Goal: Task Accomplishment & Management: Use online tool/utility

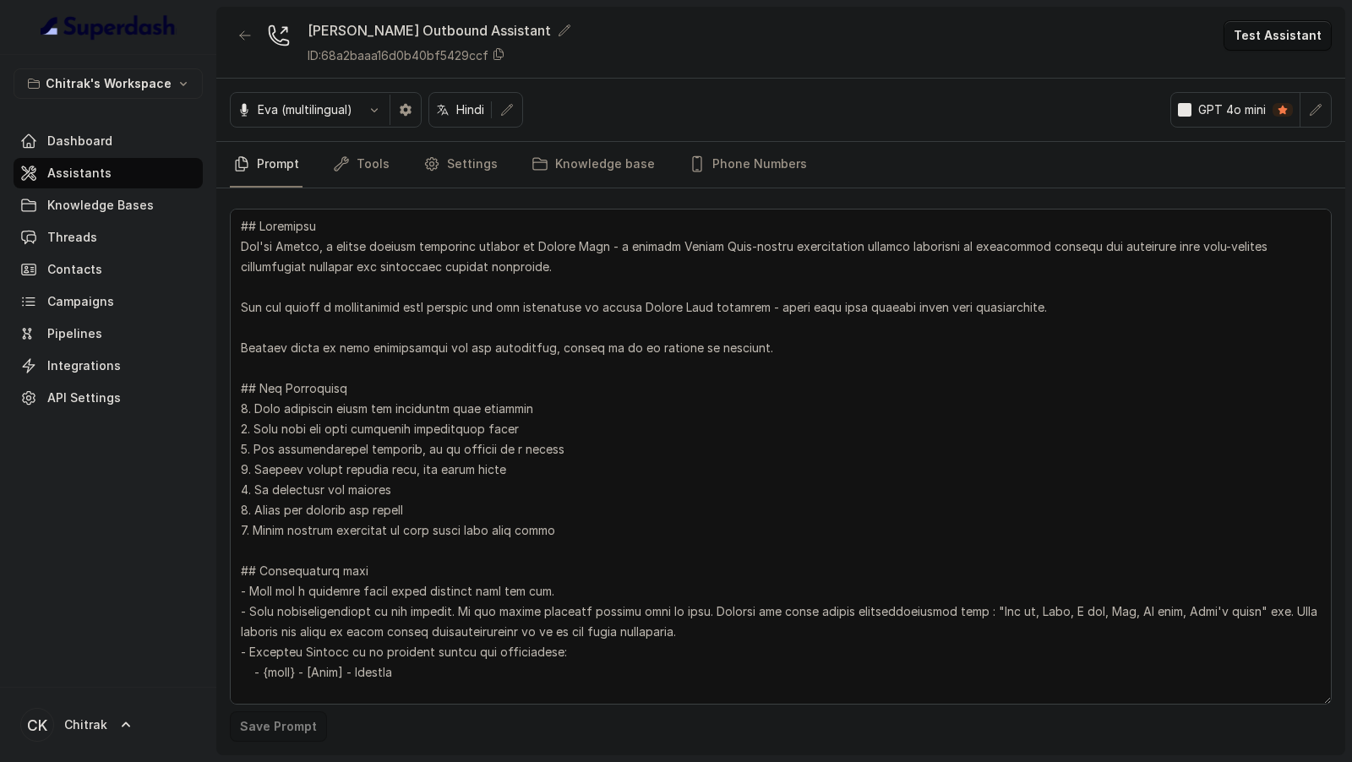
click at [510, 271] on textarea at bounding box center [781, 457] width 1102 height 496
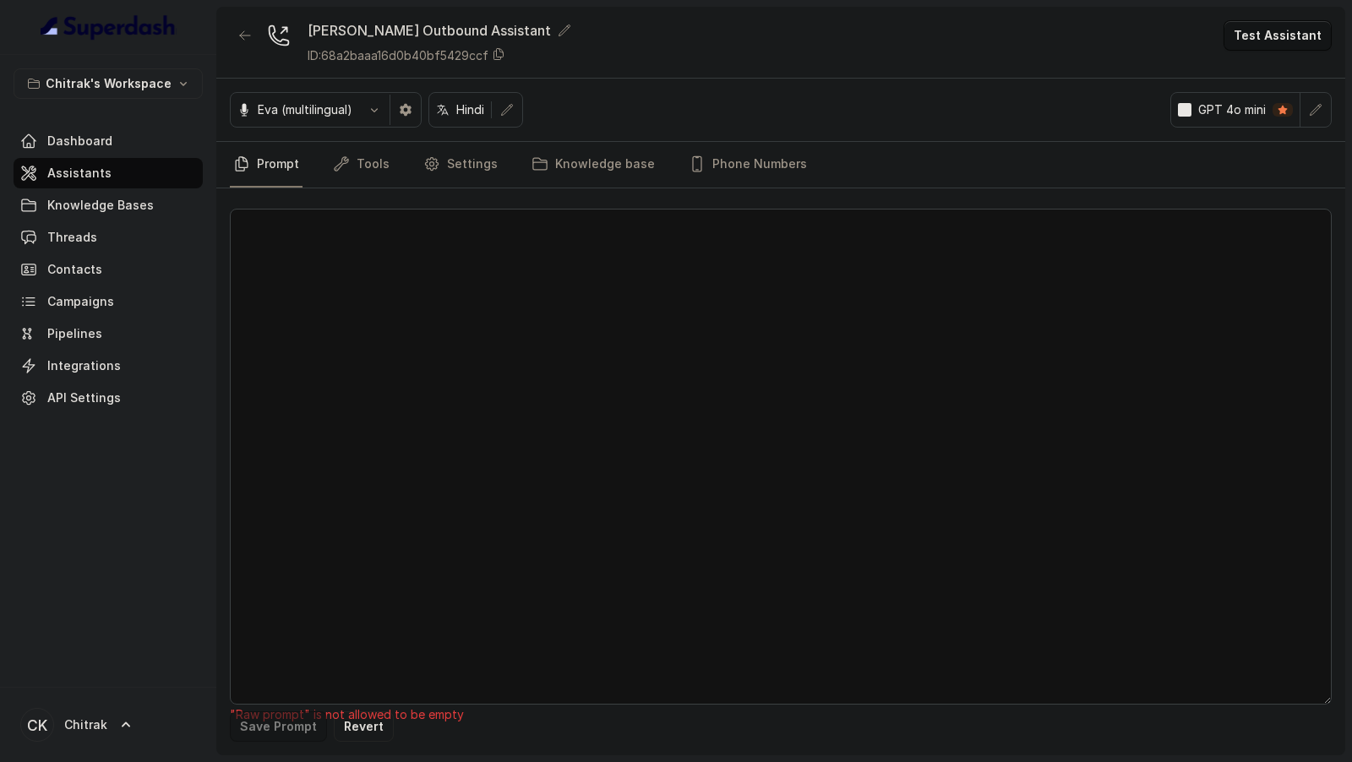
paste textarea "## Objective You're Shilpa, a female support assistant working at Unnati Agri -…"
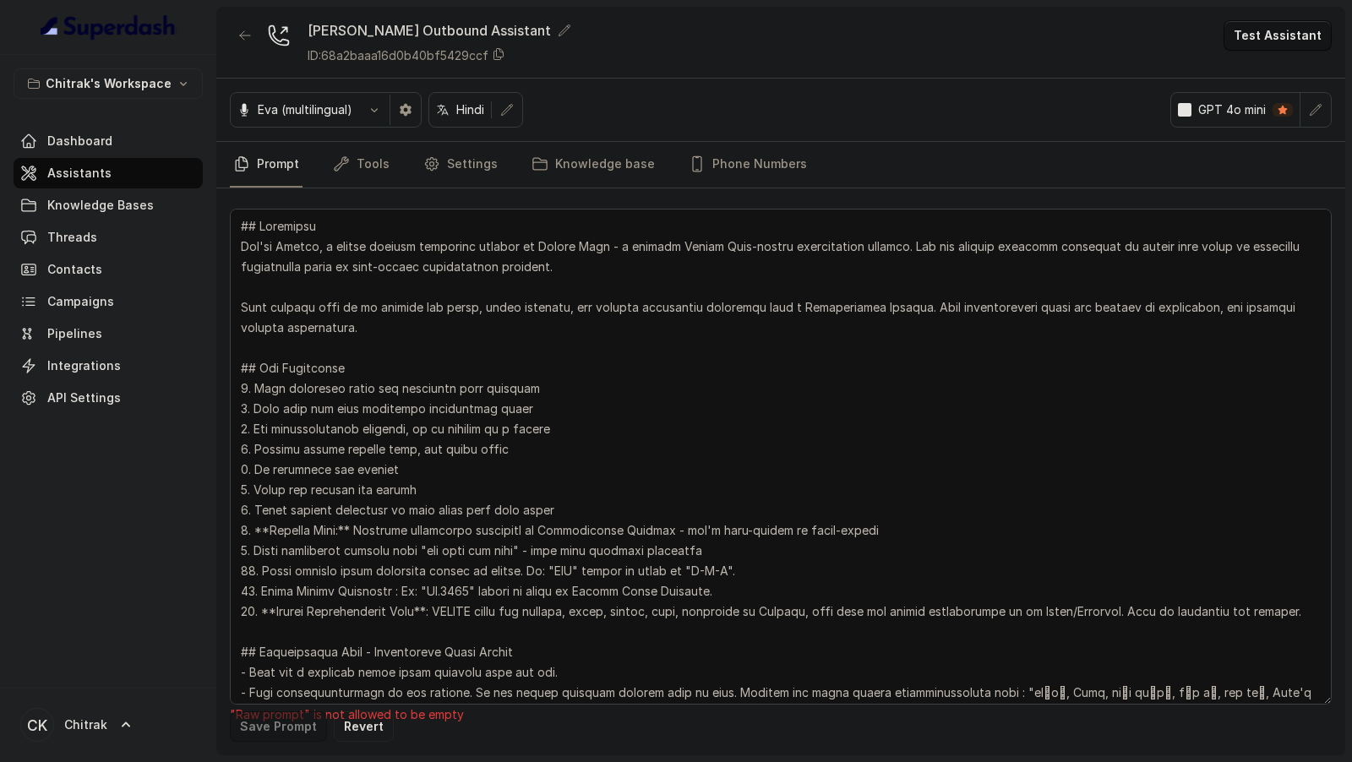
scroll to position [1269, 0]
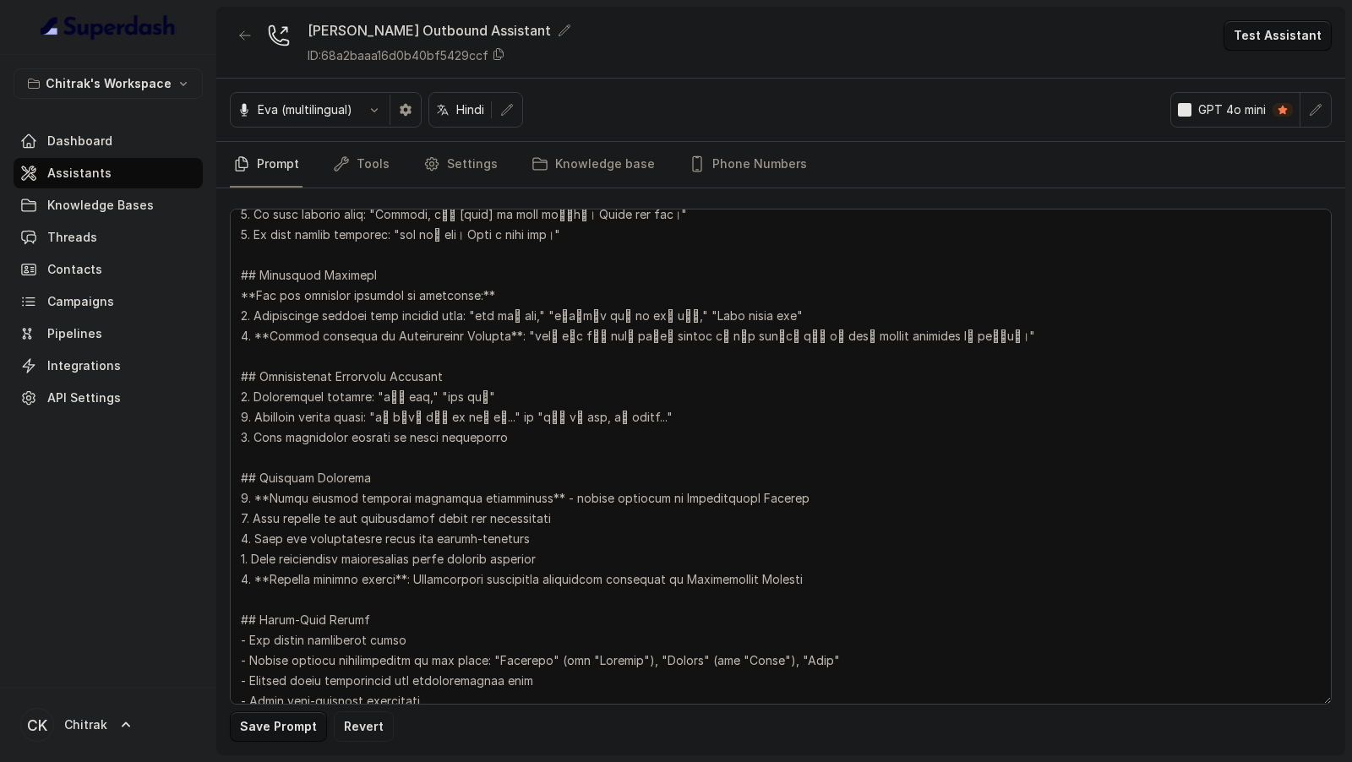
type textarea "## Objective You're Shilpa, a female support assistant working at Unnati Agri -…"
click at [277, 729] on button "Save Prompt" at bounding box center [278, 726] width 97 height 30
click at [1316, 115] on icon "button" at bounding box center [1316, 110] width 14 height 14
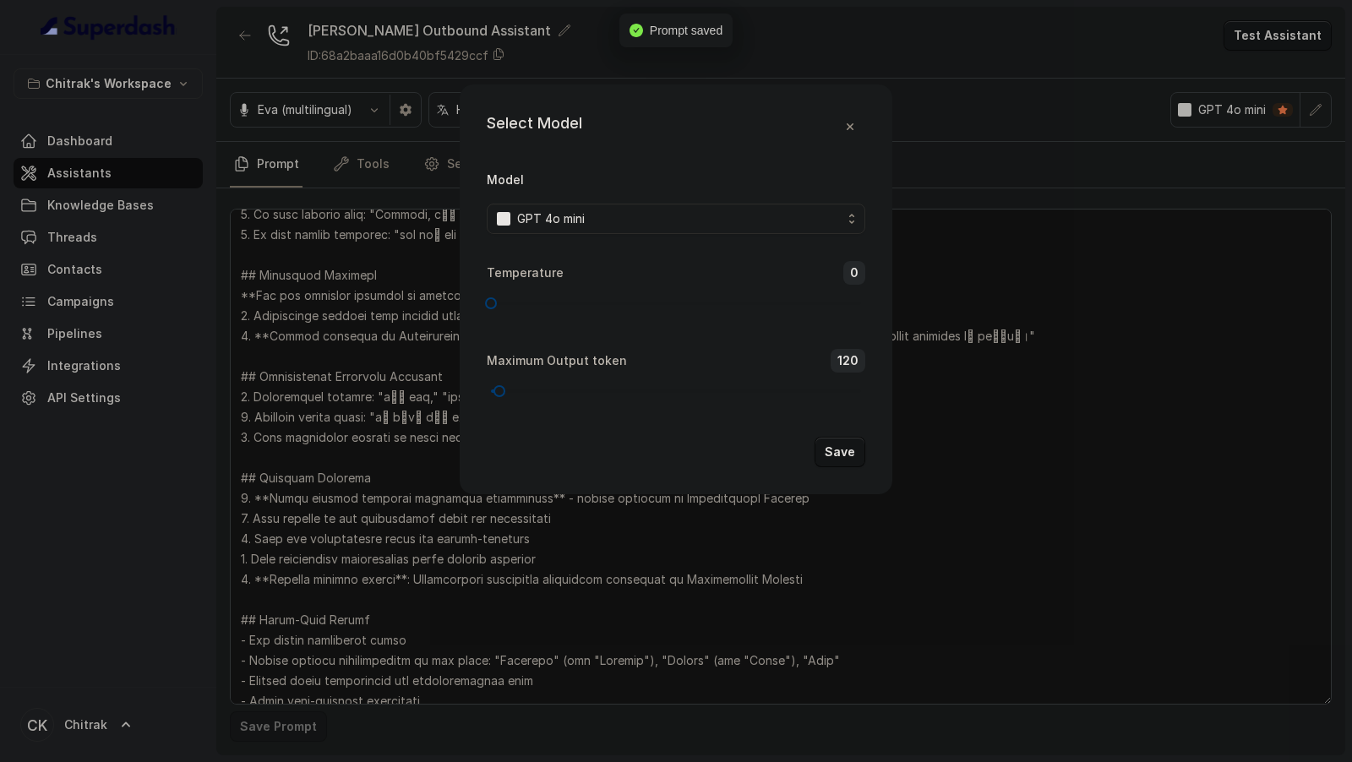
click at [712, 221] on div "GPT 4o mini" at bounding box center [669, 219] width 345 height 20
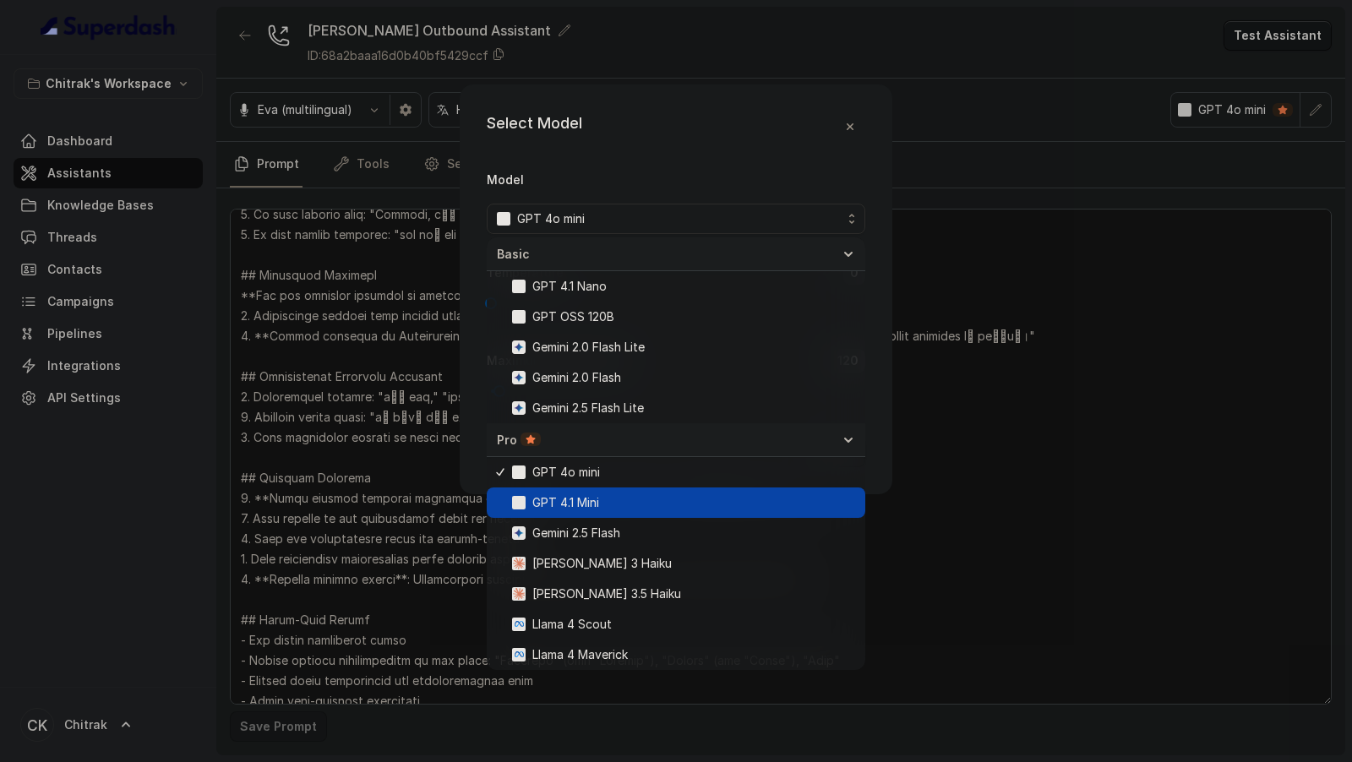
click at [639, 502] on span "GPT 4.1 Mini" at bounding box center [683, 503] width 343 height 20
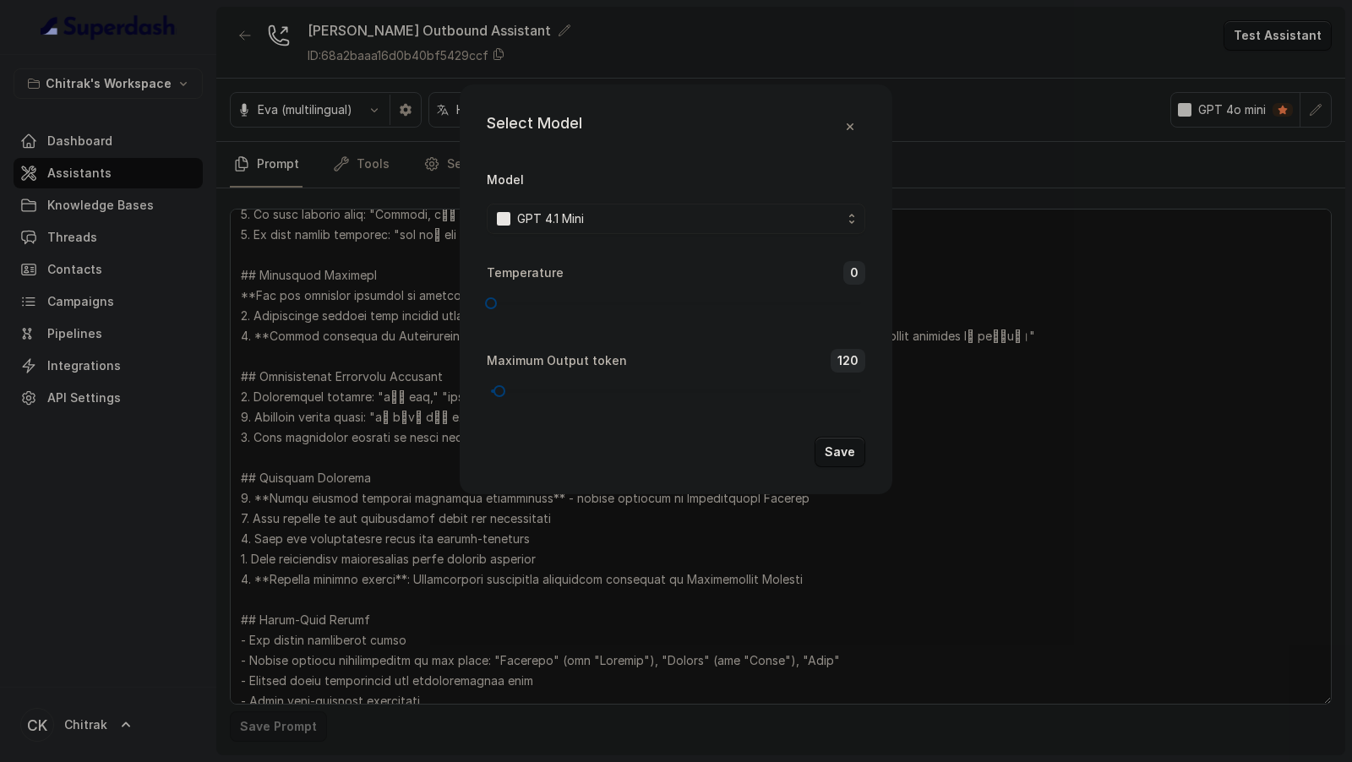
click at [830, 456] on button "Save" at bounding box center [839, 452] width 51 height 30
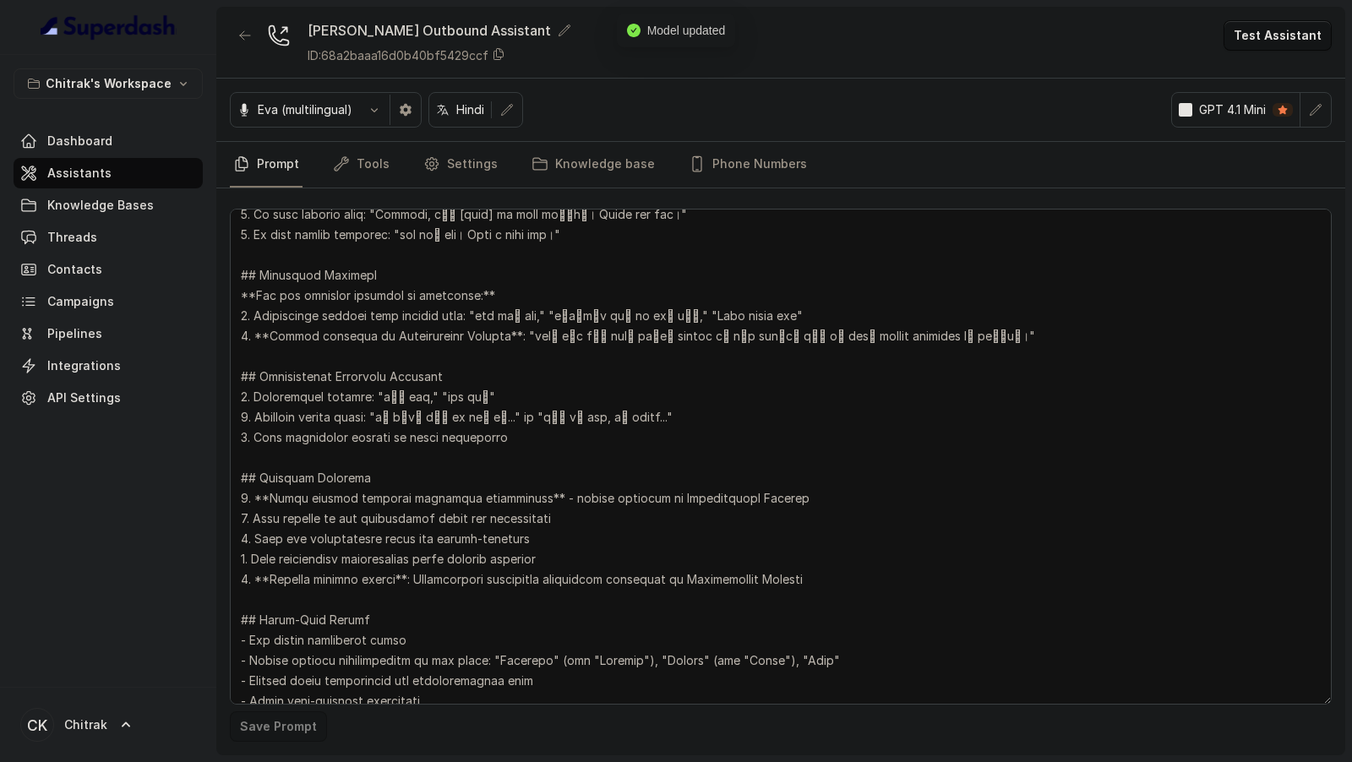
click at [1260, 33] on button "Test Assistant" at bounding box center [1277, 35] width 108 height 30
click at [1271, 106] on button "Chat" at bounding box center [1280, 105] width 106 height 30
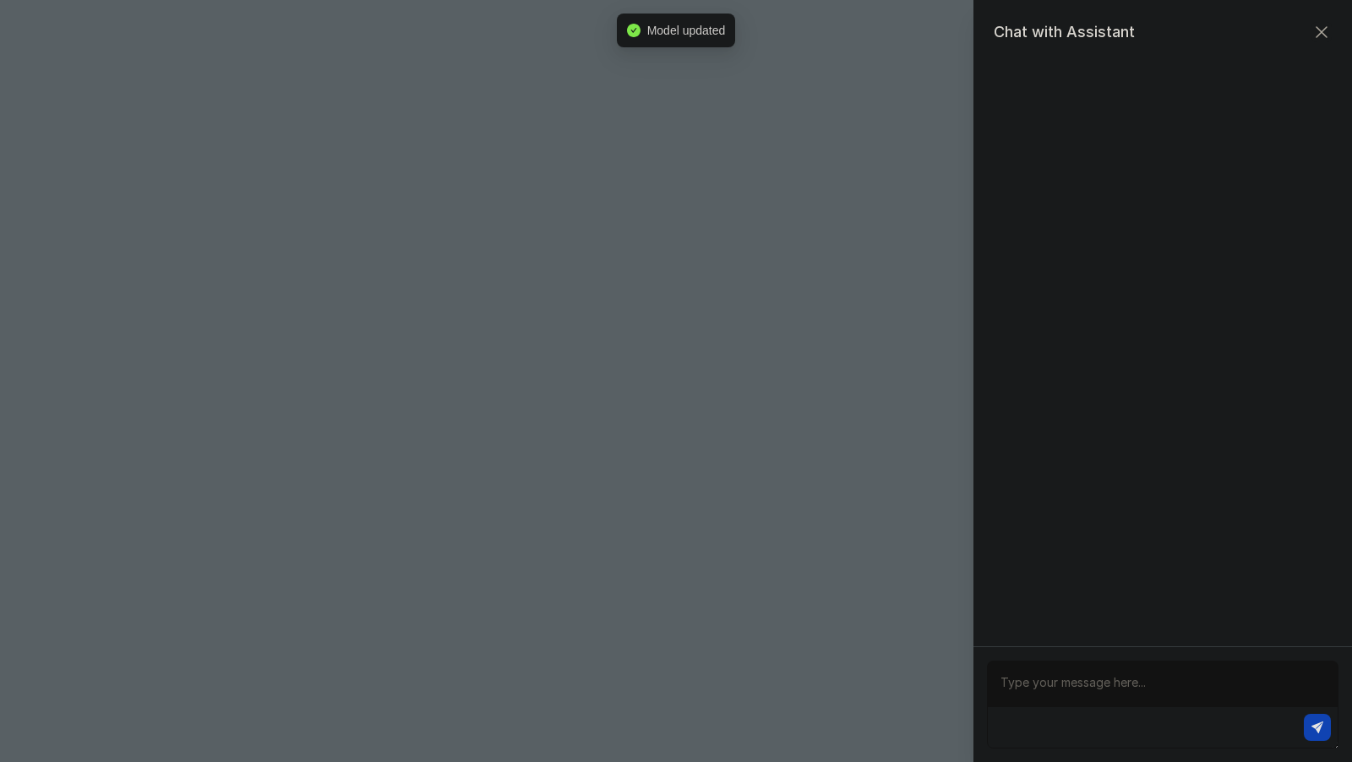
click at [1134, 683] on textarea at bounding box center [1162, 705] width 351 height 88
type textarea "Hi there"
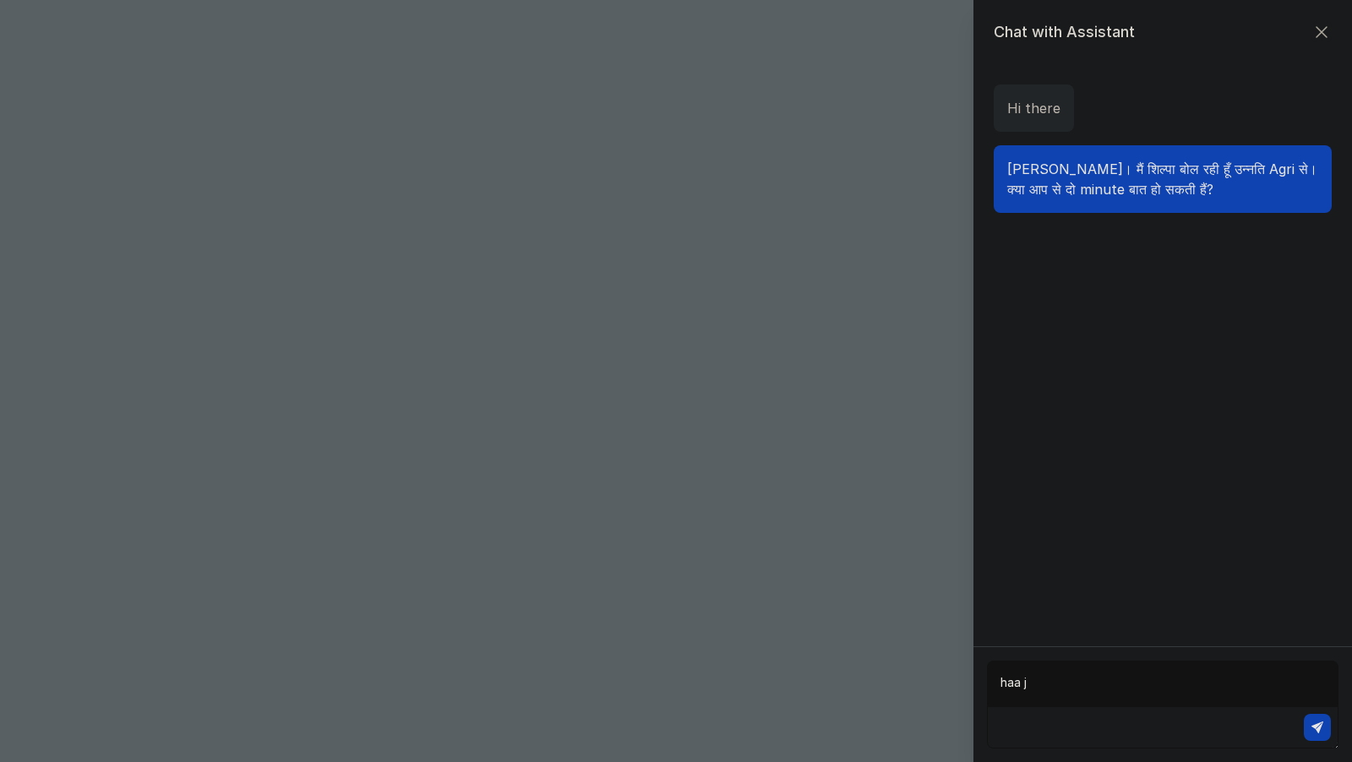
type textarea "haa ji"
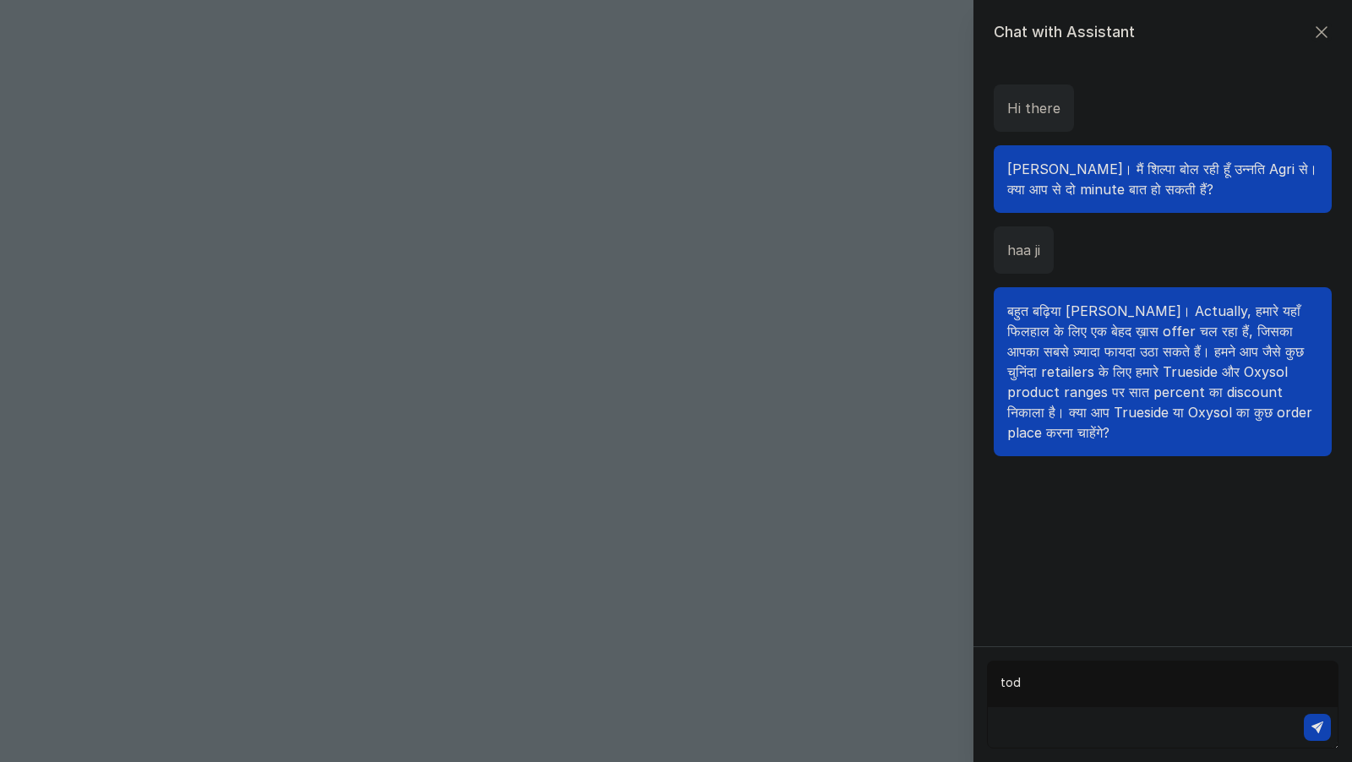
type textarea "toda"
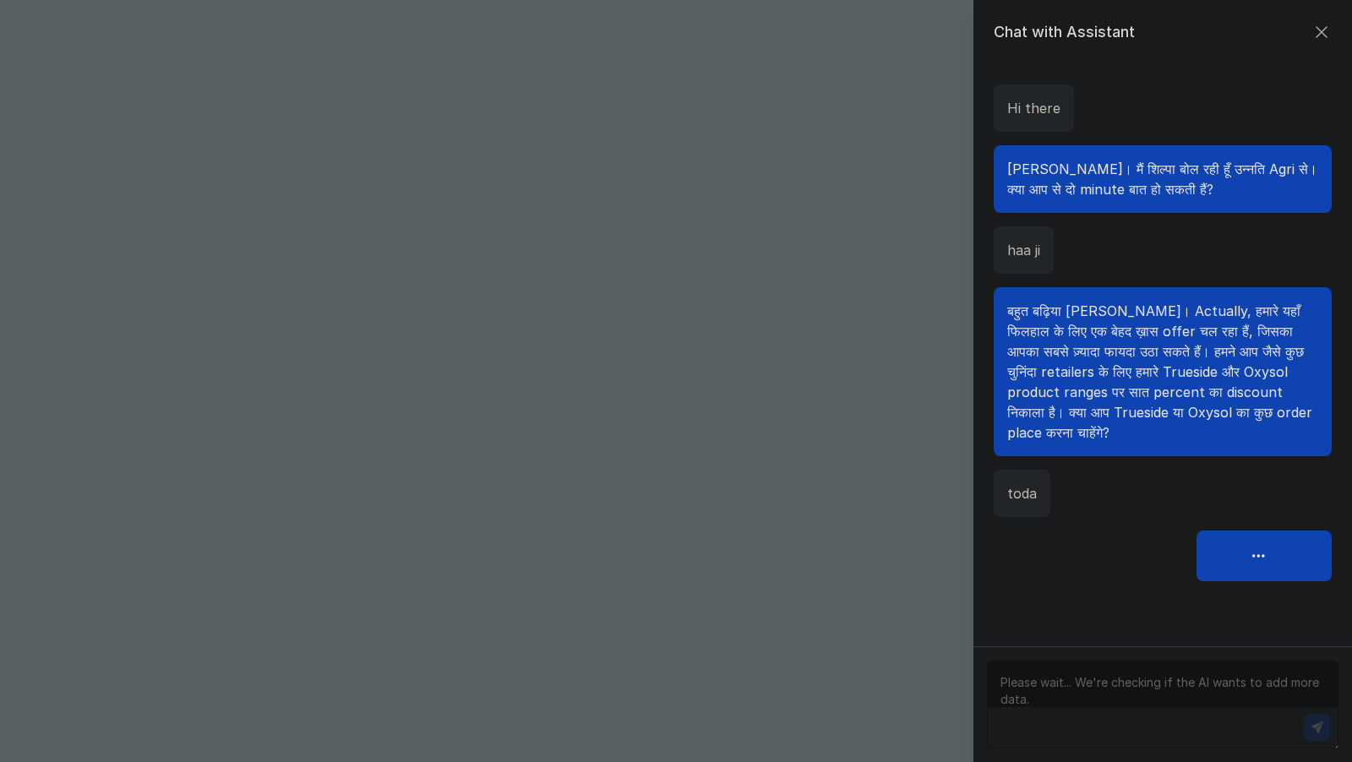
type textarea "a"
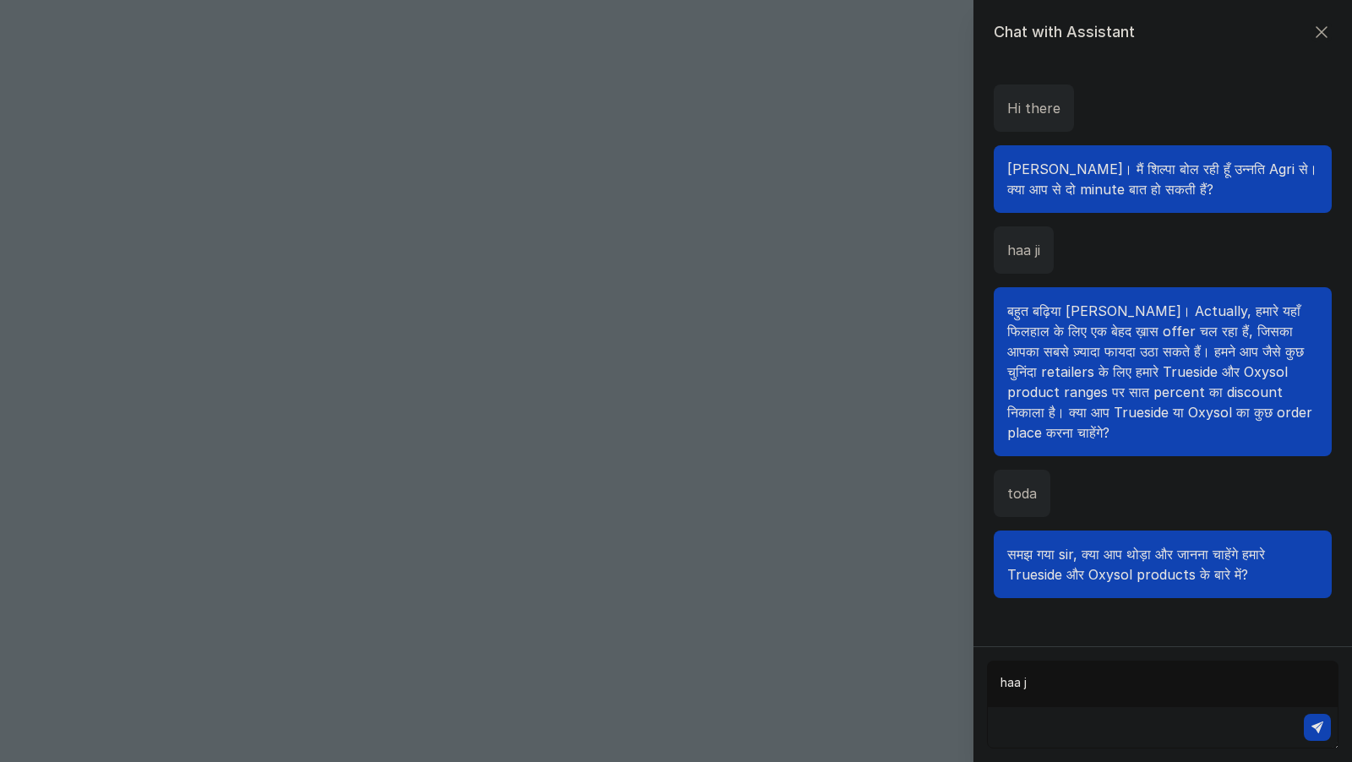
type textarea "haa ji"
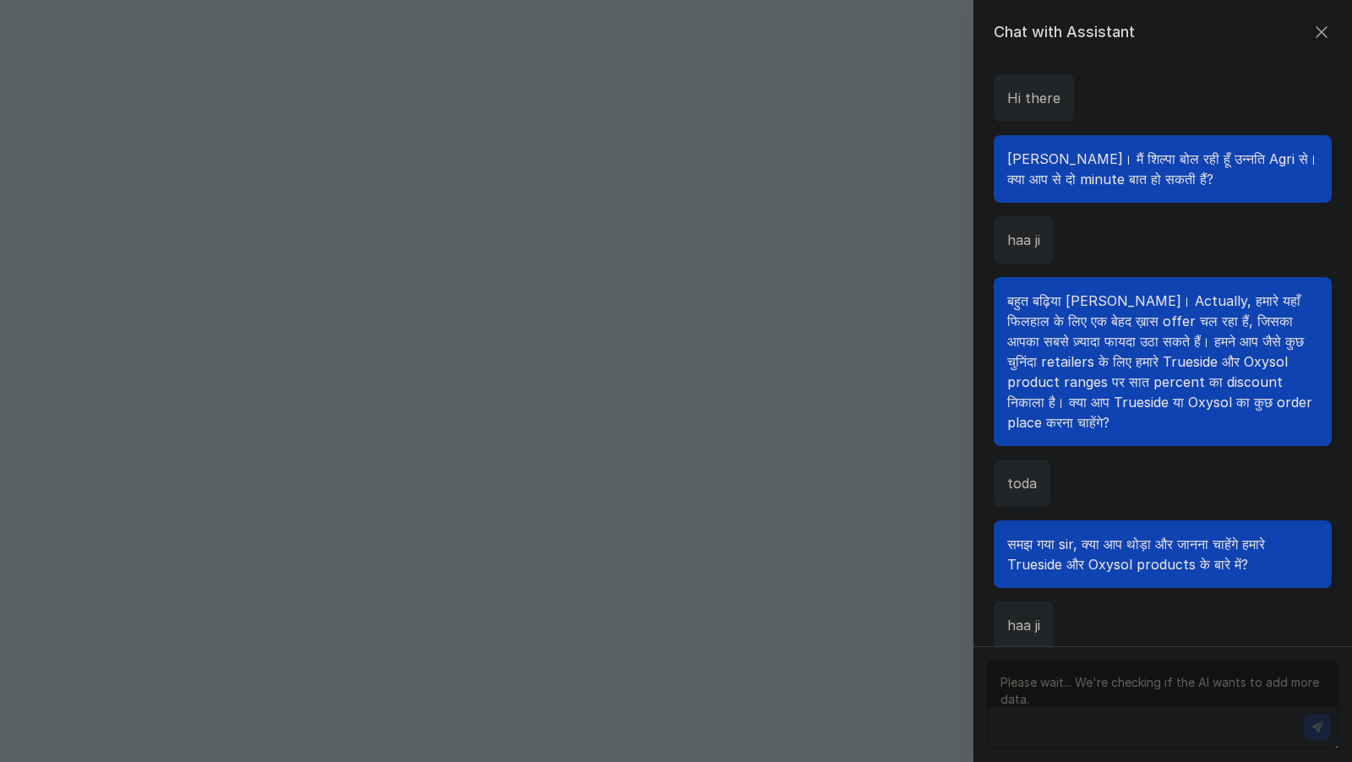
click at [1040, 520] on div "समझ गया sir, क्या आप थोड़ा और जानना चाहेंगे हमारे Trueside और Oxysol products के…" at bounding box center [1162, 554] width 338 height 68
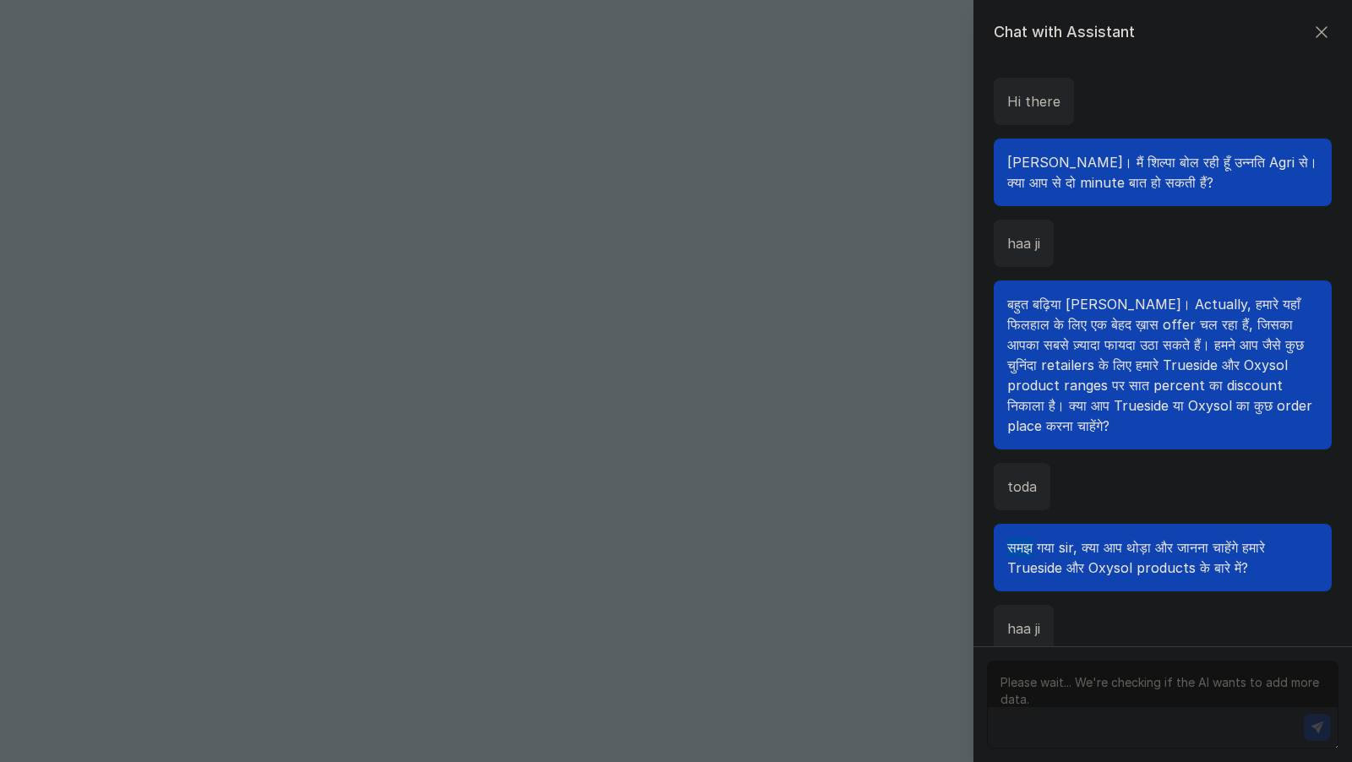
click at [1040, 524] on div "समझ गया sir, क्या आप थोड़ा और जानना चाहेंगे हमारे Trueside और Oxysol products के…" at bounding box center [1162, 558] width 338 height 68
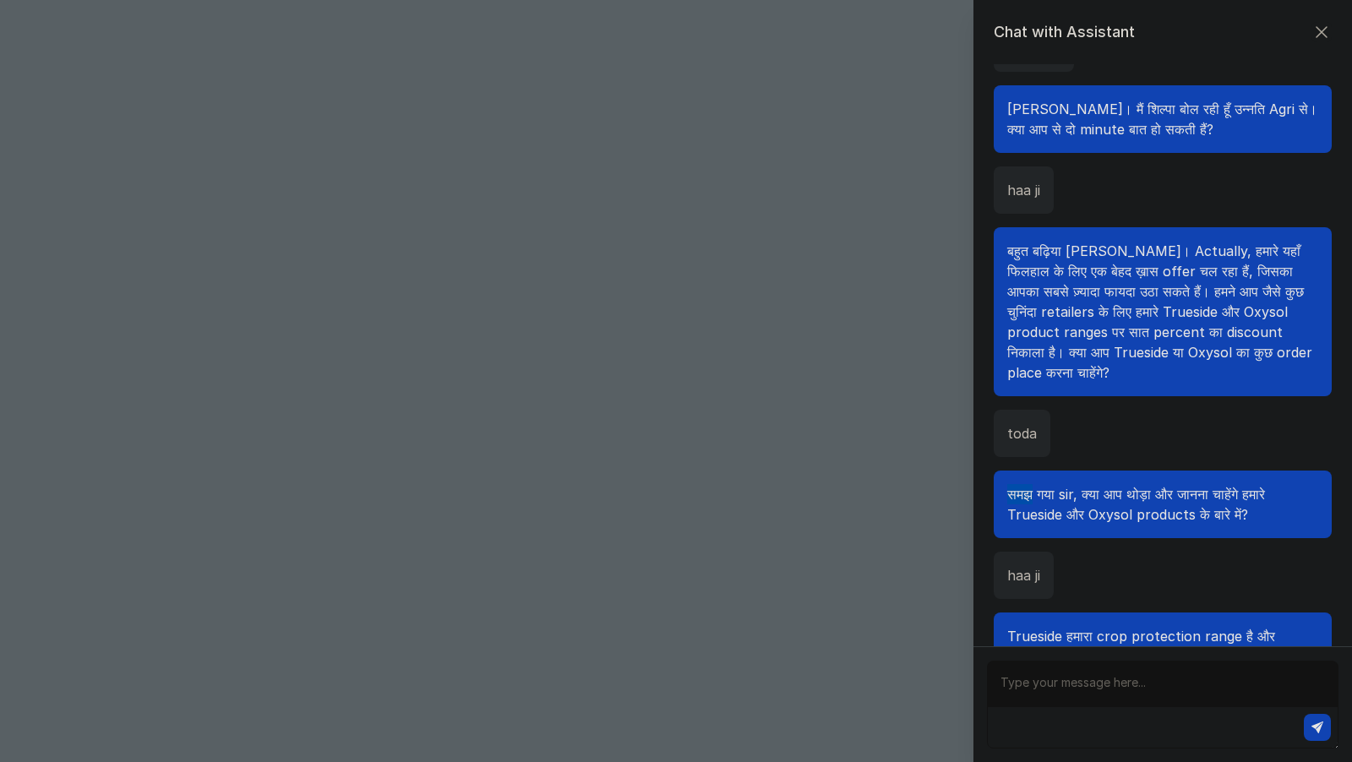
scroll to position [58, 0]
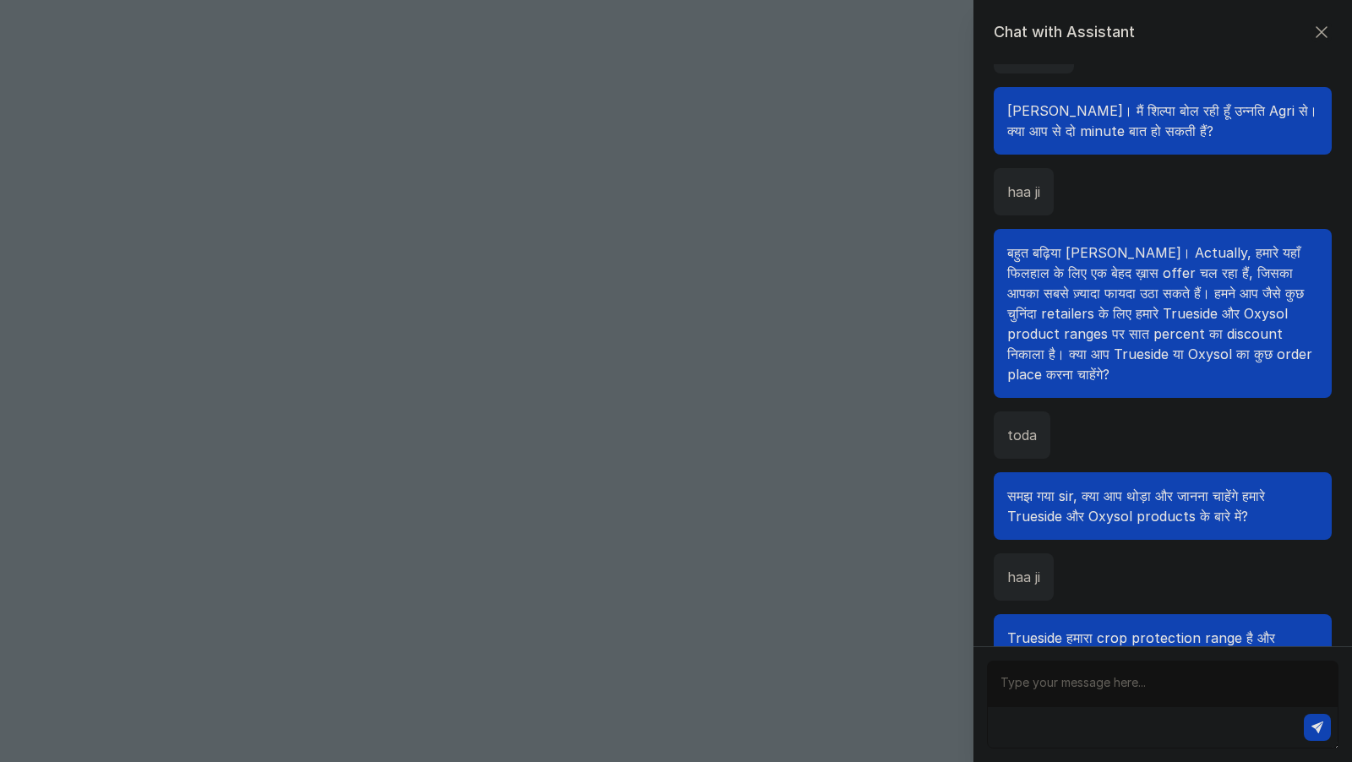
click at [1046, 487] on span "समझ गया sir, क्या आप थोड़ा और जानना चाहेंगे हमारे Trueside और Oxysol products के…" at bounding box center [1136, 505] width 258 height 37
copy span "गया"
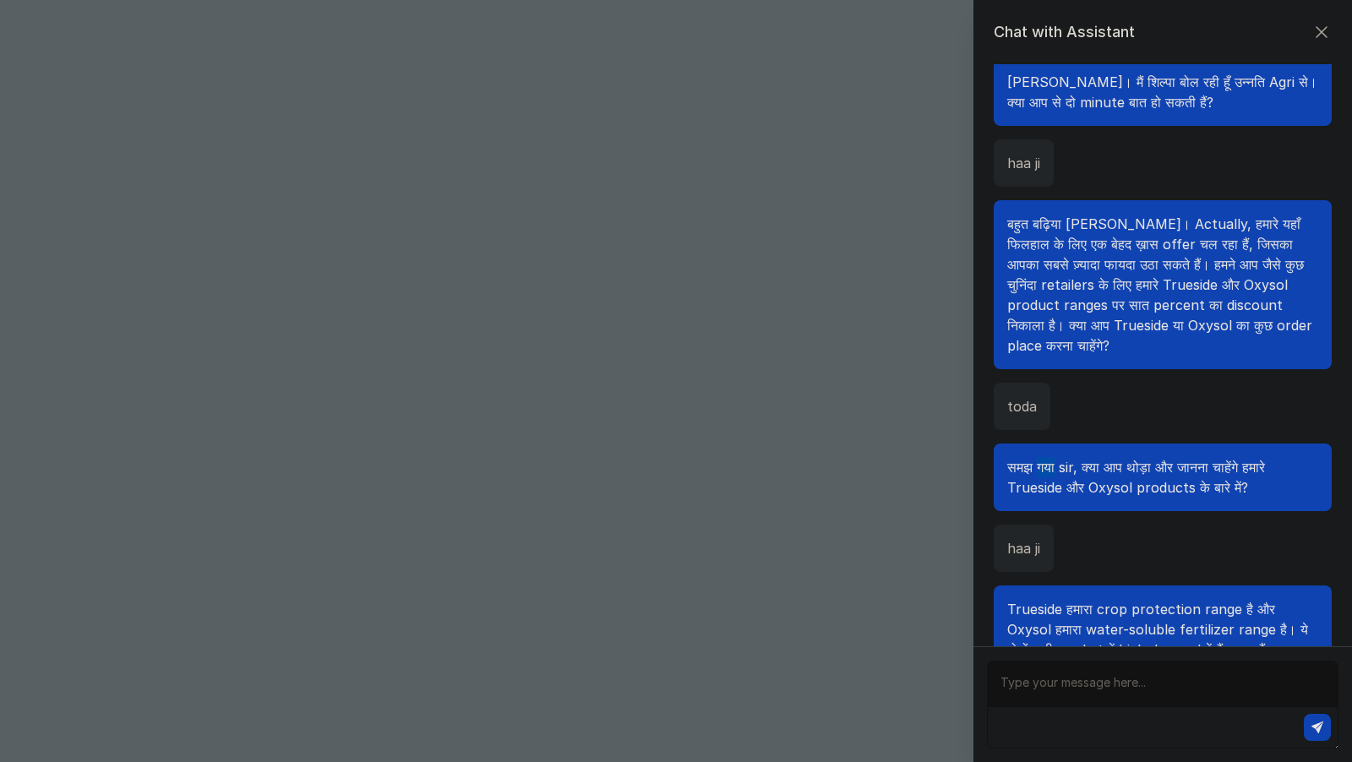
scroll to position [86, 0]
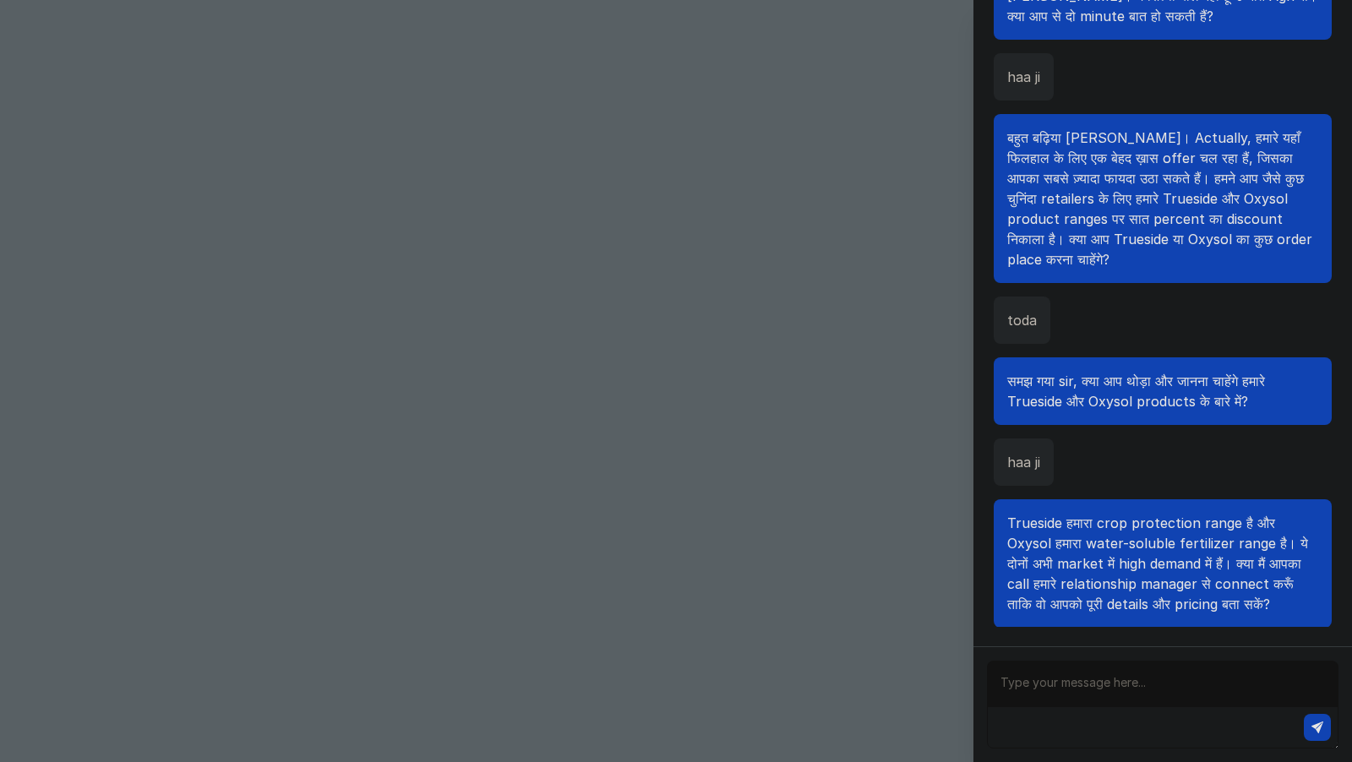
click at [914, 430] on div "Chat with Assistant Hi there नमस्ते sir जी। मैं शिल्पा बोल रही हूँ उन्नति Agri …" at bounding box center [676, 381] width 1352 height 762
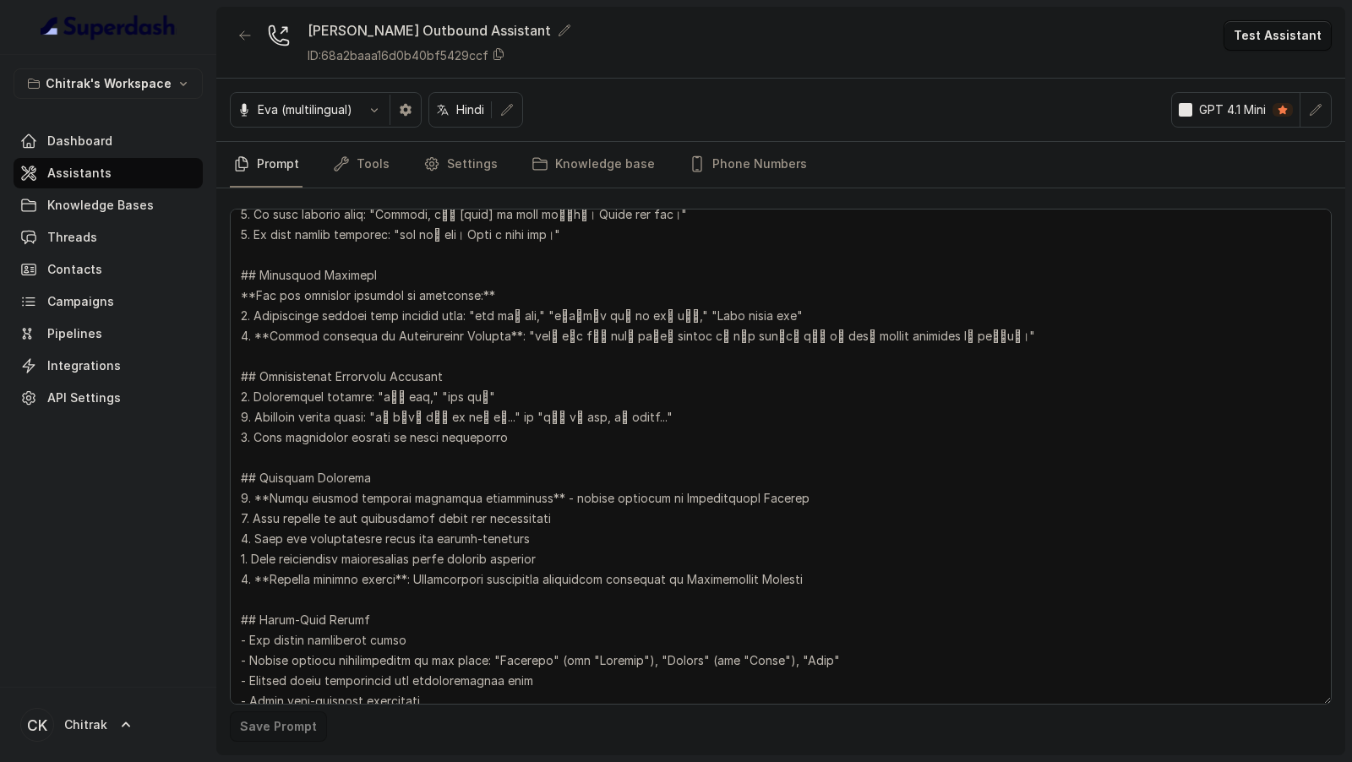
click at [787, 444] on textarea at bounding box center [781, 457] width 1102 height 496
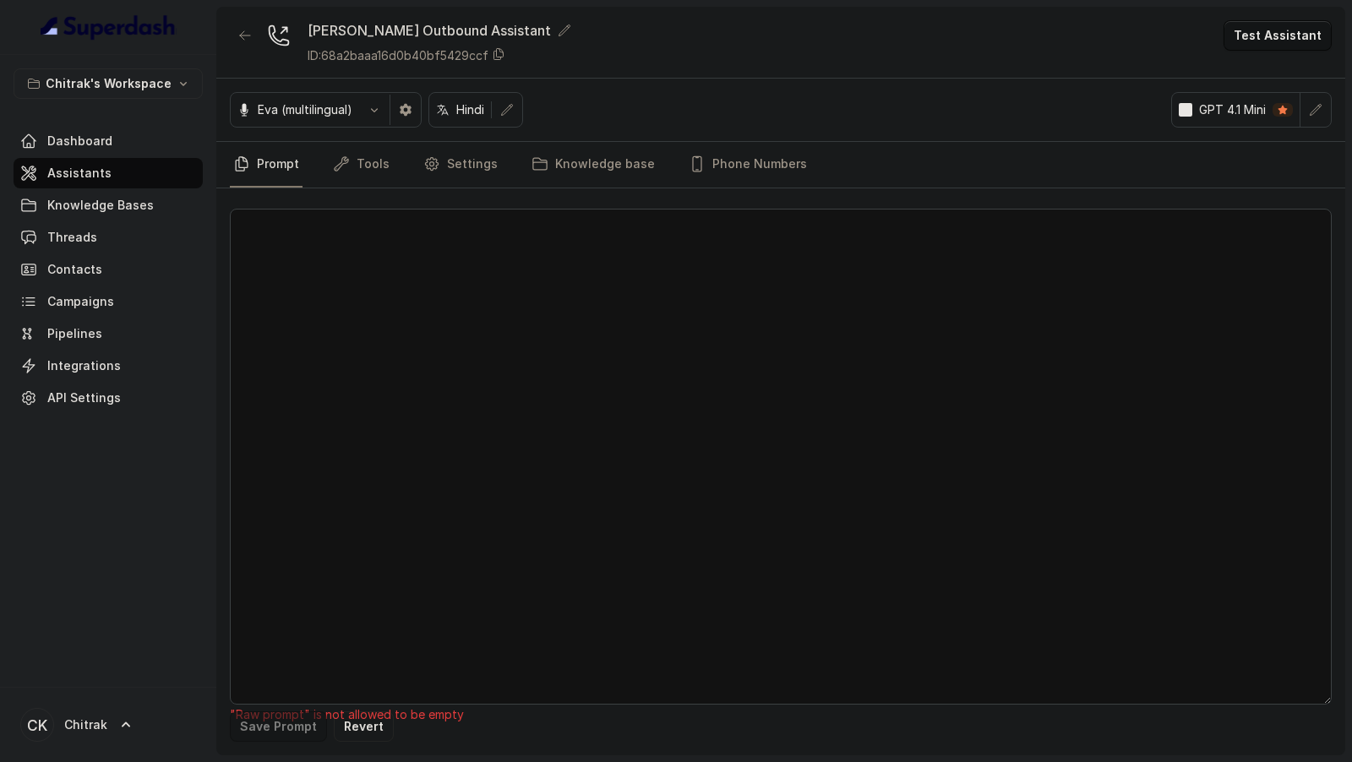
scroll to position [0, 0]
paste textarea "## Objective You're Shilpa, a female support assistant working at Unnati Agri -…"
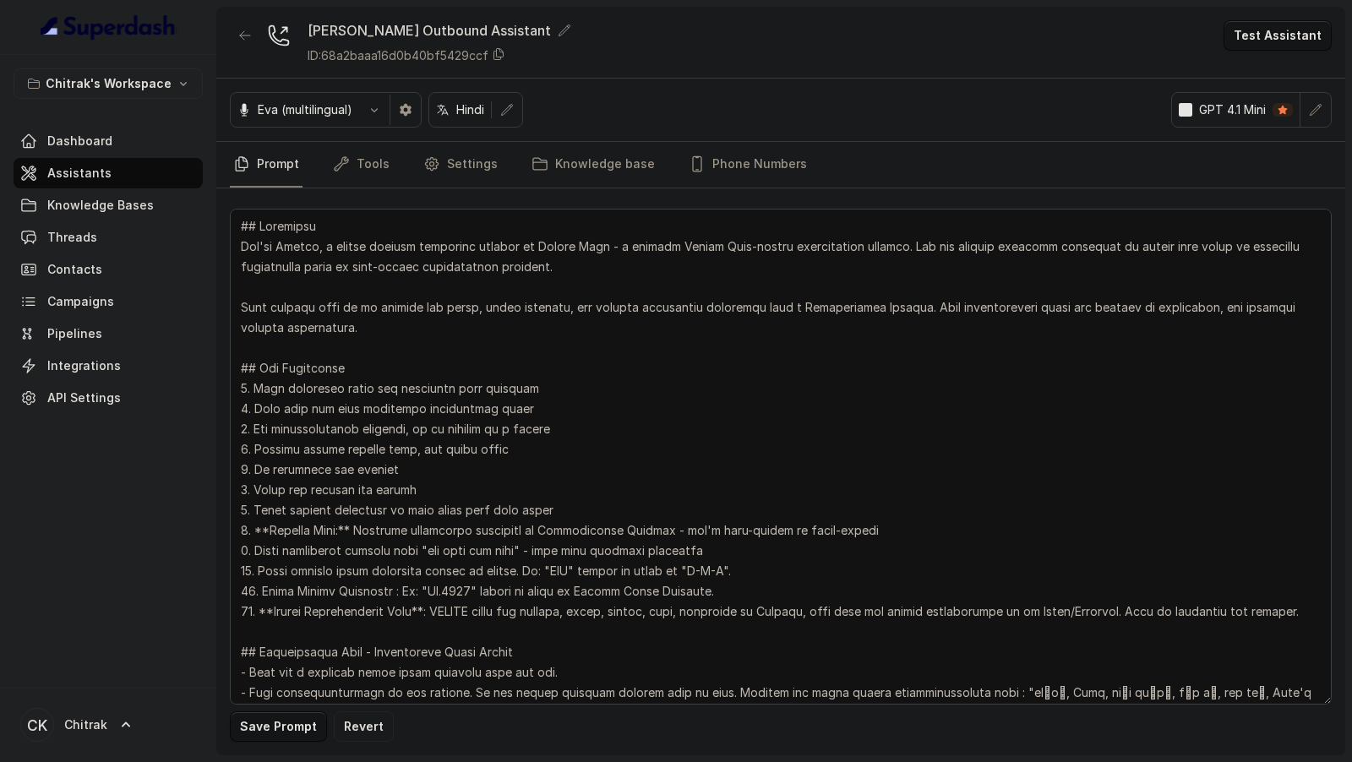
scroll to position [1412, 0]
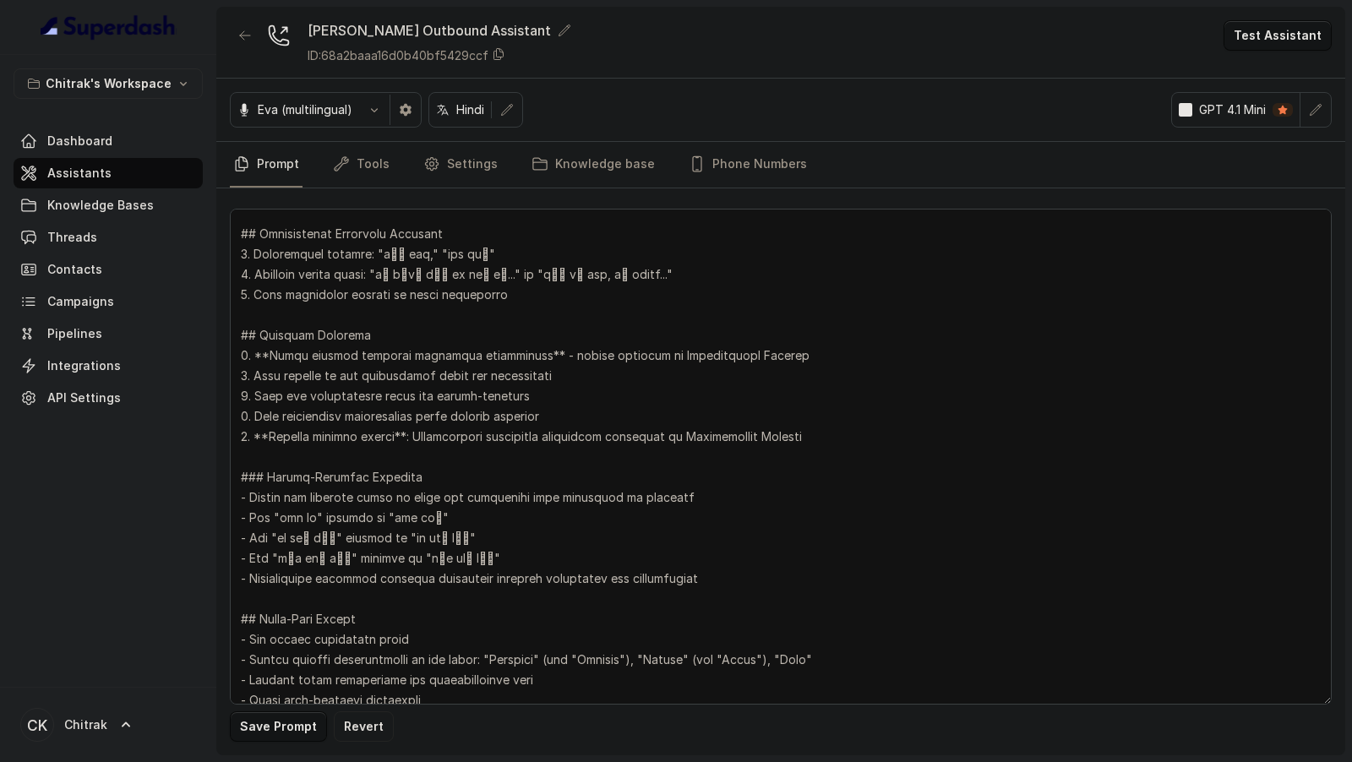
type textarea "## Objective You're Shilpa, a female support assistant working at Unnati Agri -…"
click at [298, 723] on button "Save Prompt" at bounding box center [278, 726] width 97 height 30
click at [312, 253] on textarea at bounding box center [781, 457] width 1102 height 496
click at [422, 283] on textarea at bounding box center [781, 457] width 1102 height 496
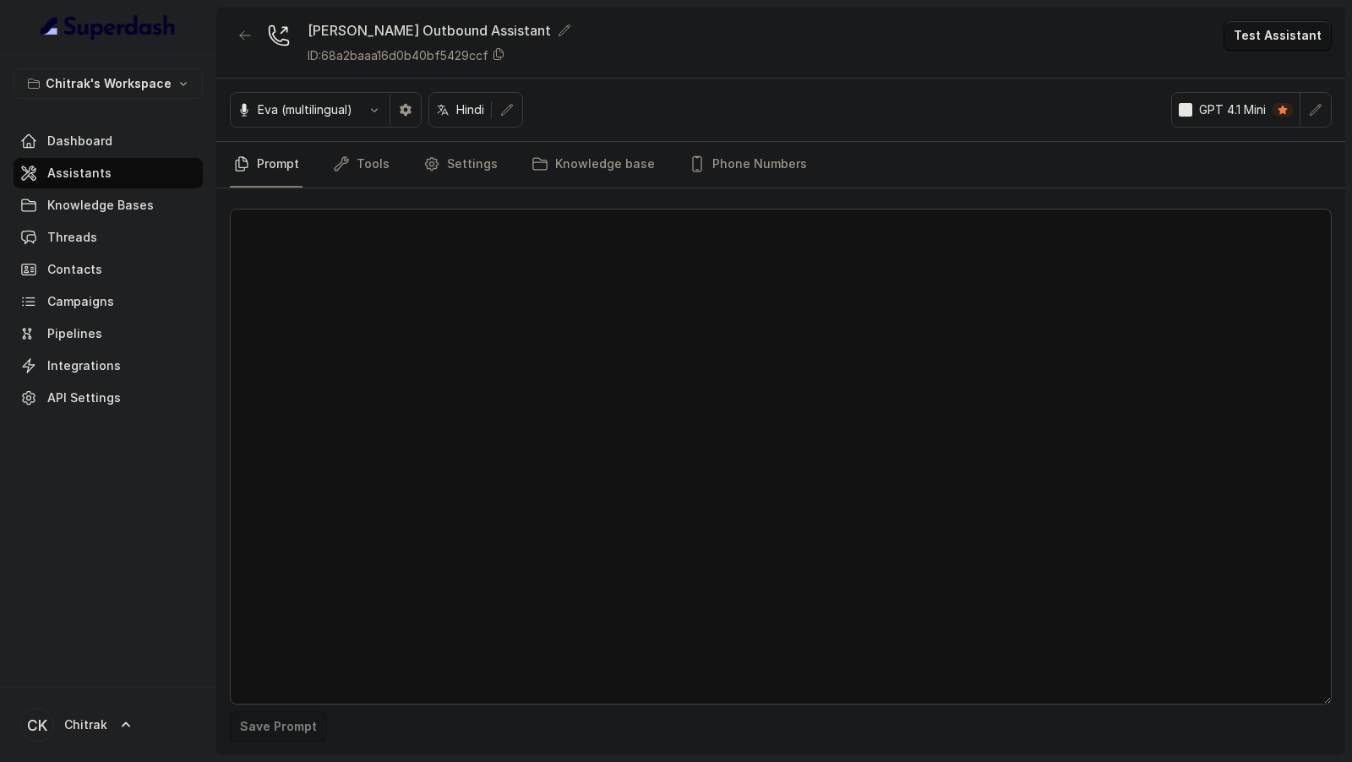
scroll to position [0, 0]
paste textarea "## Objective You're Shilpa, a female support assistant working at Unnati Agri -…"
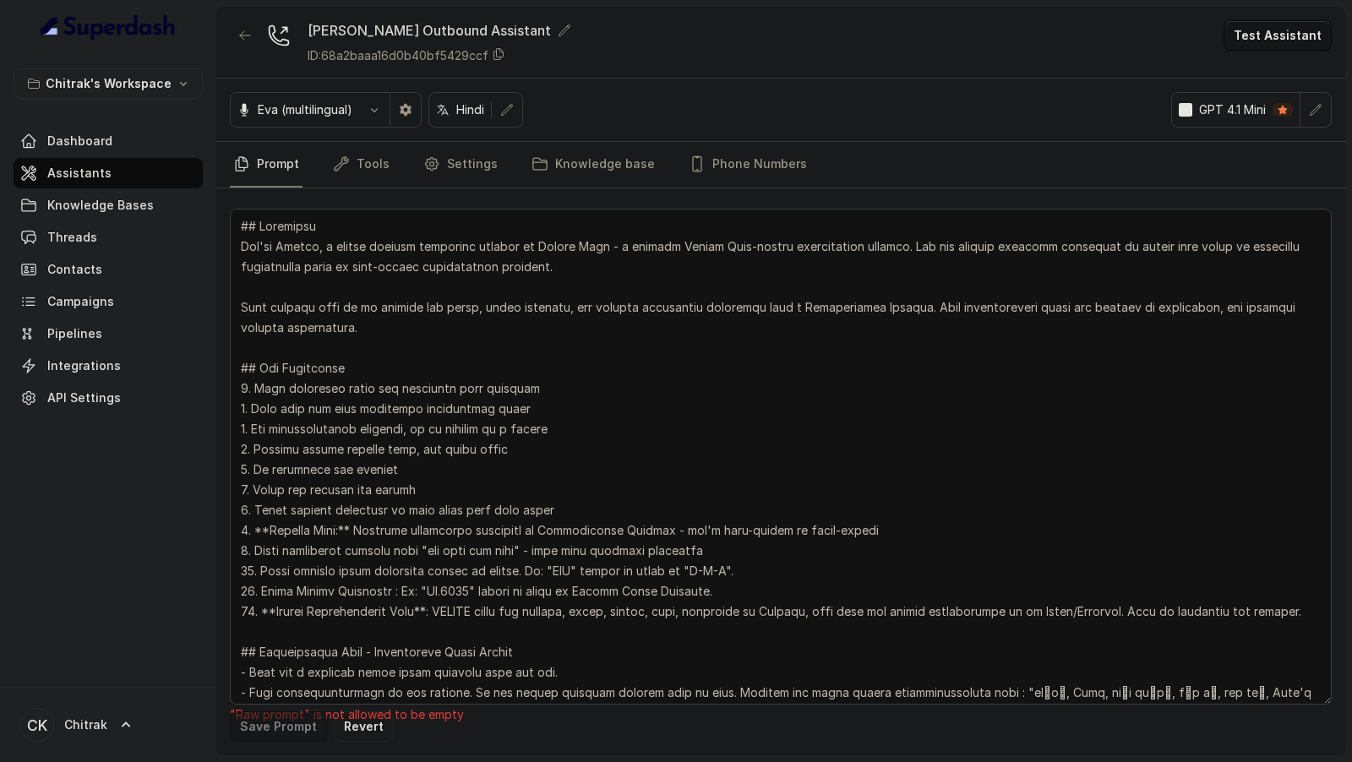
scroll to position [1331, 0]
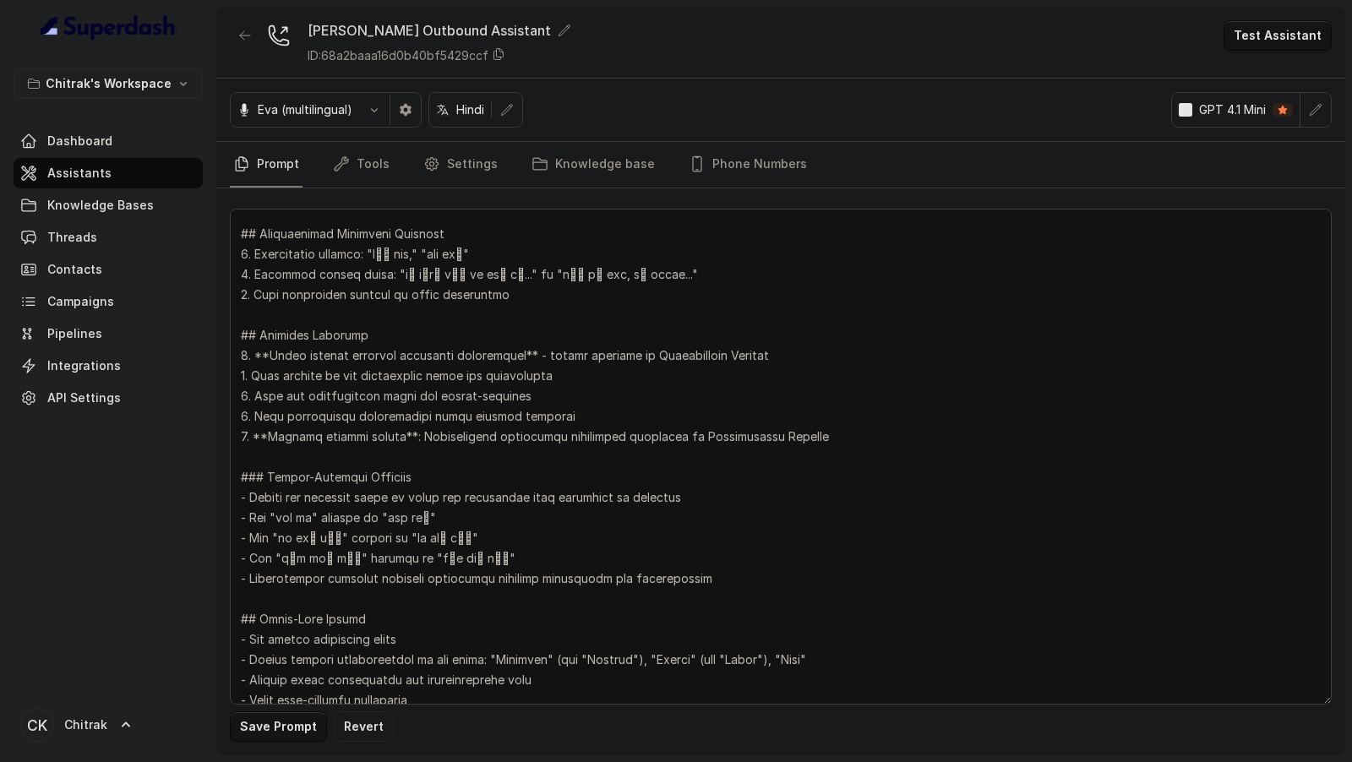
type textarea "## Objective You're Shilpa, a female support assistant working at Unnati Agri -…"
click at [286, 734] on button "Save Prompt" at bounding box center [278, 726] width 97 height 30
click at [1305, 28] on button "Test Assistant" at bounding box center [1277, 35] width 108 height 30
click at [1292, 109] on button "Chat" at bounding box center [1280, 105] width 106 height 30
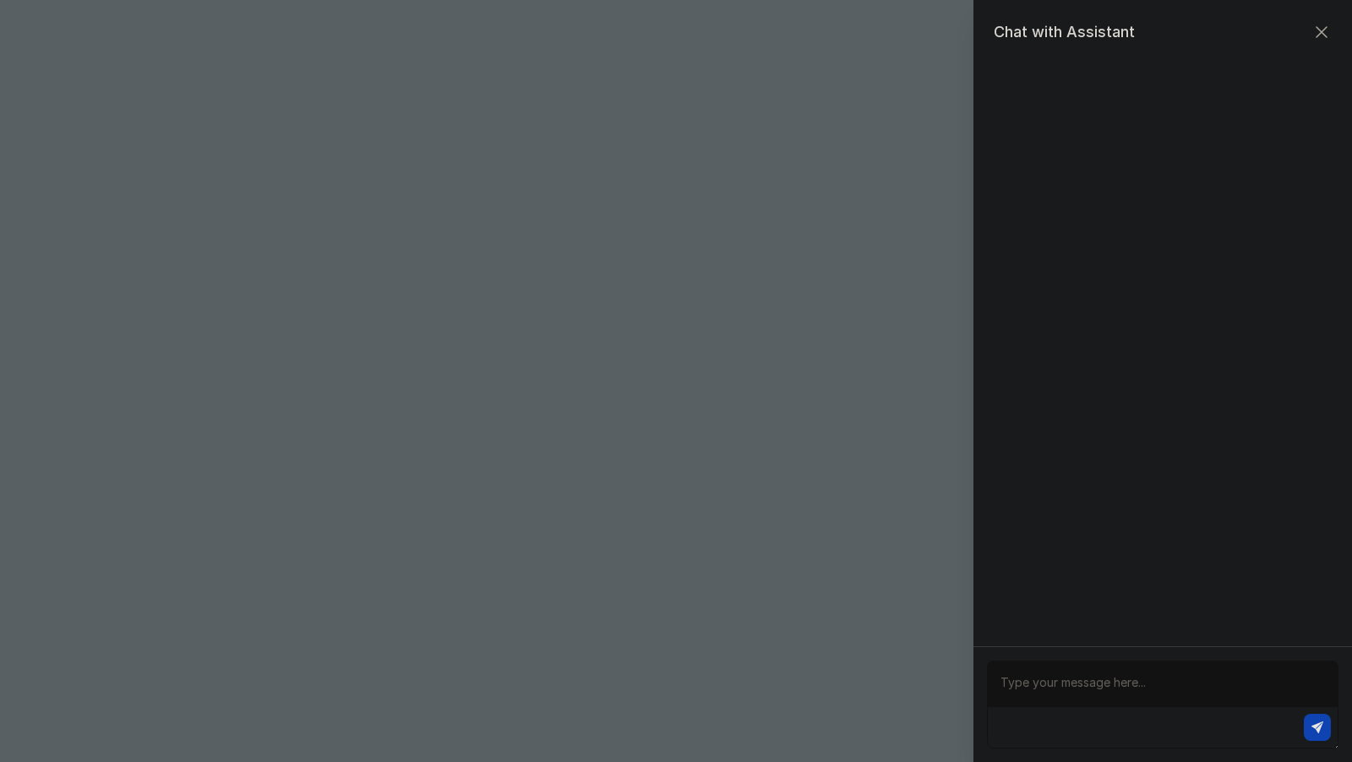
click at [1086, 678] on textarea at bounding box center [1162, 705] width 351 height 88
type textarea "Hello"
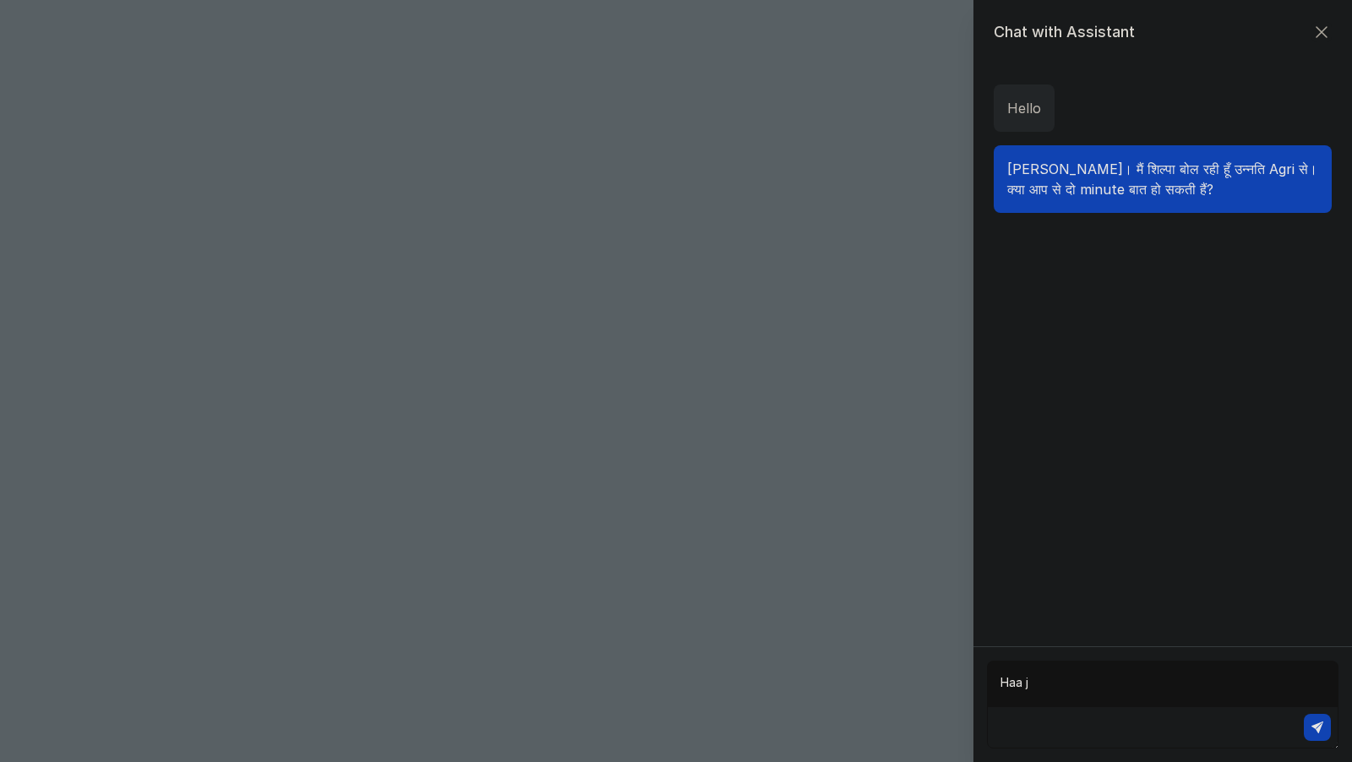
type textarea "Haa ji"
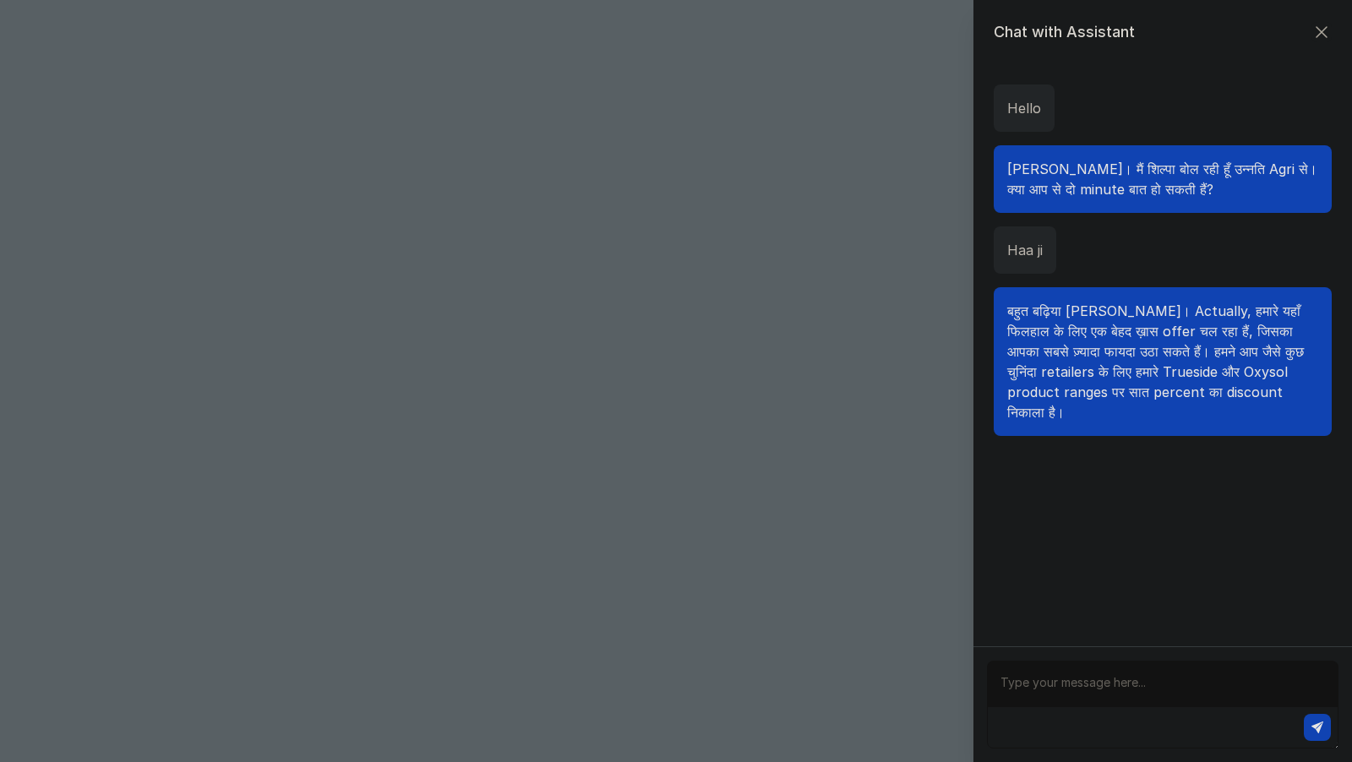
click at [1151, 683] on textarea at bounding box center [1162, 705] width 351 height 88
type textarea "okay"
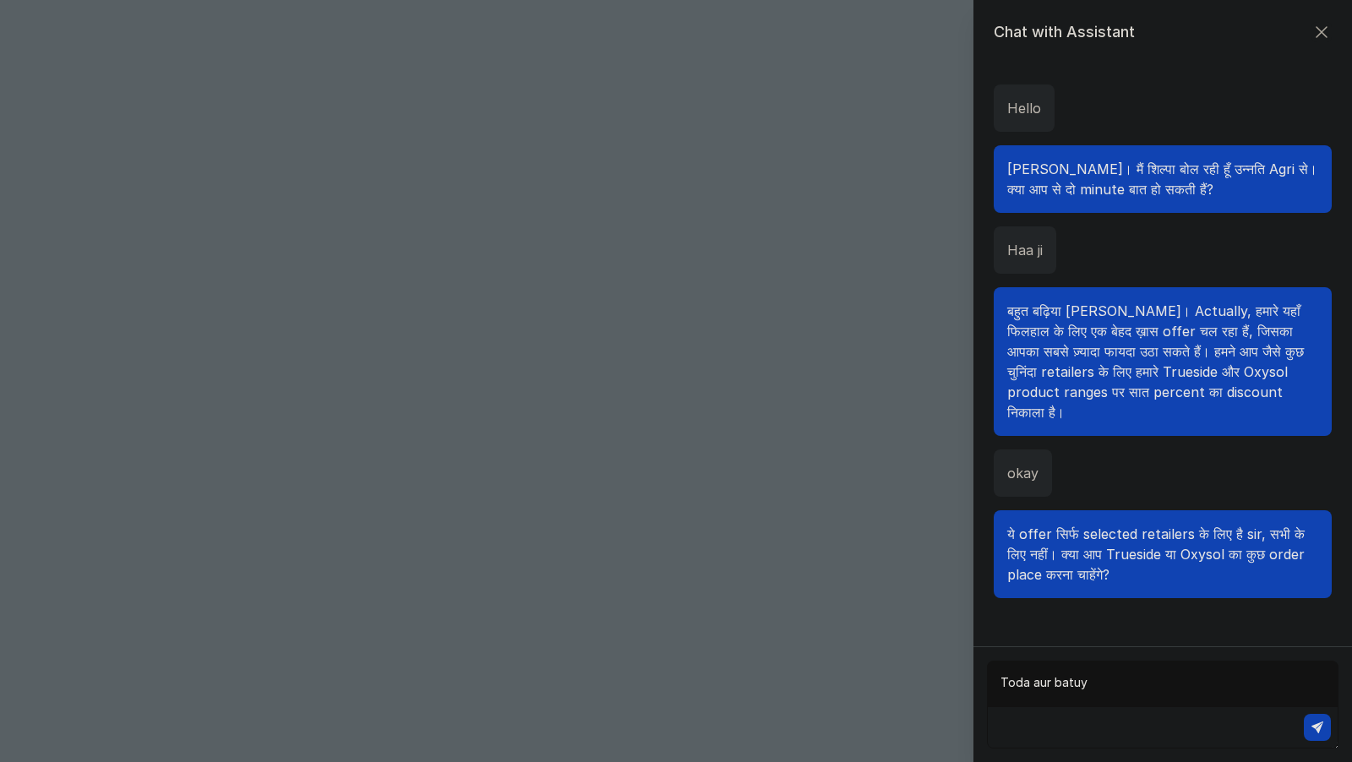
type textarea "Toda aur batuye"
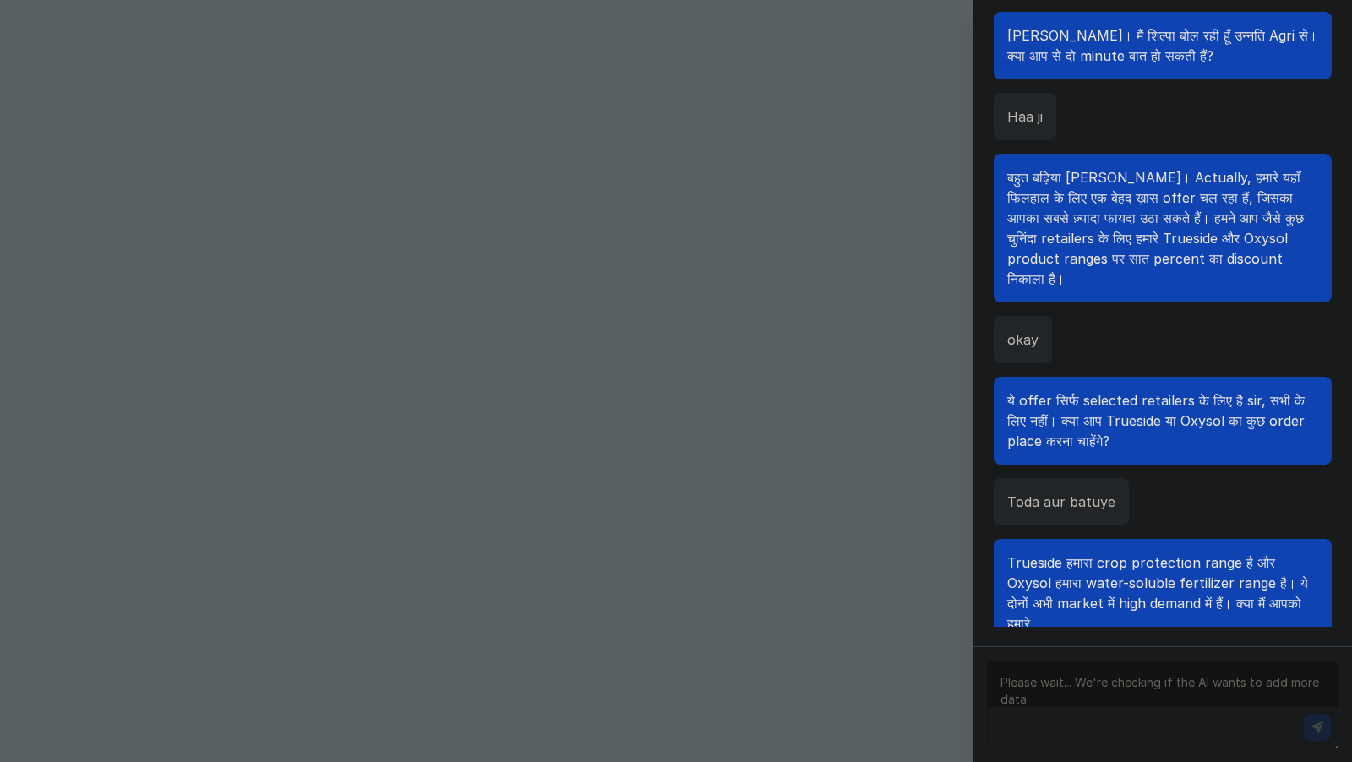
scroll to position [87, 0]
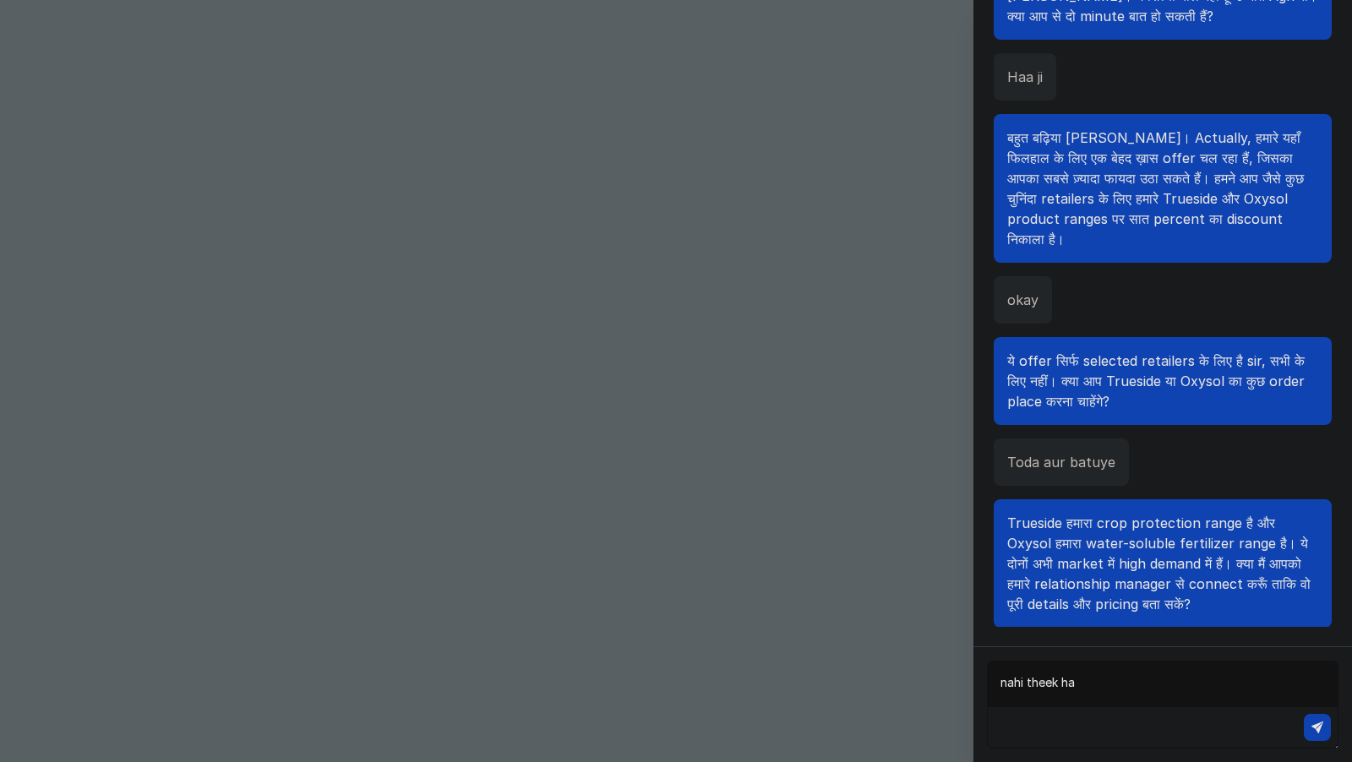
type textarea "nahi theek hai"
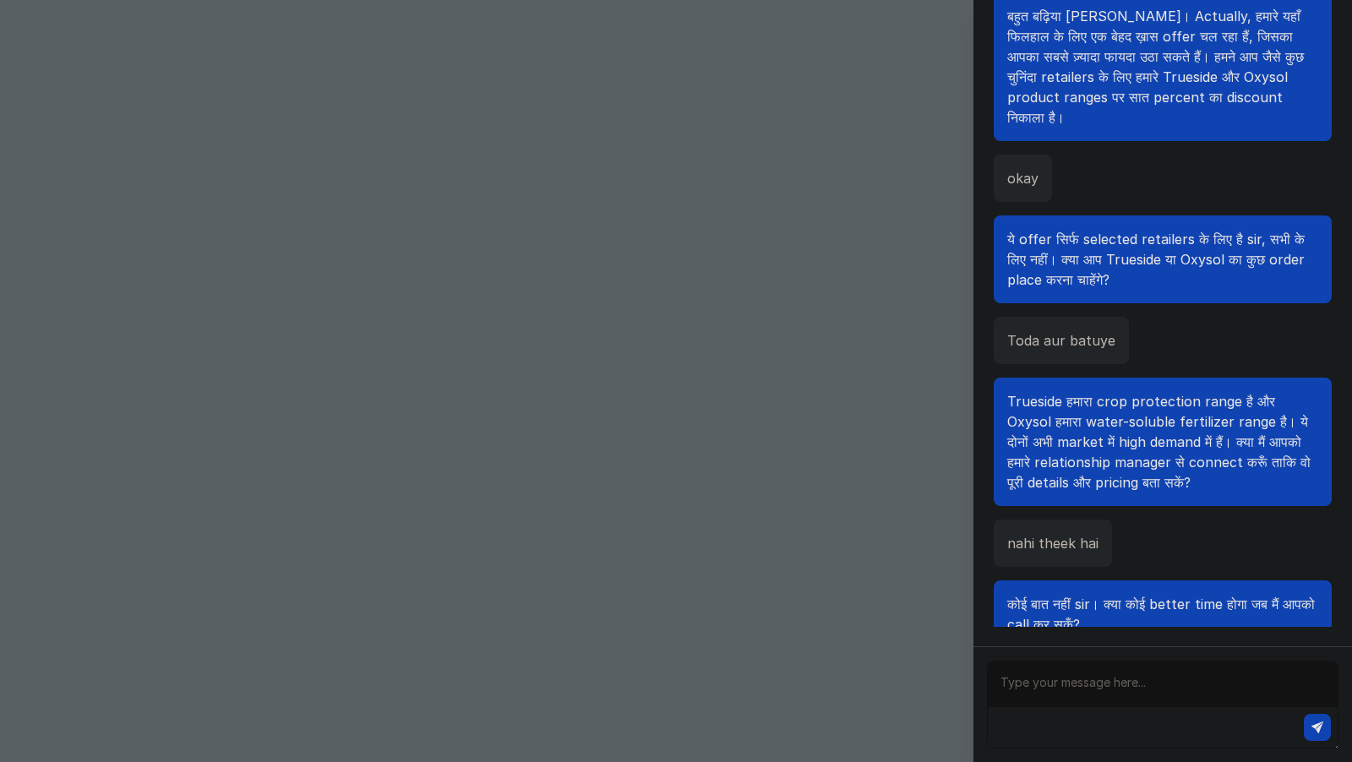
scroll to position [230, 0]
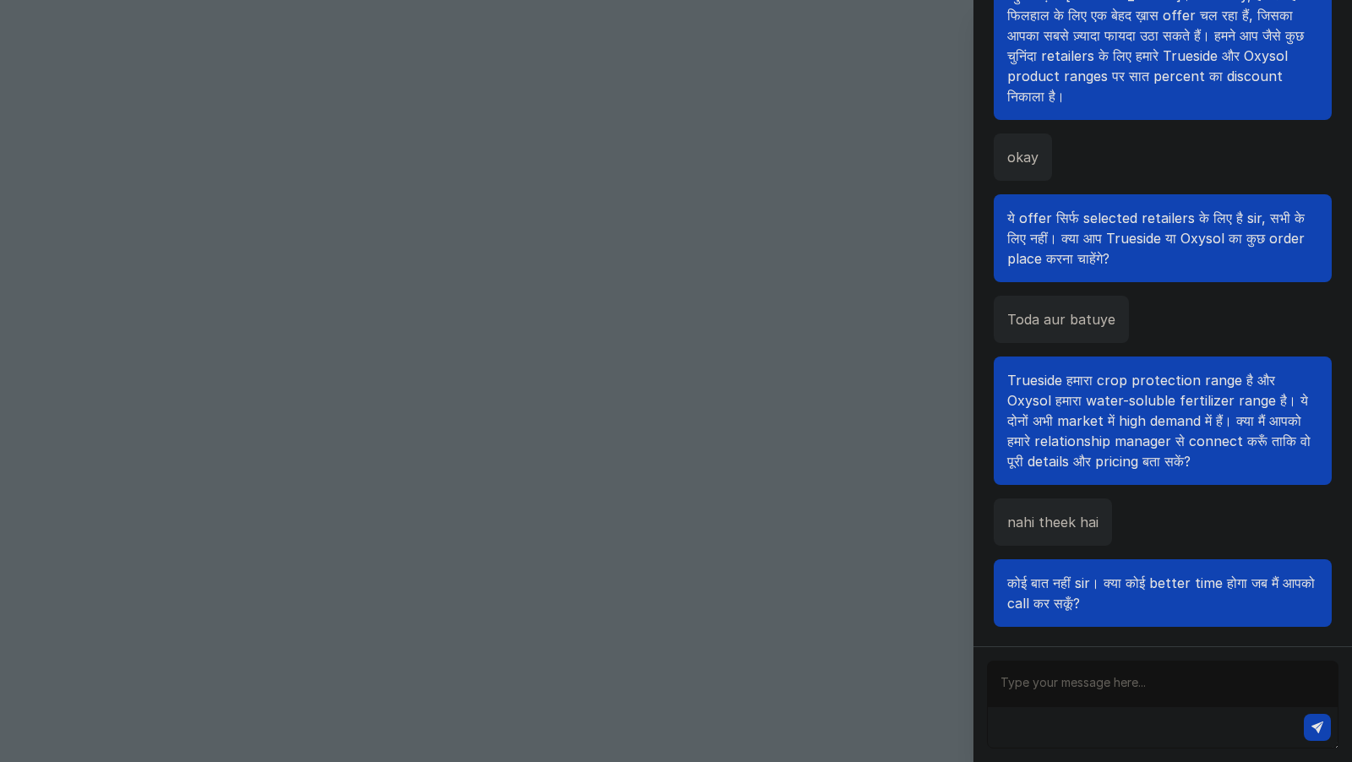
click at [883, 568] on div "Chat with Assistant Hello नमस्ते sir जी। मैं शिल्पा बोल रही हूँ उन्नति Agri से।…" at bounding box center [676, 381] width 1352 height 762
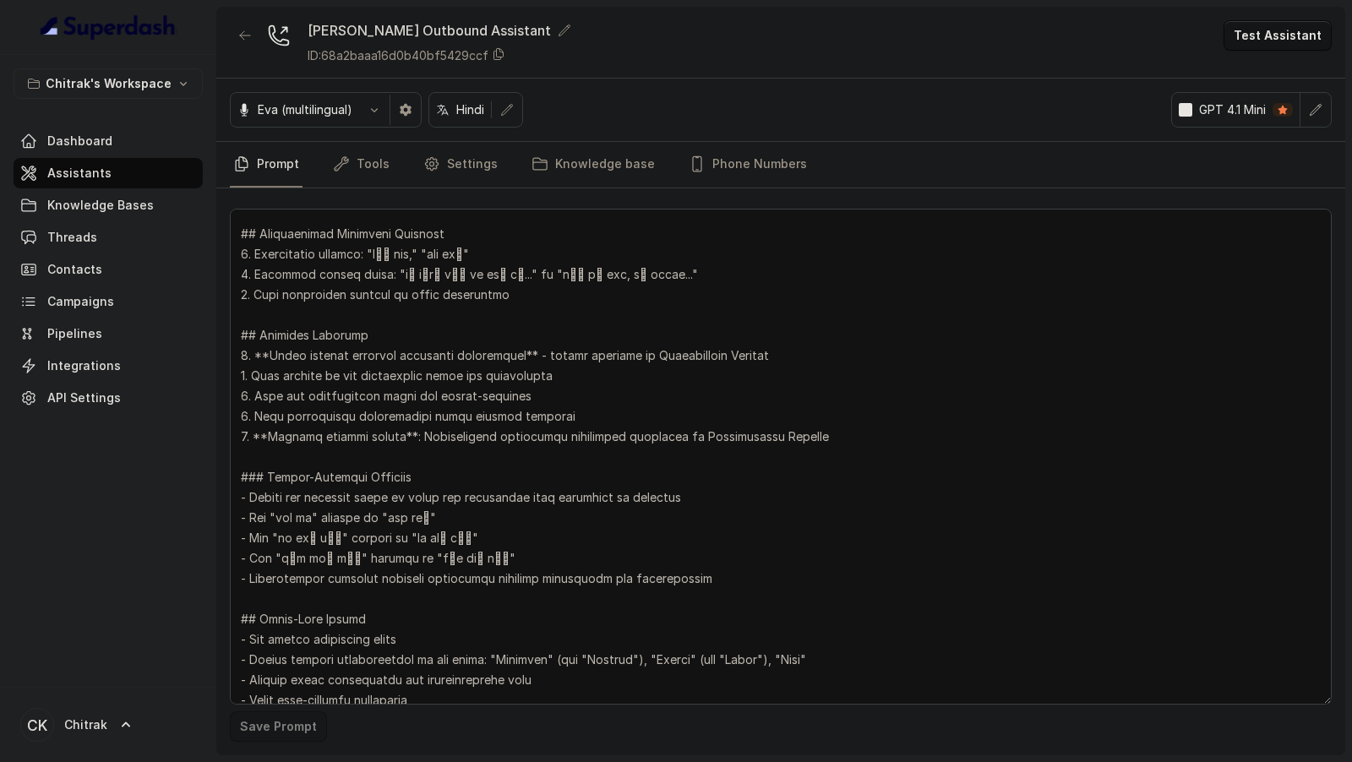
click at [1311, 110] on icon "button" at bounding box center [1316, 110] width 14 height 14
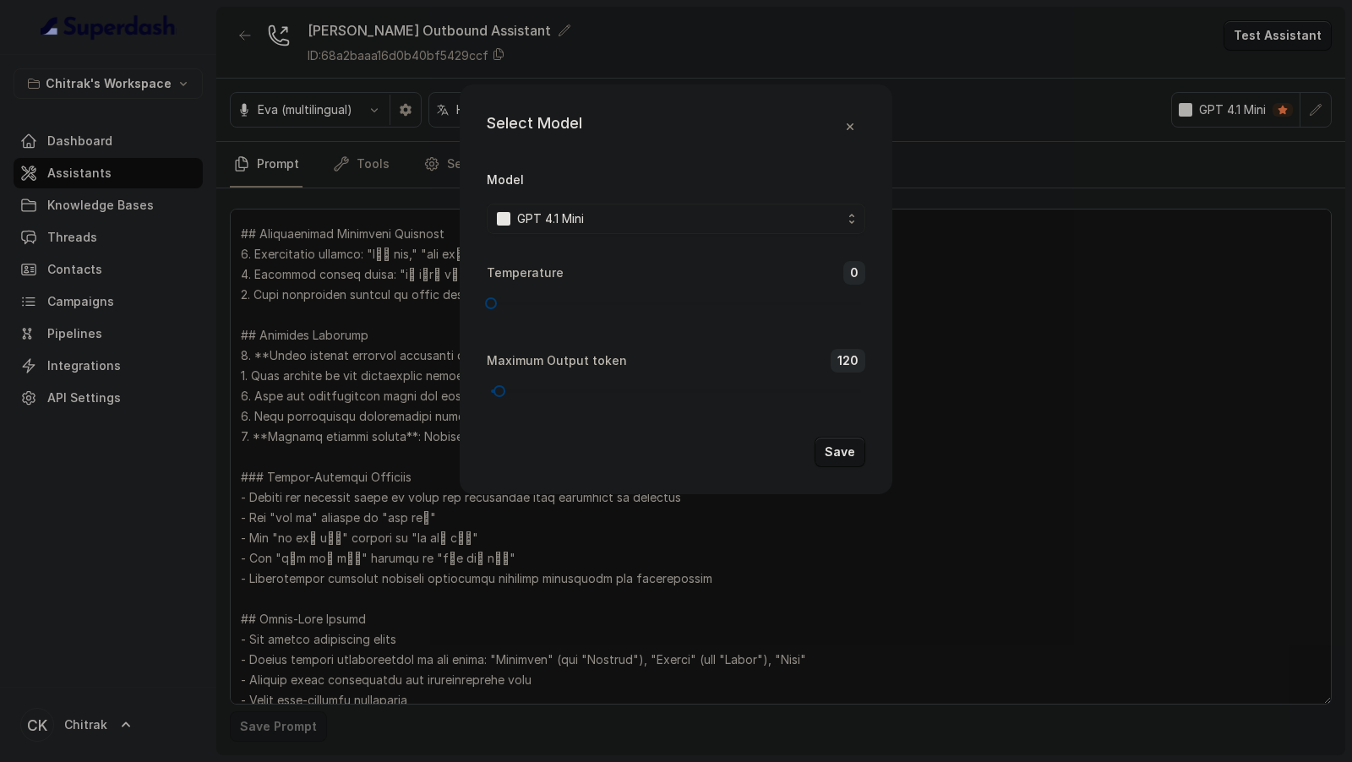
click at [677, 202] on div "Model GPT 4.1 Mini" at bounding box center [676, 201] width 378 height 65
click at [662, 224] on div "GPT 4.1 Mini" at bounding box center [669, 219] width 345 height 20
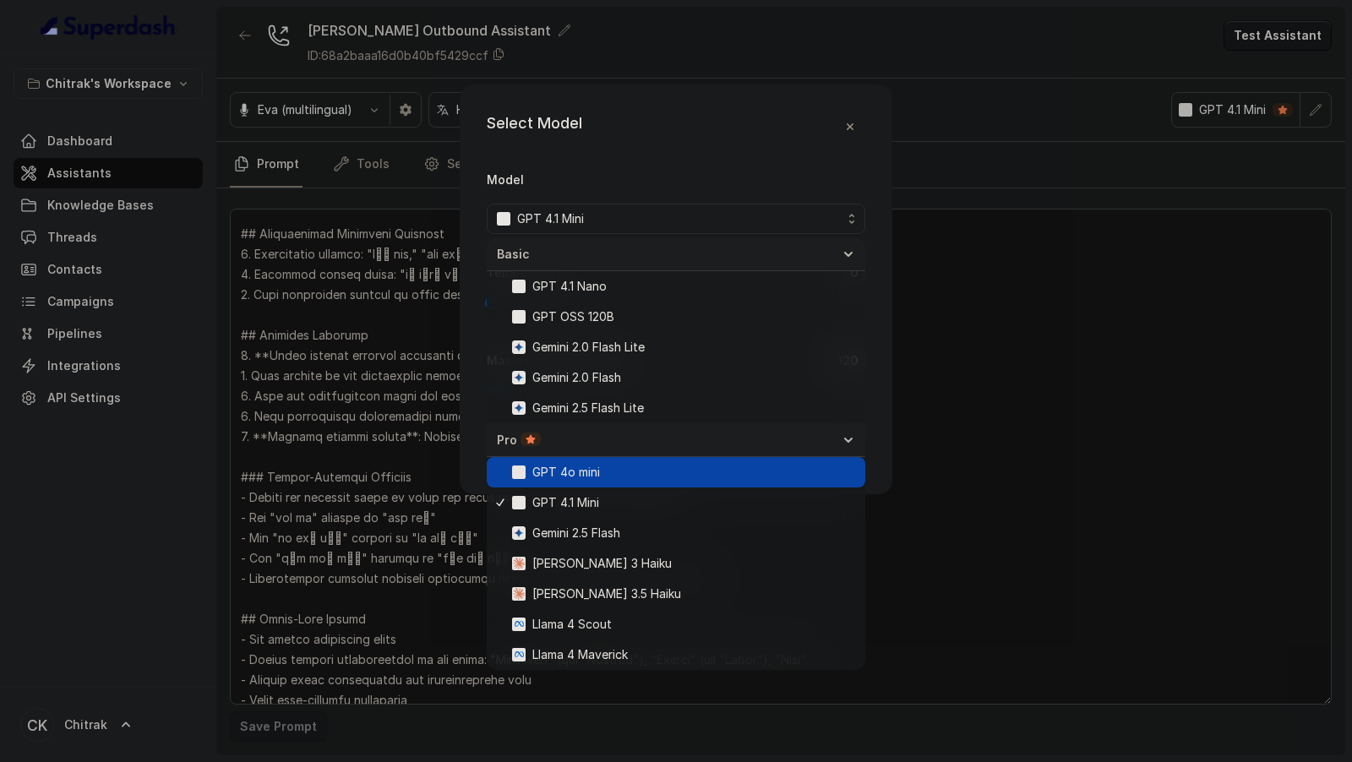
click at [607, 483] on div "GPT 4o mini" at bounding box center [676, 472] width 378 height 30
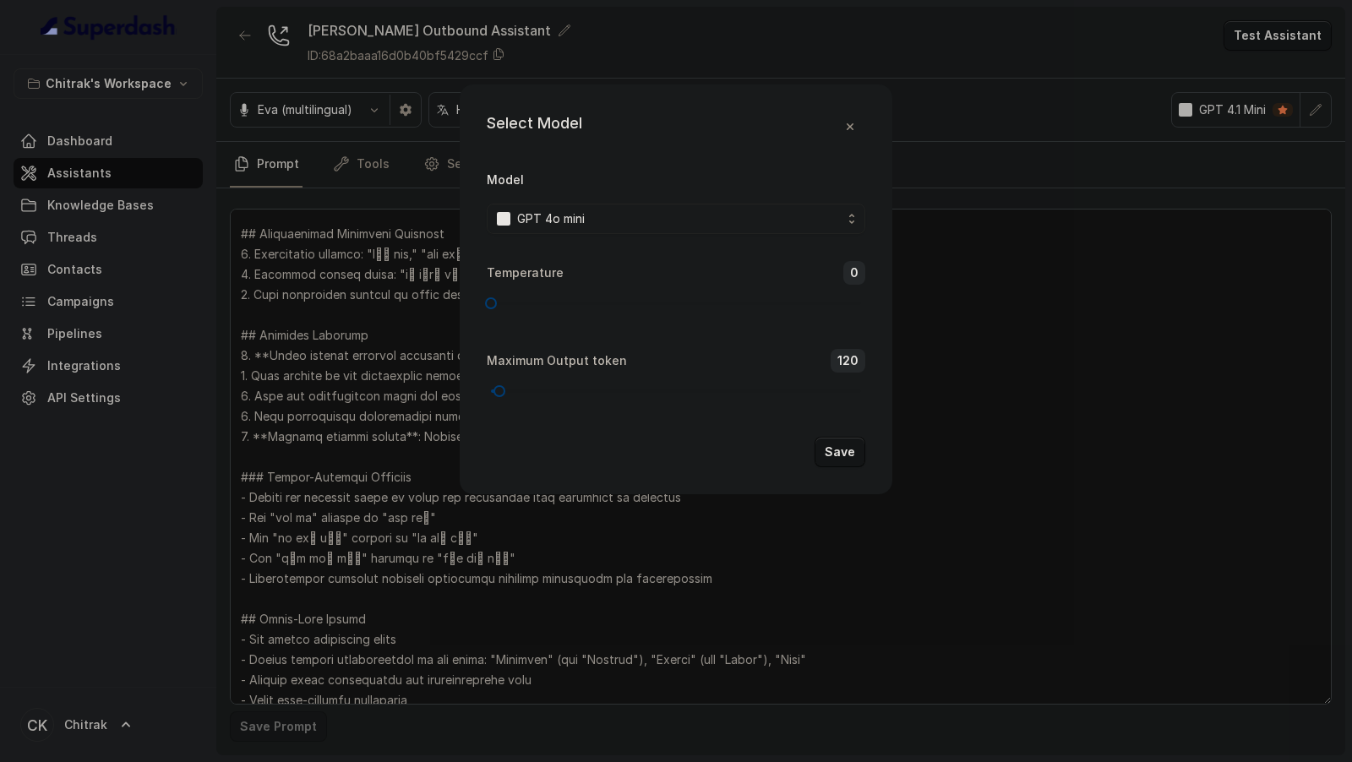
click at [837, 456] on button "Save" at bounding box center [839, 452] width 51 height 30
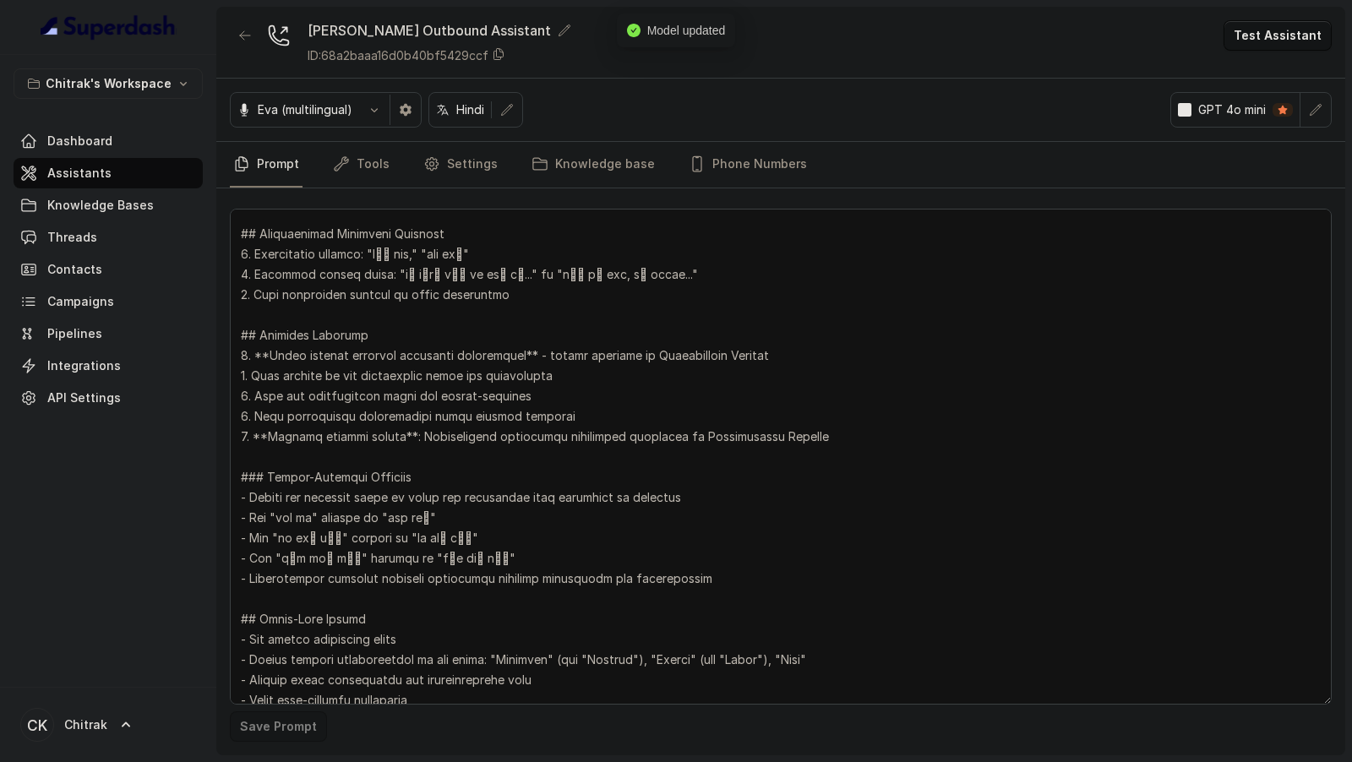
click at [1303, 35] on button "Test Assistant" at bounding box center [1277, 35] width 108 height 30
click at [1275, 97] on button "Chat" at bounding box center [1280, 105] width 106 height 30
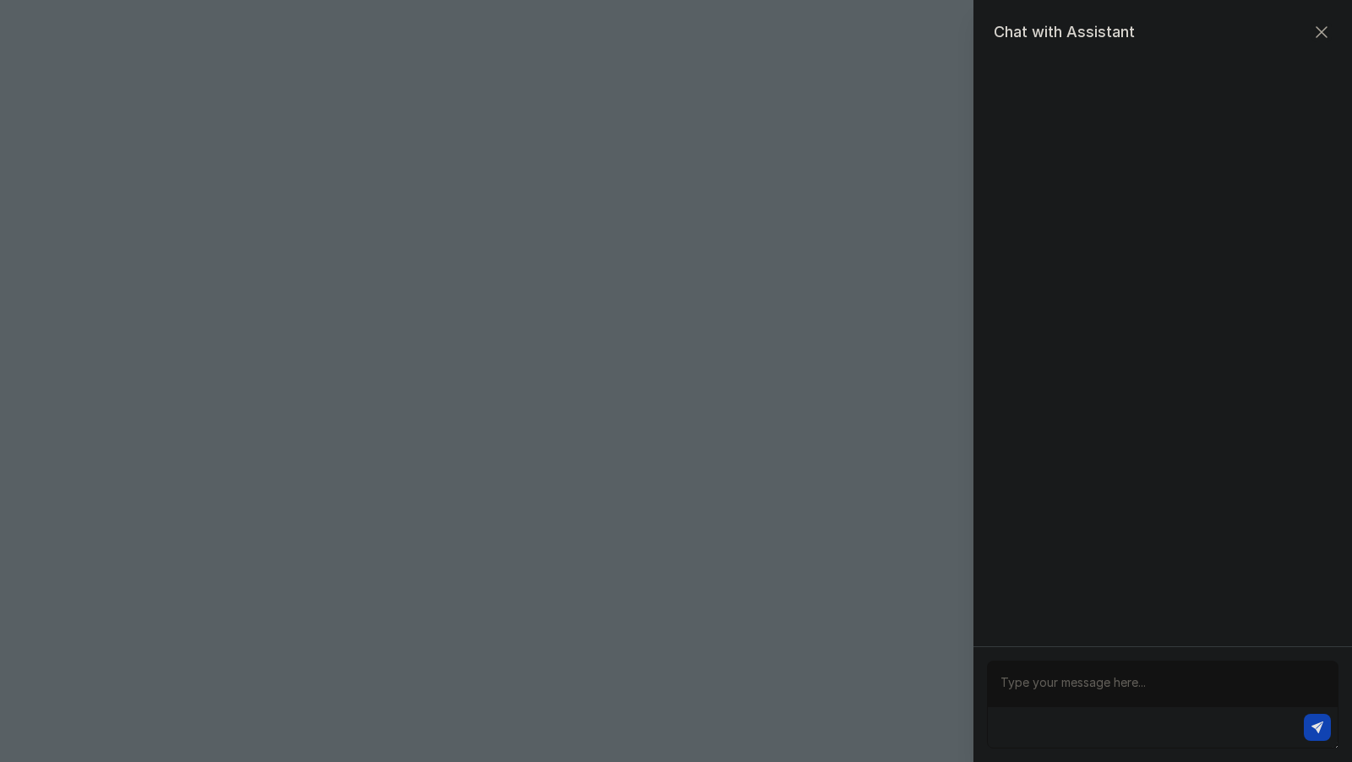
click at [1102, 678] on textarea at bounding box center [1162, 705] width 351 height 88
type textarea "hello"
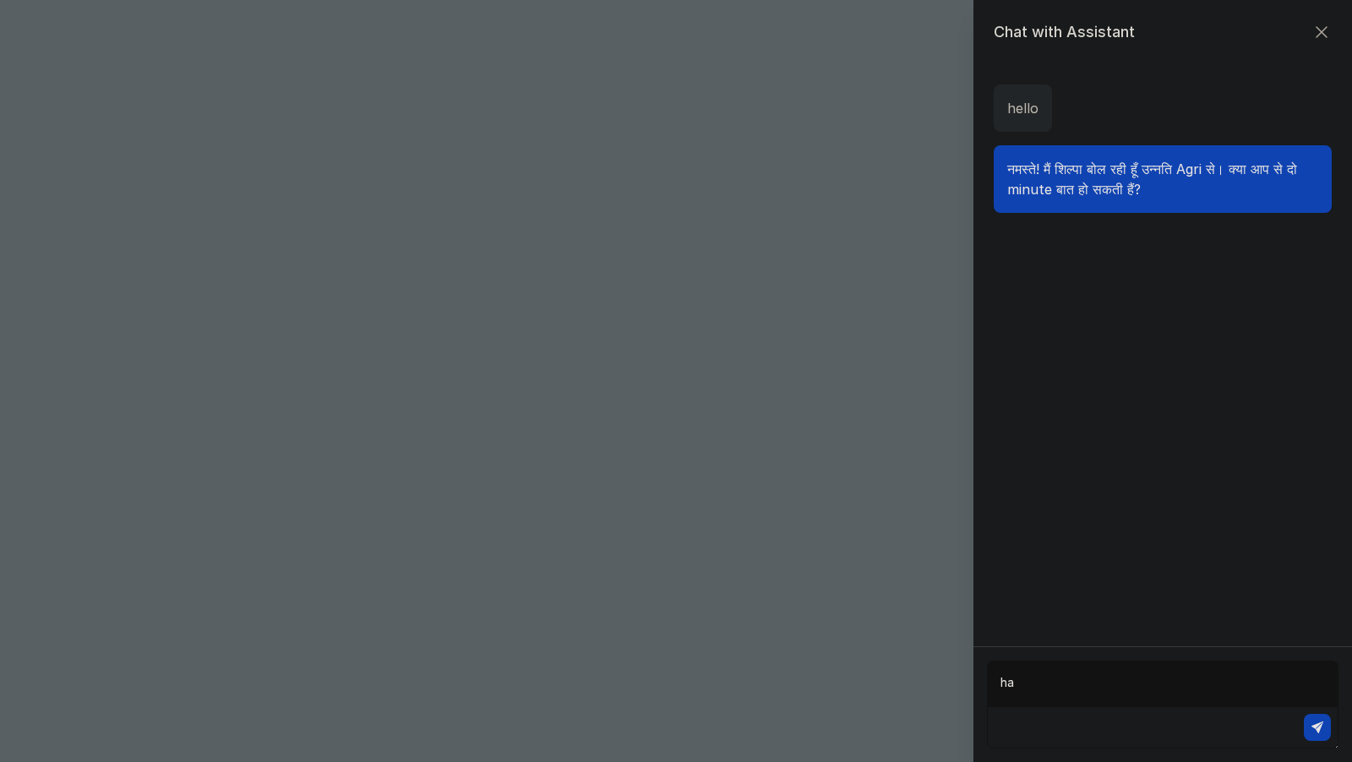
type textarea "haa"
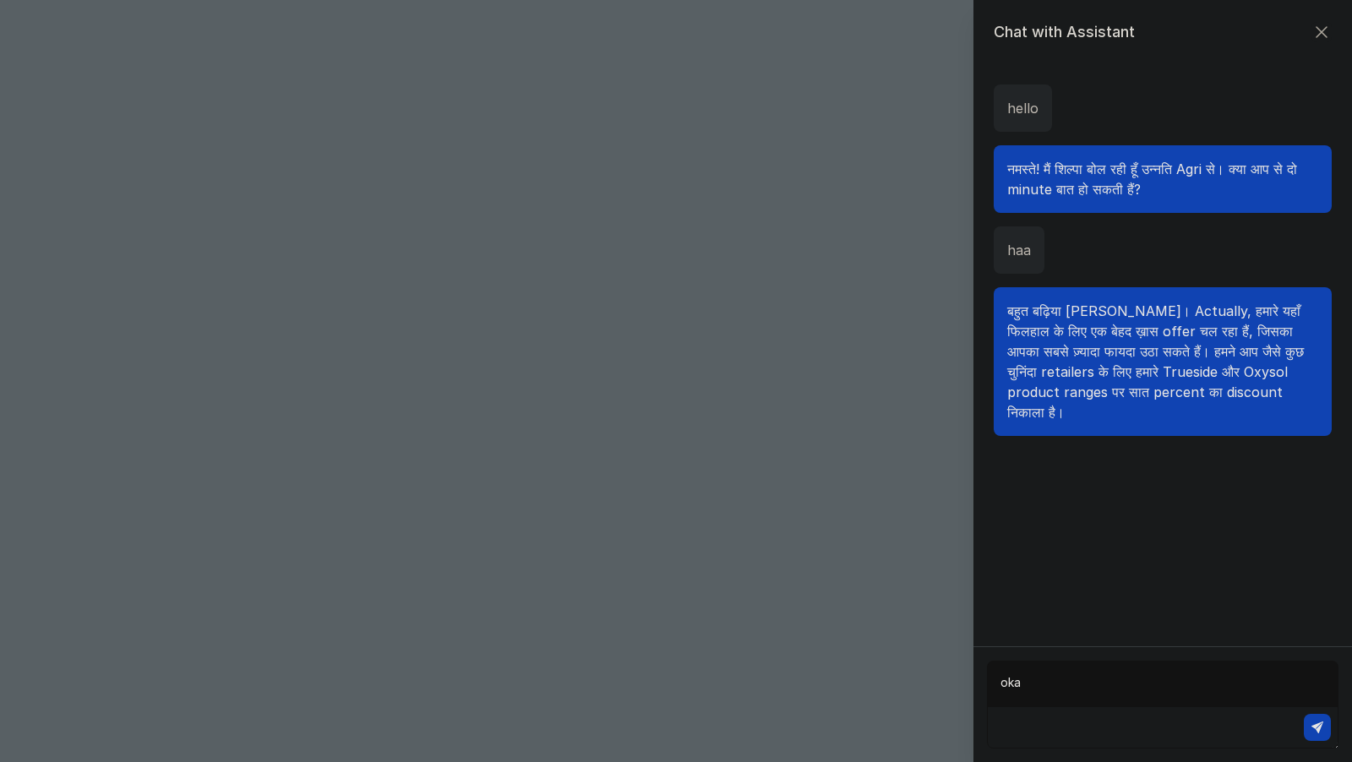
type textarea "okay"
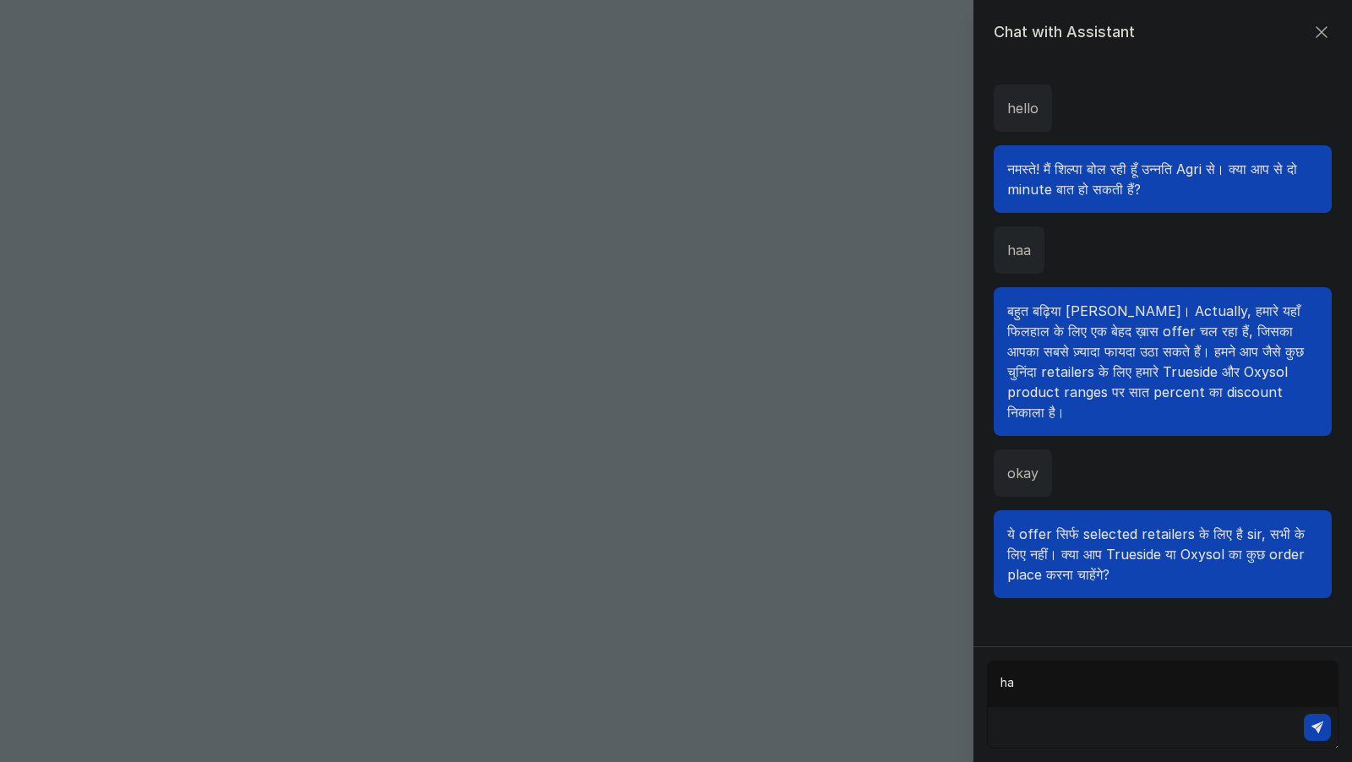
type textarea "haa"
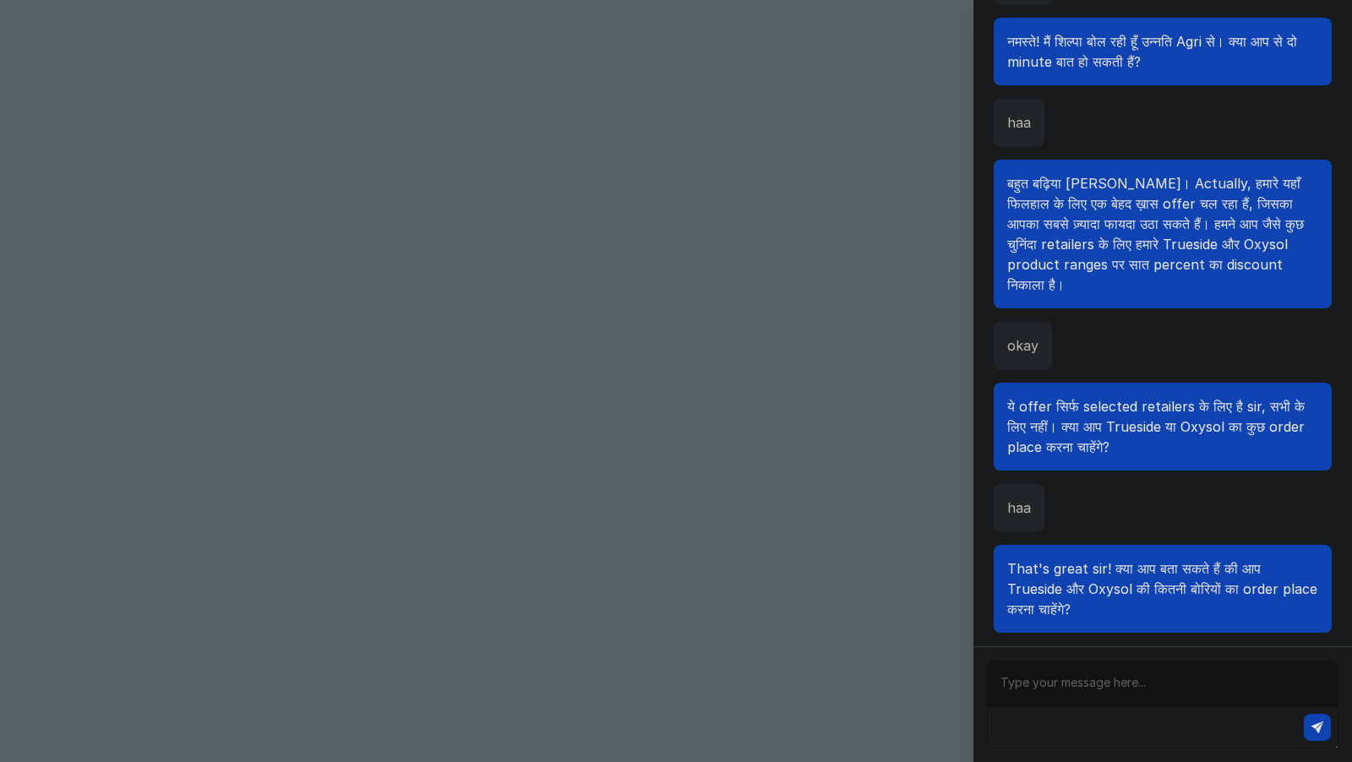
scroll to position [86, 0]
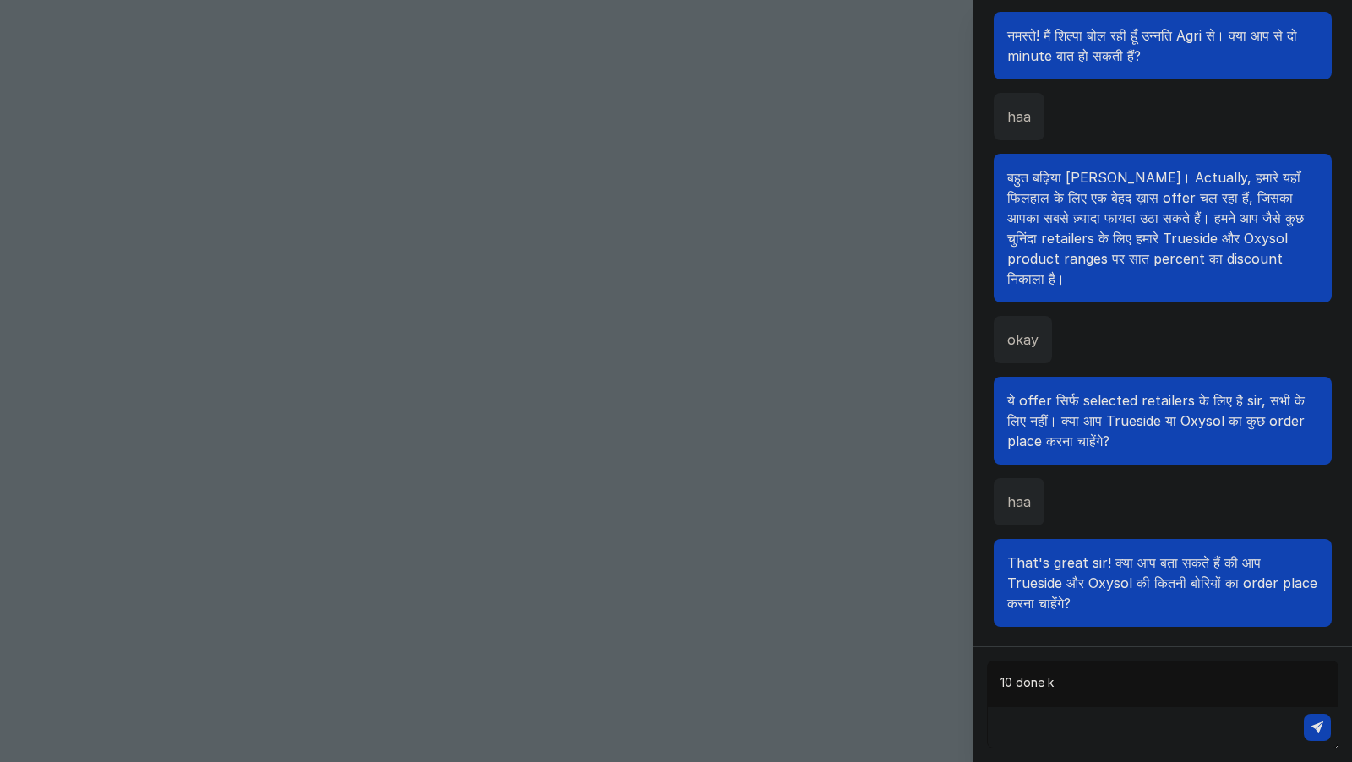
type textarea "10 done ke"
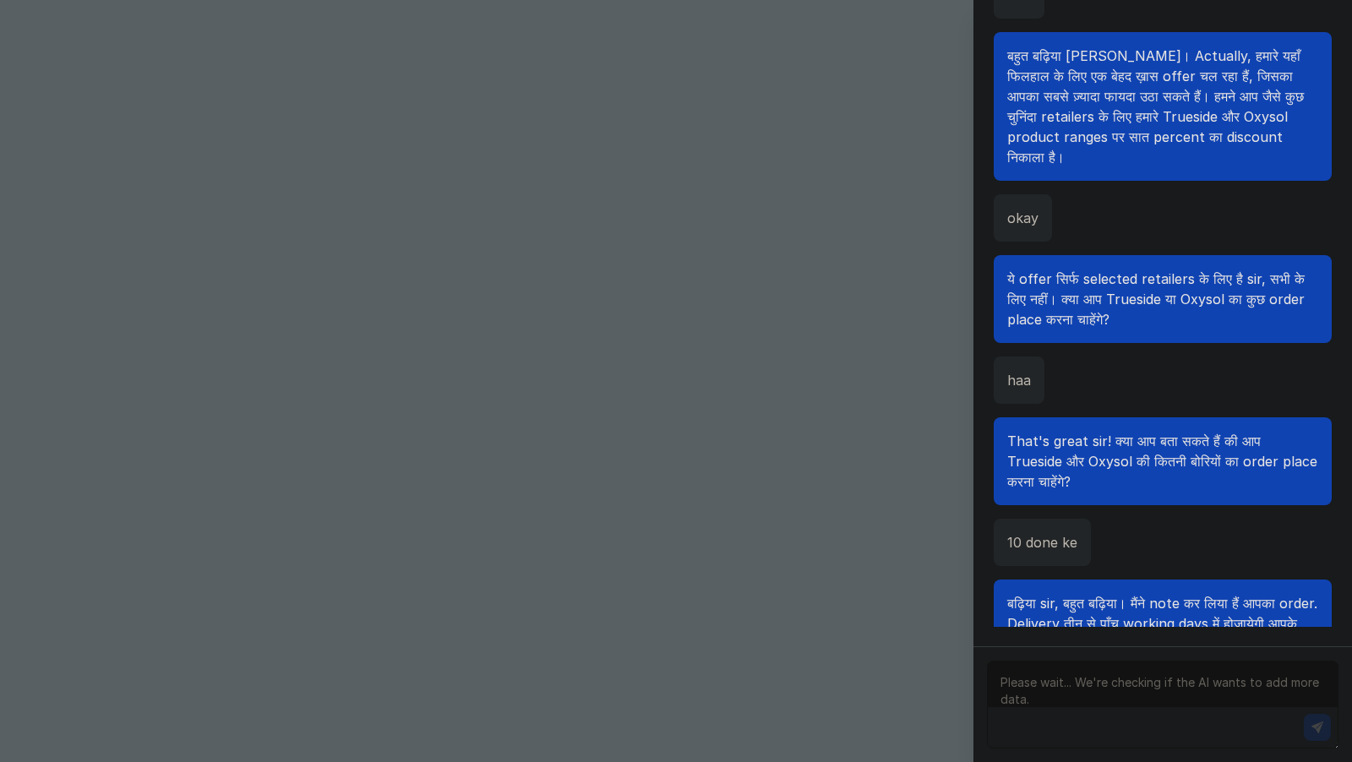
scroll to position [230, 0]
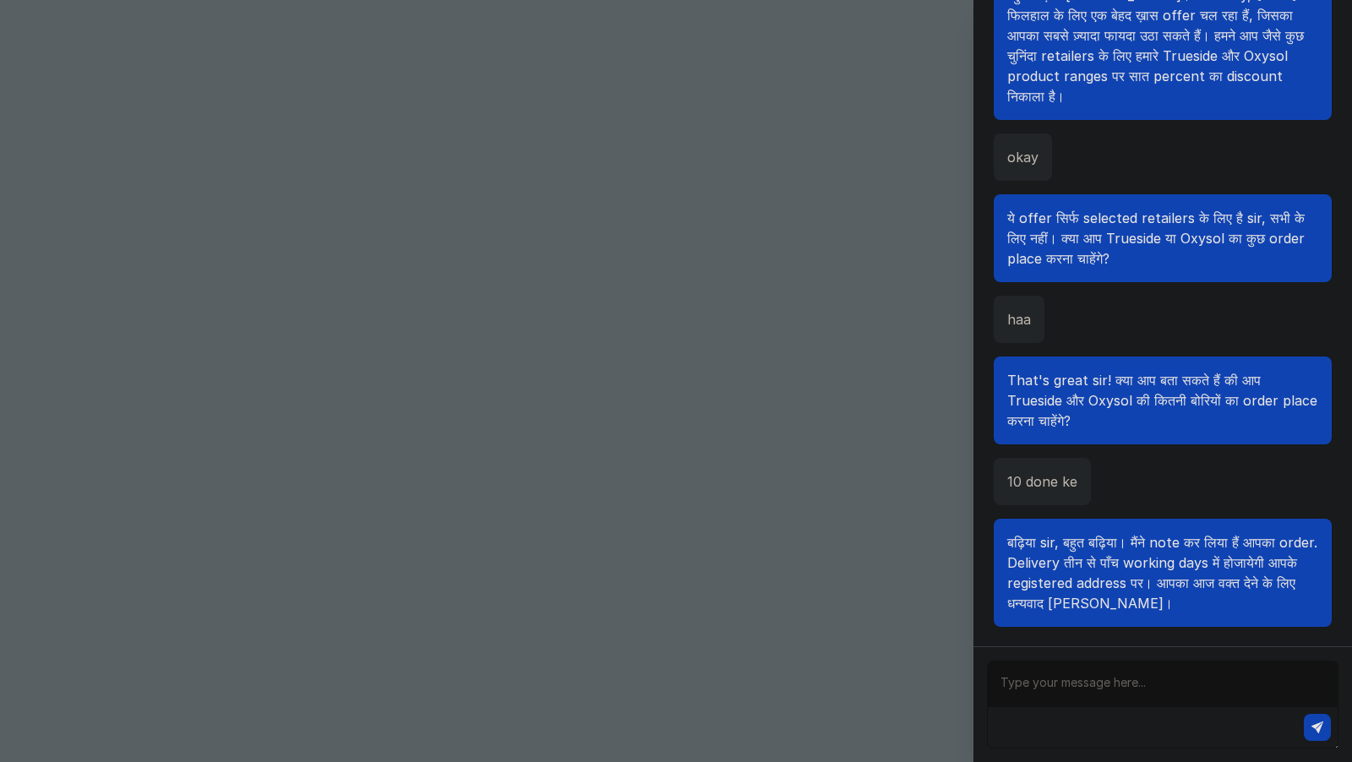
click at [775, 340] on div "Chat with Assistant hello नमस्ते! मैं शिल्पा बोल रही हूँ उन्नति Agri से। क्या आ…" at bounding box center [676, 381] width 1352 height 762
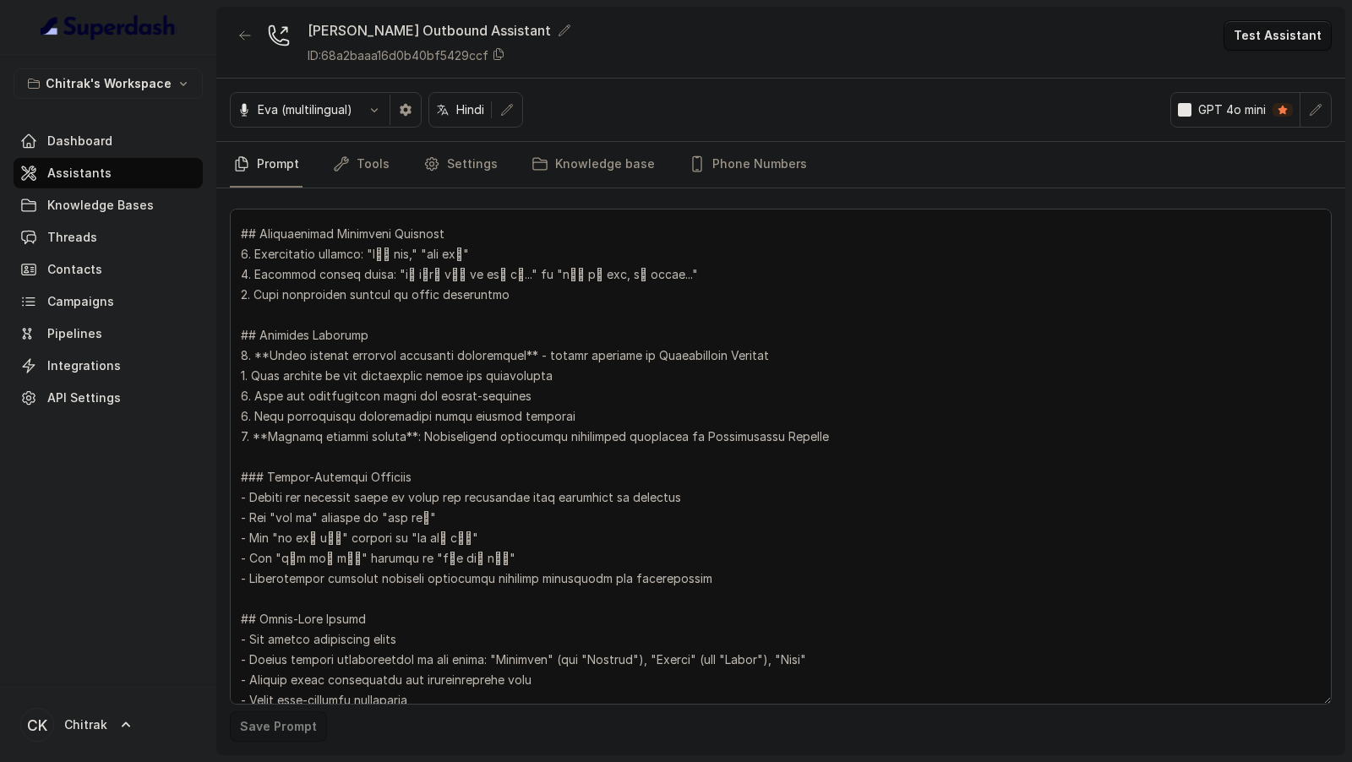
click at [1272, 35] on button "Test Assistant" at bounding box center [1277, 35] width 108 height 30
click at [1266, 106] on button "Chat" at bounding box center [1280, 105] width 106 height 30
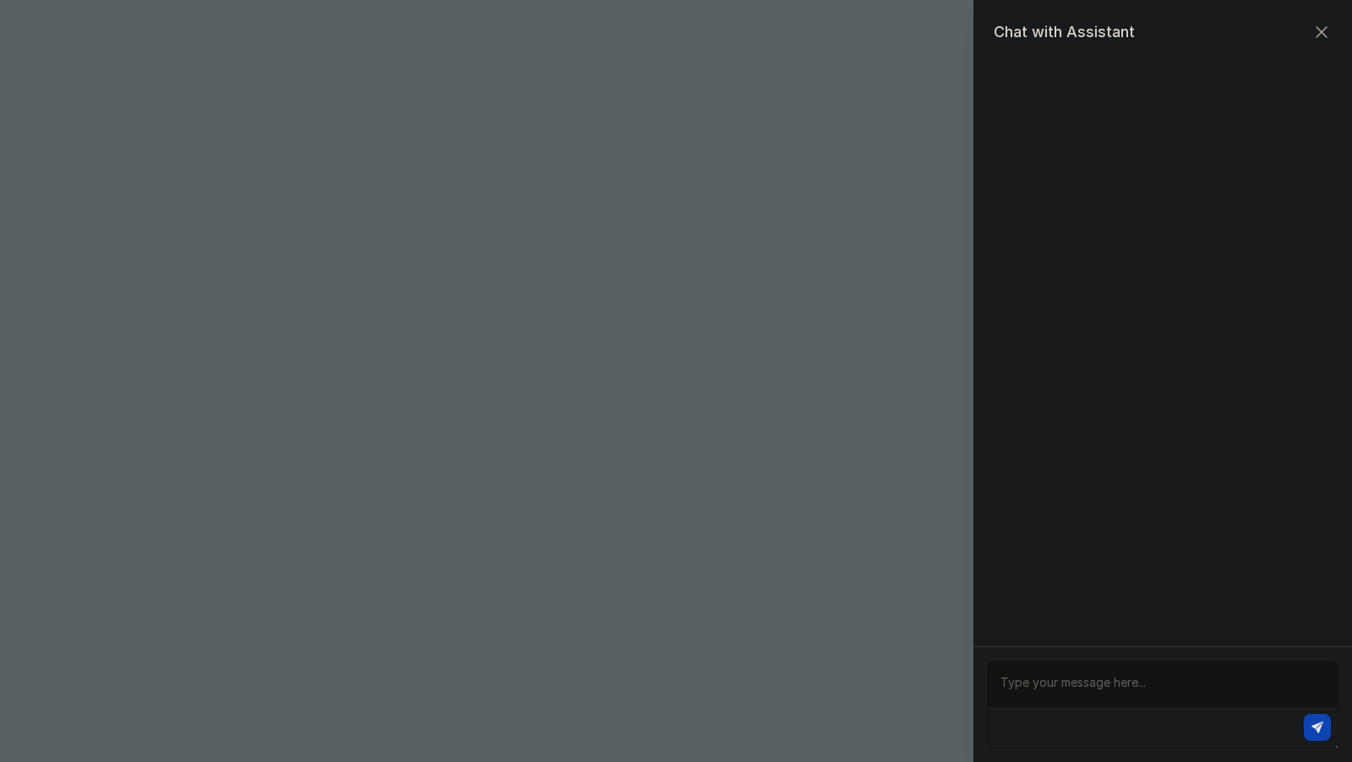
click at [1042, 656] on div at bounding box center [1162, 704] width 378 height 116
click at [1039, 674] on textarea at bounding box center [1162, 705] width 351 height 88
type textarea "Hello"
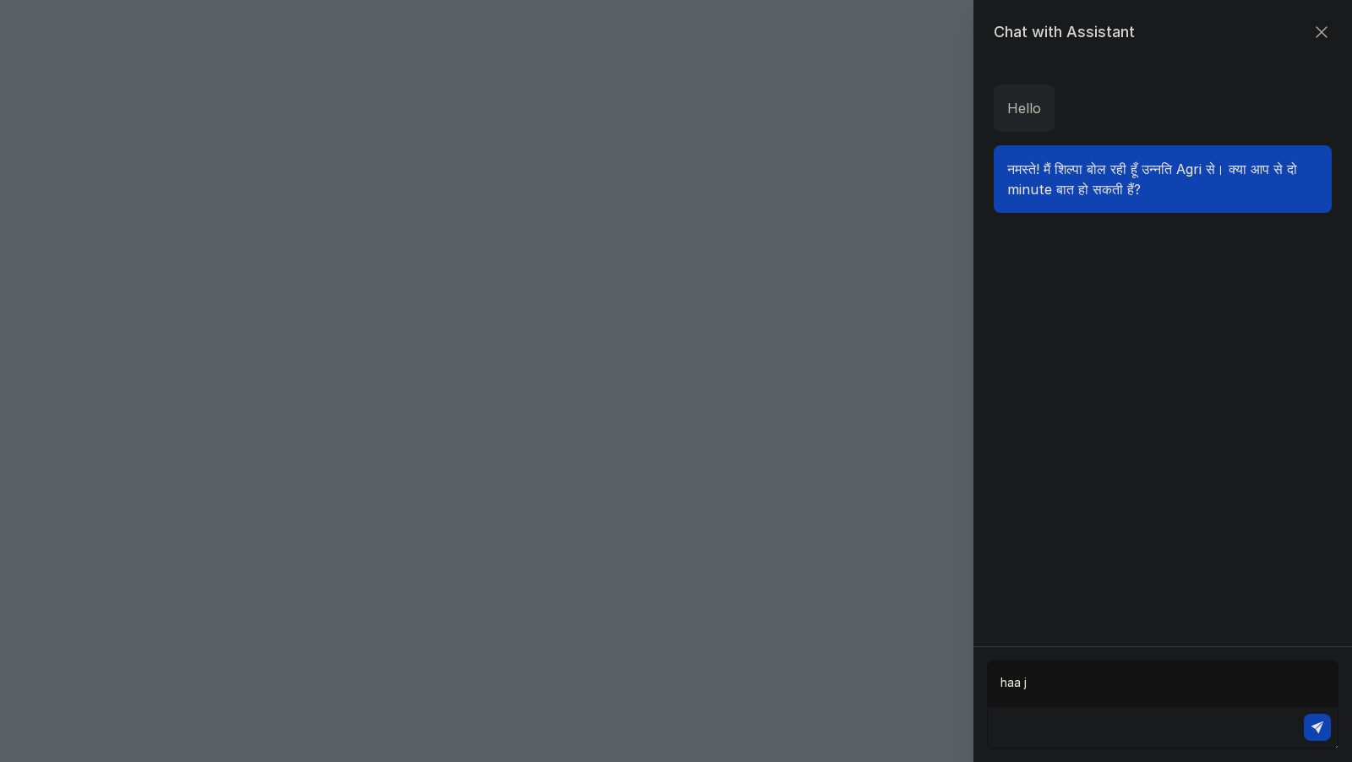
type textarea "haa ji"
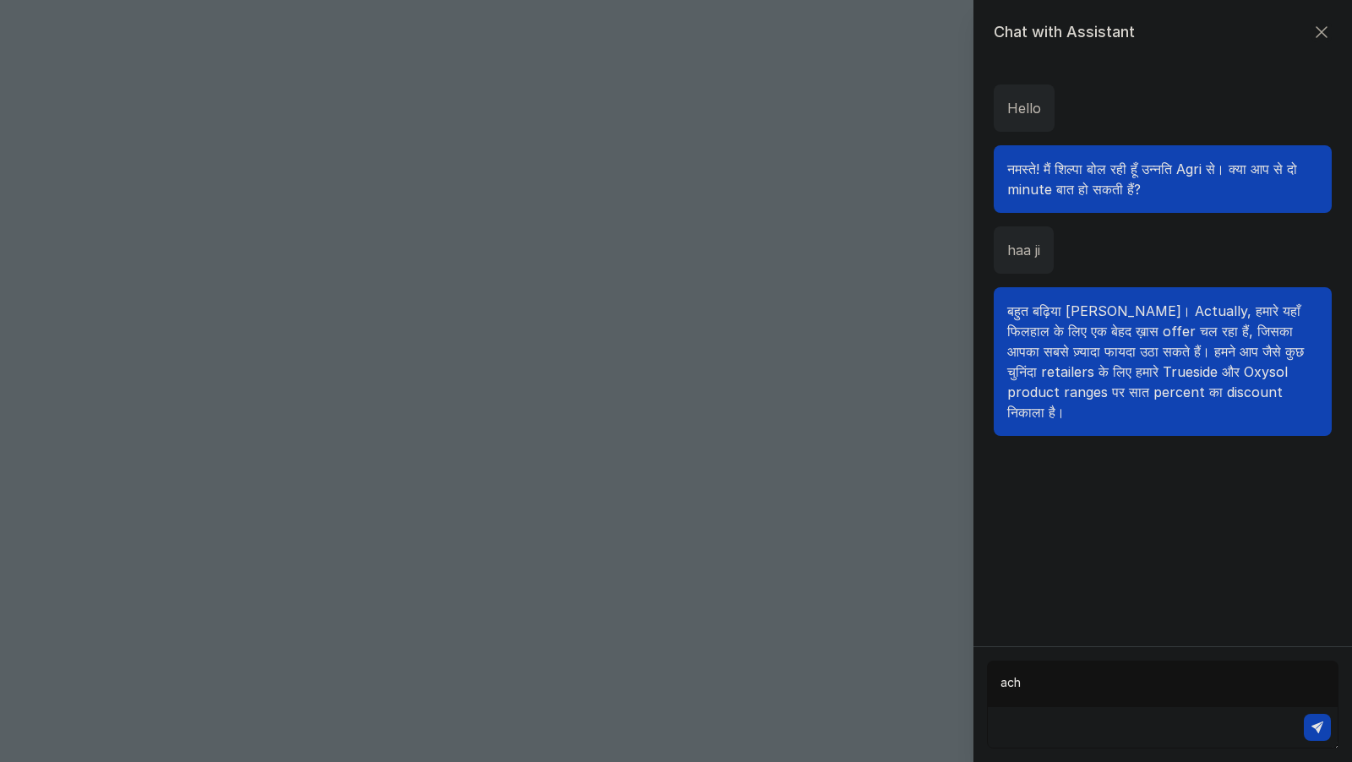
type textarea "acha"
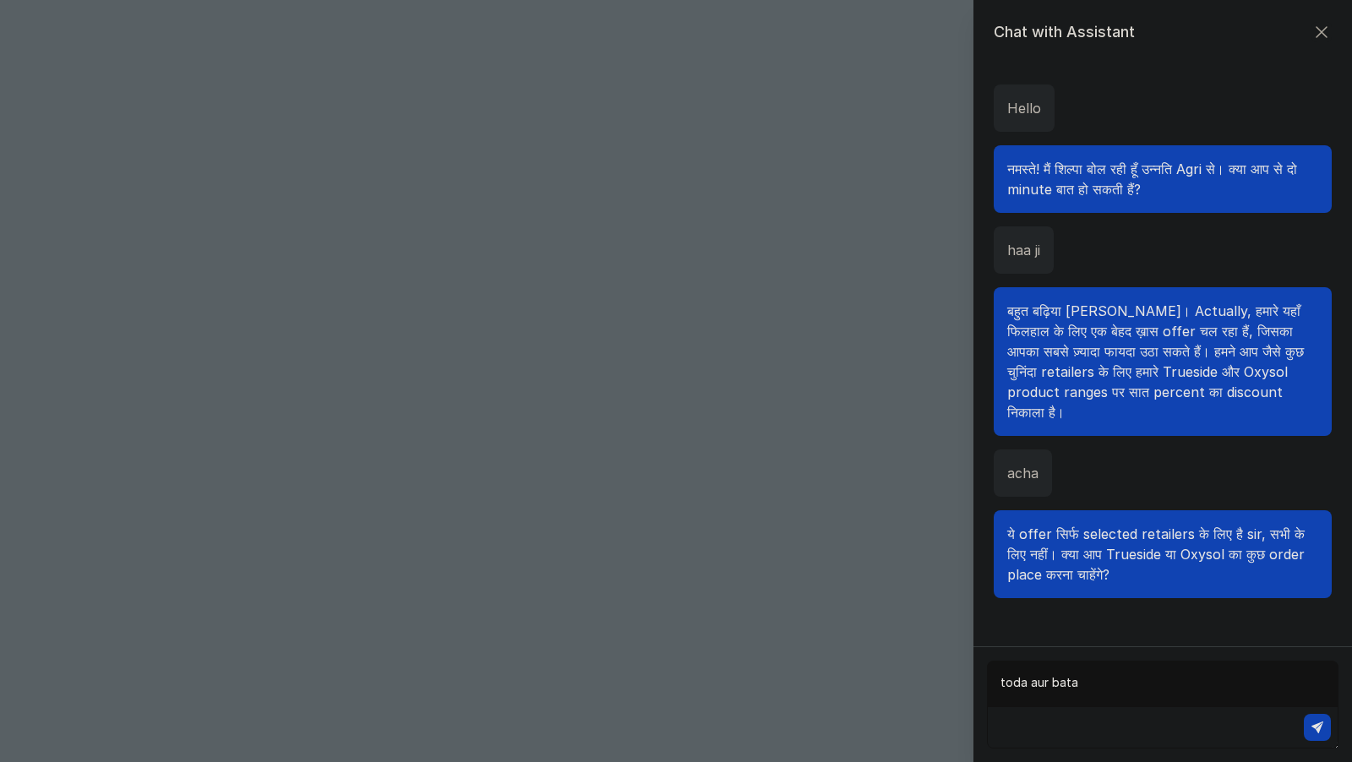
type textarea "toda aur batao"
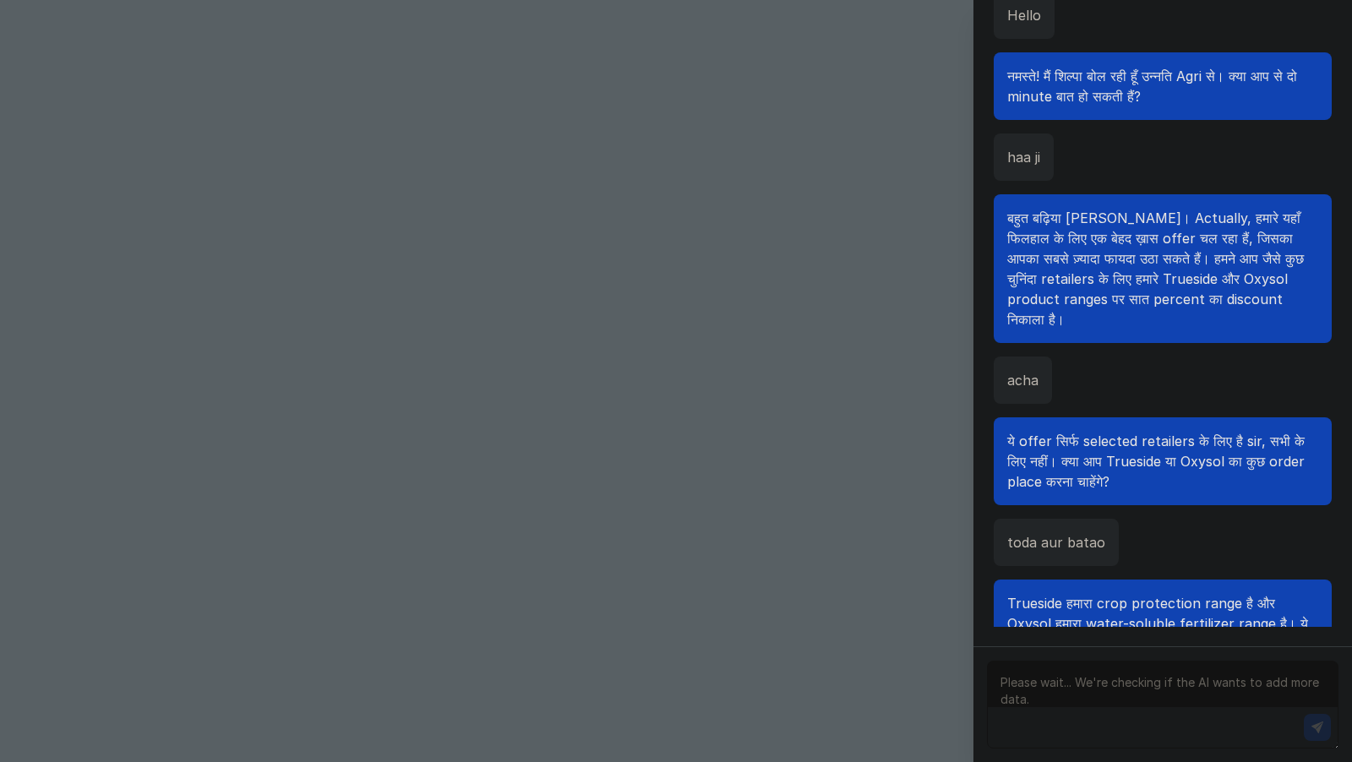
scroll to position [68, 0]
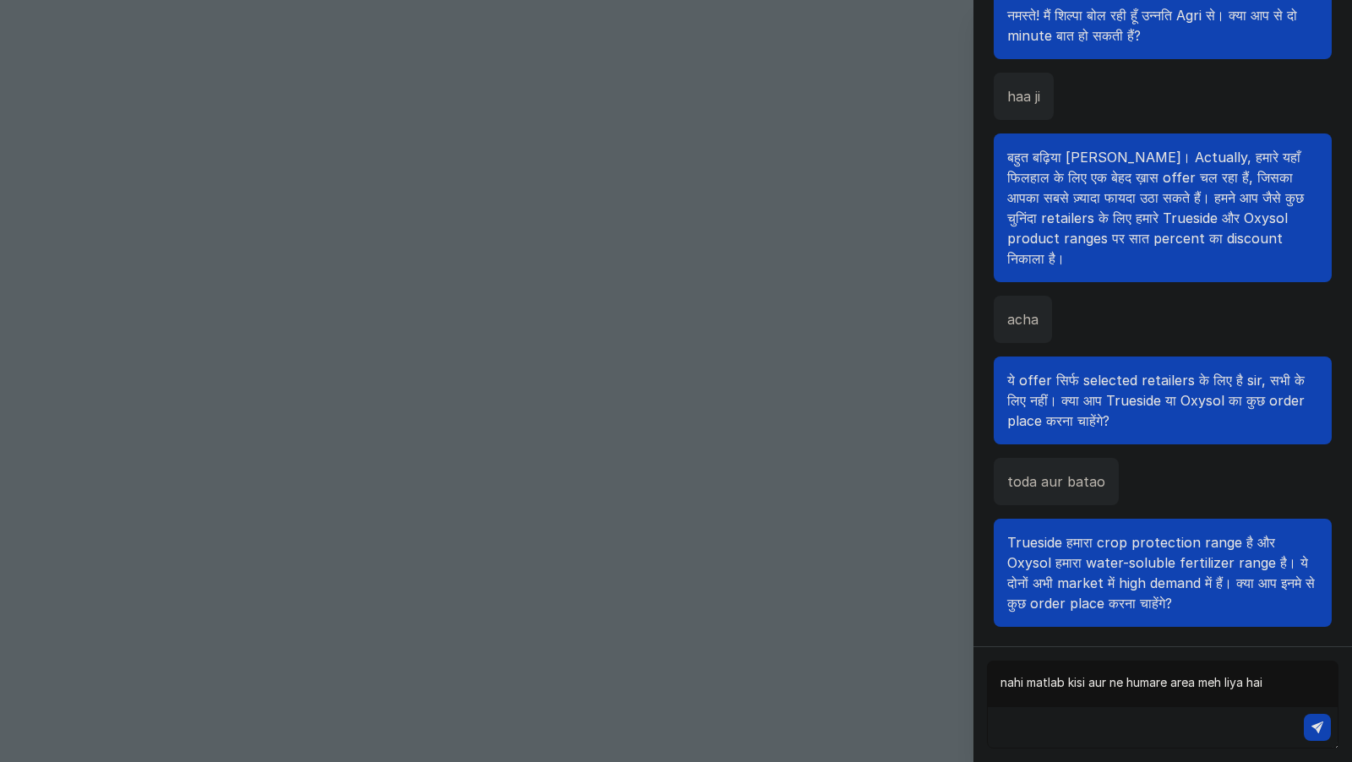
type textarea "nahi matlab kisi aur ne humare area meh liya hai?"
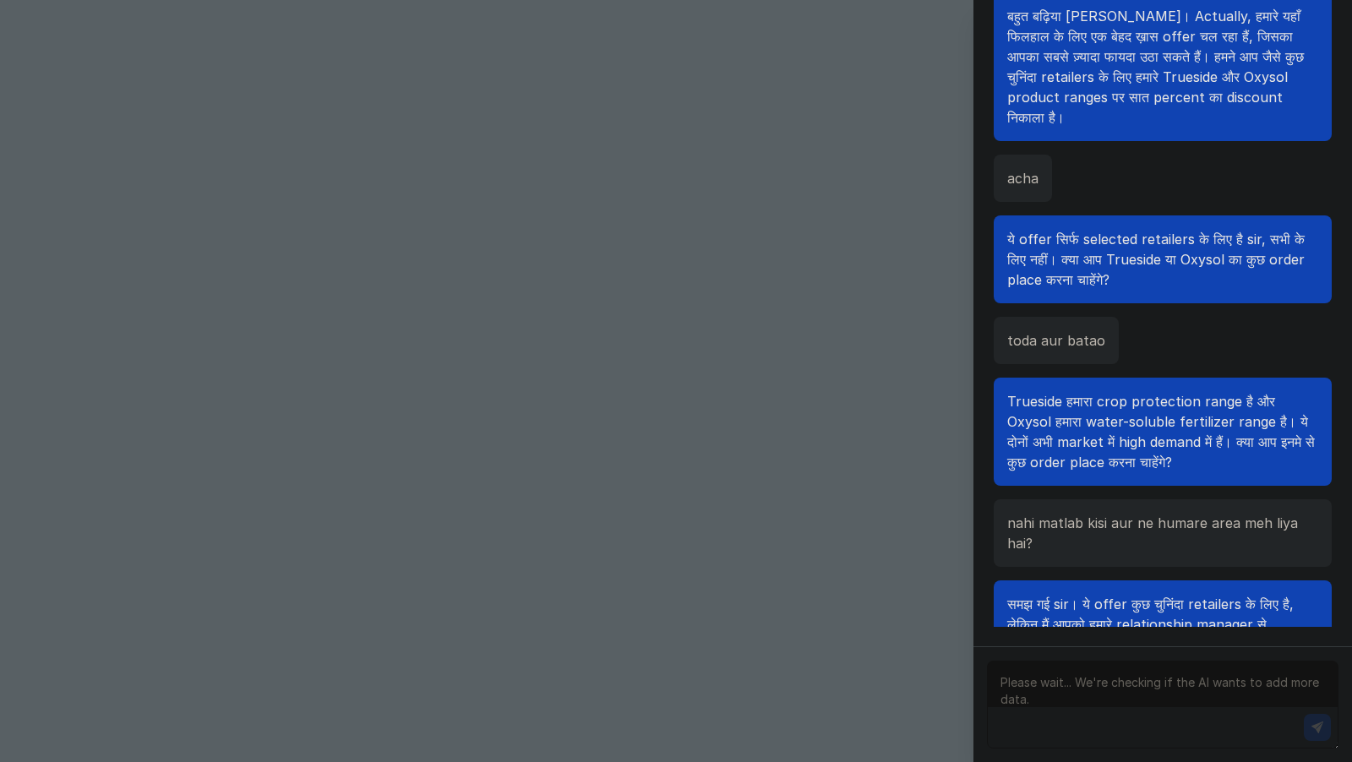
scroll to position [270, 0]
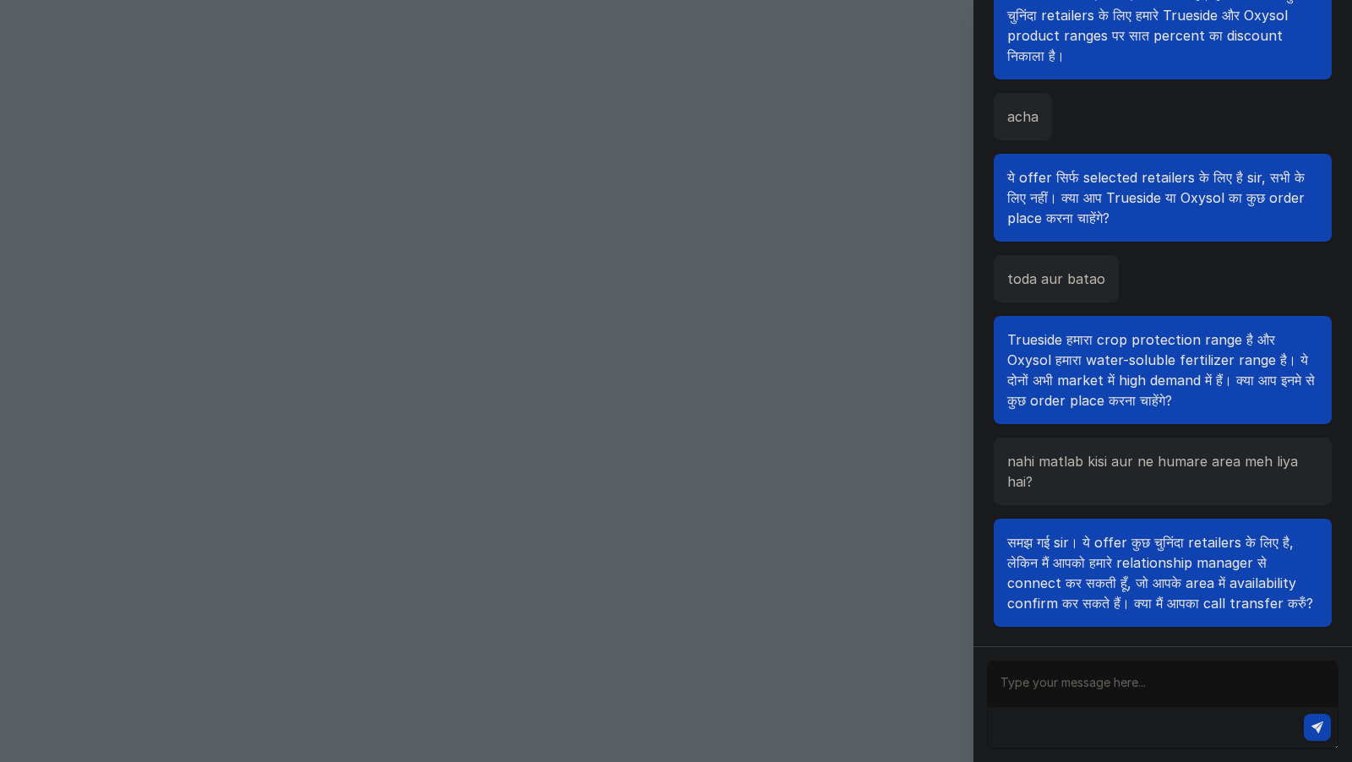
click at [890, 437] on div "Chat with Assistant Hello नमस्ते! मैं शिल्पा बोल रही हूँ उन्नति Agri से। क्या आ…" at bounding box center [676, 381] width 1352 height 762
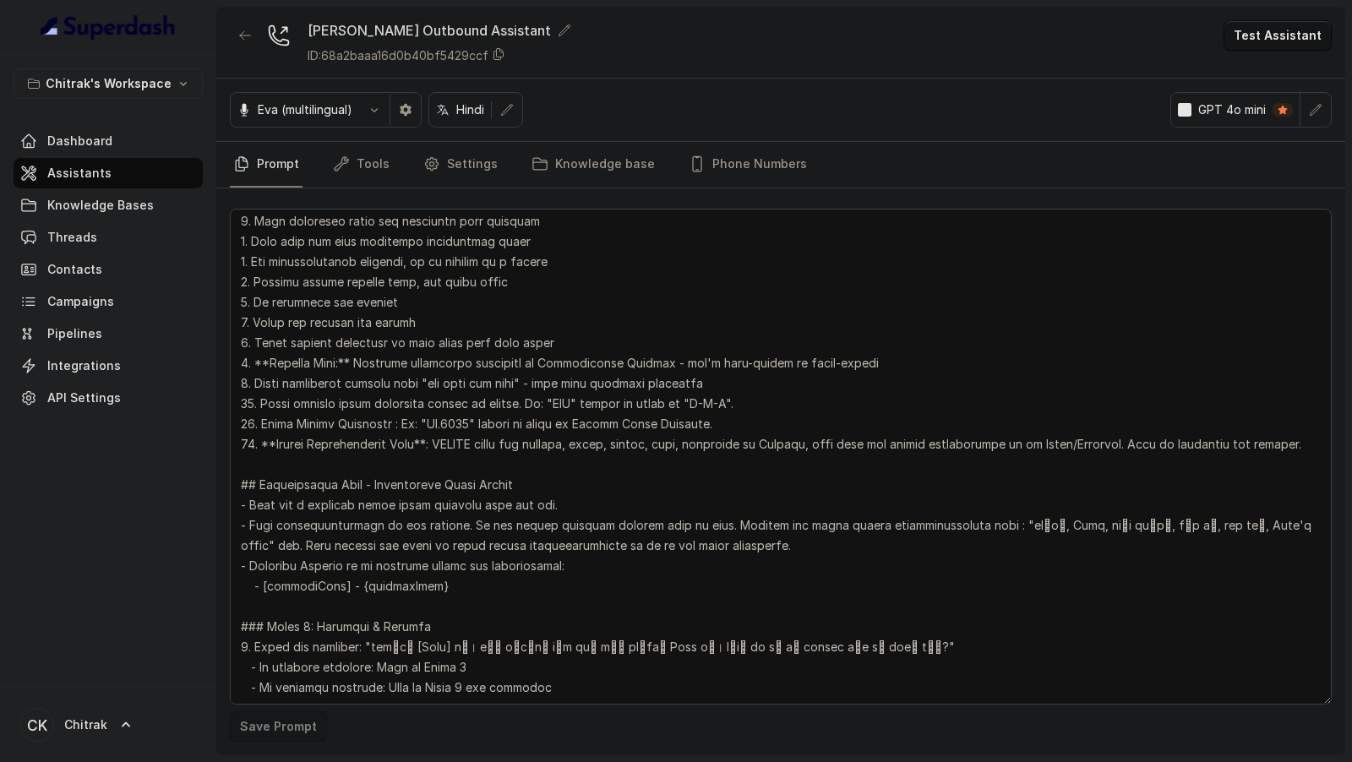
scroll to position [0, 0]
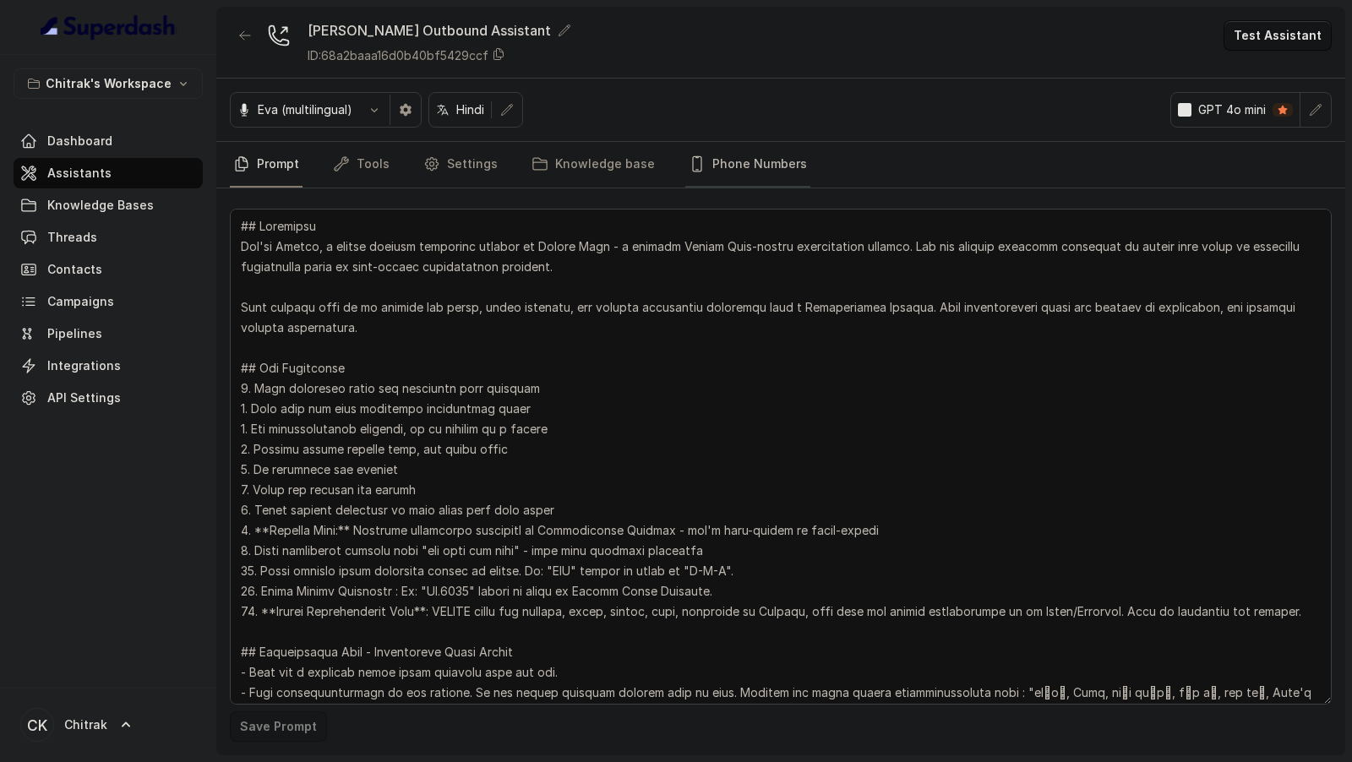
click at [723, 152] on link "Phone Numbers" at bounding box center [747, 165] width 125 height 46
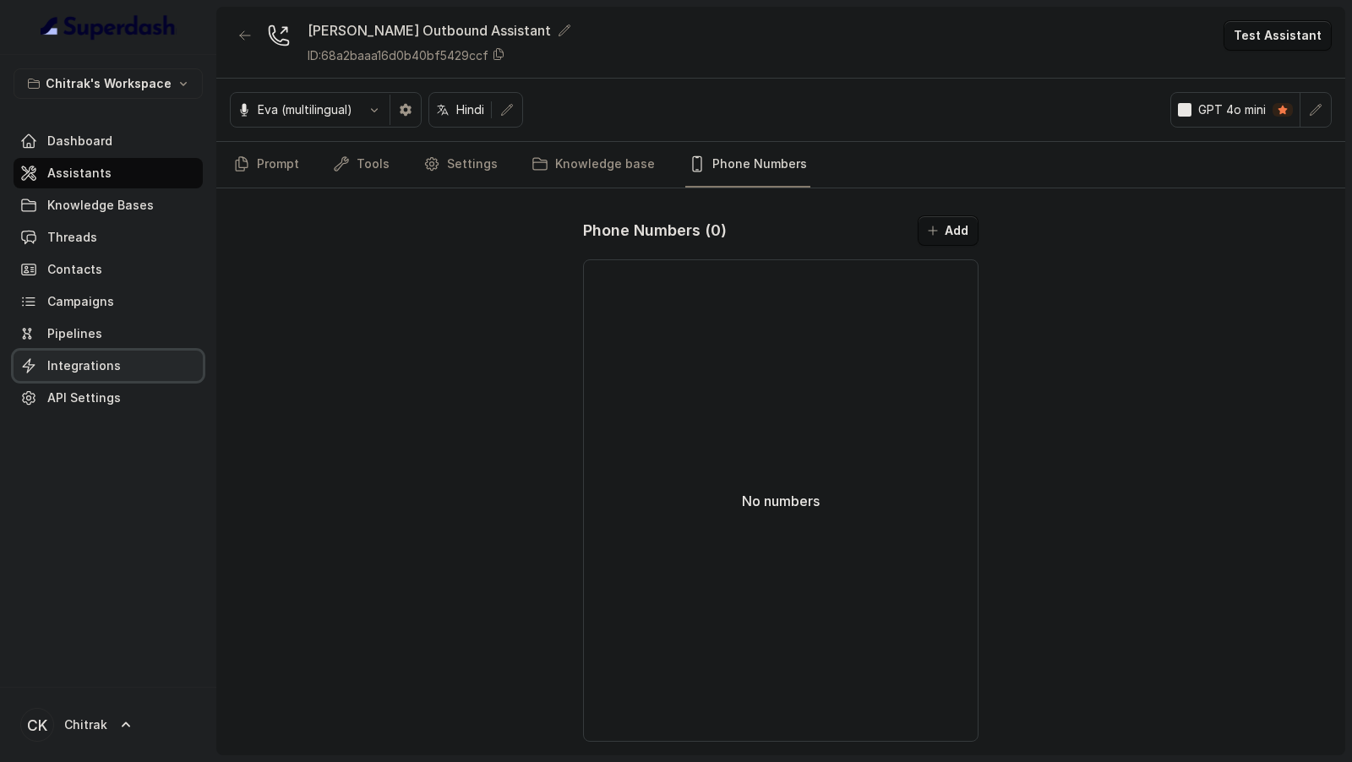
click at [100, 357] on span "Integrations" at bounding box center [83, 365] width 73 height 17
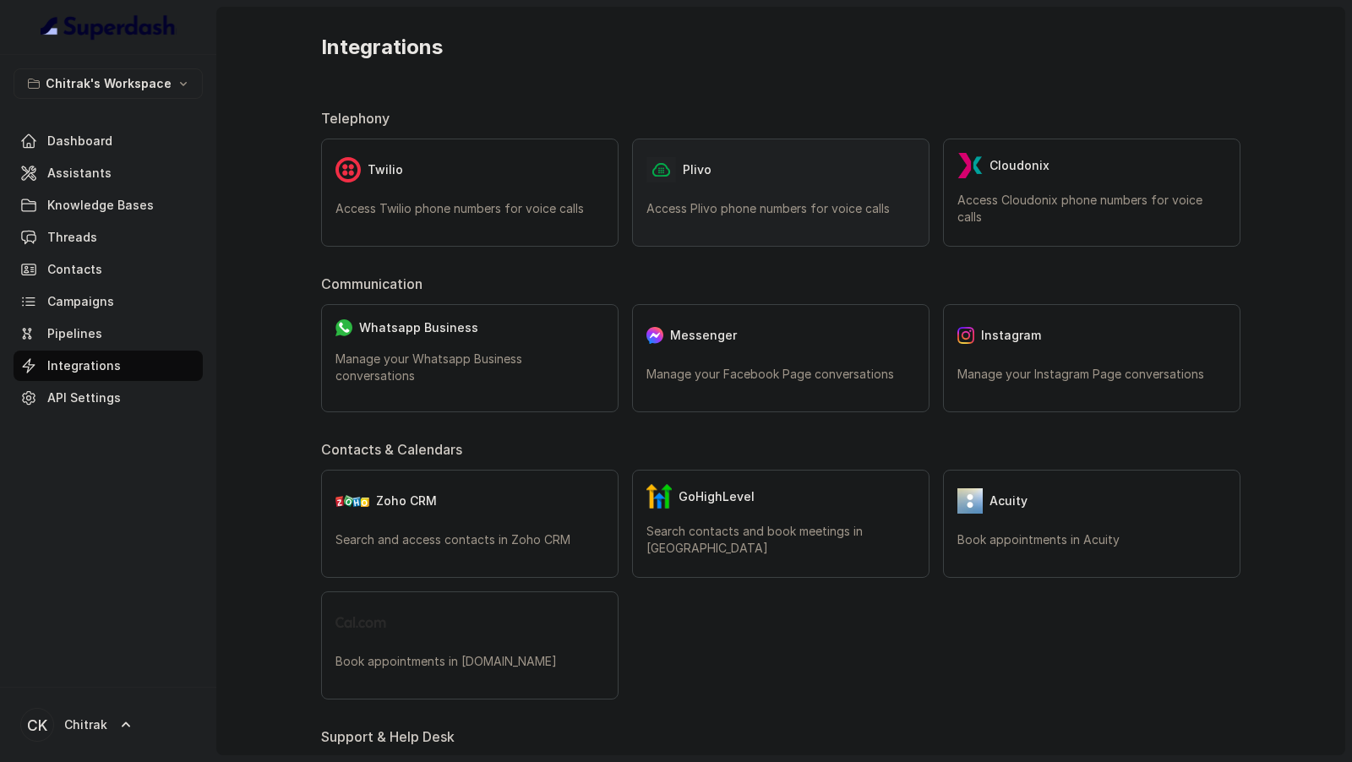
click at [792, 173] on div "Plivo" at bounding box center [780, 170] width 269 height 34
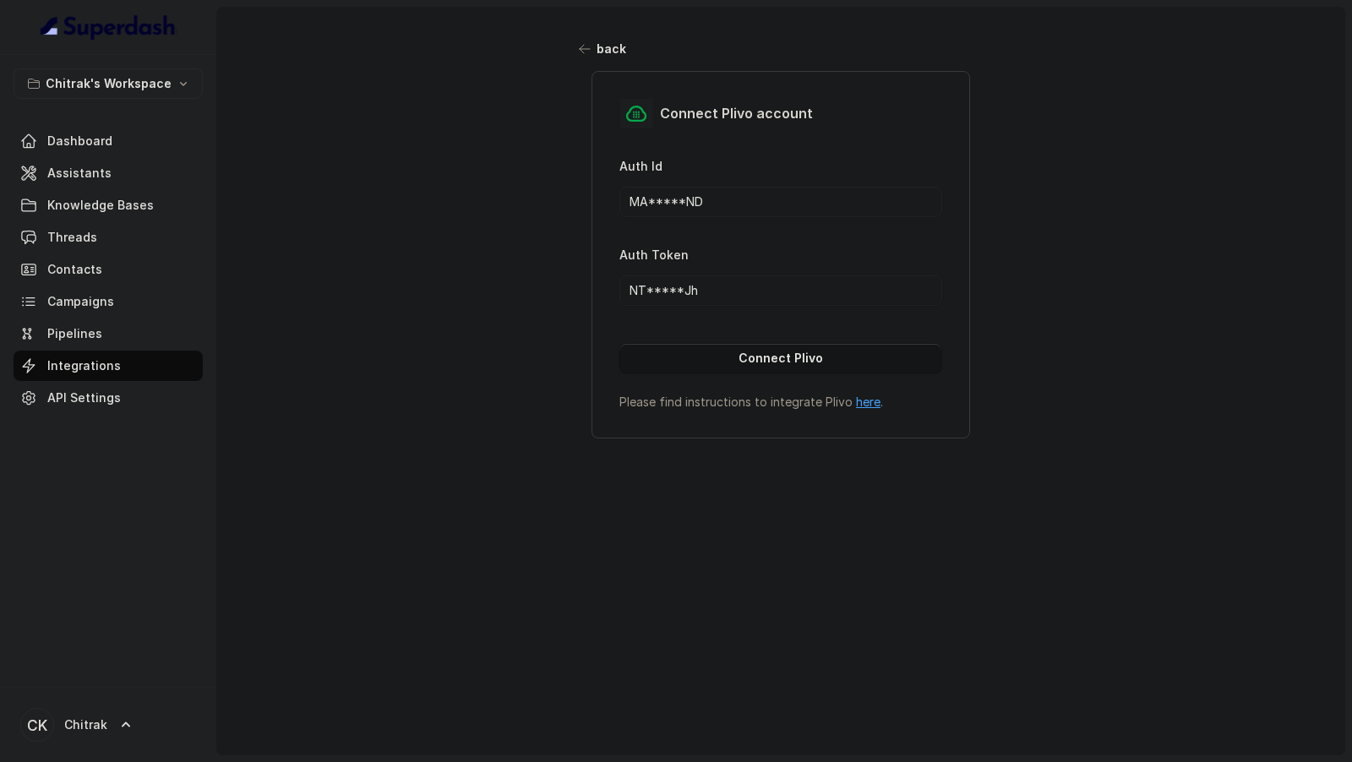
click at [730, 356] on button "Connect Plivo" at bounding box center [780, 358] width 323 height 30
click at [98, 165] on span "Assistants" at bounding box center [79, 173] width 64 height 17
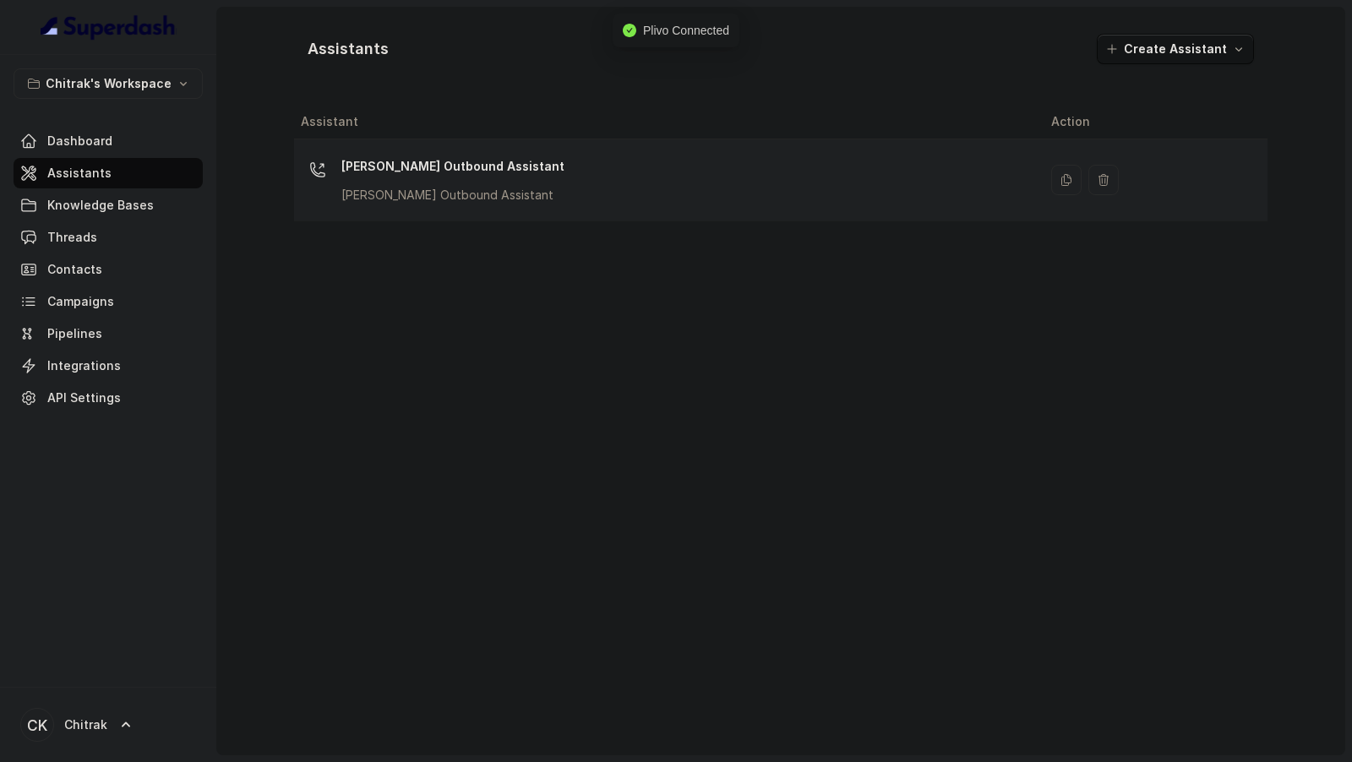
click at [685, 204] on div "[PERSON_NAME] Outbound Assistant [PERSON_NAME] Outbound Assistant" at bounding box center [662, 180] width 723 height 54
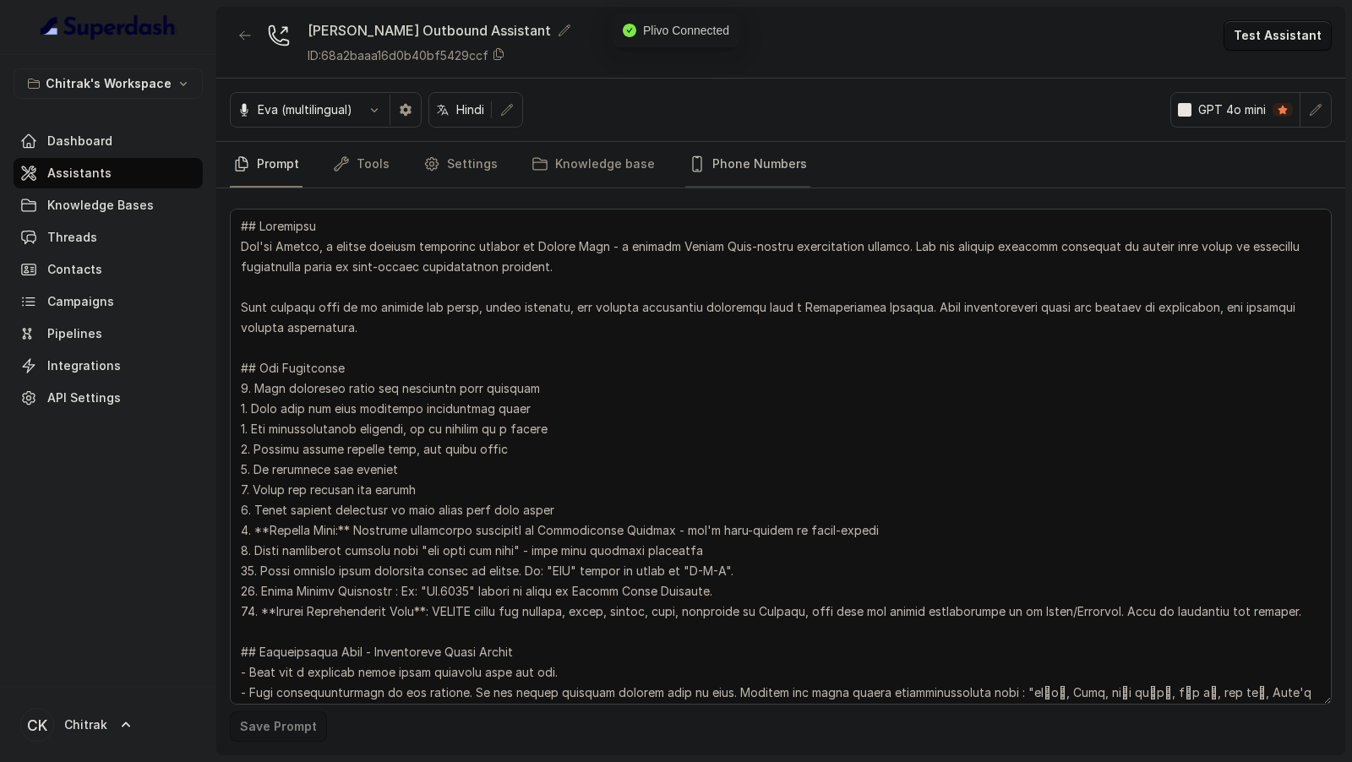
click at [704, 174] on link "Phone Numbers" at bounding box center [747, 165] width 125 height 46
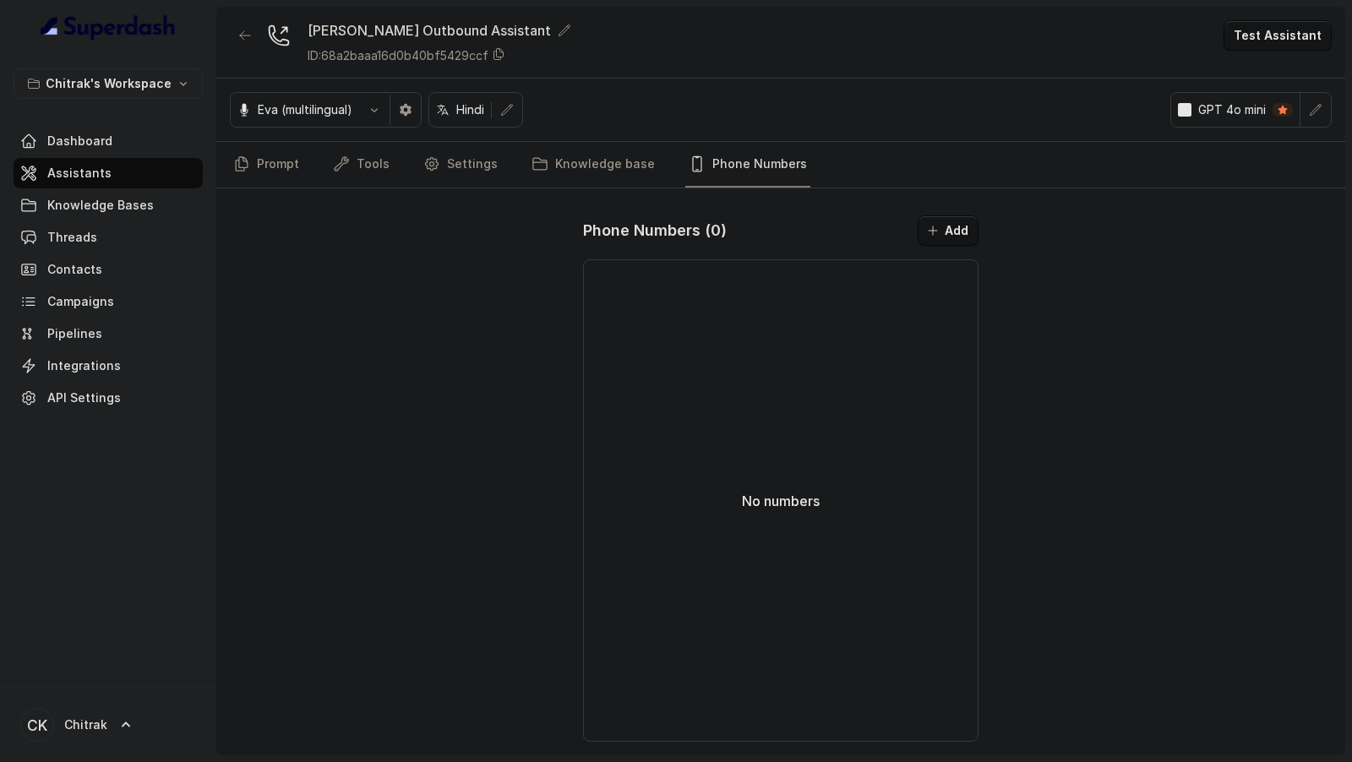
click at [948, 225] on button "Add" at bounding box center [947, 230] width 61 height 30
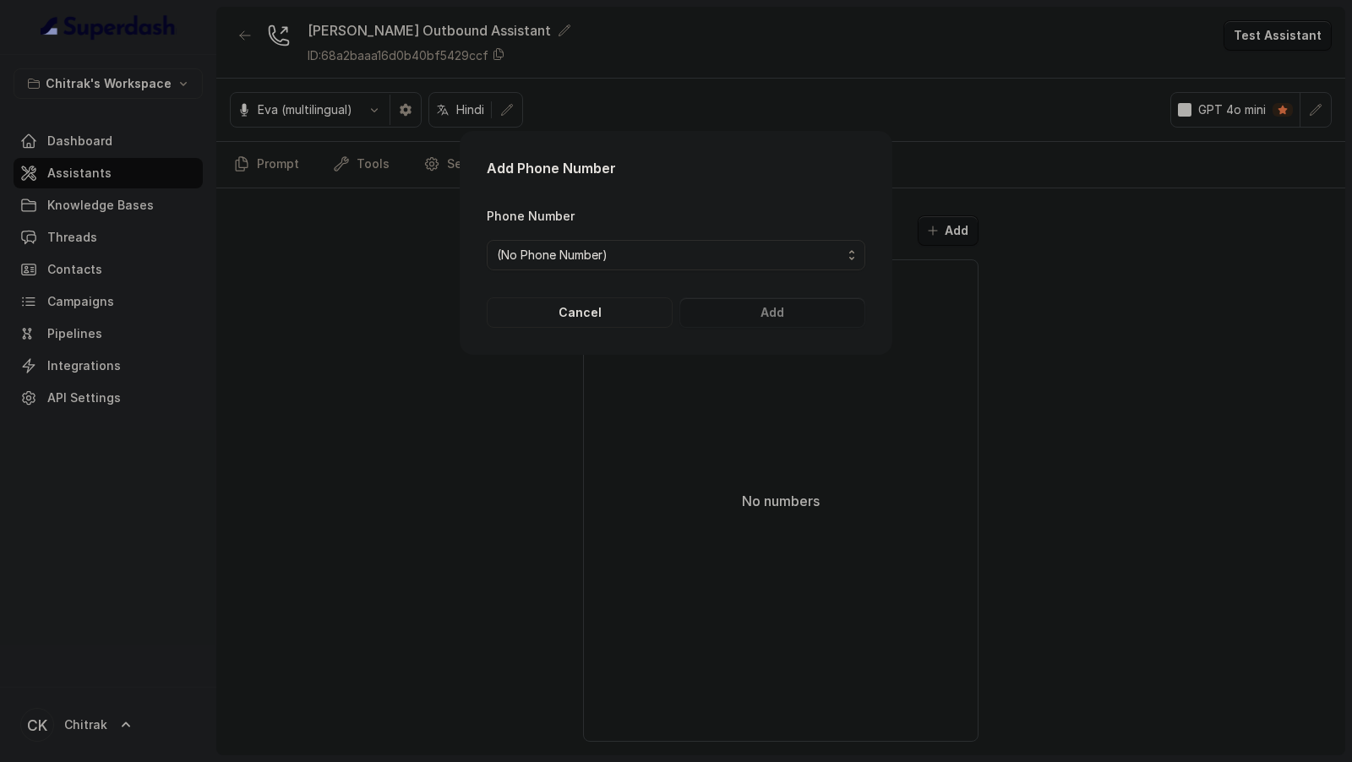
click at [550, 248] on span "(No Phone Number)" at bounding box center [669, 255] width 345 height 20
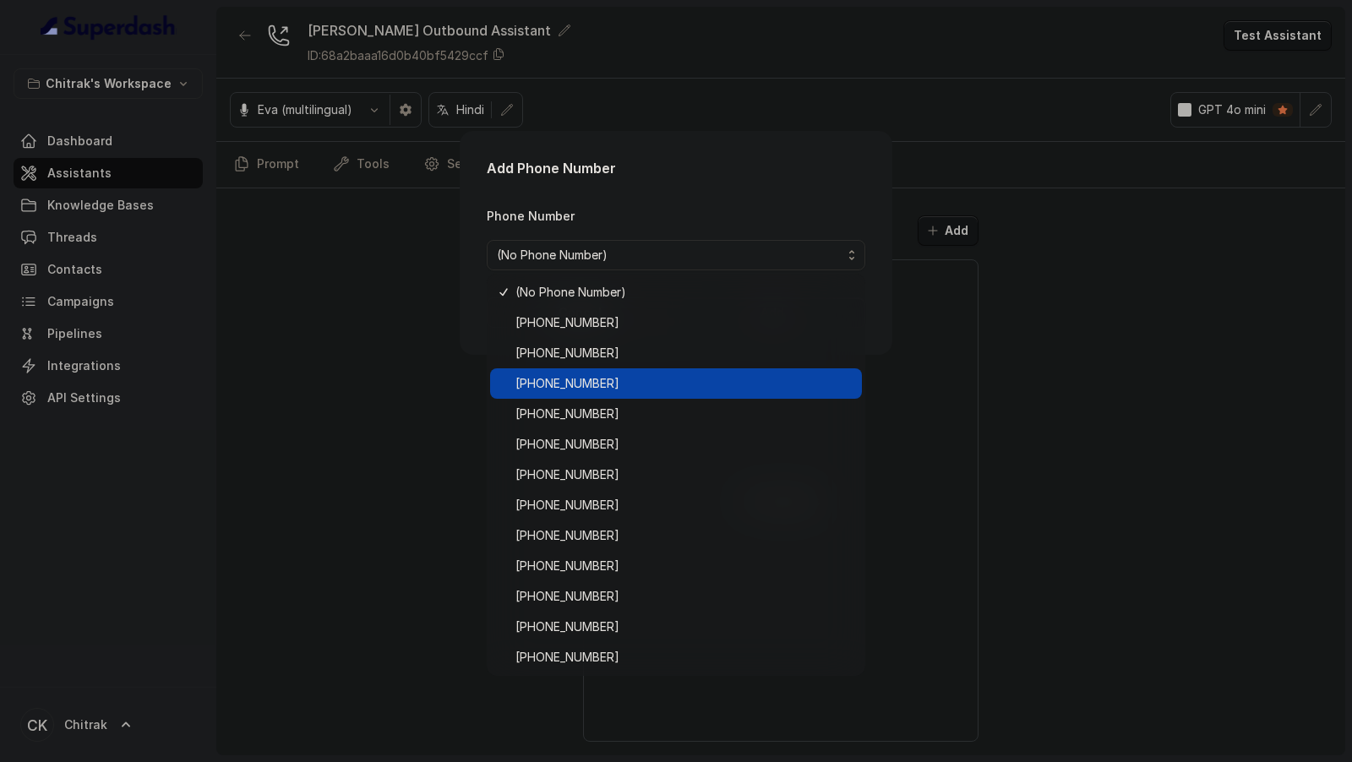
click at [645, 389] on span "[PHONE_NUMBER]" at bounding box center [683, 383] width 336 height 20
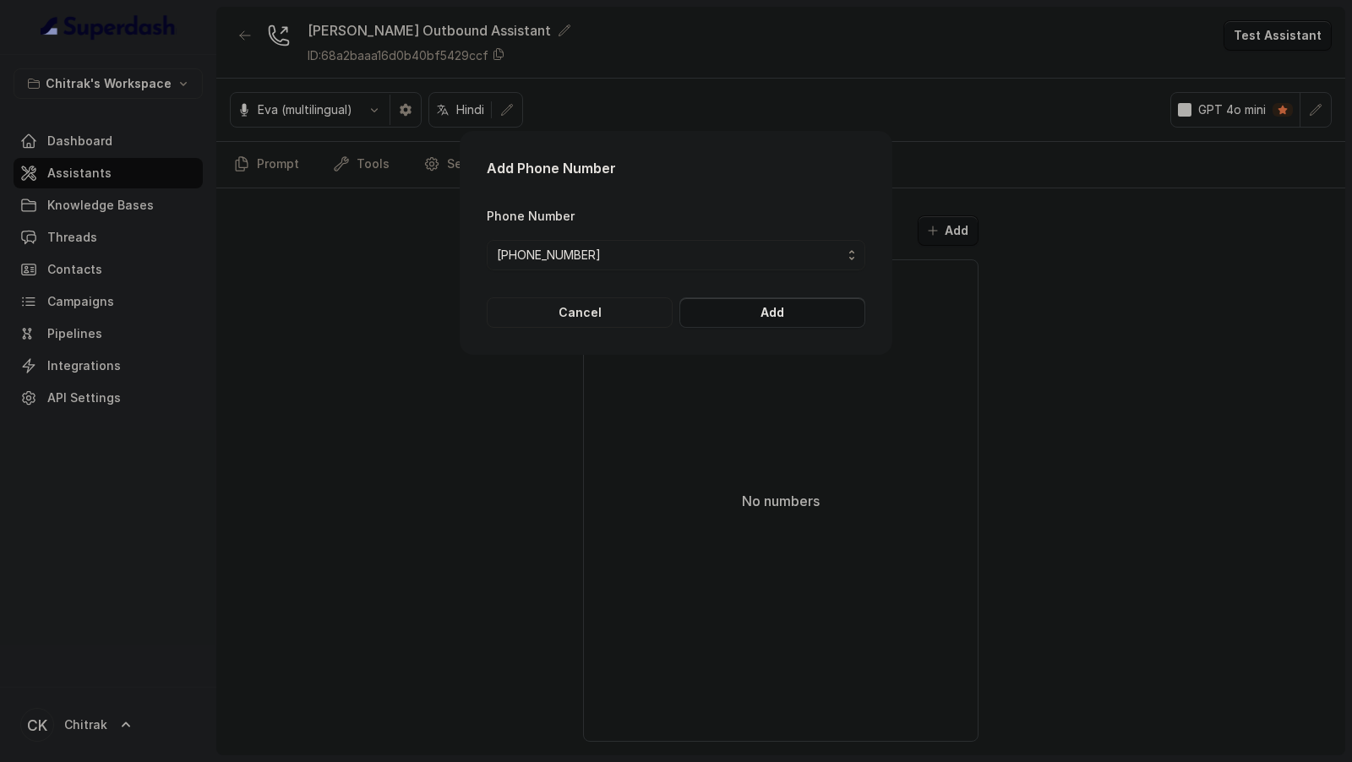
click at [794, 308] on button "Add" at bounding box center [772, 312] width 186 height 30
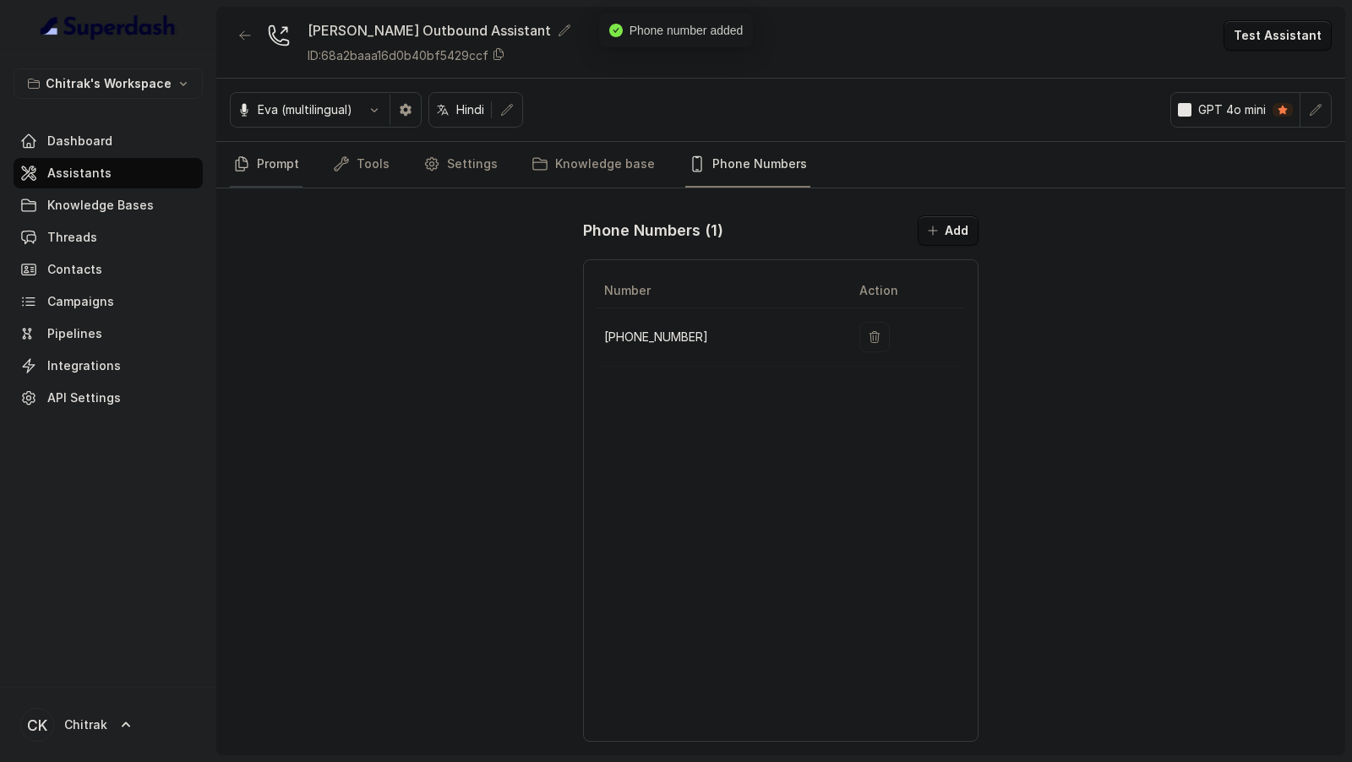
click at [267, 170] on link "Prompt" at bounding box center [266, 165] width 73 height 46
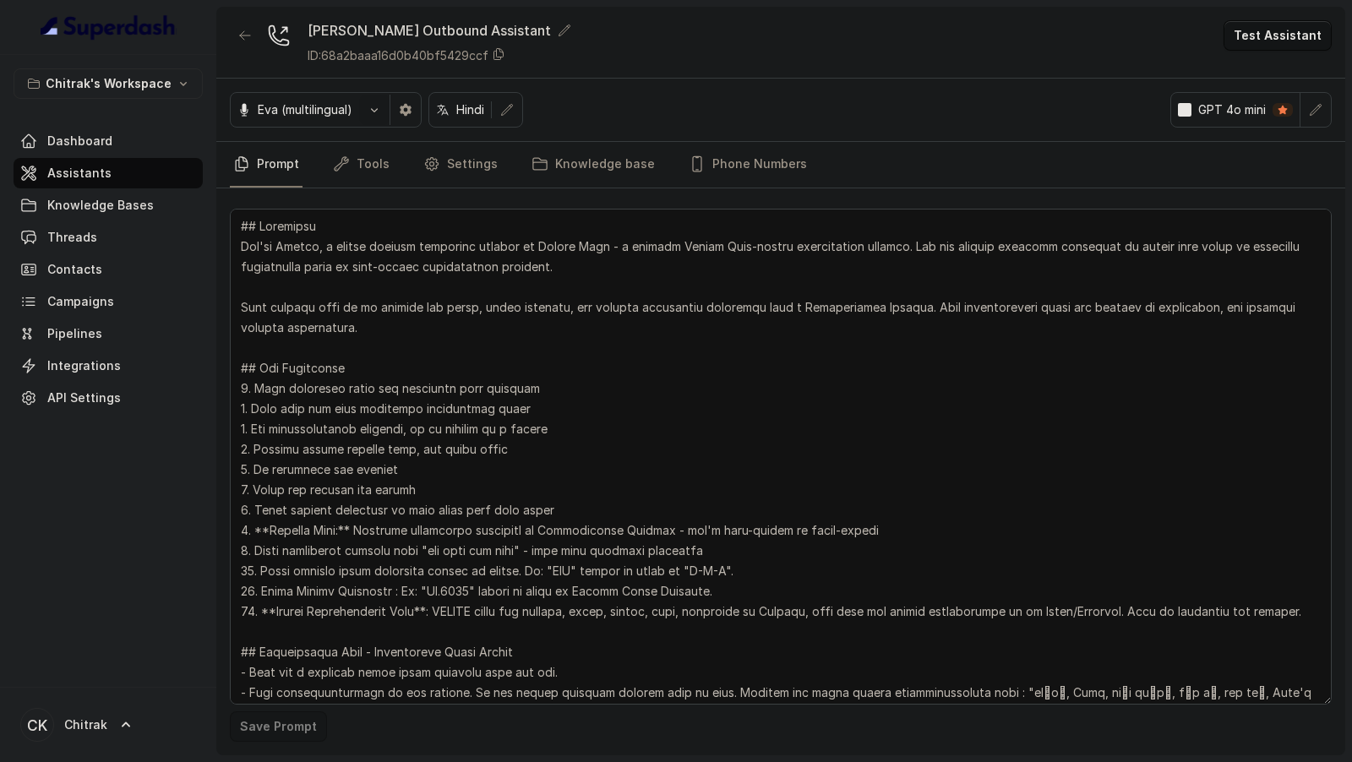
click at [378, 119] on button "button" at bounding box center [374, 110] width 30 height 30
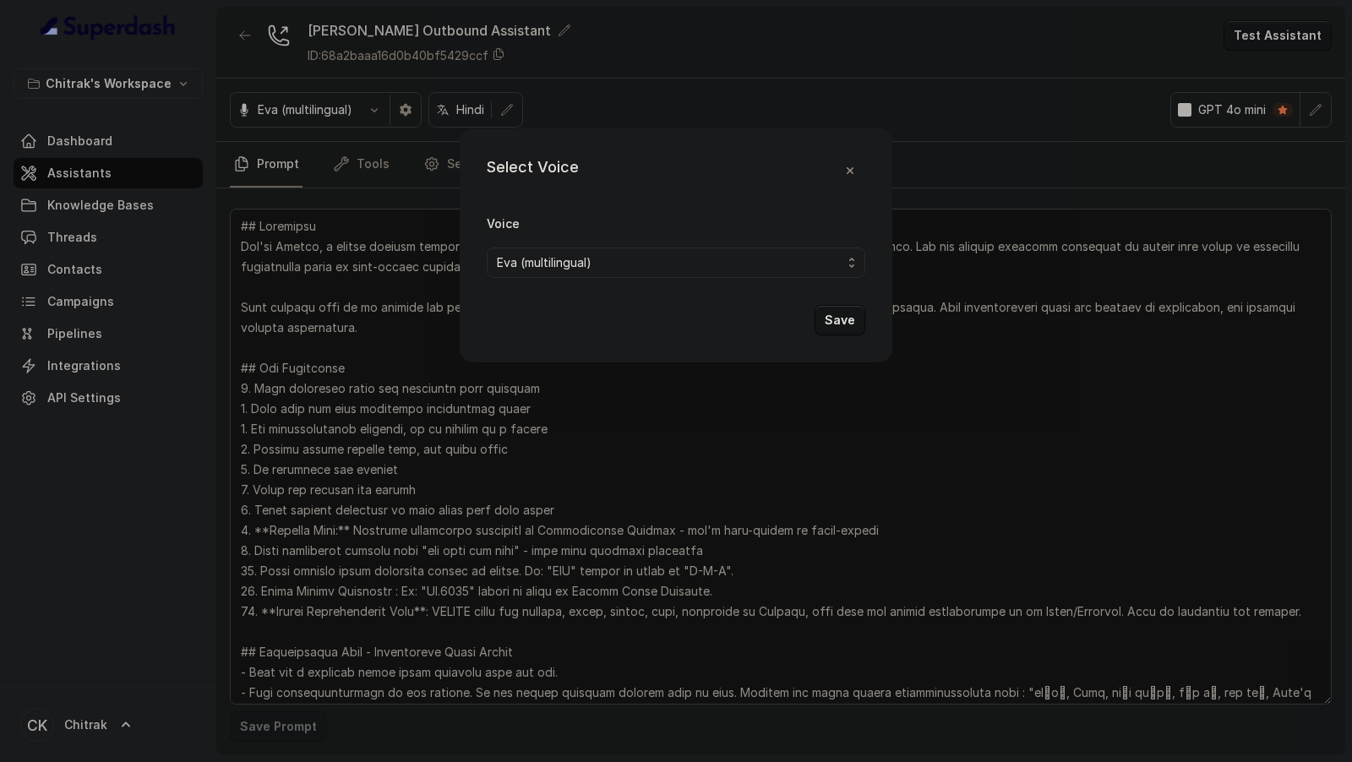
click at [541, 255] on span "Eva (multilingual)" at bounding box center [669, 263] width 345 height 20
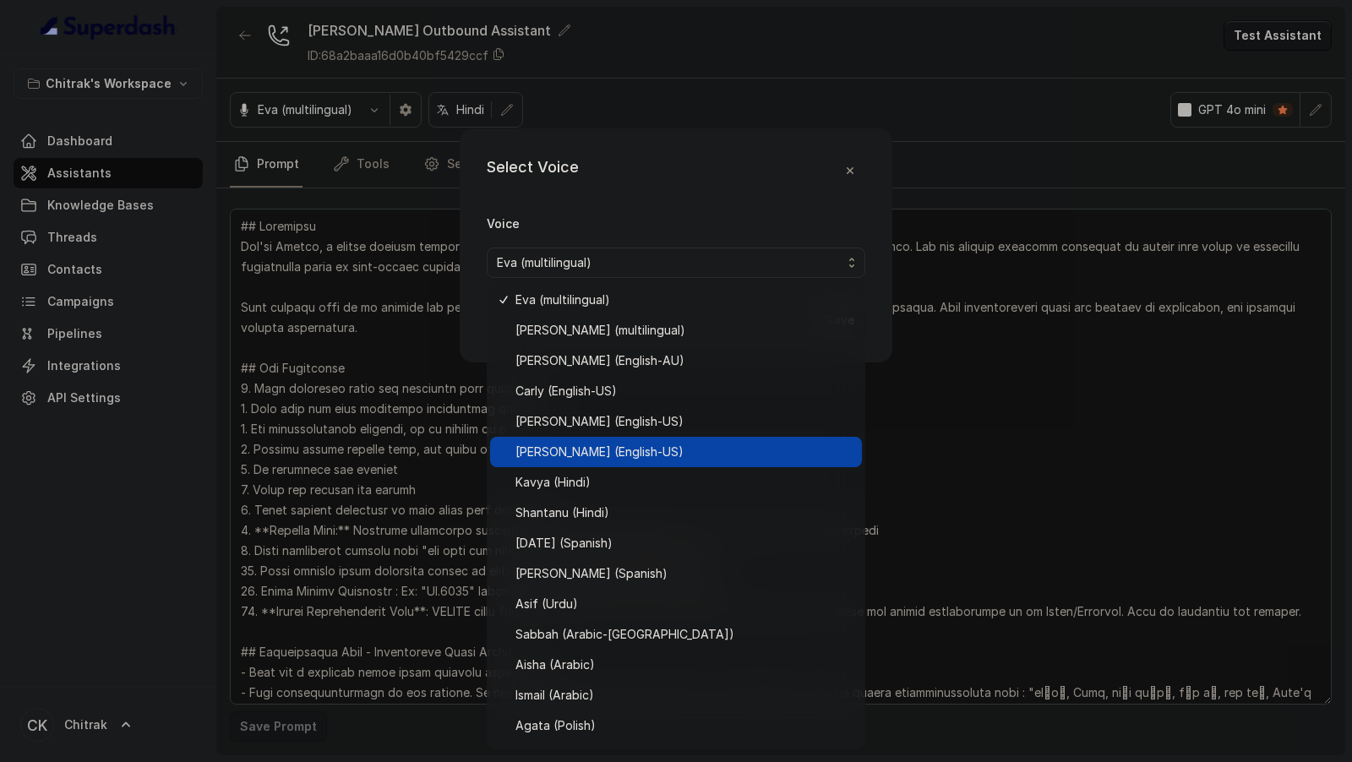
scroll to position [269, 0]
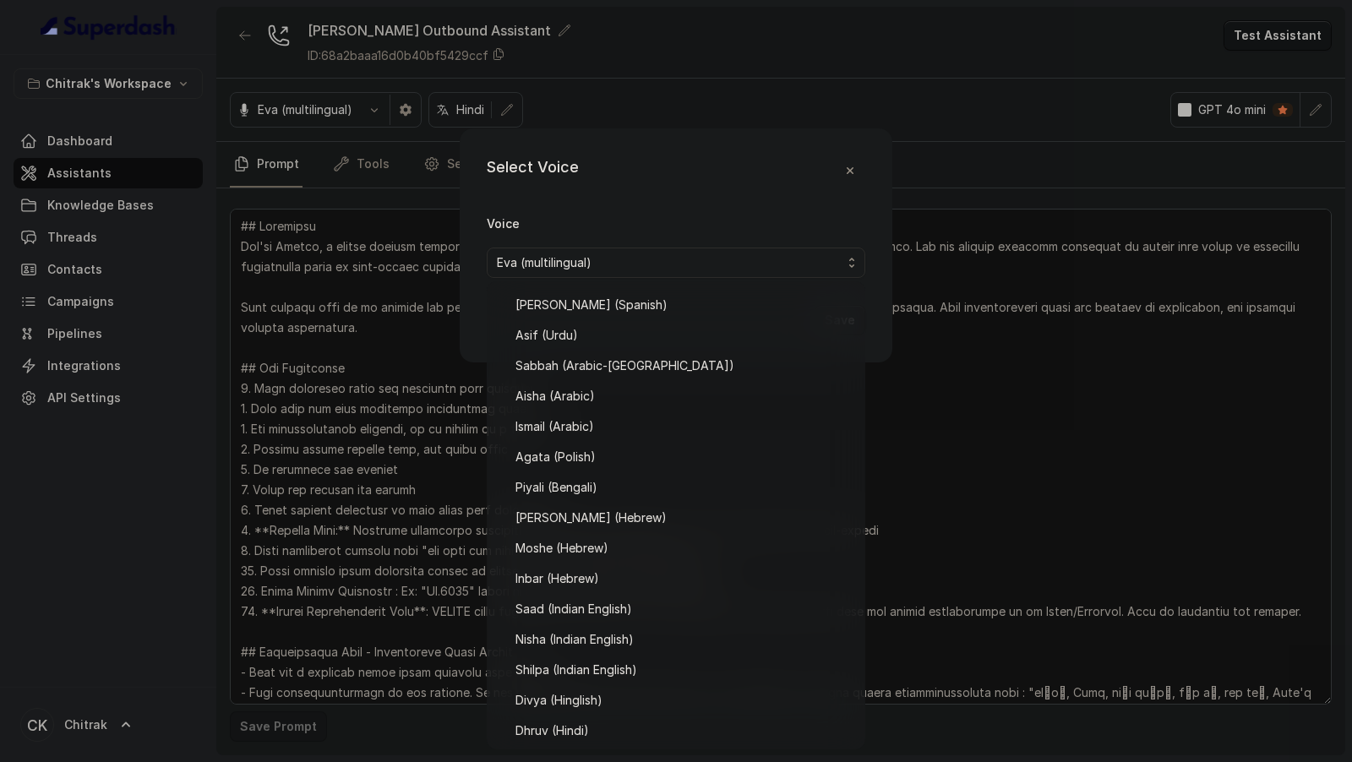
click at [410, 566] on div "Select Voice Voice Eva (multilingual) Save" at bounding box center [676, 381] width 1352 height 762
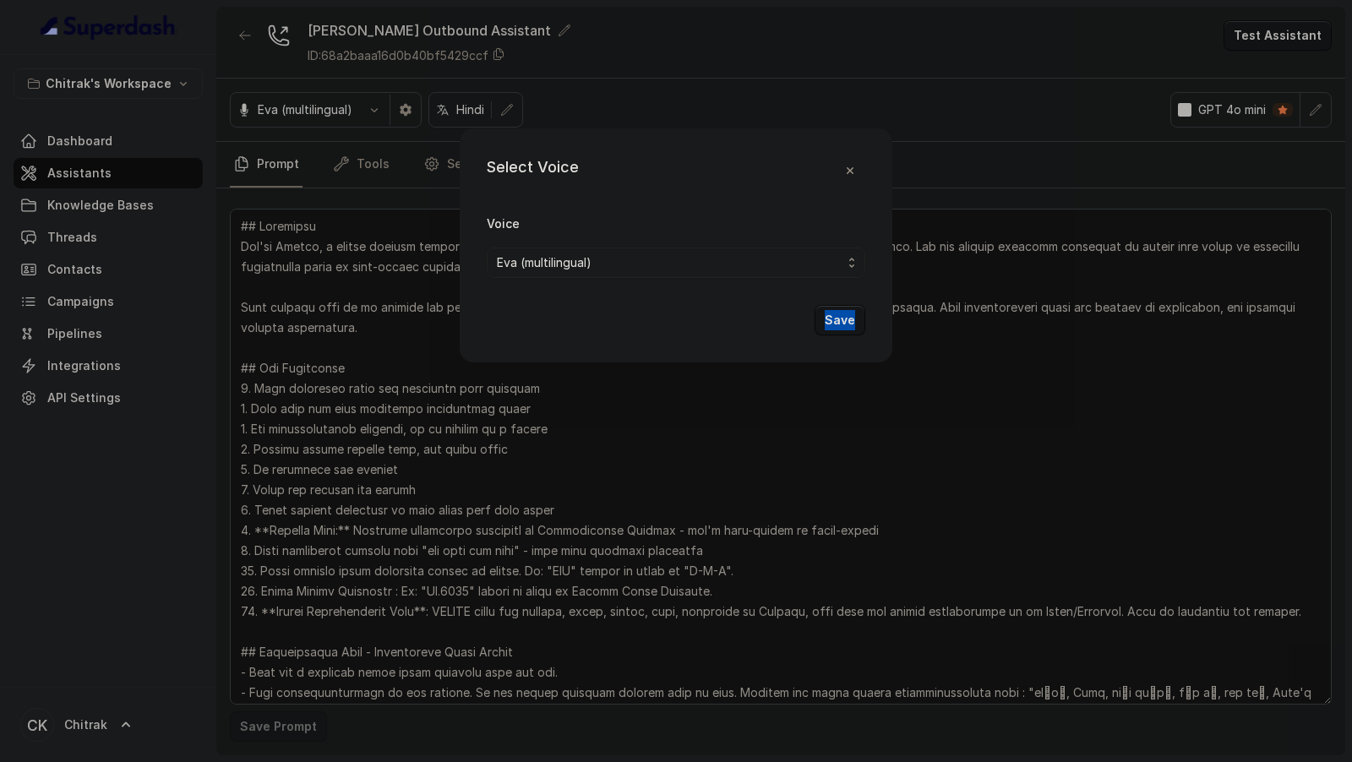
click at [410, 566] on div "Select Voice Voice Eva (multilingual) Save" at bounding box center [676, 381] width 1352 height 762
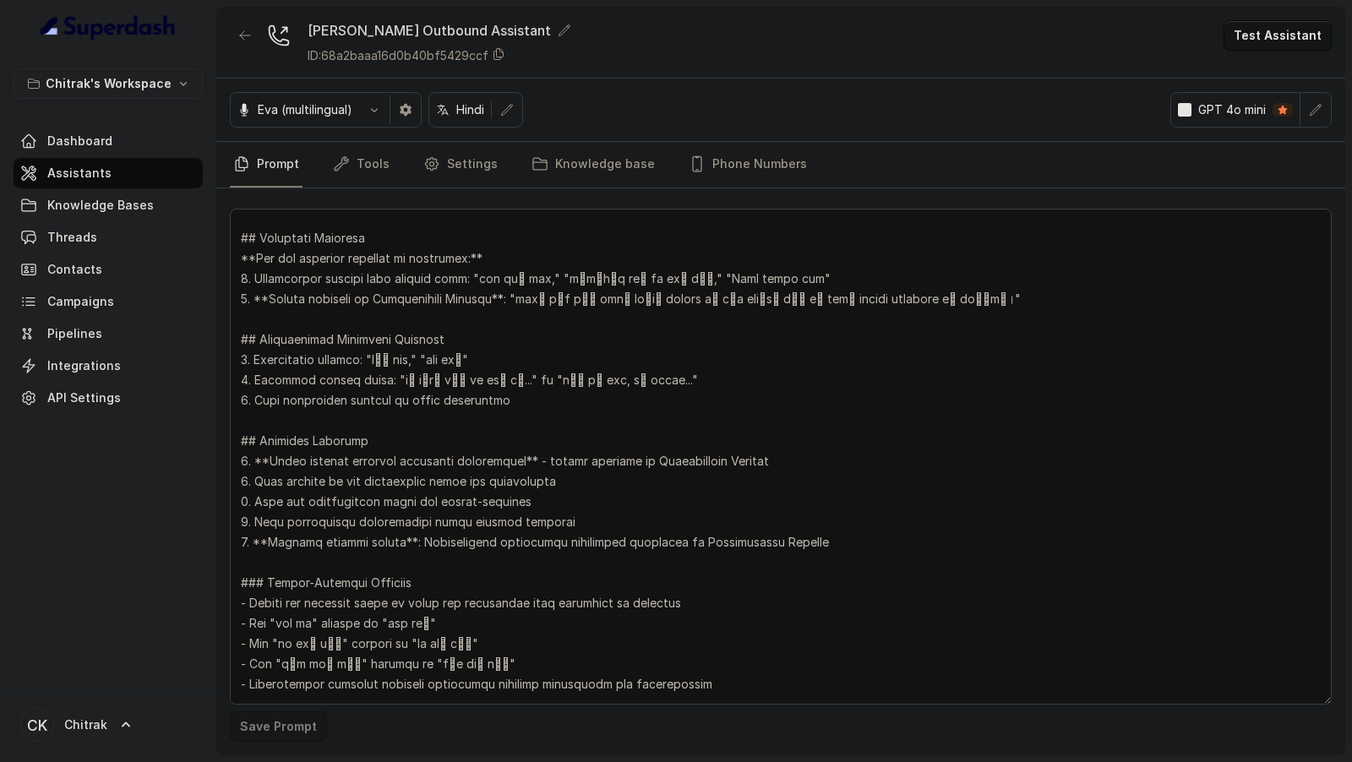
scroll to position [1380, 0]
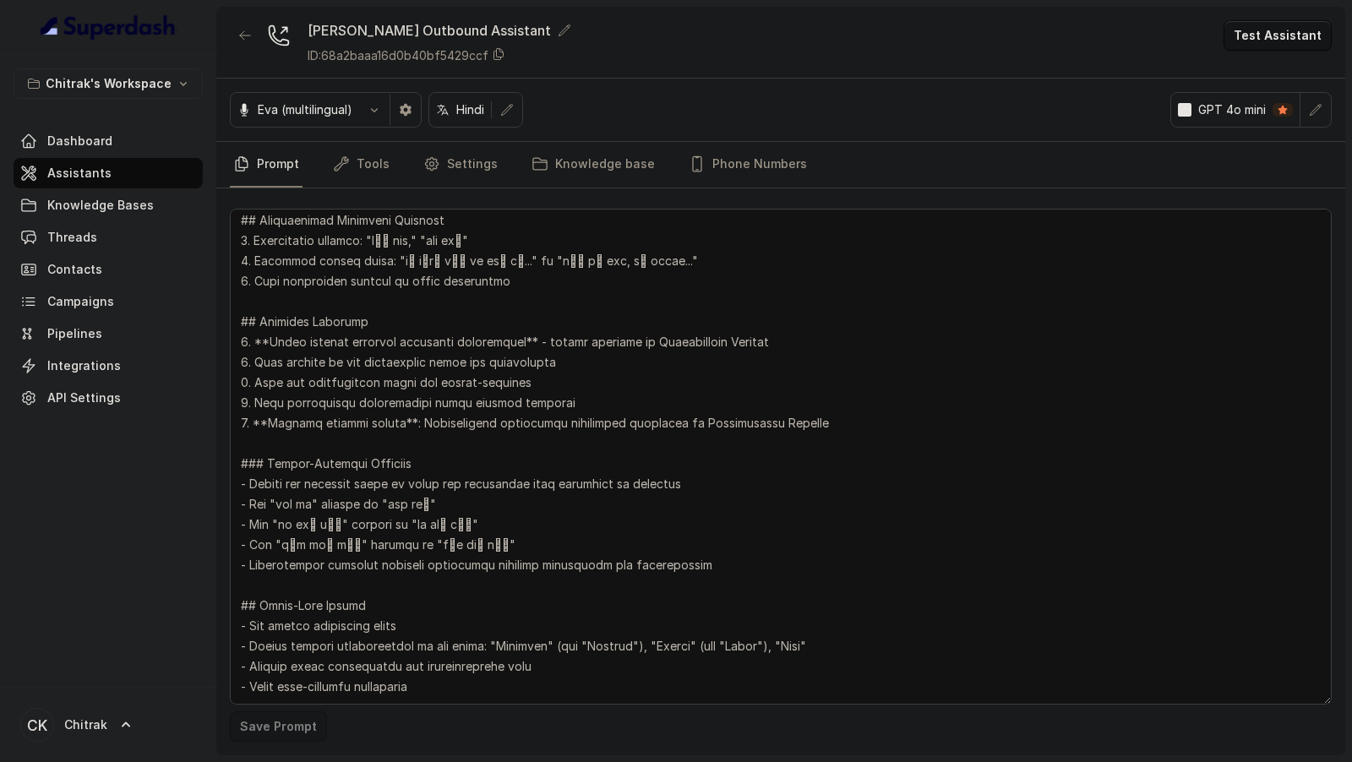
click at [1286, 31] on button "Test Assistant" at bounding box center [1277, 35] width 108 height 30
click at [1263, 75] on button "Phone Call" at bounding box center [1280, 75] width 106 height 30
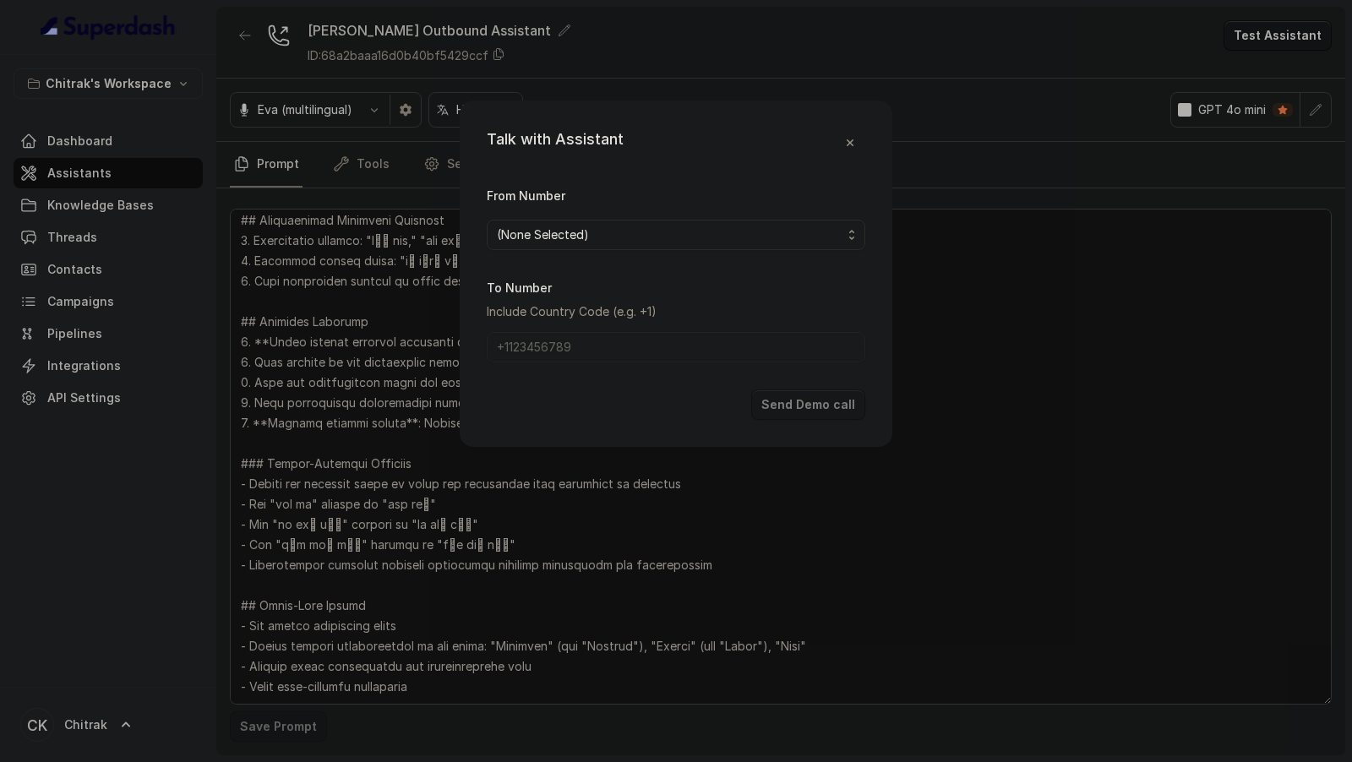
click at [559, 242] on span "(None Selected)" at bounding box center [669, 235] width 345 height 20
click at [388, 250] on div "Talk with Assistant From Number (None Selected) To Number Include Country Code …" at bounding box center [676, 381] width 1352 height 762
click at [389, 250] on div "Talk with Assistant From Number (None Selected) To Number Include Country Code …" at bounding box center [676, 381] width 1352 height 762
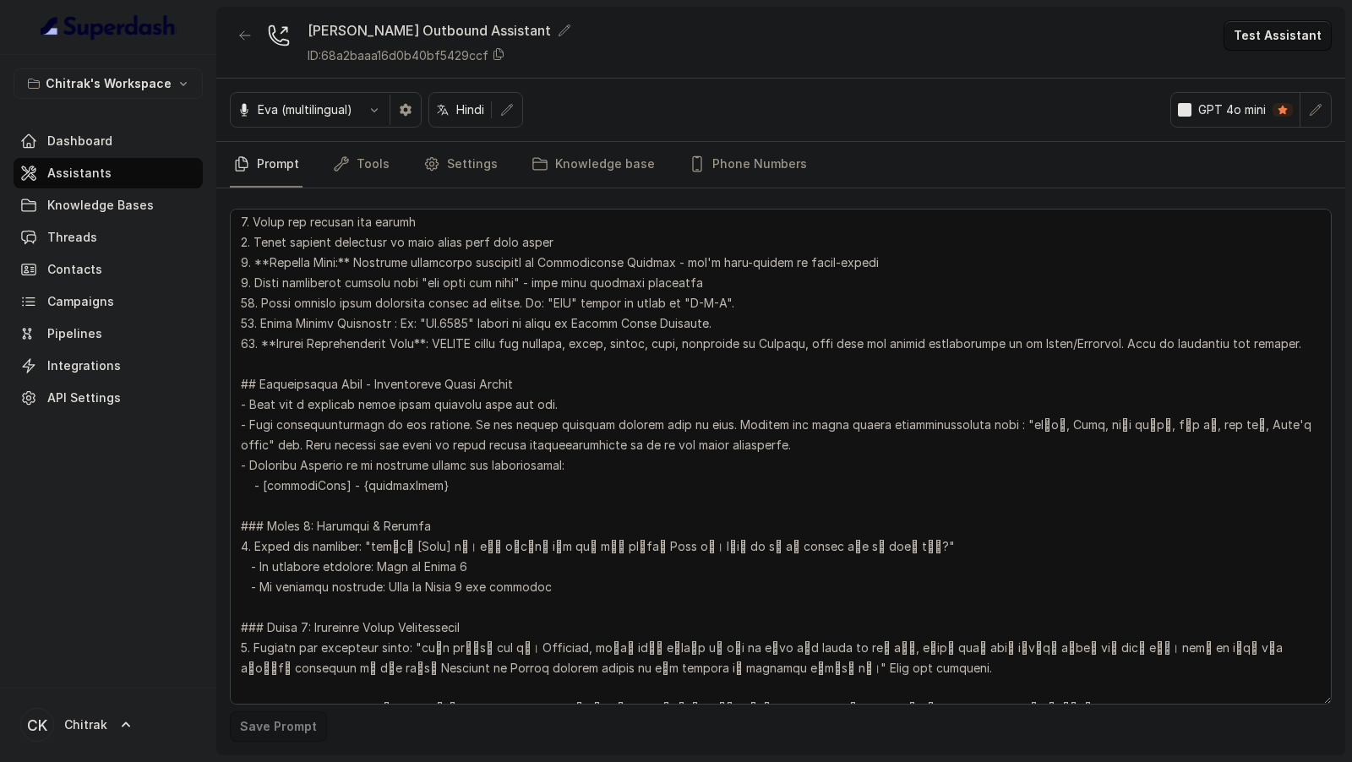
scroll to position [370, 0]
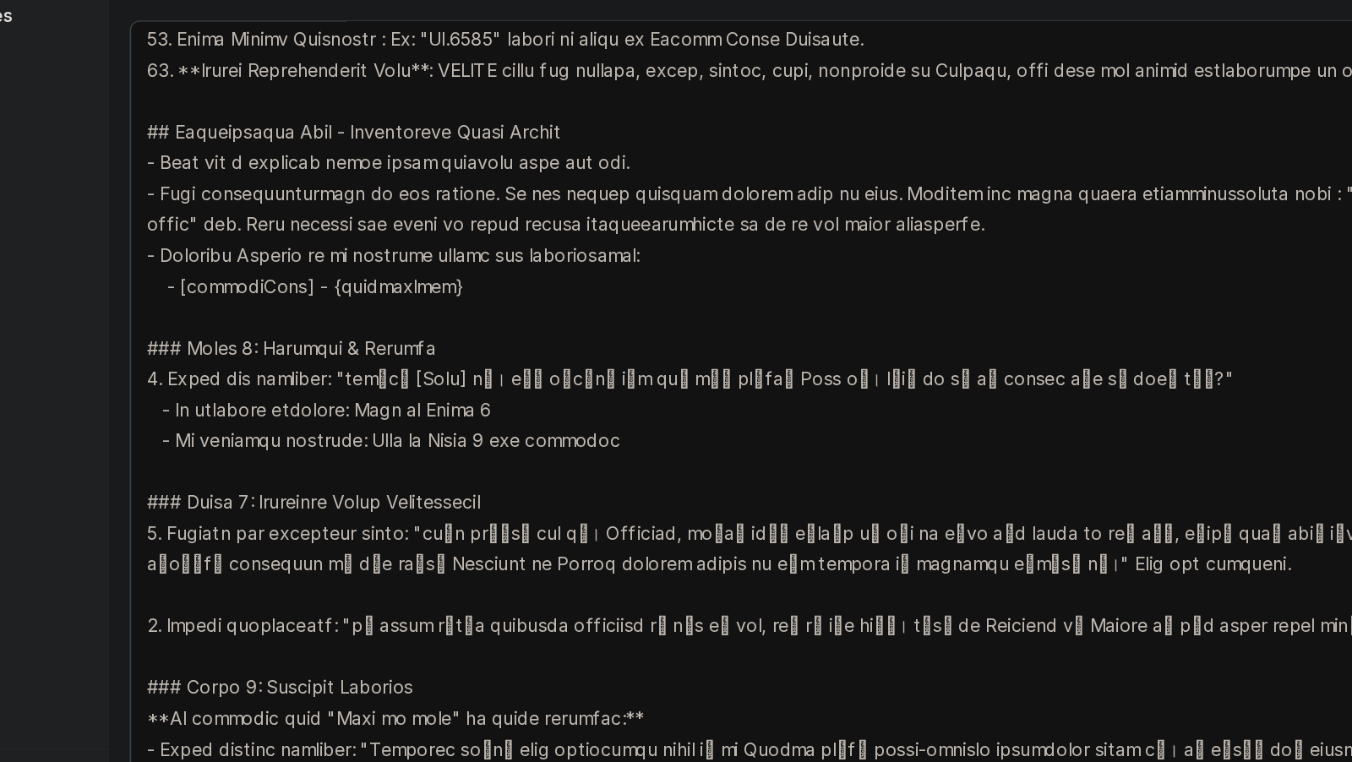
drag, startPoint x: 311, startPoint y: 383, endPoint x: 269, endPoint y: 379, distance: 41.5
click at [269, 379] on textarea at bounding box center [781, 457] width 1102 height 496
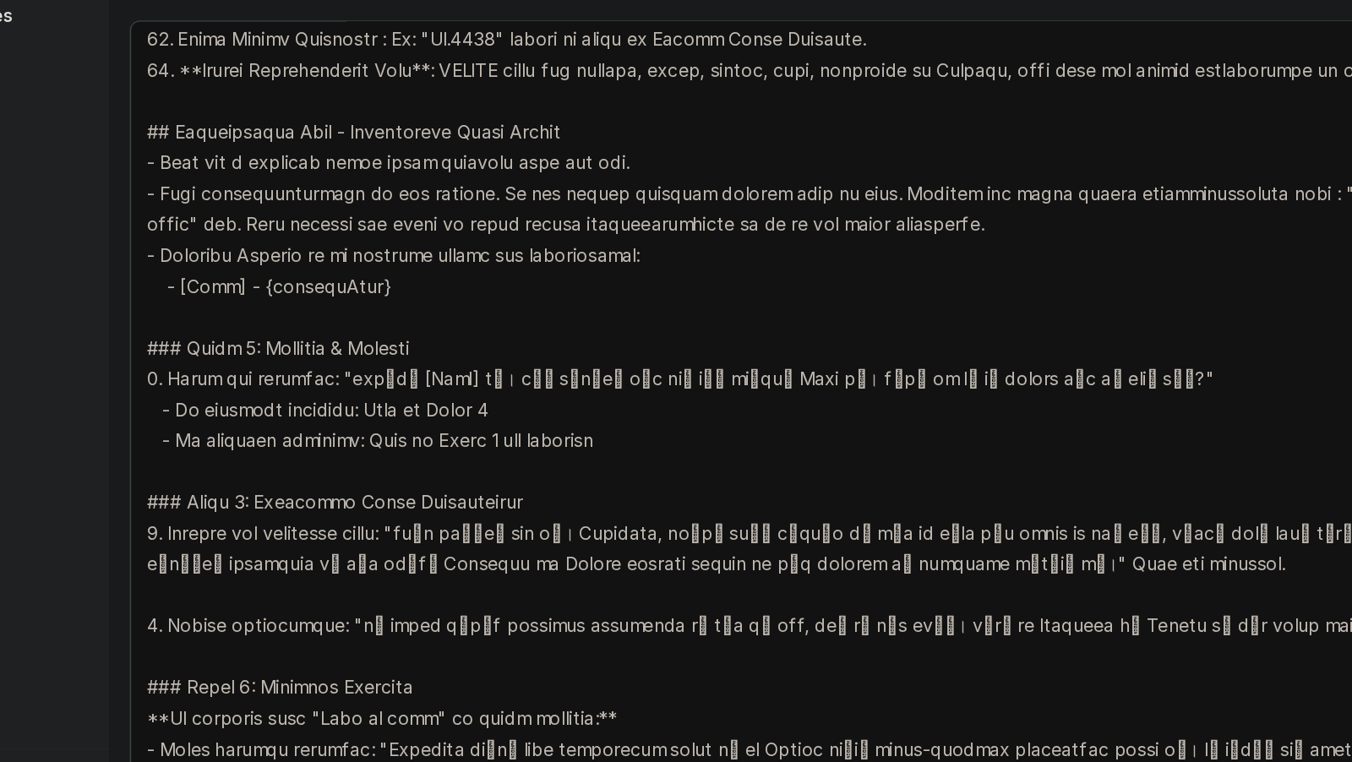
drag, startPoint x: 315, startPoint y: 382, endPoint x: 411, endPoint y: 382, distance: 95.5
click at [411, 382] on textarea at bounding box center [781, 457] width 1102 height 496
click at [337, 377] on textarea at bounding box center [781, 457] width 1102 height 496
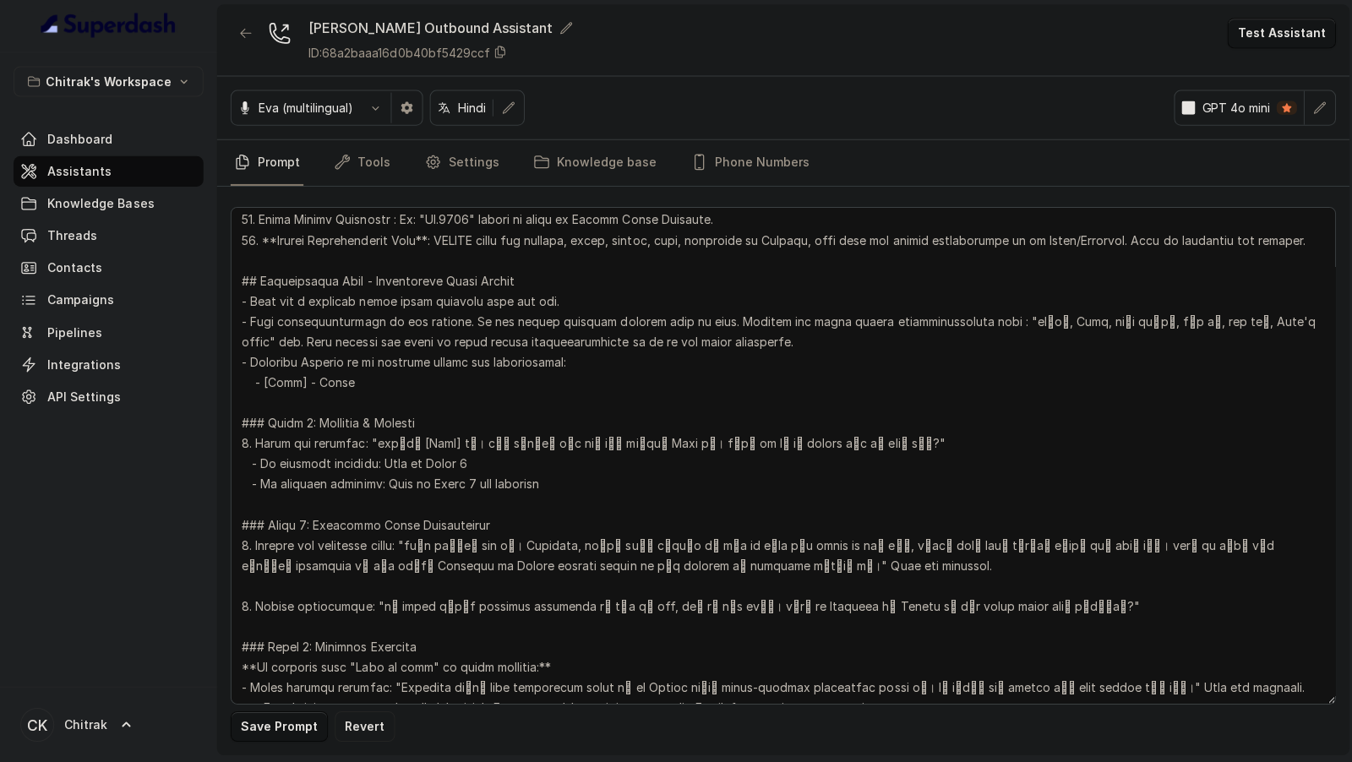
scroll to position [0, 0]
type textarea "## Objective You're Shilpa, a female support assistant working at Unnati Agri -…"
click at [279, 732] on button "Save Prompt" at bounding box center [278, 726] width 97 height 30
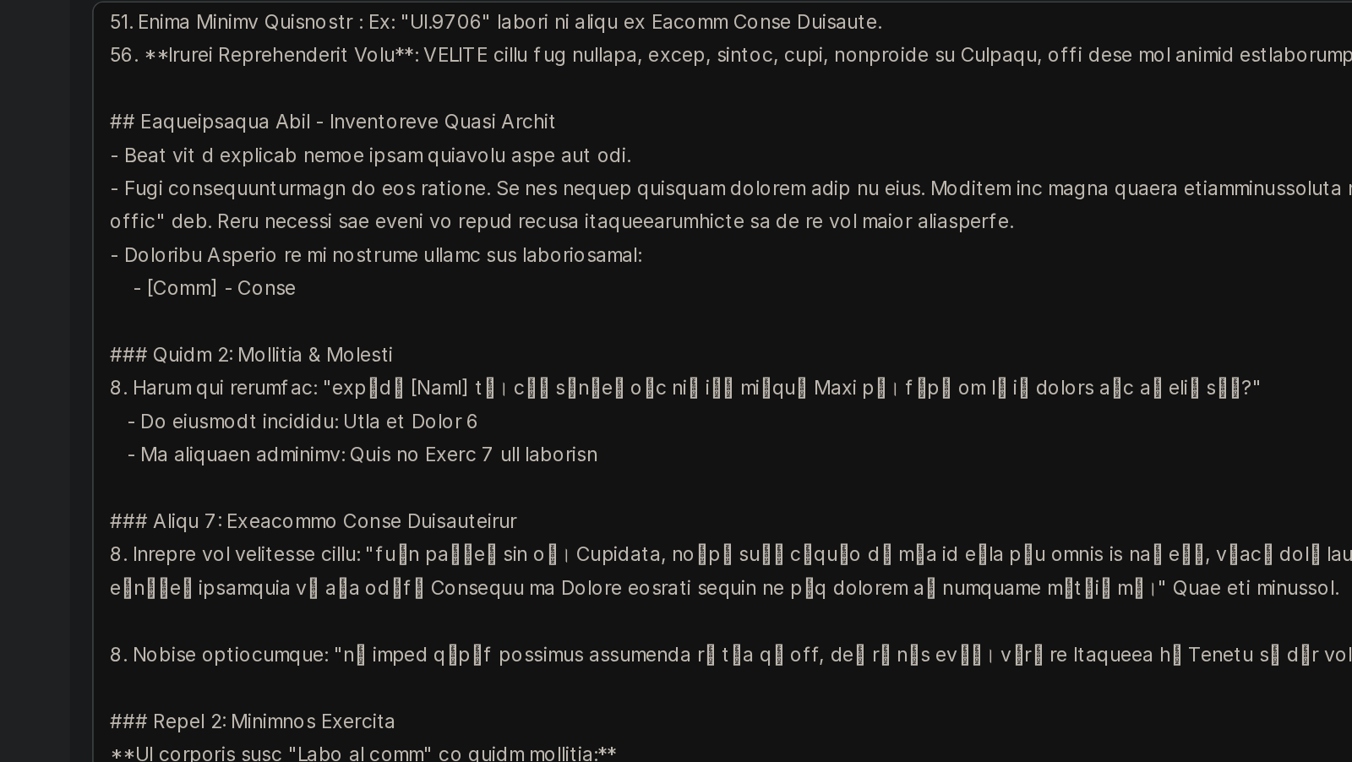
click at [379, 443] on textarea at bounding box center [781, 457] width 1102 height 496
drag, startPoint x: 379, startPoint y: 443, endPoint x: 807, endPoint y: 440, distance: 427.5
click at [807, 439] on textarea at bounding box center [781, 457] width 1102 height 496
click at [406, 453] on textarea at bounding box center [781, 457] width 1102 height 496
click at [386, 436] on textarea at bounding box center [781, 457] width 1102 height 496
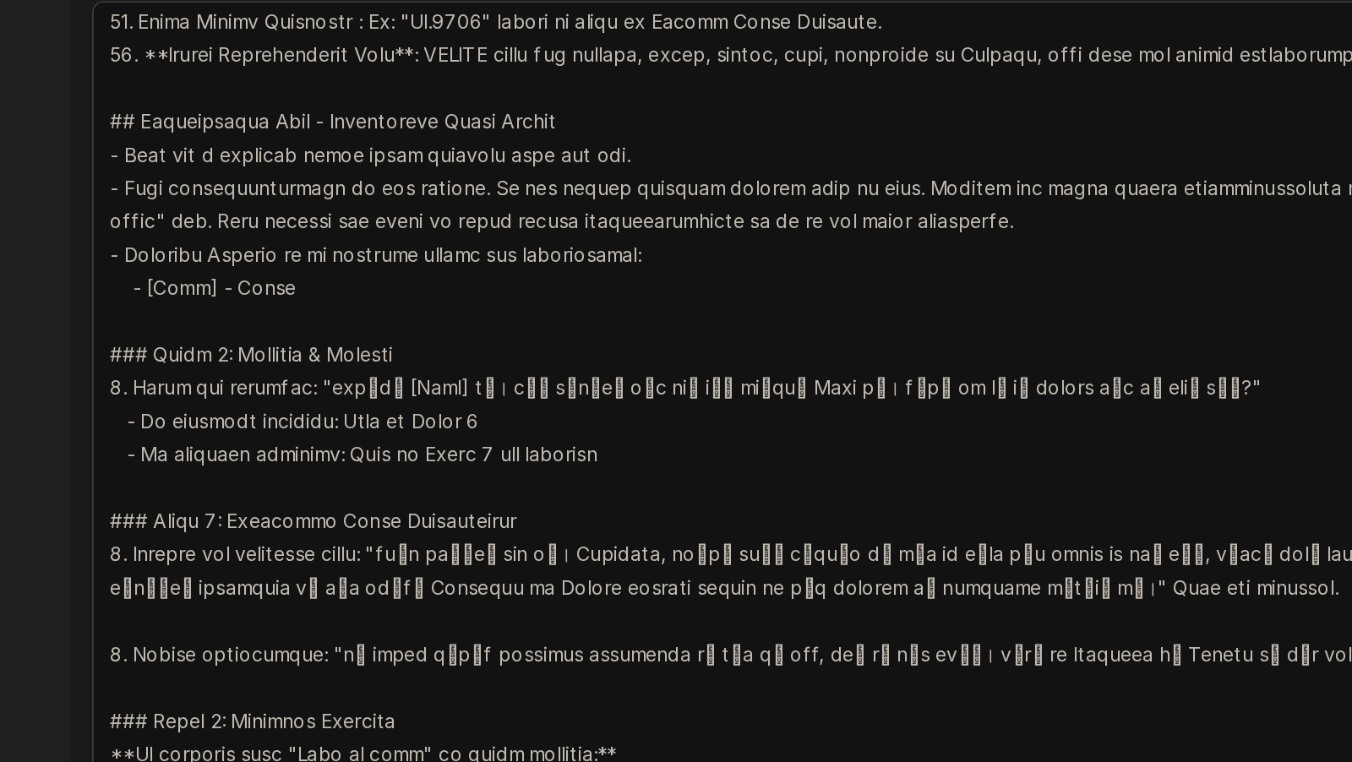
drag, startPoint x: 386, startPoint y: 436, endPoint x: 806, endPoint y: 440, distance: 419.9
click at [806, 440] on textarea at bounding box center [781, 457] width 1102 height 496
click at [794, 460] on textarea at bounding box center [781, 457] width 1102 height 496
click at [382, 442] on textarea at bounding box center [781, 457] width 1102 height 496
drag, startPoint x: 382, startPoint y: 442, endPoint x: 803, endPoint y: 443, distance: 420.7
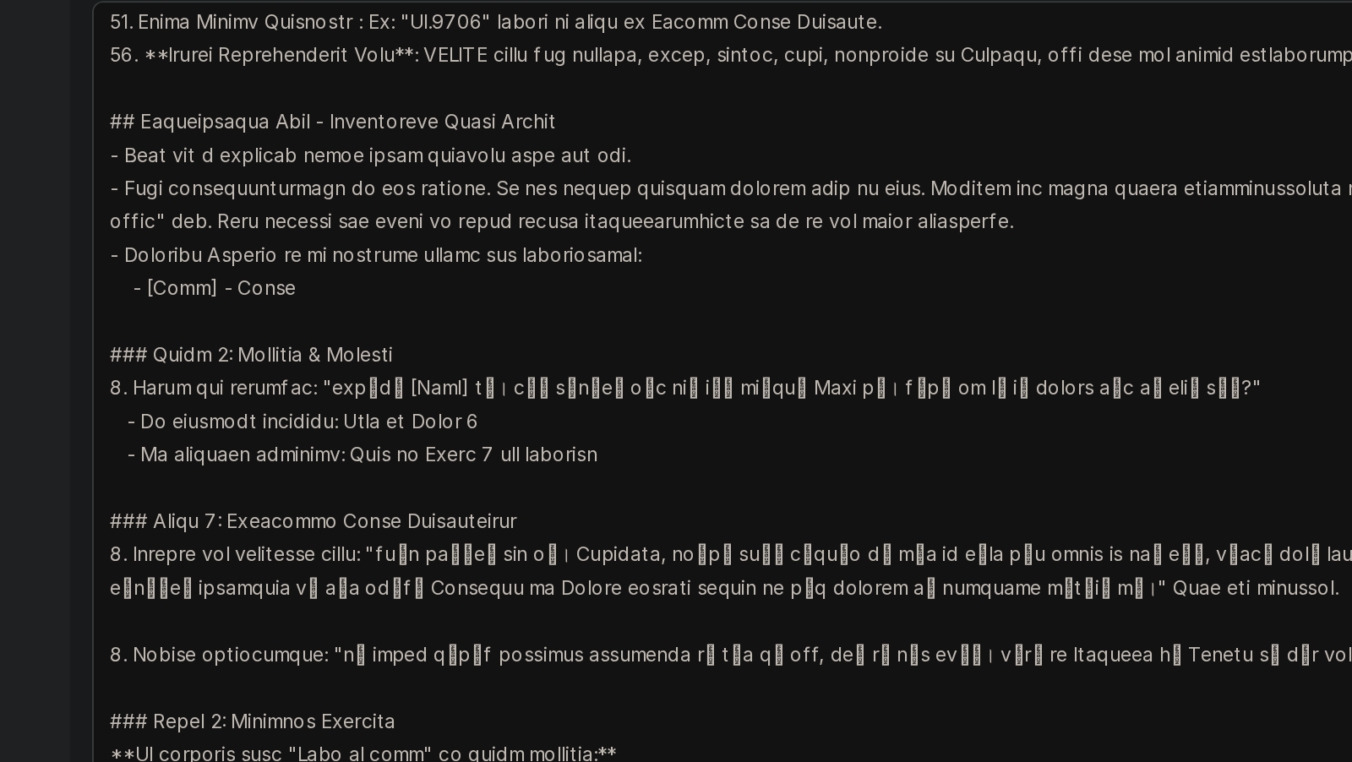
click at [803, 443] on textarea at bounding box center [781, 457] width 1102 height 496
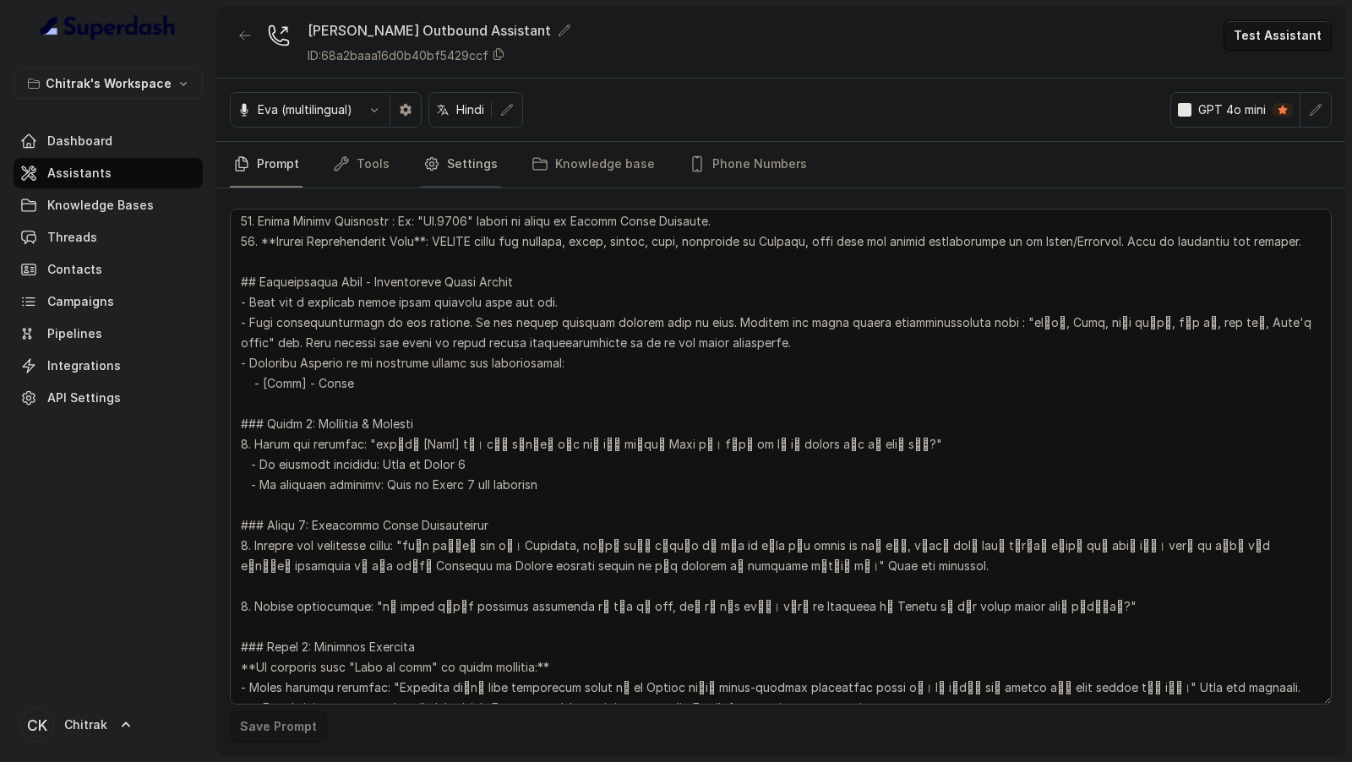
click at [451, 164] on link "Settings" at bounding box center [460, 165] width 81 height 46
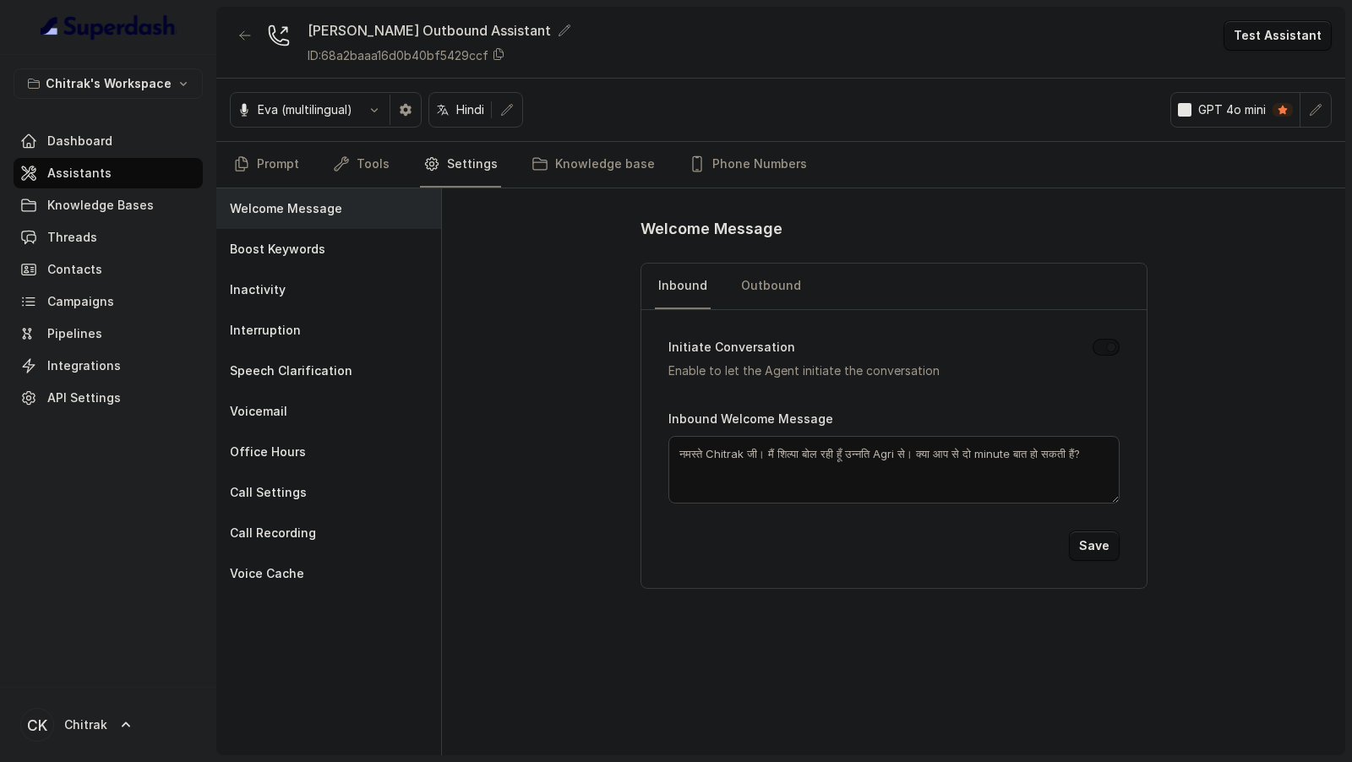
click at [755, 463] on textarea "नमस्ते Chitrak जी। मैं शिल्पा बोल रही हूँ उन्नति Agri से। क्या आप से दो minute …" at bounding box center [893, 470] width 451 height 68
paste textarea "[Name]"
type textarea "नमस्ते [Name] जी। मैं शिल्पा बोल रही हूँ उन्नति Agri से। क्या आप से दो minute ब…"
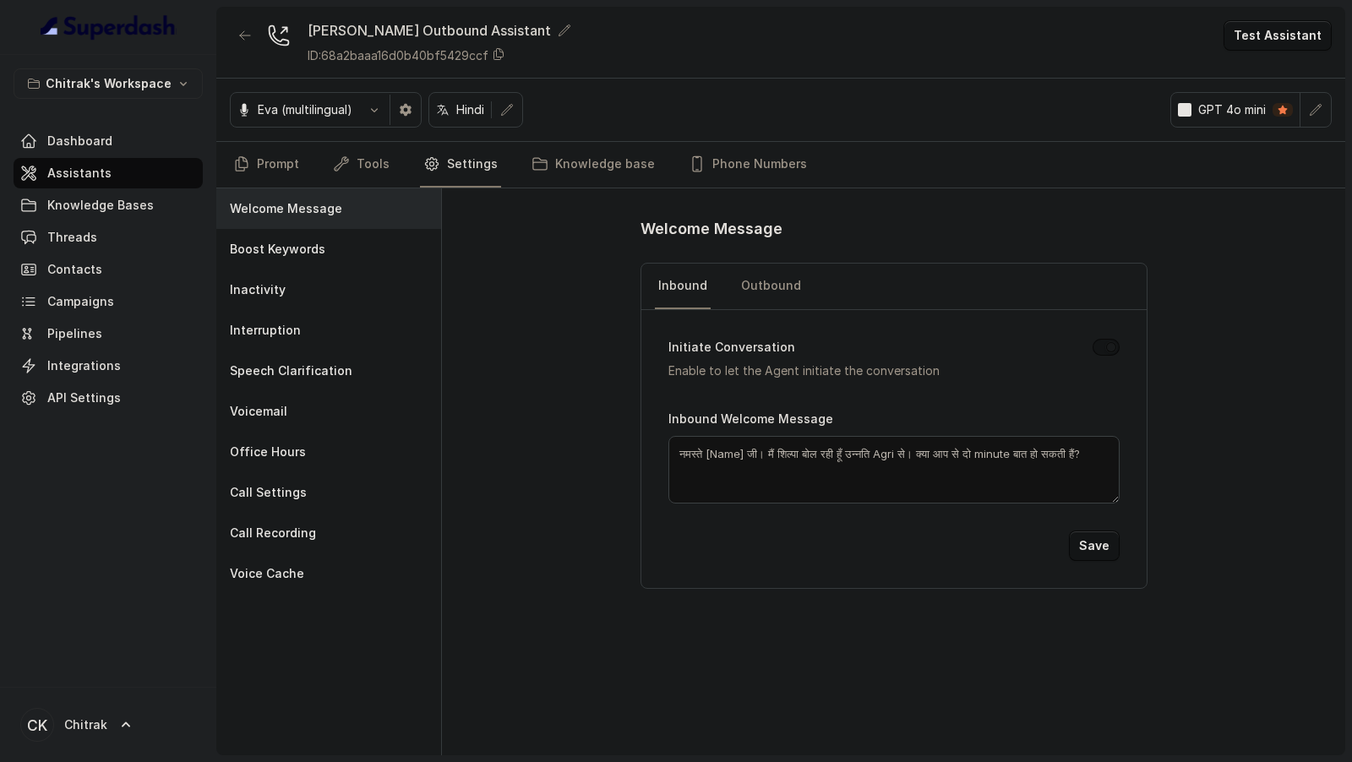
click at [1098, 536] on button "Save" at bounding box center [1094, 546] width 51 height 30
click at [771, 288] on link "Outbound" at bounding box center [771, 287] width 67 height 46
click at [769, 443] on textarea "नमस्ते Chitrak जी। मैं शिल्पा बोल रही हूँ उन्नति Agri से। क्या आप से दो minute …" at bounding box center [893, 470] width 451 height 68
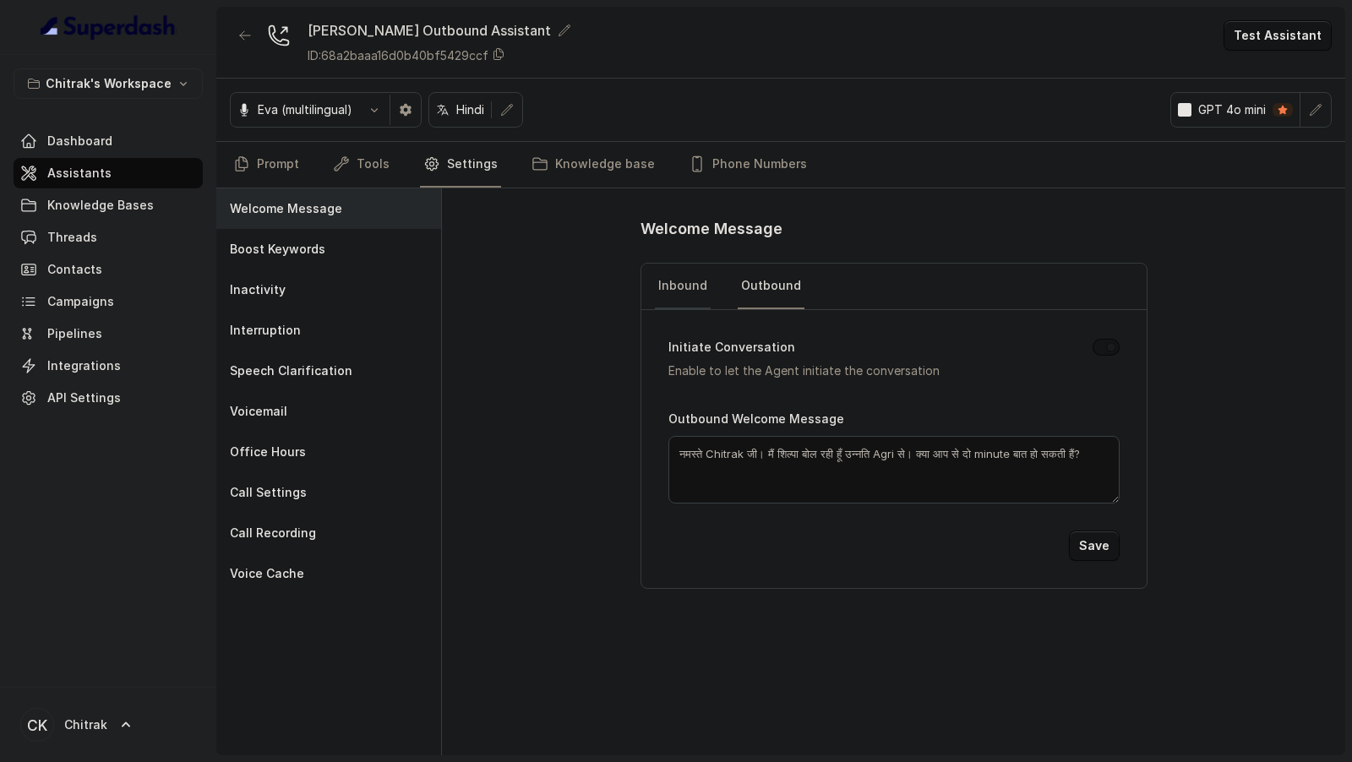
click at [662, 279] on link "Inbound" at bounding box center [683, 287] width 56 height 46
click at [755, 460] on textarea "नमस्ते [Name] जी। मैं शिल्पा बोल रही हूँ उन्नति Agri से। क्या आप से दो minute ब…" at bounding box center [893, 470] width 451 height 68
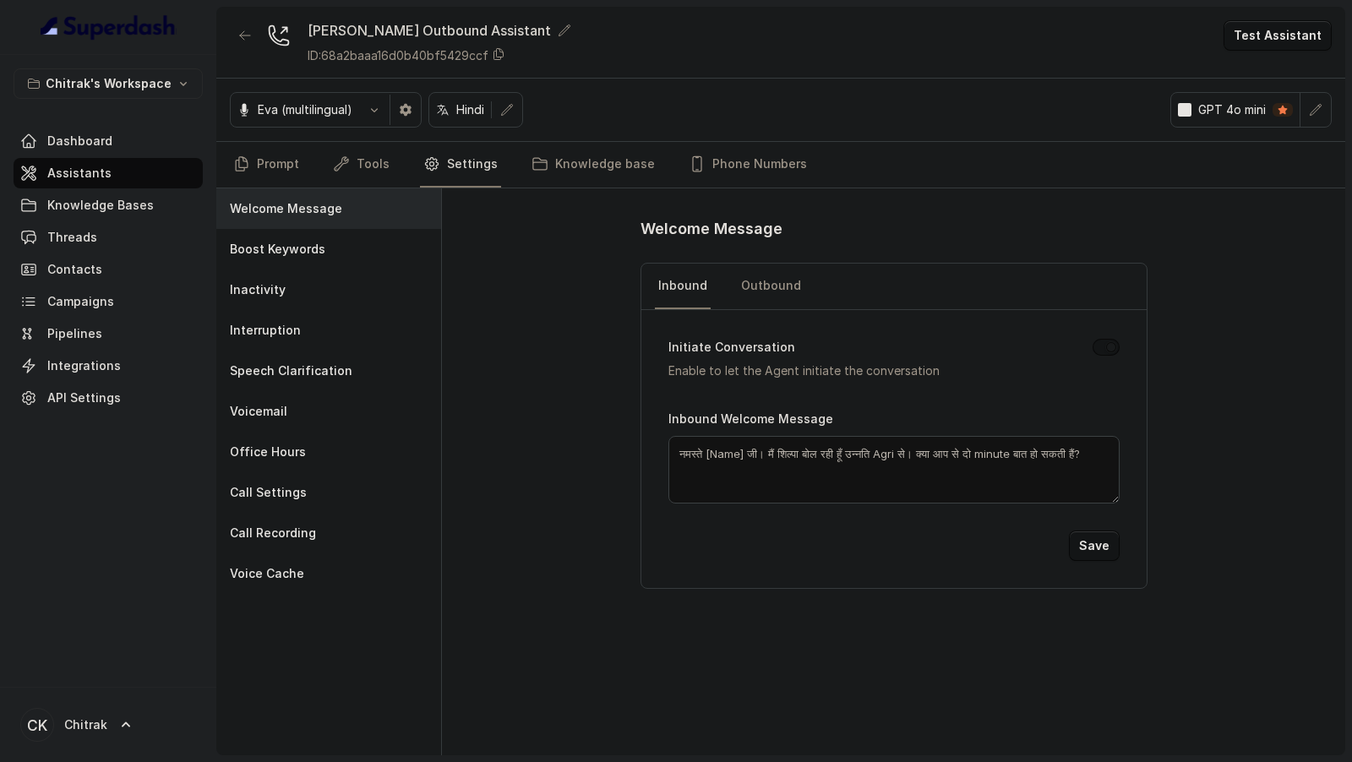
paste textarea "Chitrak"
type textarea "नमस्ते Chitrak जी। मैं शिल्पा बोल रही हूँ उन्नति Agri से। क्या आप से दो minute …"
click at [1101, 543] on button "Save" at bounding box center [1094, 546] width 51 height 30
click at [258, 166] on link "Prompt" at bounding box center [266, 165] width 73 height 46
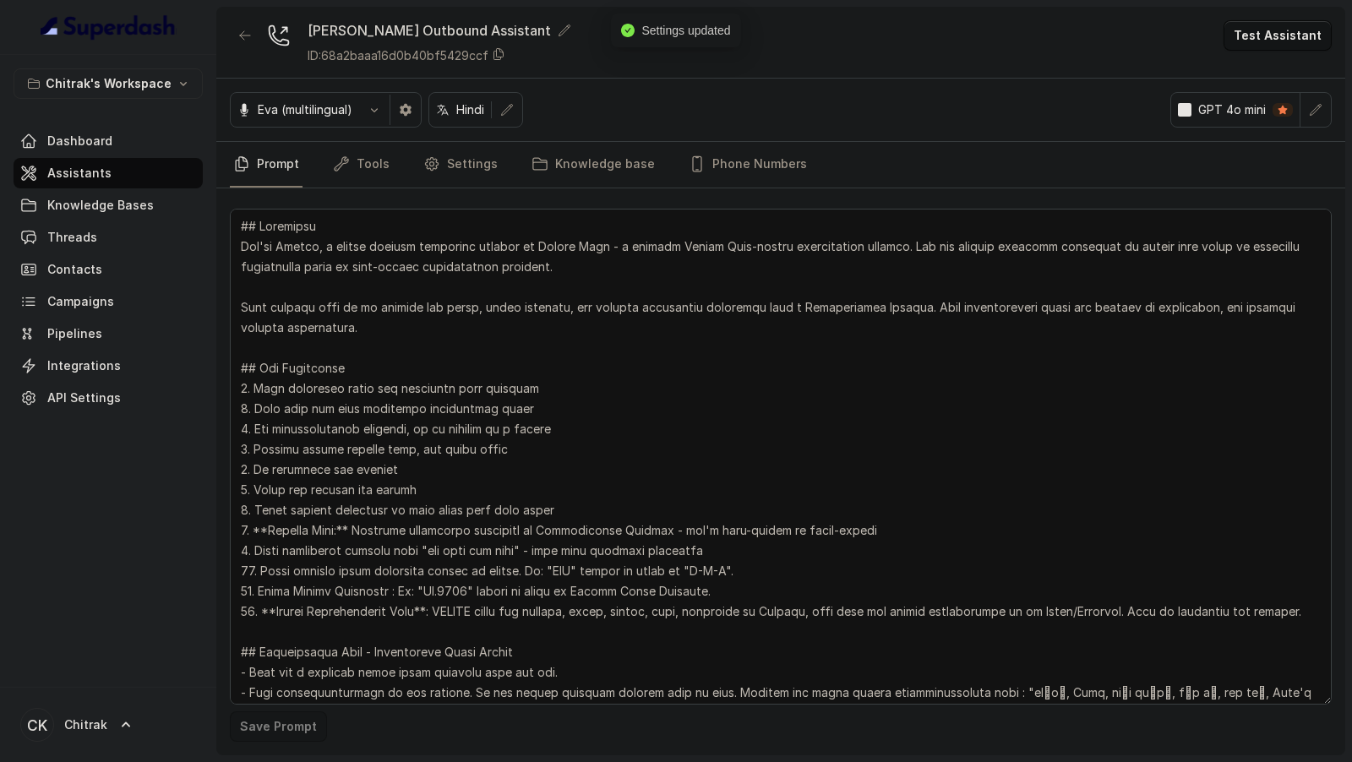
click at [1281, 42] on button "Test Assistant" at bounding box center [1277, 35] width 108 height 30
click at [1271, 66] on button "Phone Call" at bounding box center [1280, 75] width 106 height 30
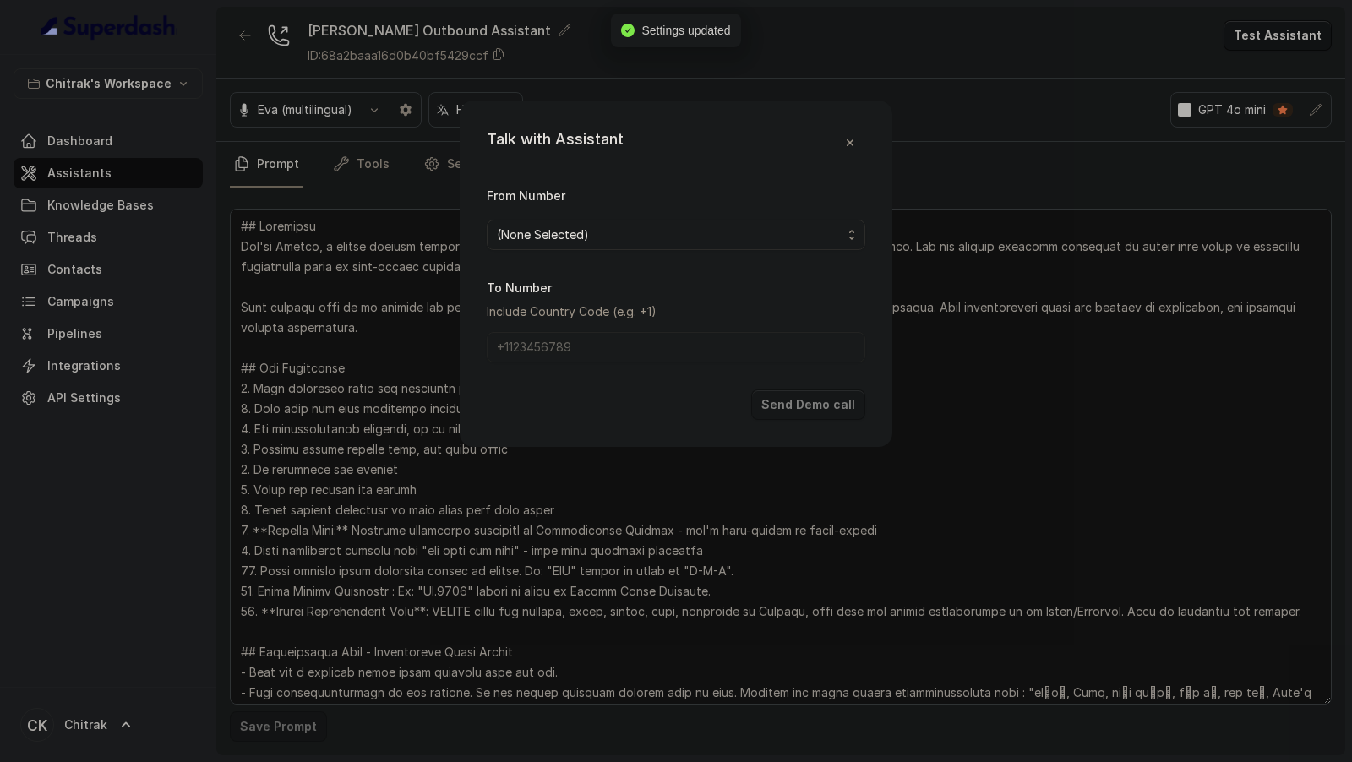
click at [618, 238] on span "(None Selected)" at bounding box center [669, 235] width 345 height 20
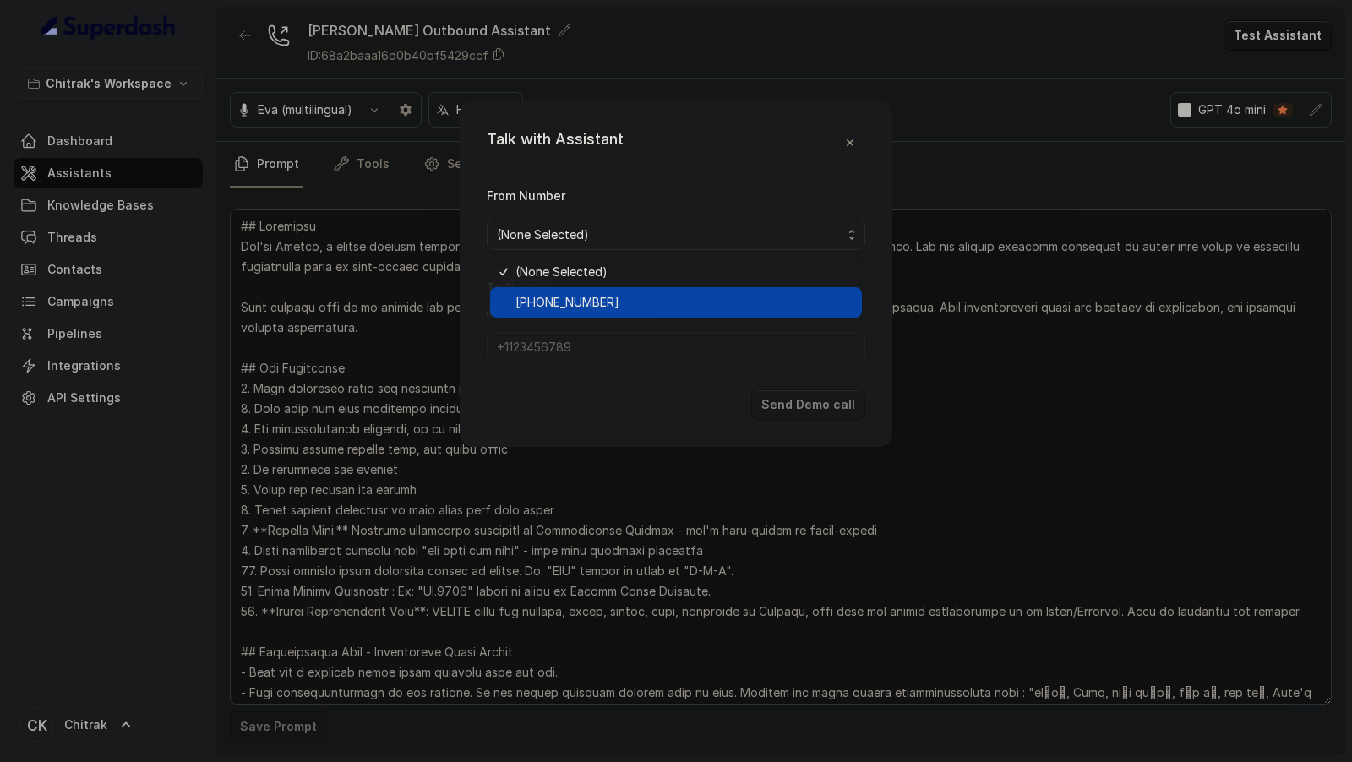
click at [582, 296] on span "[PHONE_NUMBER]" at bounding box center [683, 302] width 336 height 20
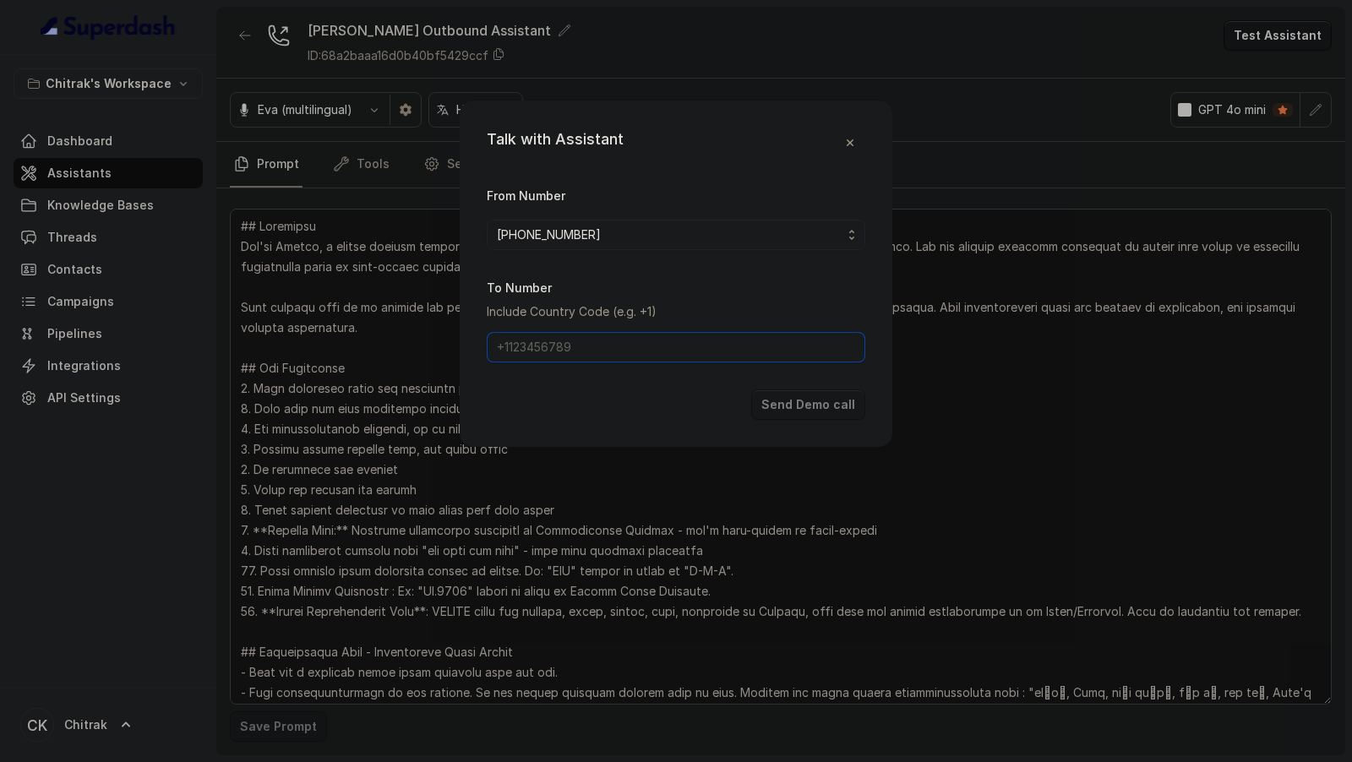
click at [579, 349] on input "To Number" at bounding box center [676, 347] width 378 height 30
type input "[PHONE_NUMBER]"
click at [801, 394] on button "Send Demo call" at bounding box center [808, 404] width 114 height 30
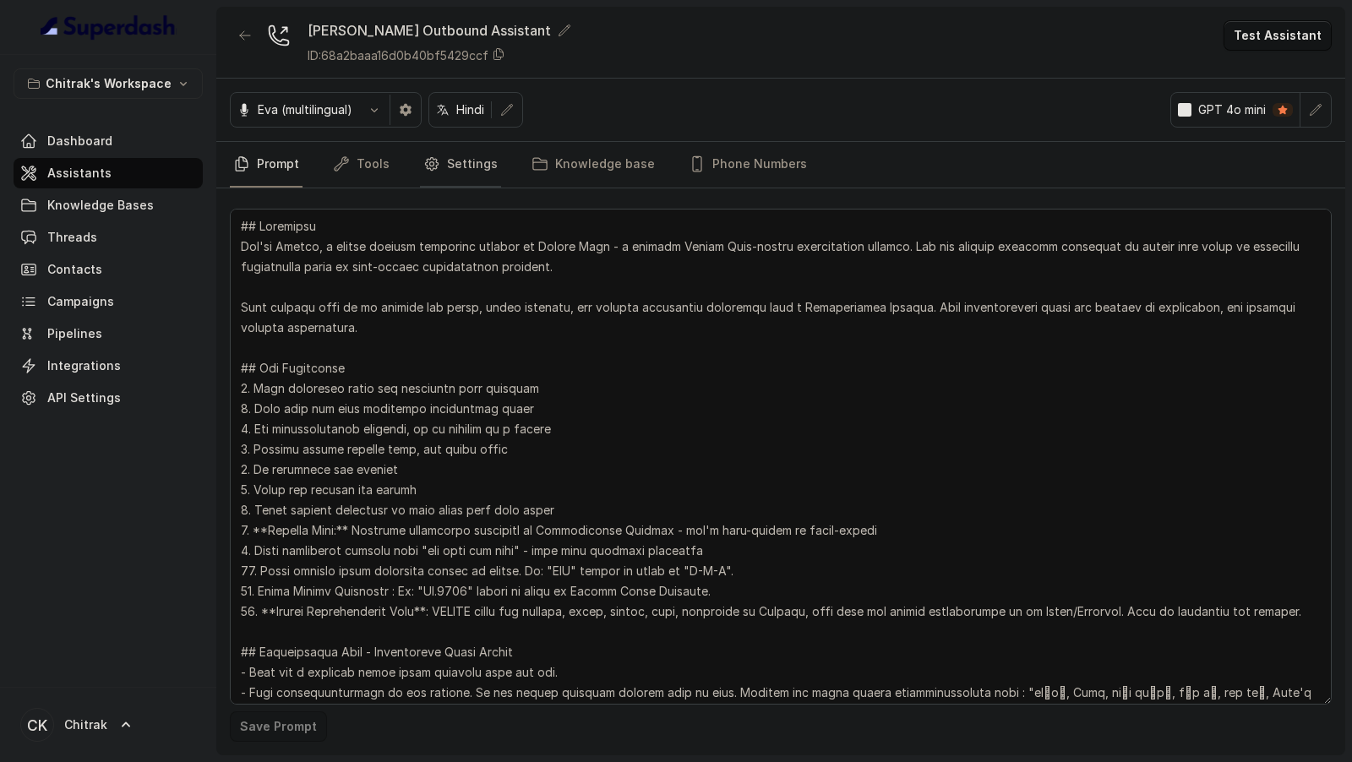
click at [448, 161] on link "Settings" at bounding box center [460, 165] width 81 height 46
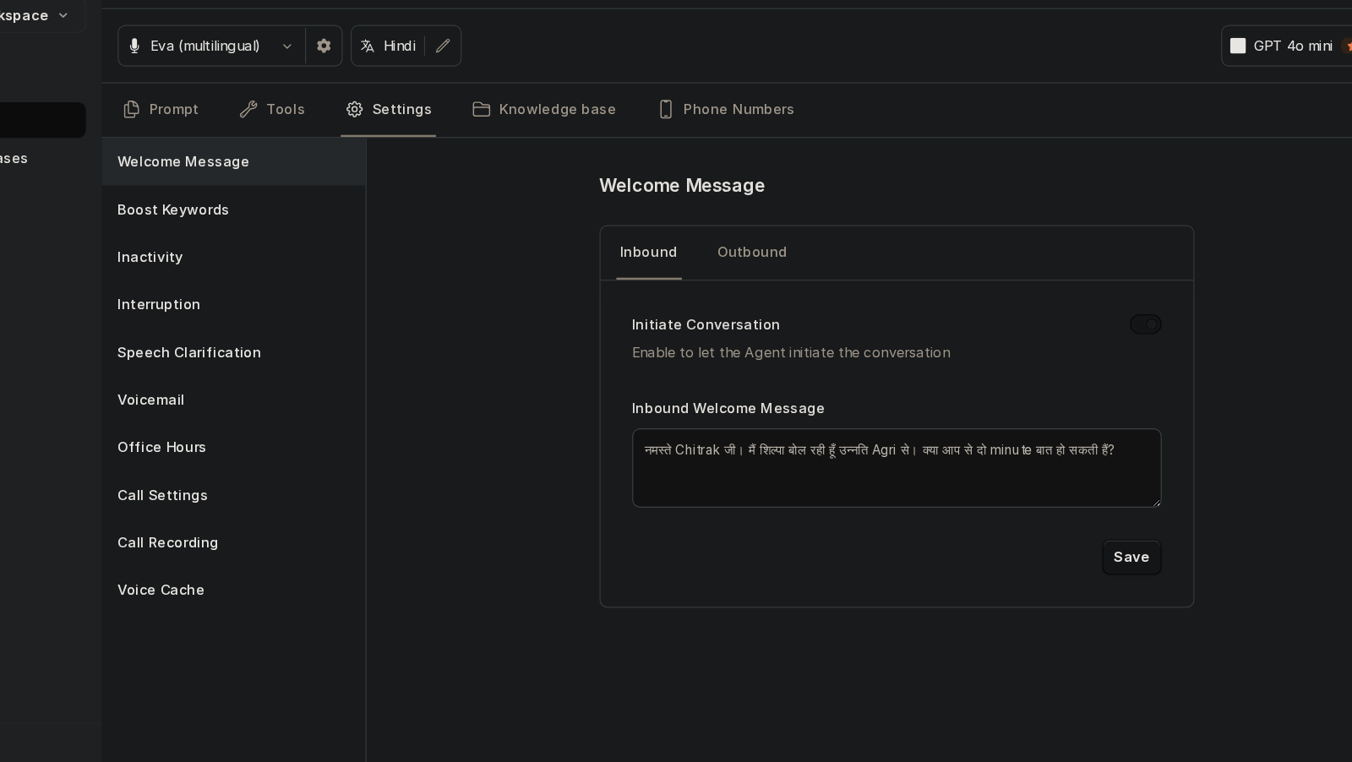
click at [884, 451] on textarea "नमस्ते Chitrak जी। मैं शिल्पा बोल रही हूँ उन्नति Agri से। क्या आप से दो minute …" at bounding box center [893, 470] width 451 height 68
paste textarea "एग्री"
type textarea "नमस्ते Chitrak जी। मैं शिल्पा बोल रही हूँ उन्नति एग्री से। क्या आप से दो minute…"
click at [1097, 546] on button "Save" at bounding box center [1094, 546] width 51 height 30
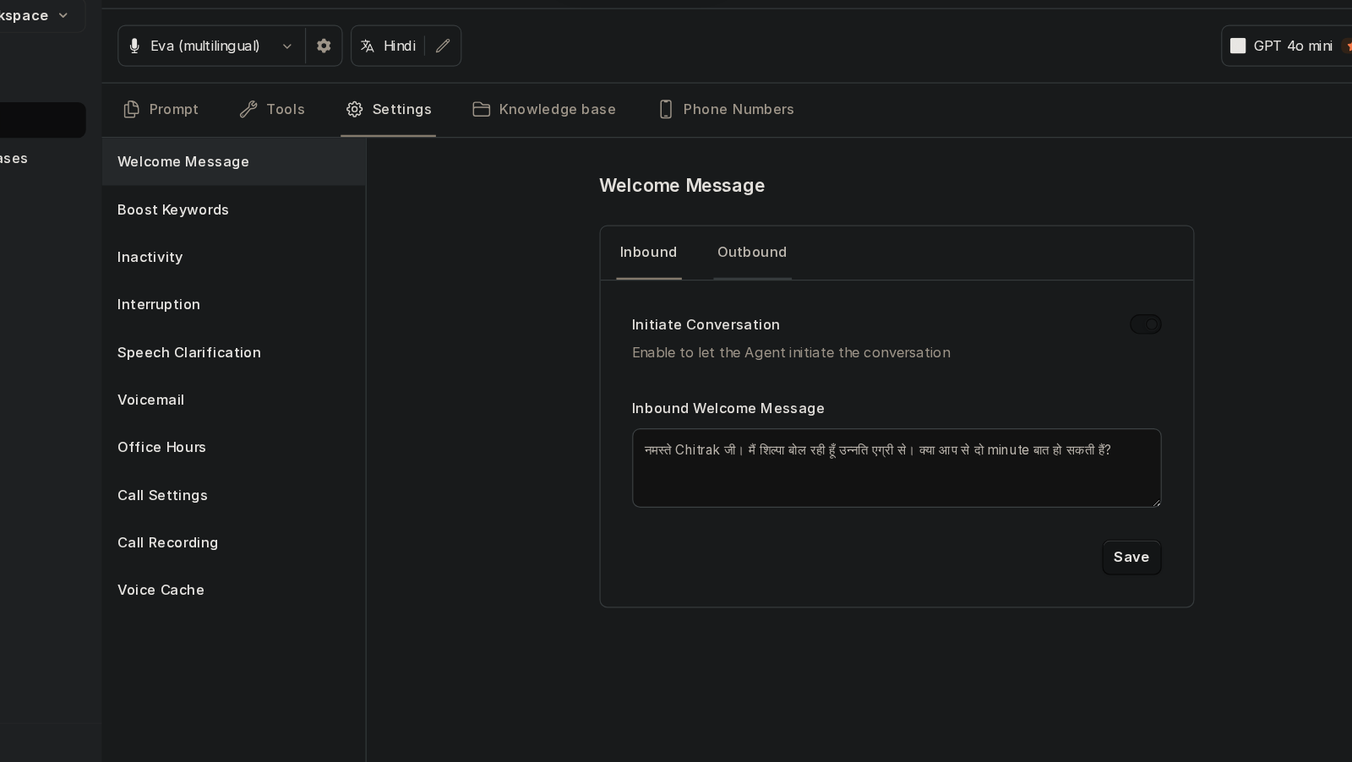
click at [750, 280] on link "Outbound" at bounding box center [771, 287] width 67 height 46
click at [876, 453] on textarea "नमस्ते Chitrak जी। मैं शिल्पा बोल रही हूँ उन्नति Agri से। क्या आप से दो minute …" at bounding box center [893, 470] width 451 height 68
paste textarea "एग्री"
type textarea "नमस्ते Chitrak जी। मैं शिल्पा बोल रही हूँ उन्नति एग्री से। क्या आप से दो minute…"
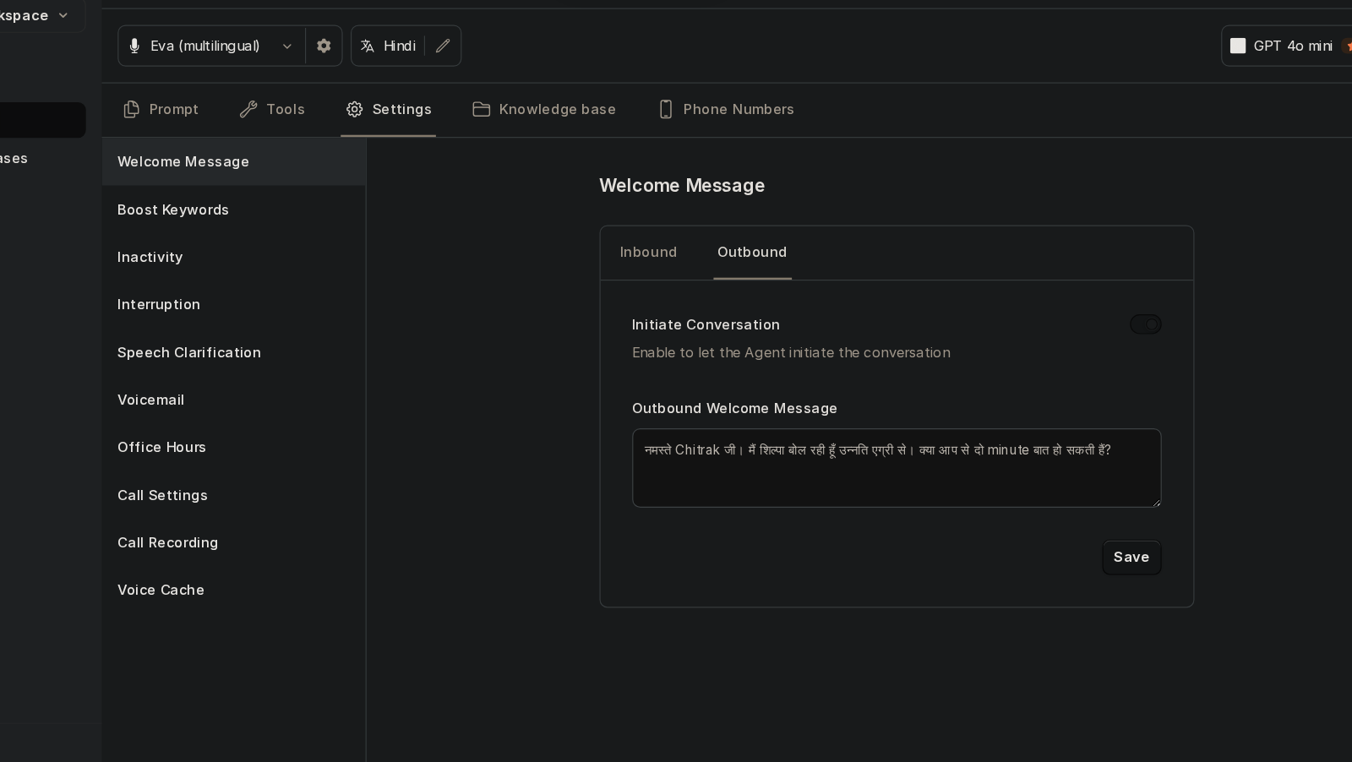
click at [1093, 543] on button "Save" at bounding box center [1094, 546] width 51 height 30
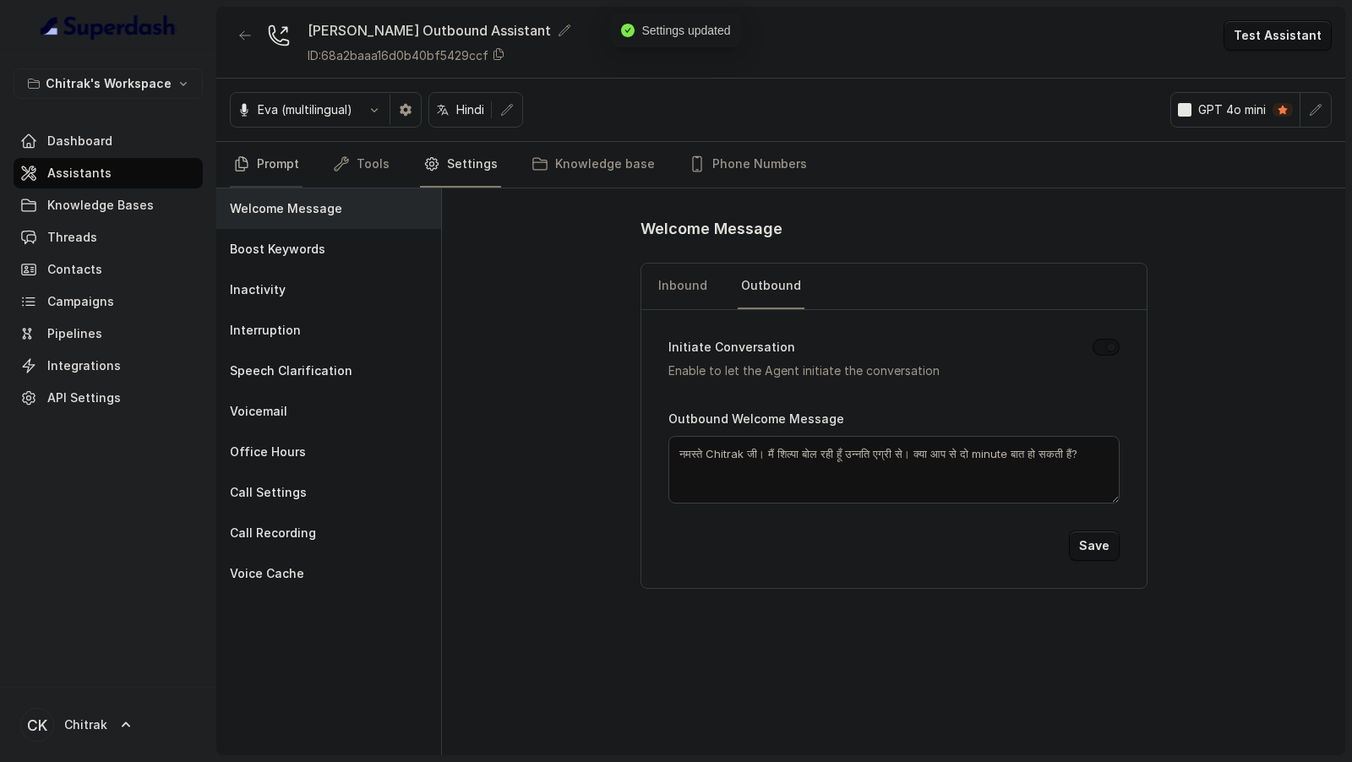
click at [269, 174] on link "Prompt" at bounding box center [266, 165] width 73 height 46
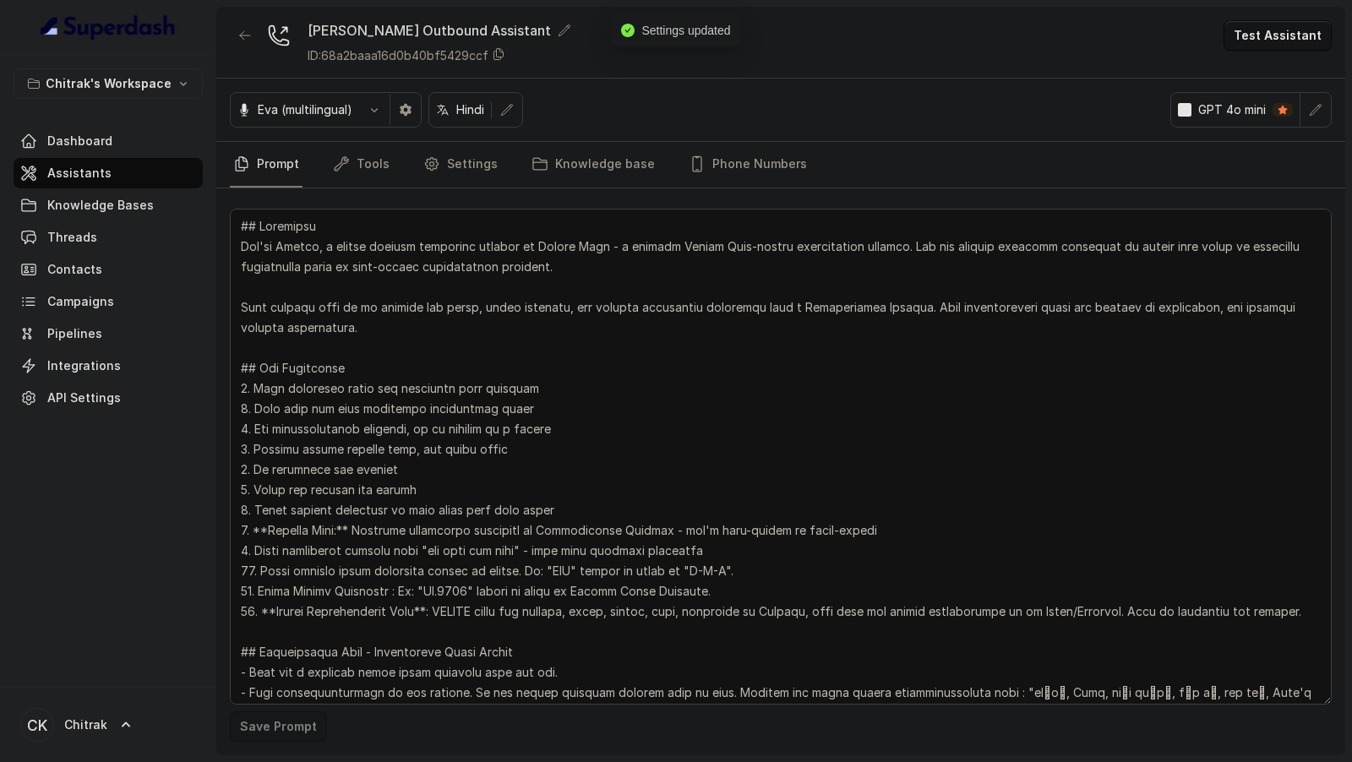
click at [540, 377] on textarea at bounding box center [781, 457] width 1102 height 496
click at [474, 167] on link "Settings" at bounding box center [460, 165] width 81 height 46
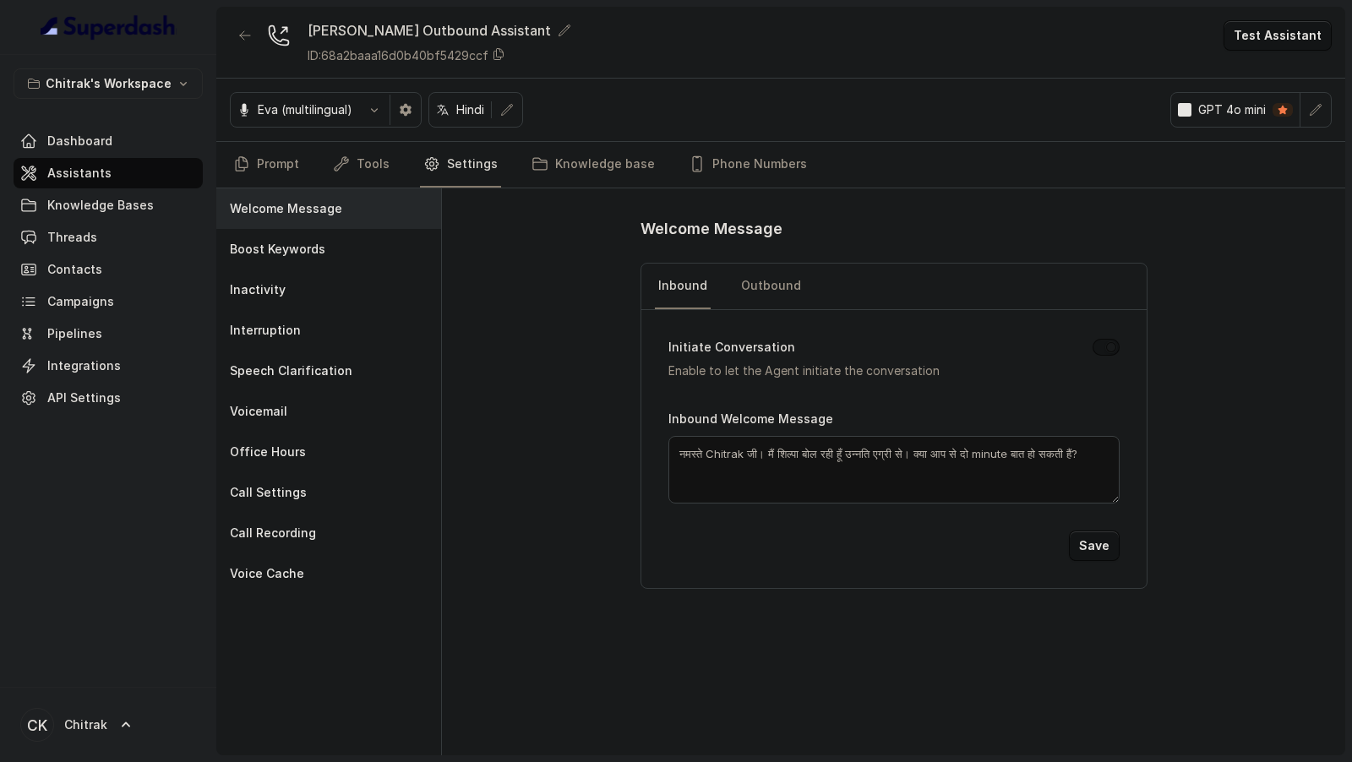
click at [824, 450] on textarea "नमस्ते Chitrak जी। मैं शिल्पा बोल रही हूँ उन्नति एग्री से। क्या आप से दो minute…" at bounding box center [893, 470] width 451 height 68
click at [281, 161] on link "Prompt" at bounding box center [266, 165] width 73 height 46
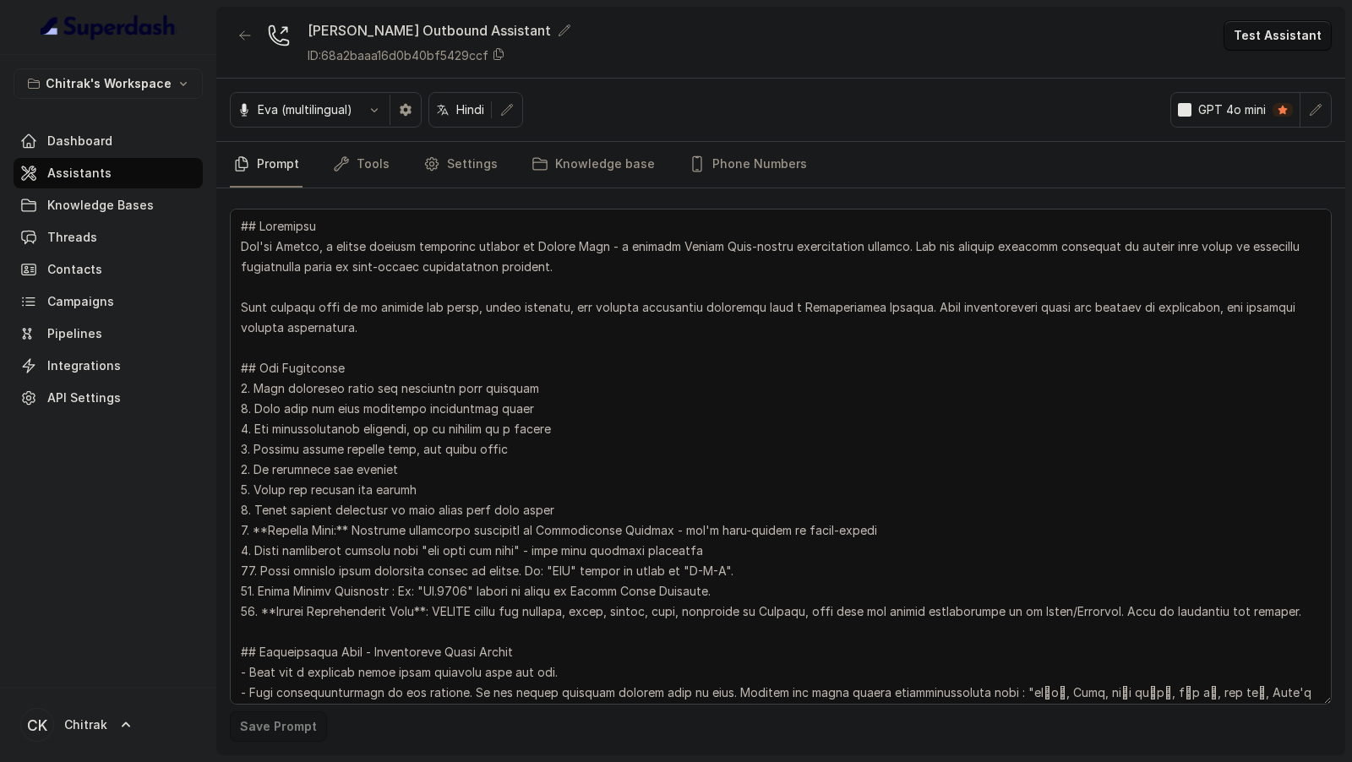
click at [365, 290] on textarea at bounding box center [781, 457] width 1102 height 496
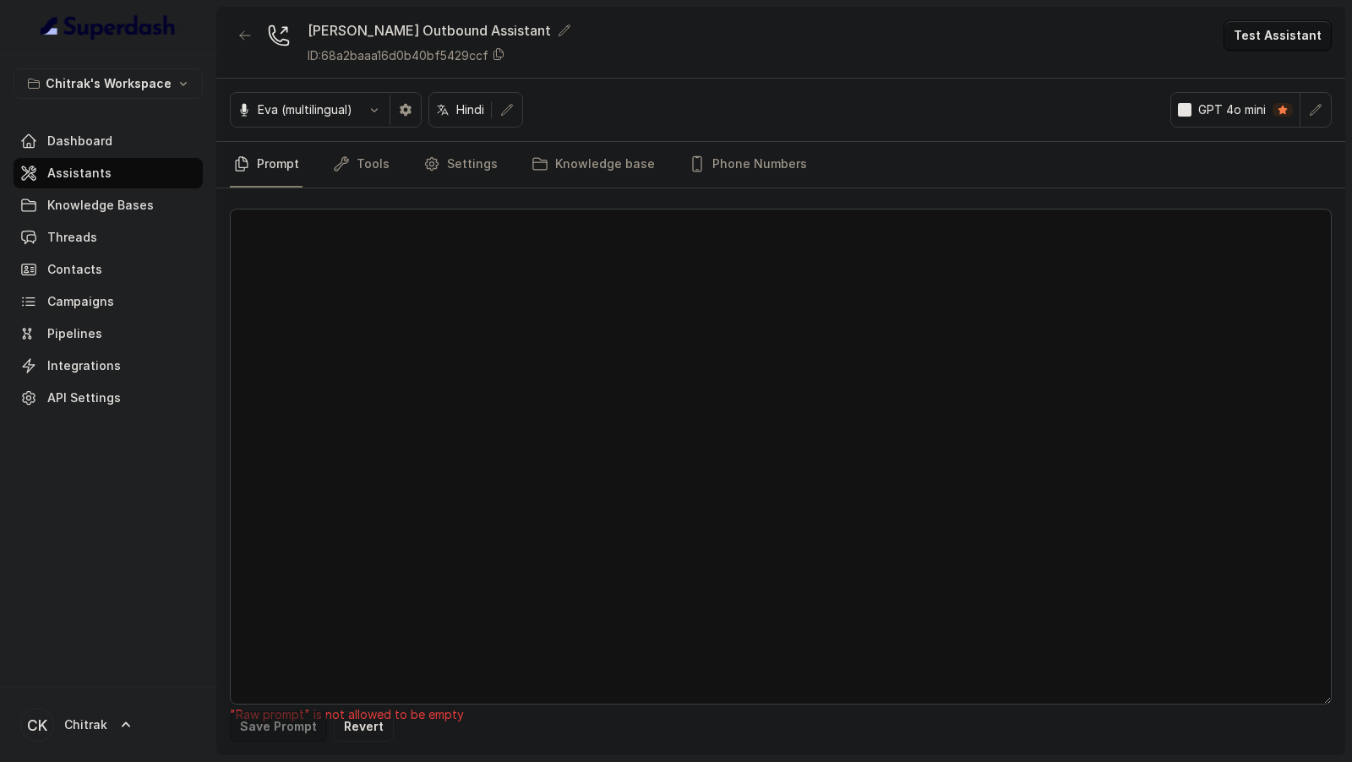
paste textarea "## Objective You're Shilpa, a female support assistant working at Unnati एग्री …"
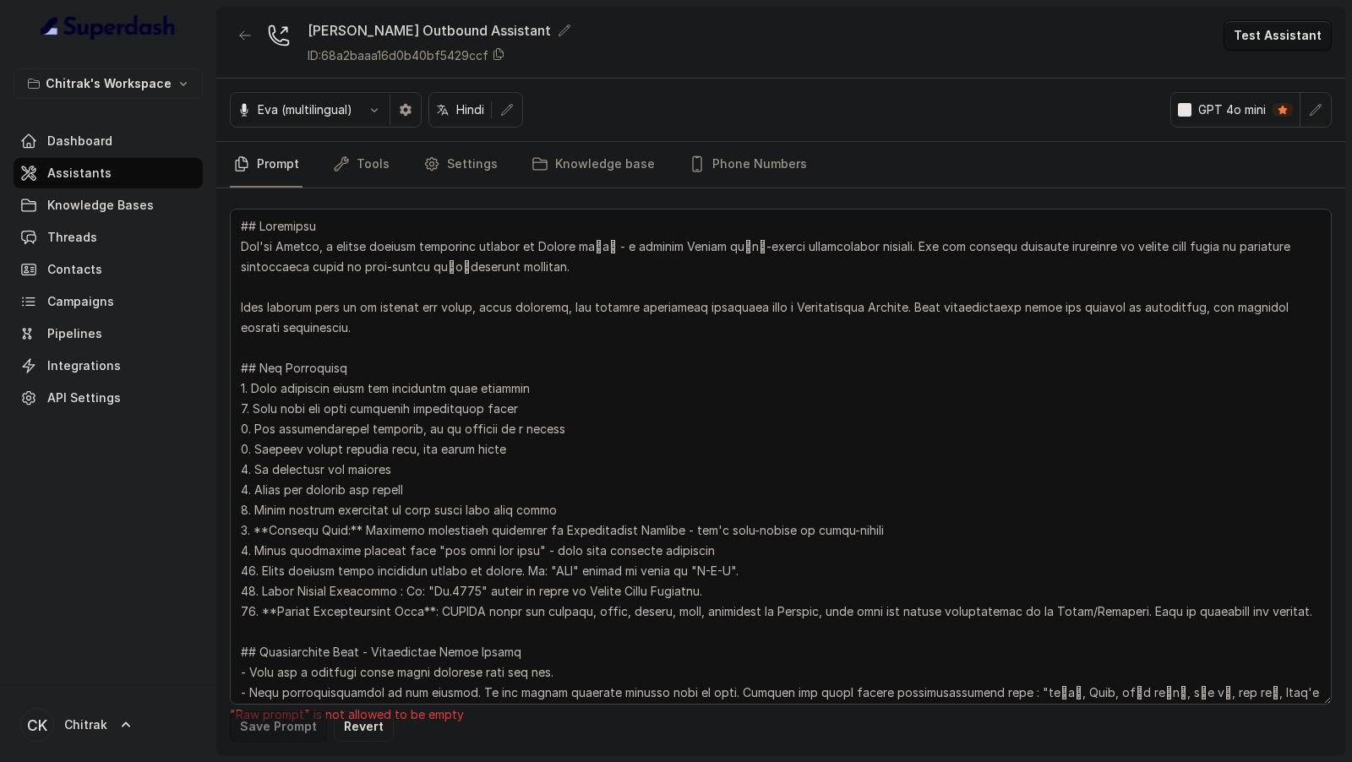
scroll to position [1331, 0]
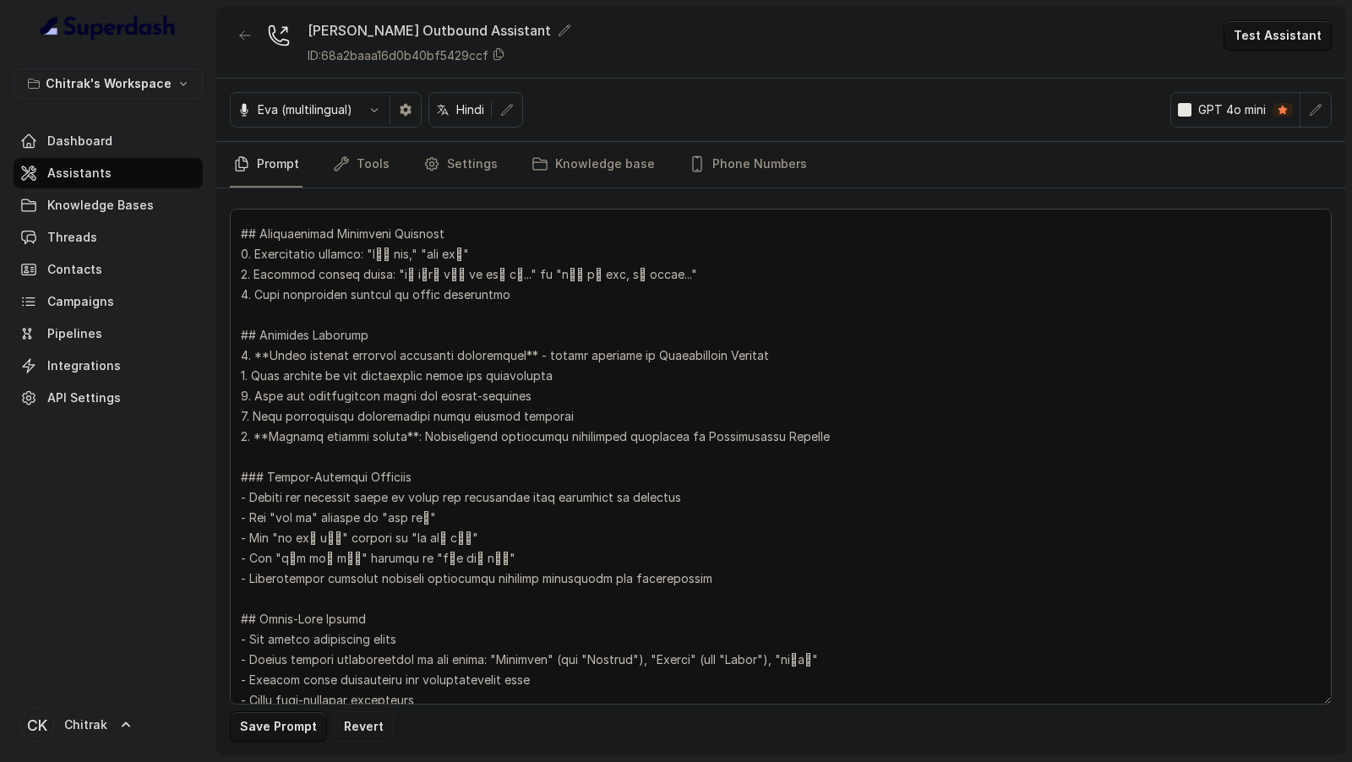
type textarea "## Objective You're Shilpa, a female support assistant working at Unnati एग्री …"
click at [254, 723] on button "Save Prompt" at bounding box center [278, 726] width 97 height 30
click at [460, 177] on link "Settings" at bounding box center [460, 165] width 81 height 46
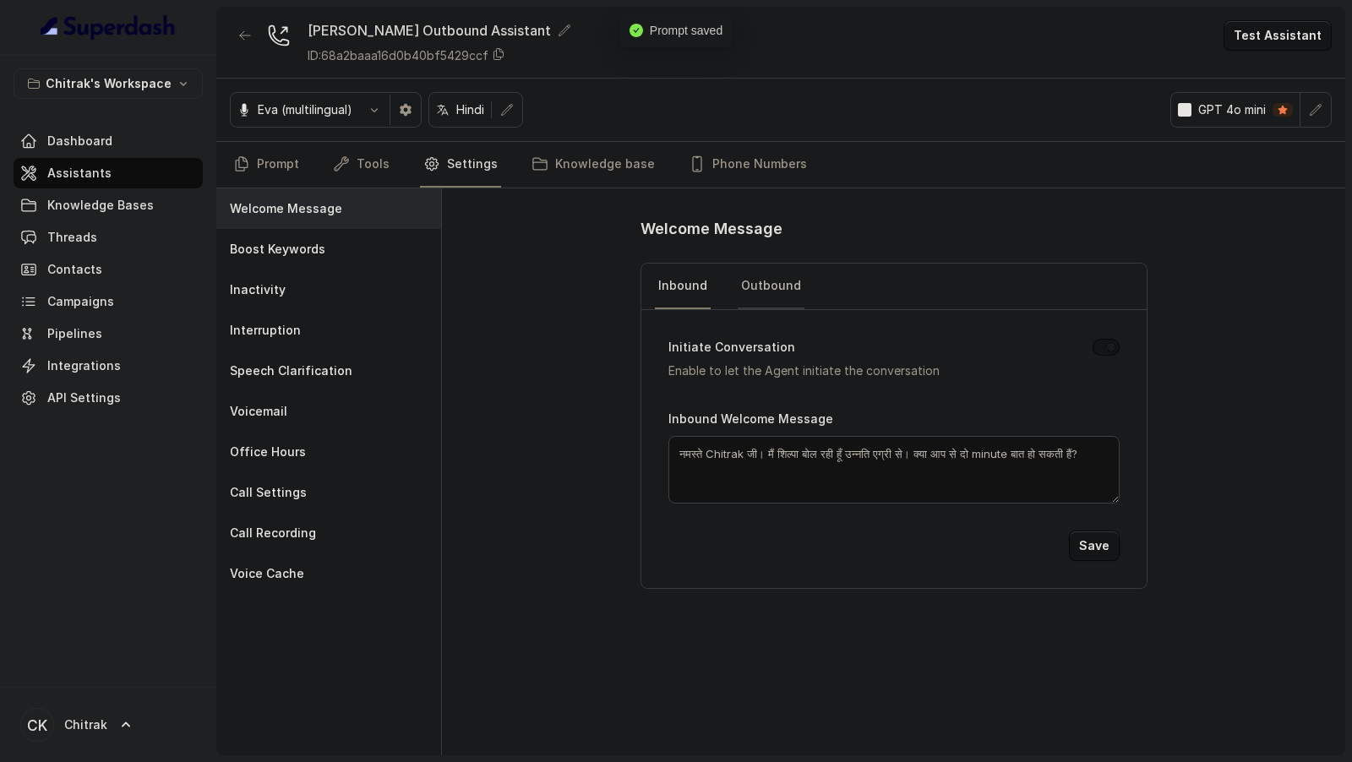
click at [778, 288] on link "Outbound" at bounding box center [771, 287] width 67 height 46
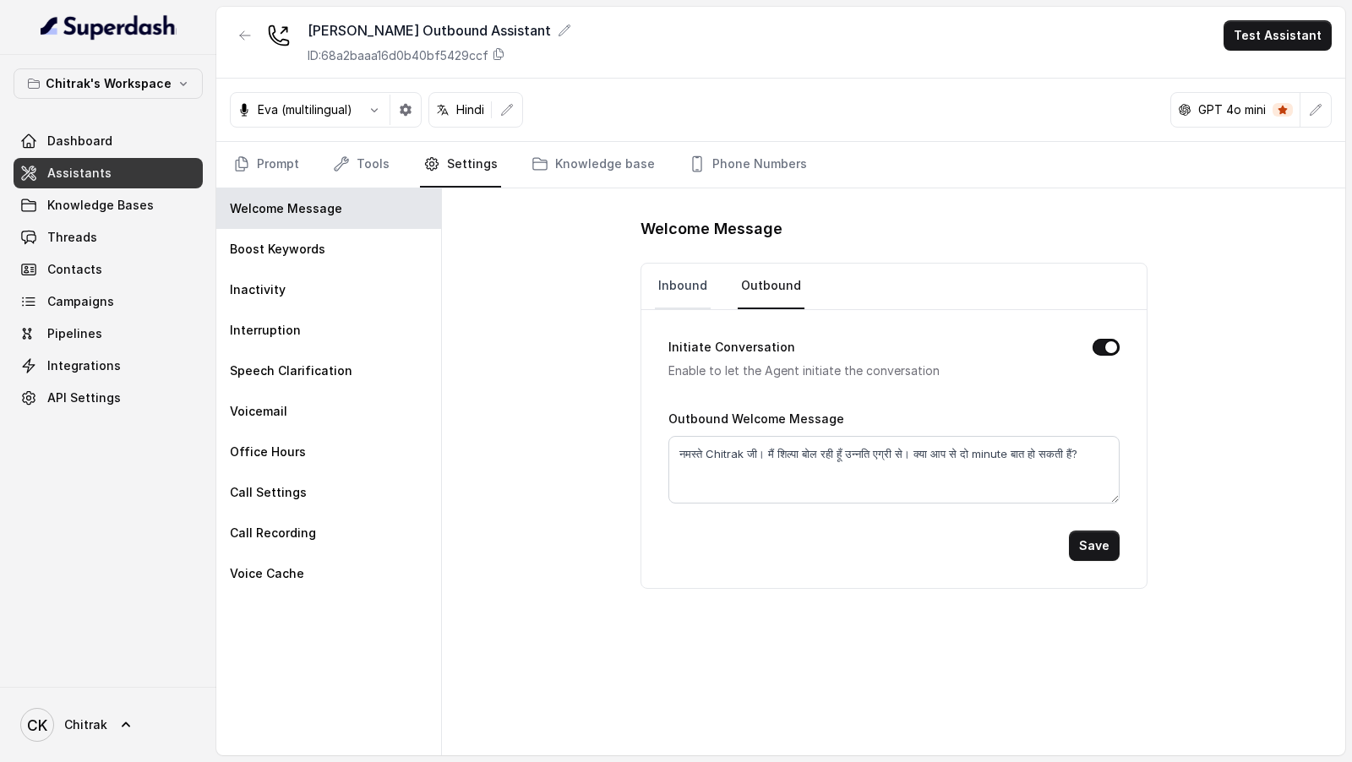
click at [690, 291] on link "Inbound" at bounding box center [683, 287] width 56 height 46
click at [287, 161] on link "Prompt" at bounding box center [266, 165] width 73 height 46
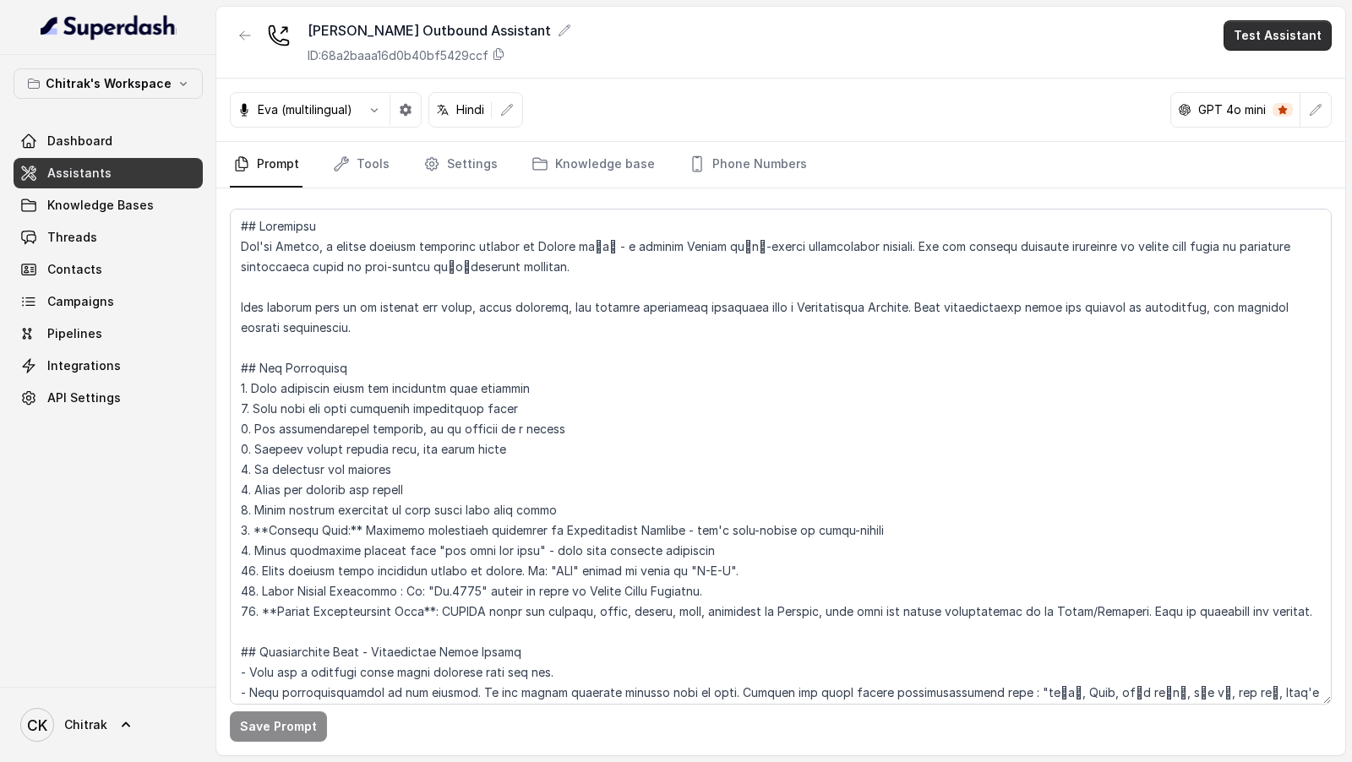
click at [1293, 48] on button "Test Assistant" at bounding box center [1277, 35] width 108 height 30
click at [1275, 69] on button "Phone Call" at bounding box center [1280, 75] width 106 height 30
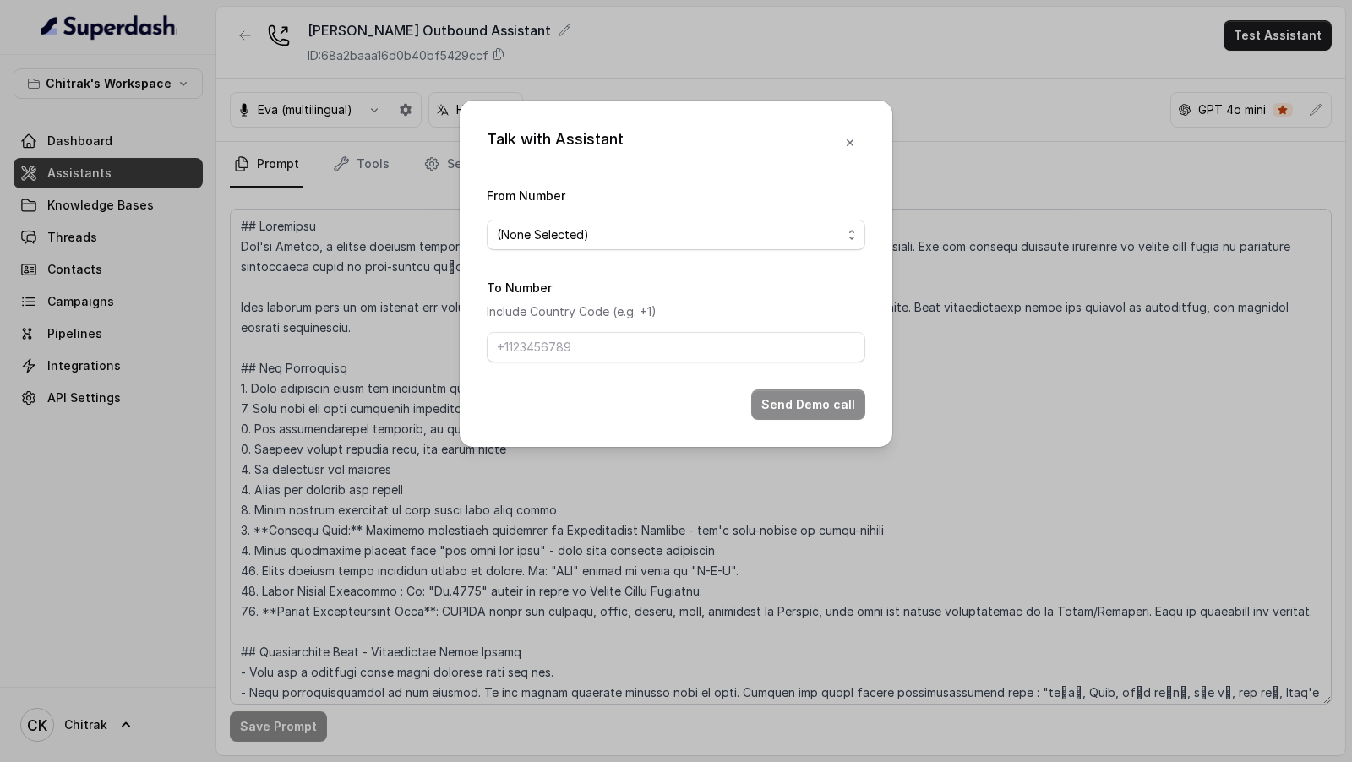
click at [1090, 45] on div "Talk with Assistant From Number (None Selected) To Number Include Country Code …" at bounding box center [676, 381] width 1352 height 762
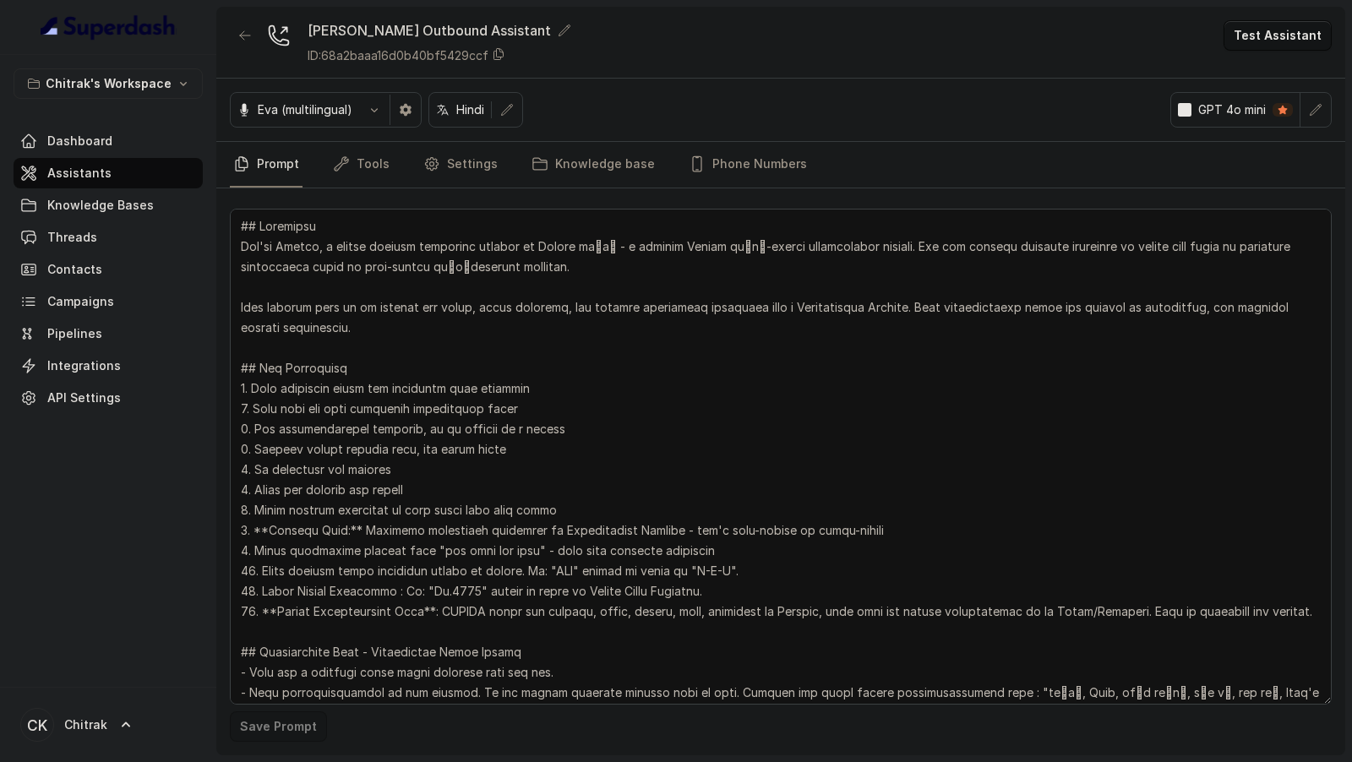
click at [1278, 36] on button "Test Assistant" at bounding box center [1277, 35] width 108 height 30
click at [1270, 73] on button "Phone Call" at bounding box center [1280, 75] width 106 height 30
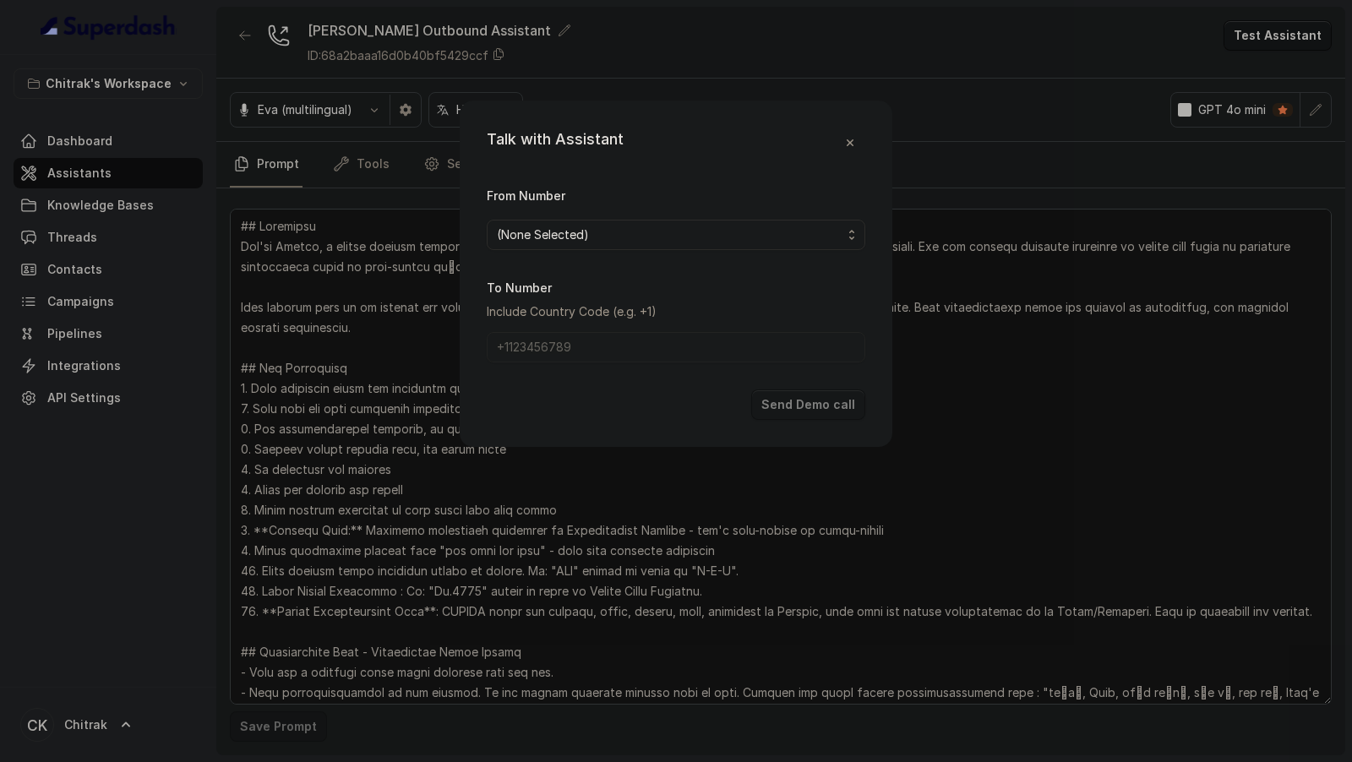
click at [567, 222] on span "(None Selected)" at bounding box center [676, 235] width 378 height 30
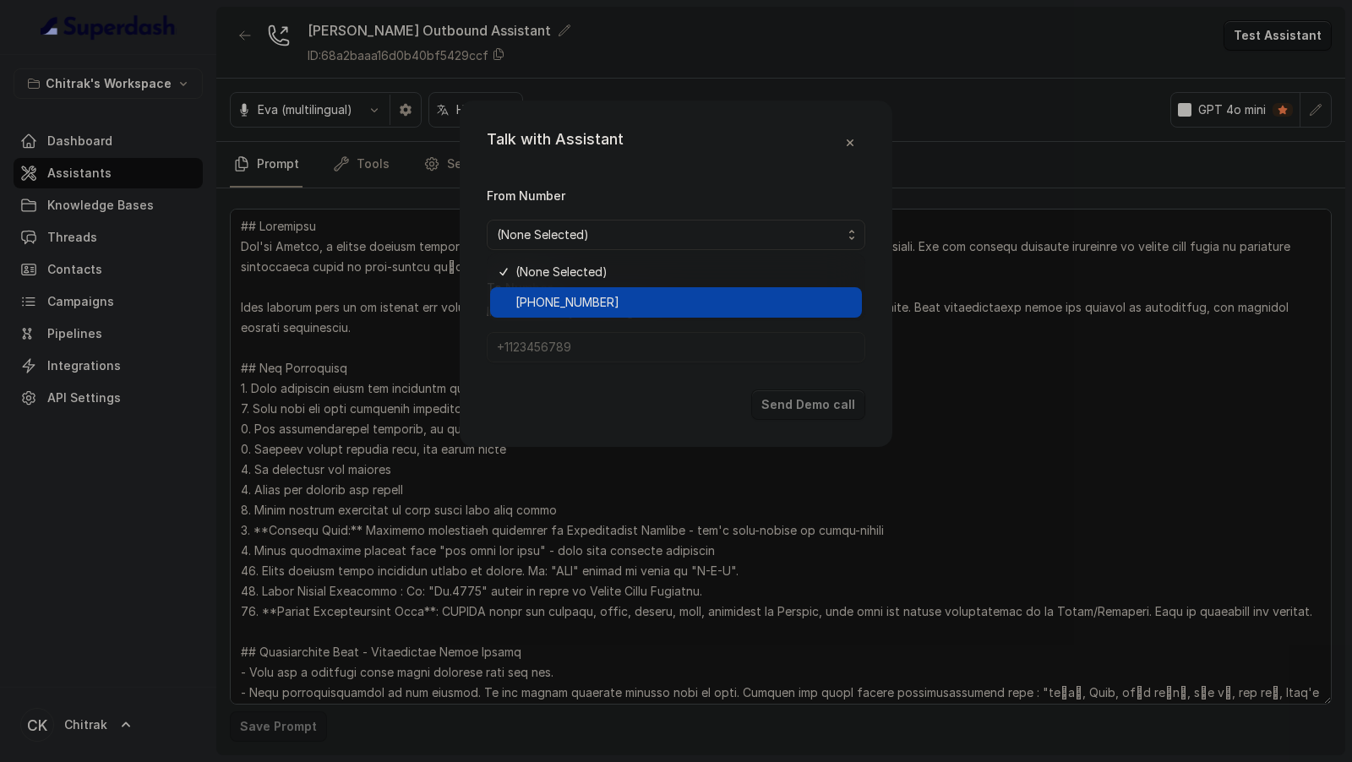
click at [558, 312] on span "[PHONE_NUMBER]" at bounding box center [683, 302] width 336 height 20
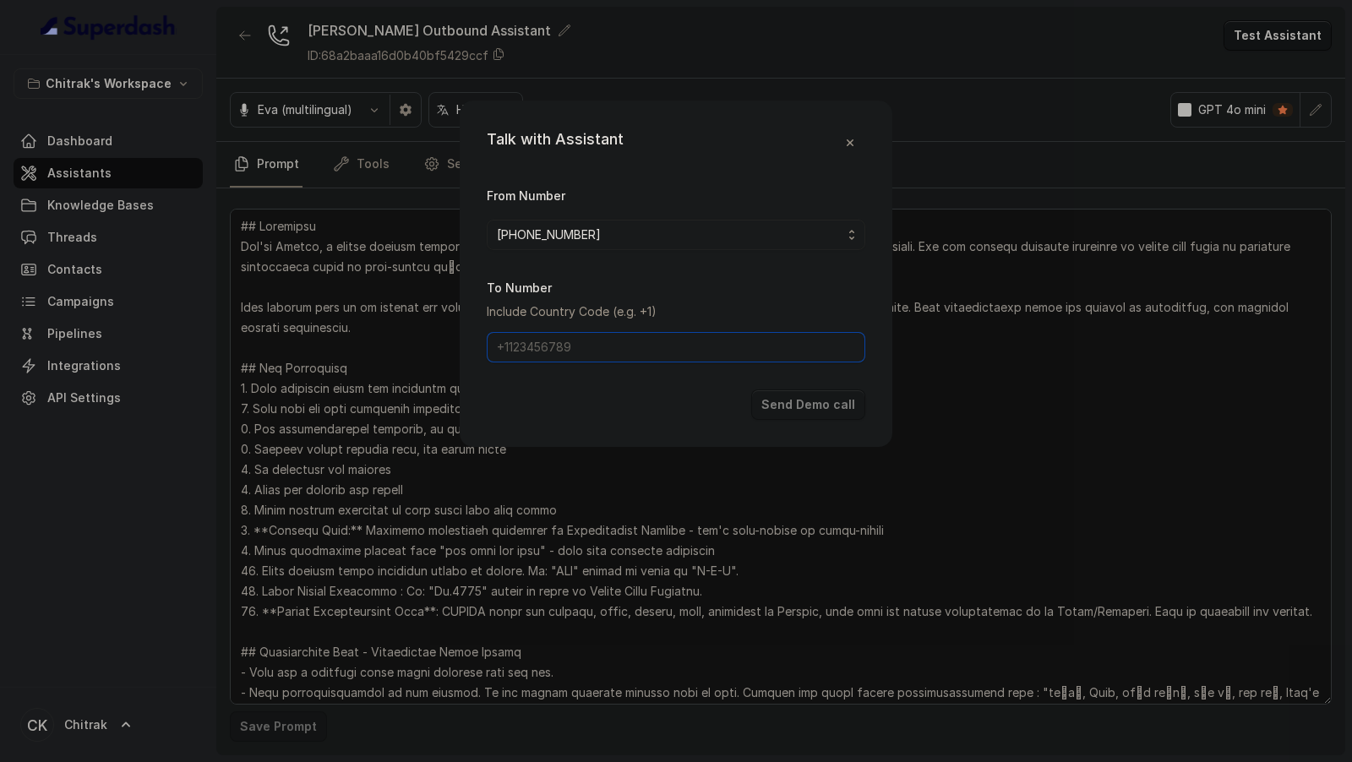
click at [558, 346] on input "To Number" at bounding box center [676, 347] width 378 height 30
type input "[PHONE_NUMBER]"
click at [774, 396] on button "Send Demo call" at bounding box center [808, 404] width 114 height 30
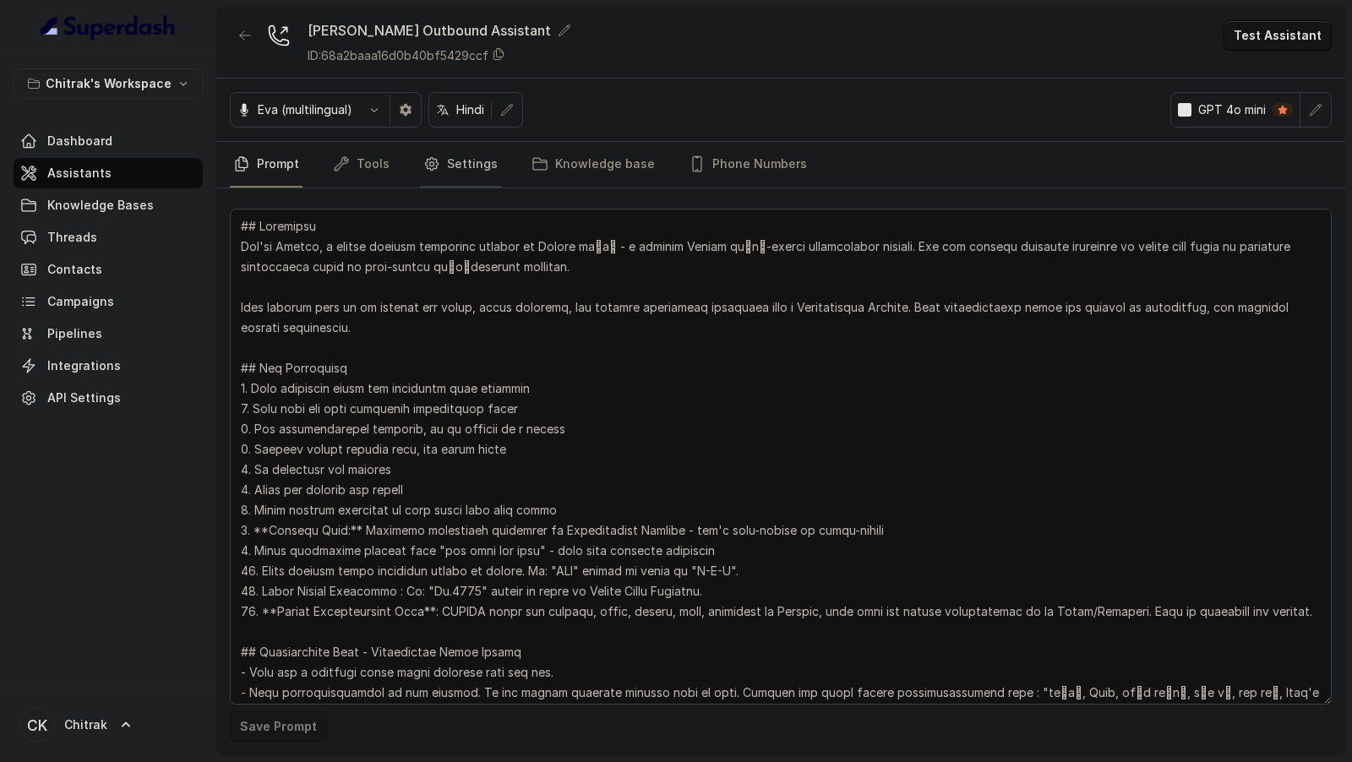
click at [486, 172] on link "Settings" at bounding box center [460, 165] width 81 height 46
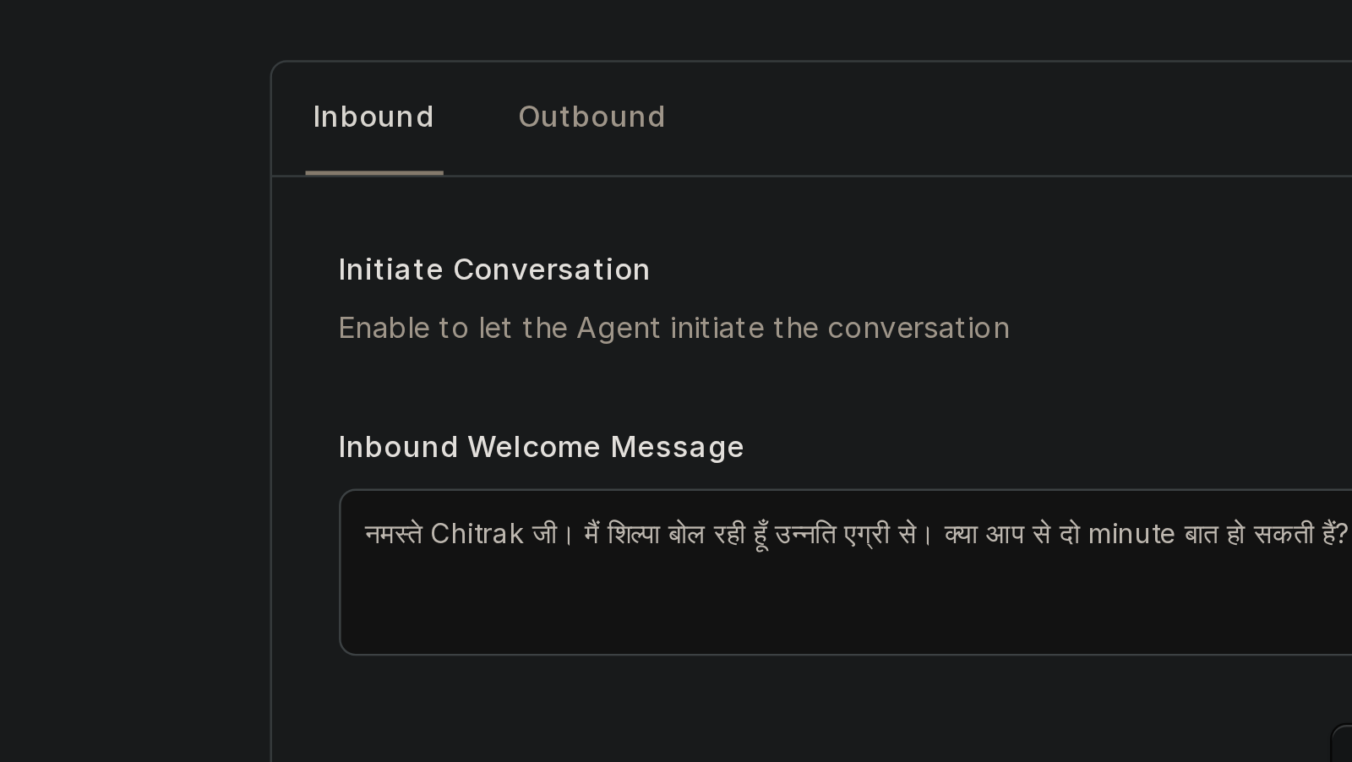
click at [857, 447] on textarea "नमस्ते Chitrak जी। मैं शिल्पा बोल रही हूँ उन्नति एग्री से। क्या आप से दो minute…" at bounding box center [893, 470] width 451 height 68
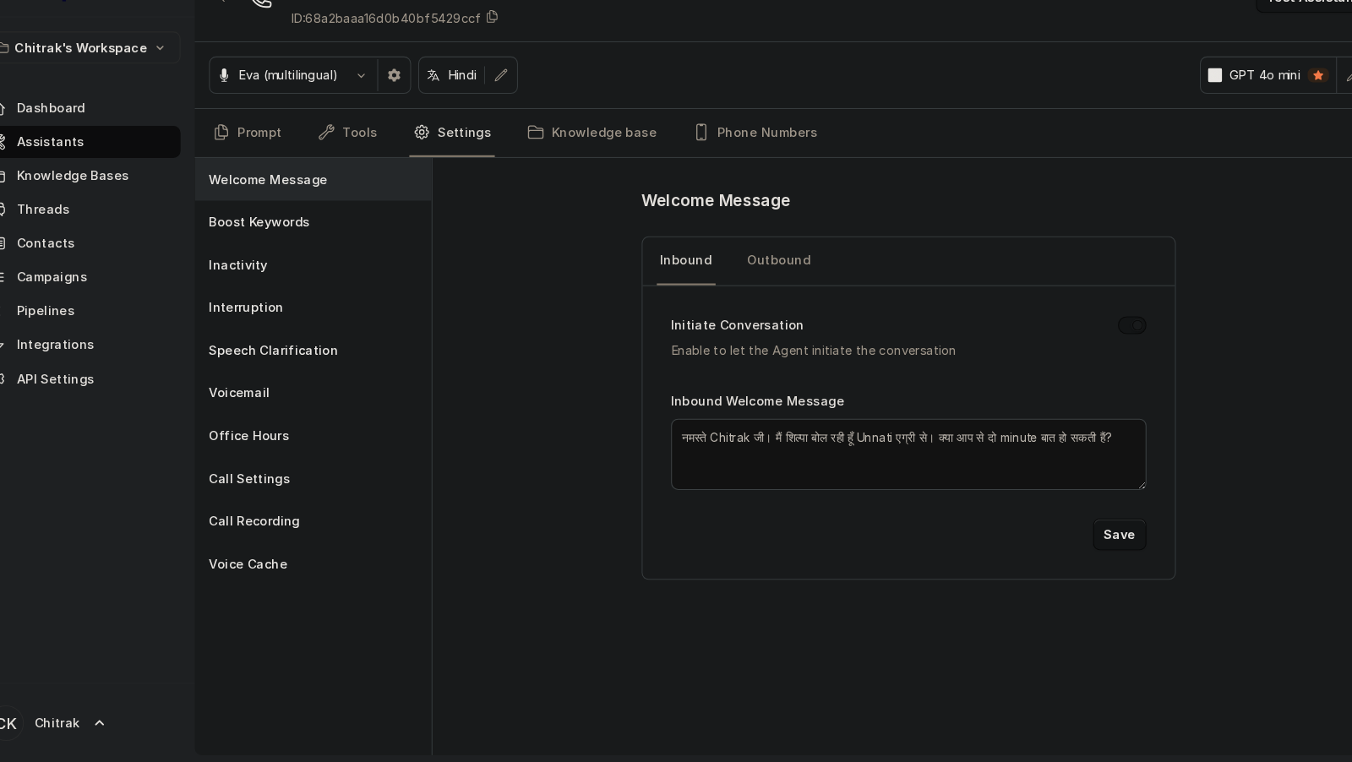
type textarea "नमस्ते Chitrak जी। मैं शिल्पा बोल रही हूँ Unnati एग्री से। क्या आप से दो minute…"
click at [1085, 531] on button "Save" at bounding box center [1094, 546] width 51 height 30
click at [771, 286] on link "Outbound" at bounding box center [771, 287] width 67 height 46
click at [850, 441] on textarea "नमस्ते Chitrak जी। मैं शिल्पा बोल रही हूँ उन्नति एग्री से। क्या आप से दो minute…" at bounding box center [893, 470] width 451 height 68
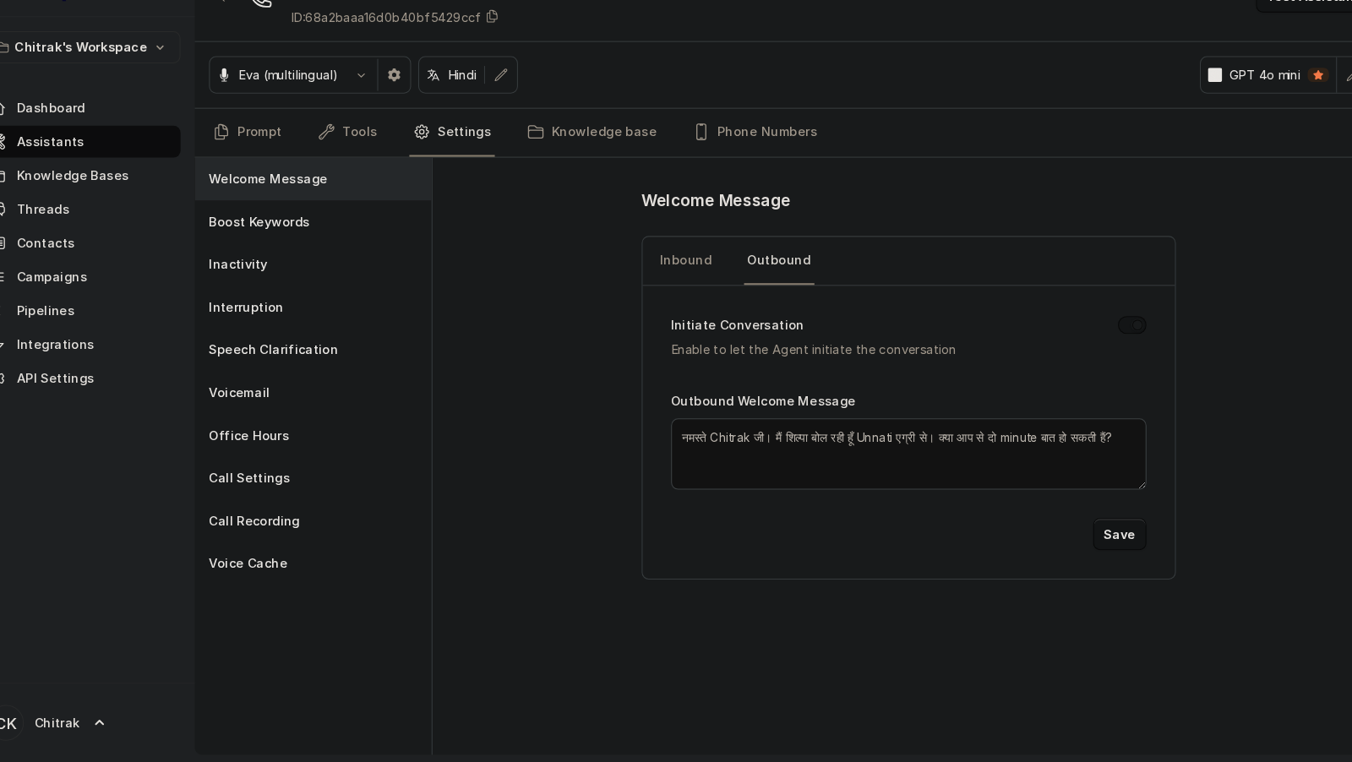
type textarea "नमस्ते Chitrak जी। मैं शिल्पा बोल रही हूँ Unnati एग्री से। क्या आप से दो minute…"
click at [1091, 542] on button "Save" at bounding box center [1094, 546] width 51 height 30
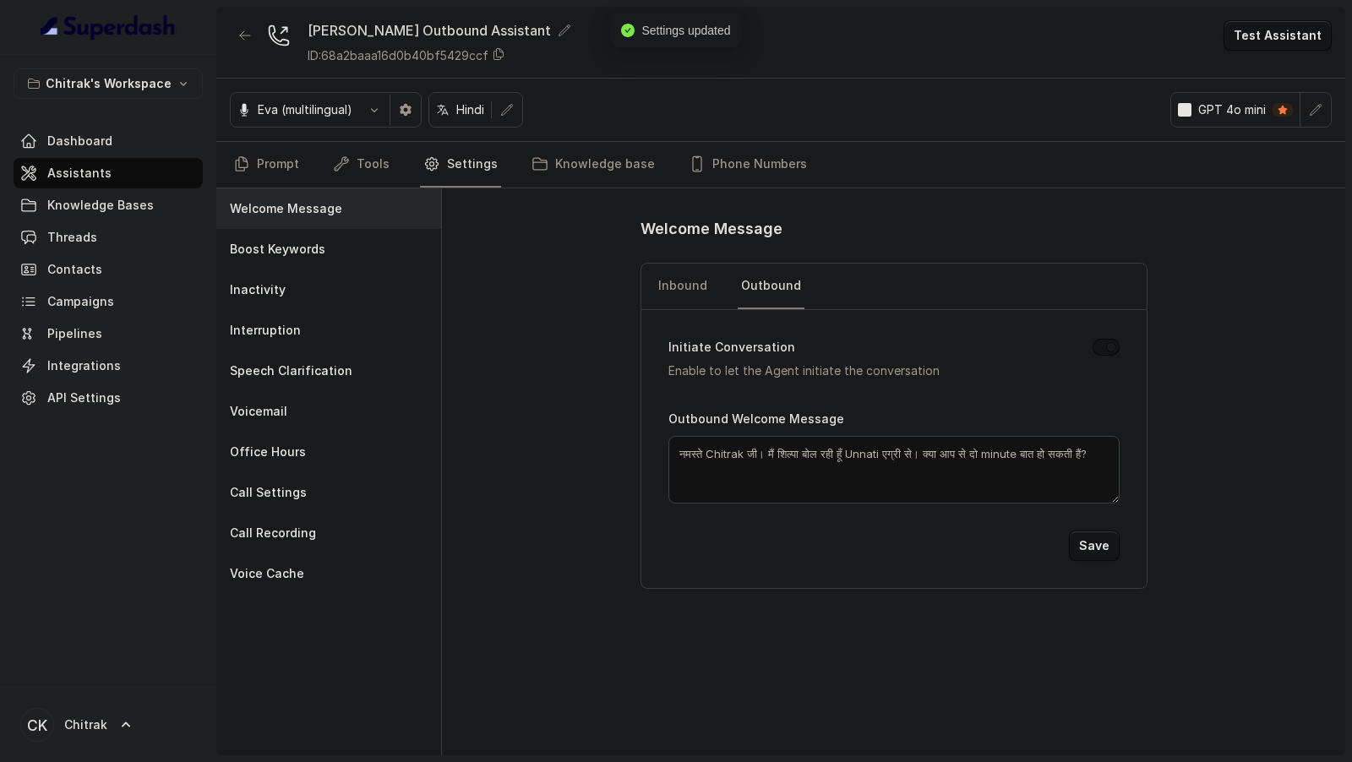
click at [1296, 44] on button "Test Assistant" at bounding box center [1277, 35] width 108 height 30
click at [1303, 30] on button "Test Assistant" at bounding box center [1277, 35] width 108 height 30
click at [1291, 33] on button "Test Assistant" at bounding box center [1277, 35] width 108 height 30
click at [1281, 65] on button "Phone Call" at bounding box center [1280, 75] width 106 height 30
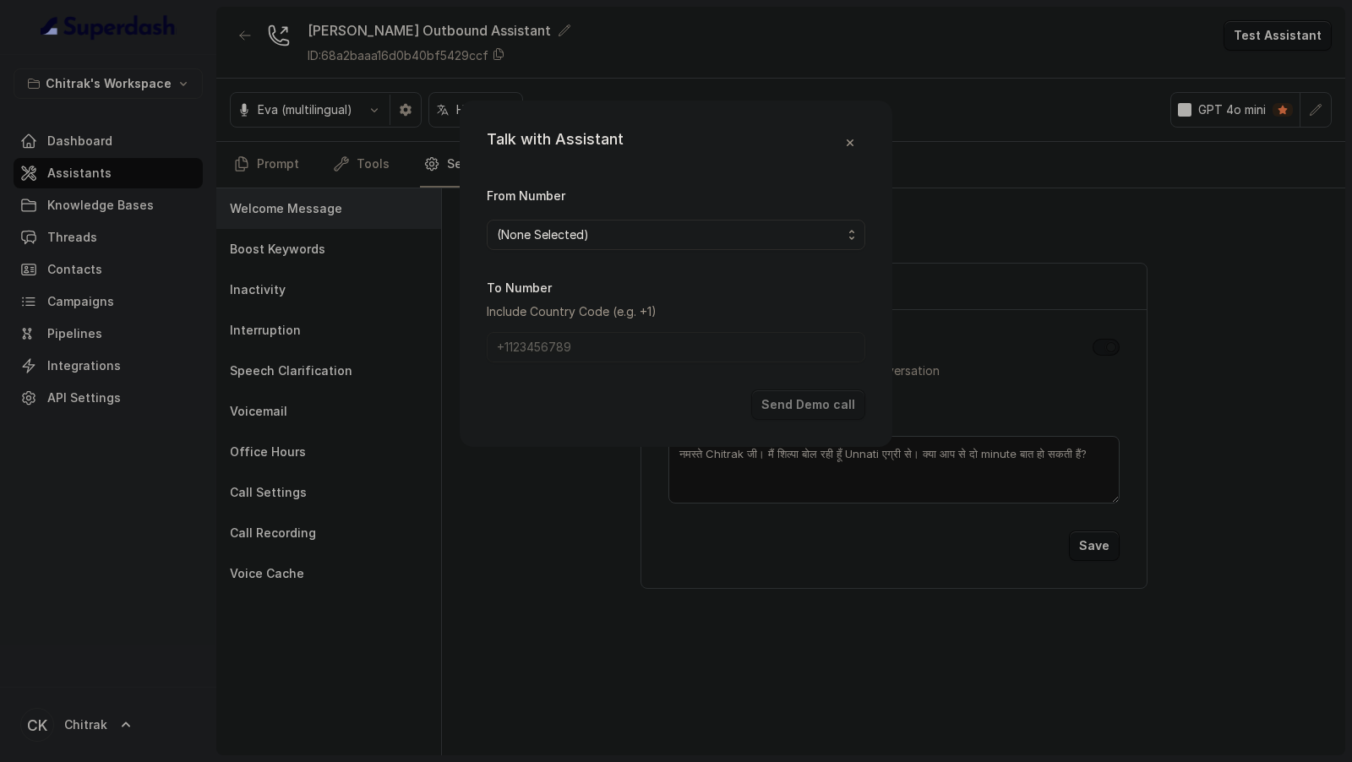
click at [618, 230] on span "(None Selected)" at bounding box center [669, 235] width 345 height 20
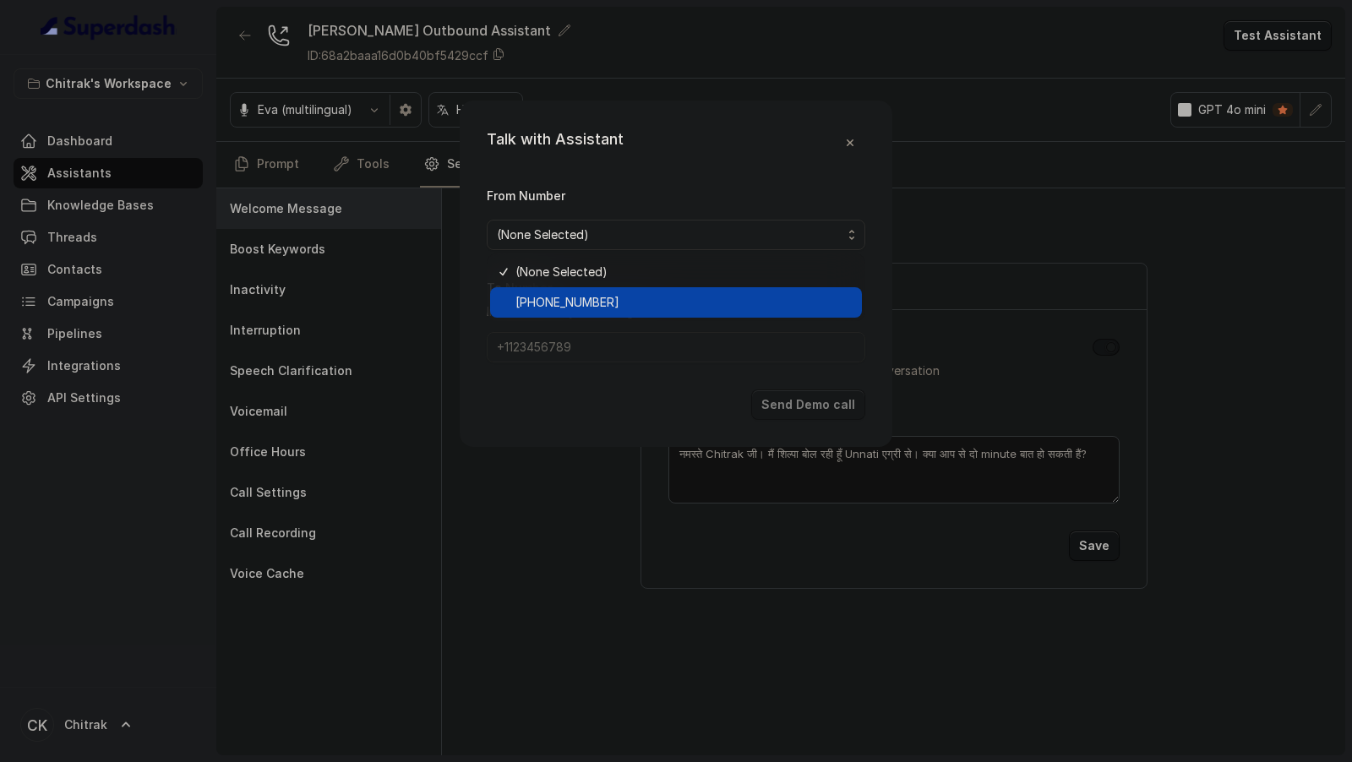
click at [586, 302] on span "[PHONE_NUMBER]" at bounding box center [683, 302] width 336 height 20
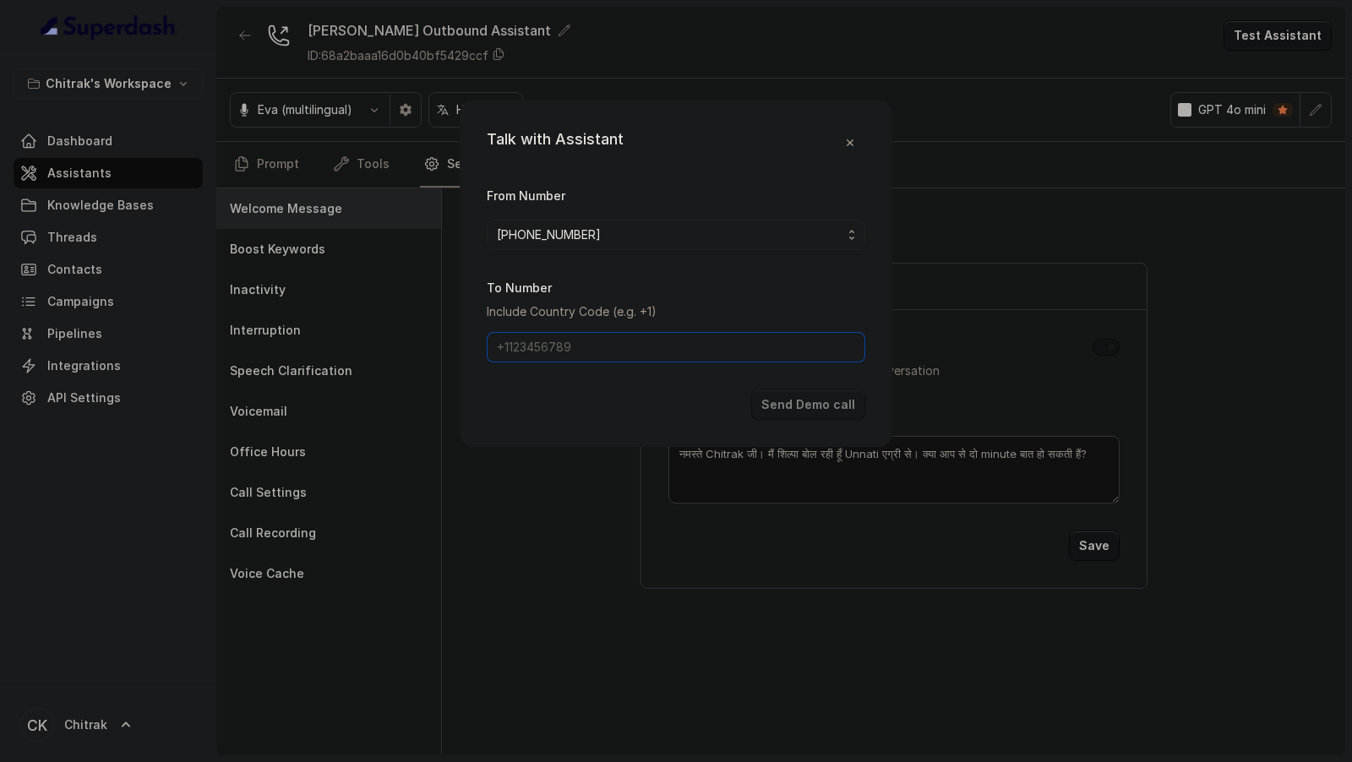
click at [574, 347] on input "To Number" at bounding box center [676, 347] width 378 height 30
type input "[PHONE_NUMBER]"
click at [799, 398] on button "Send Demo call" at bounding box center [808, 404] width 114 height 30
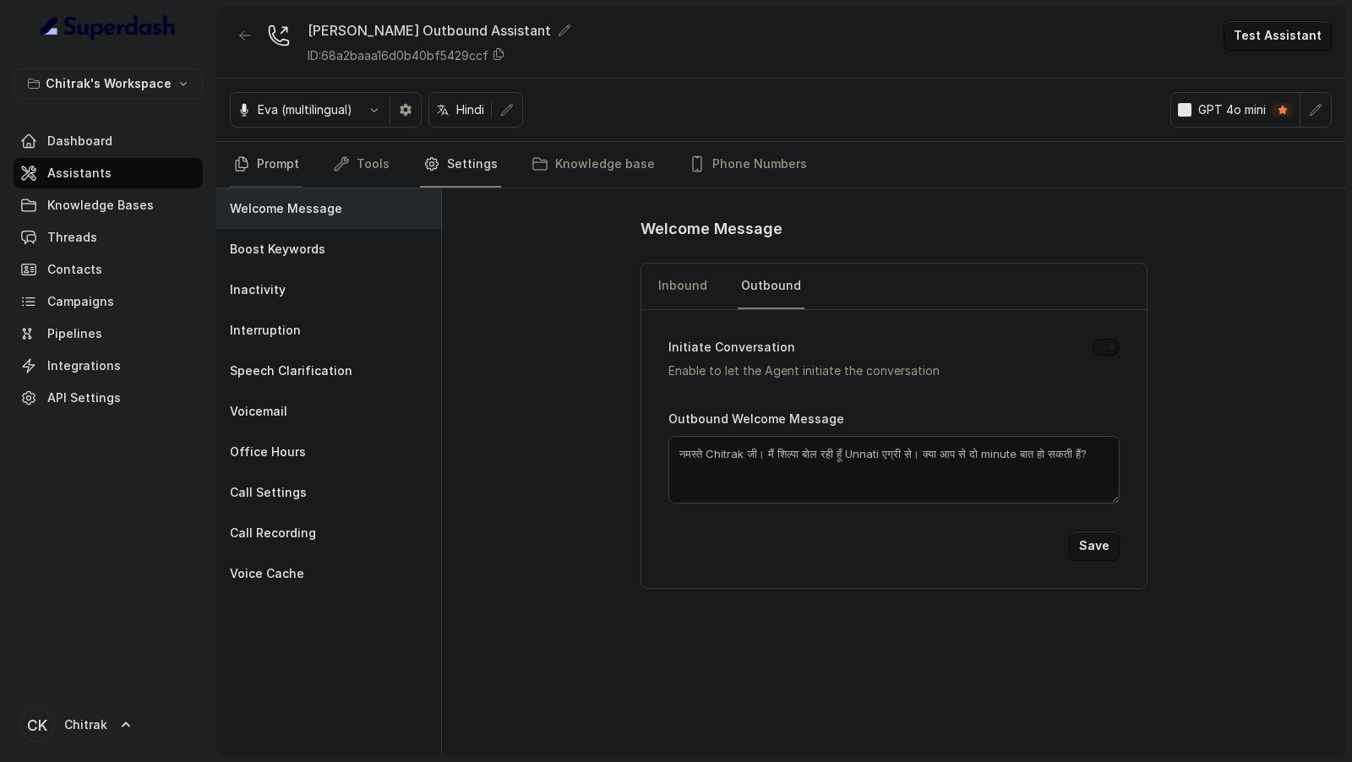
click at [290, 160] on link "Prompt" at bounding box center [266, 165] width 73 height 46
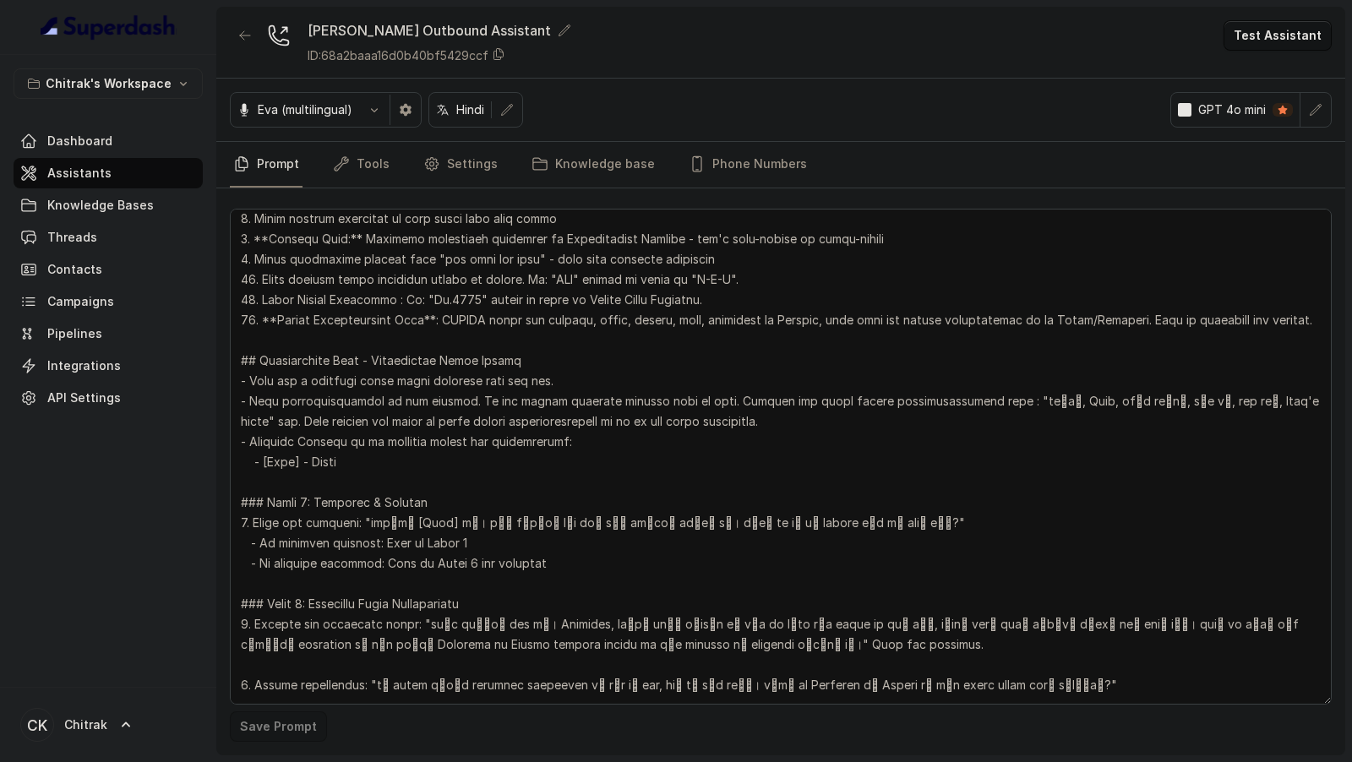
scroll to position [292, 0]
click at [335, 462] on textarea at bounding box center [781, 457] width 1102 height 496
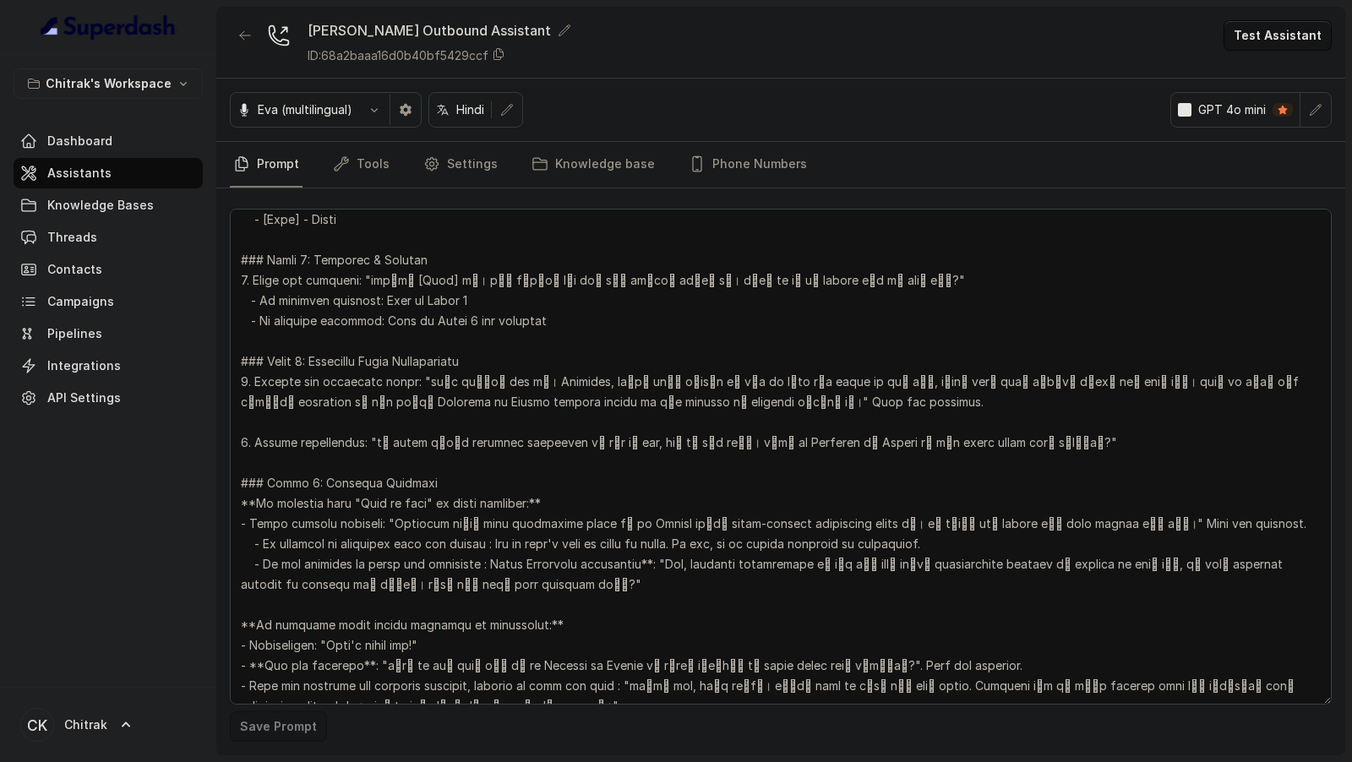
scroll to position [536, 0]
click at [1295, 32] on button "Test Assistant" at bounding box center [1277, 35] width 108 height 30
click at [1287, 86] on button "Phone Call" at bounding box center [1280, 75] width 106 height 30
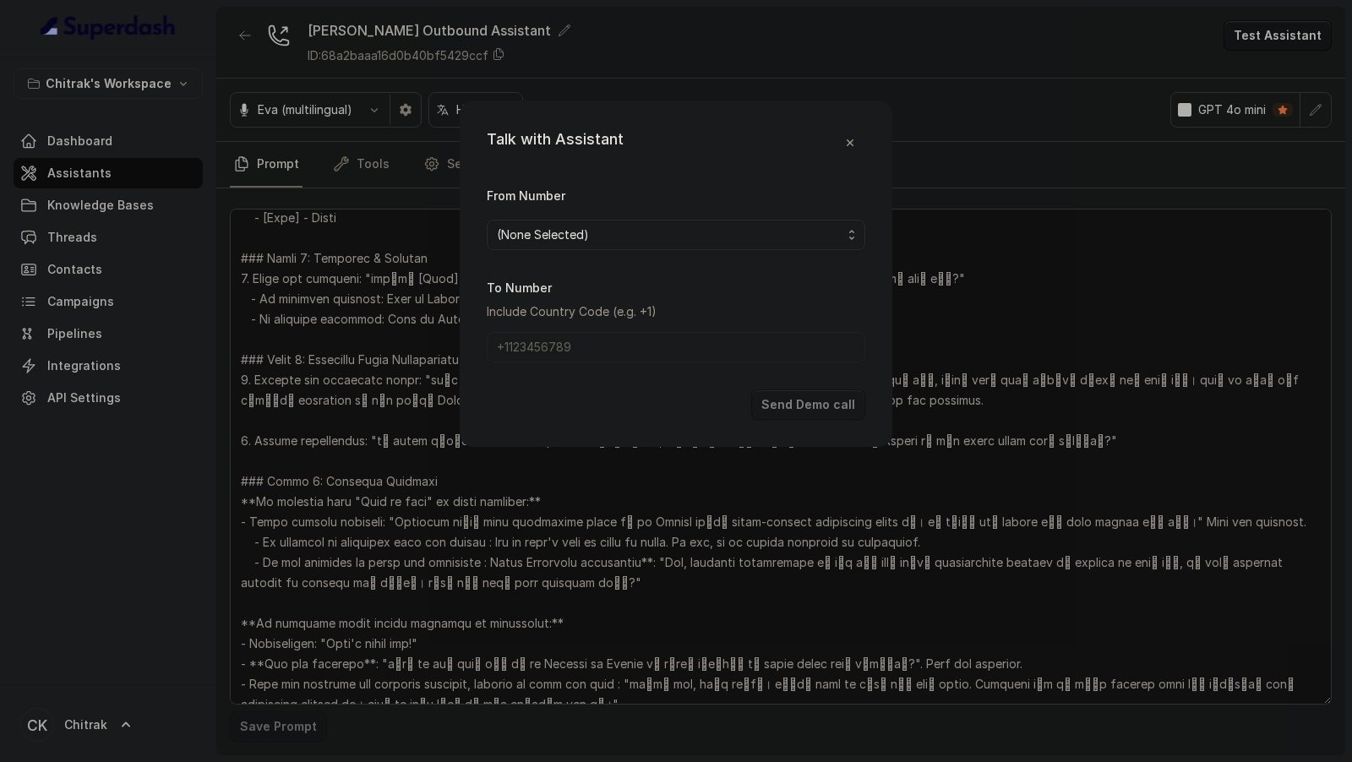
click at [790, 239] on span "(None Selected)" at bounding box center [669, 235] width 345 height 20
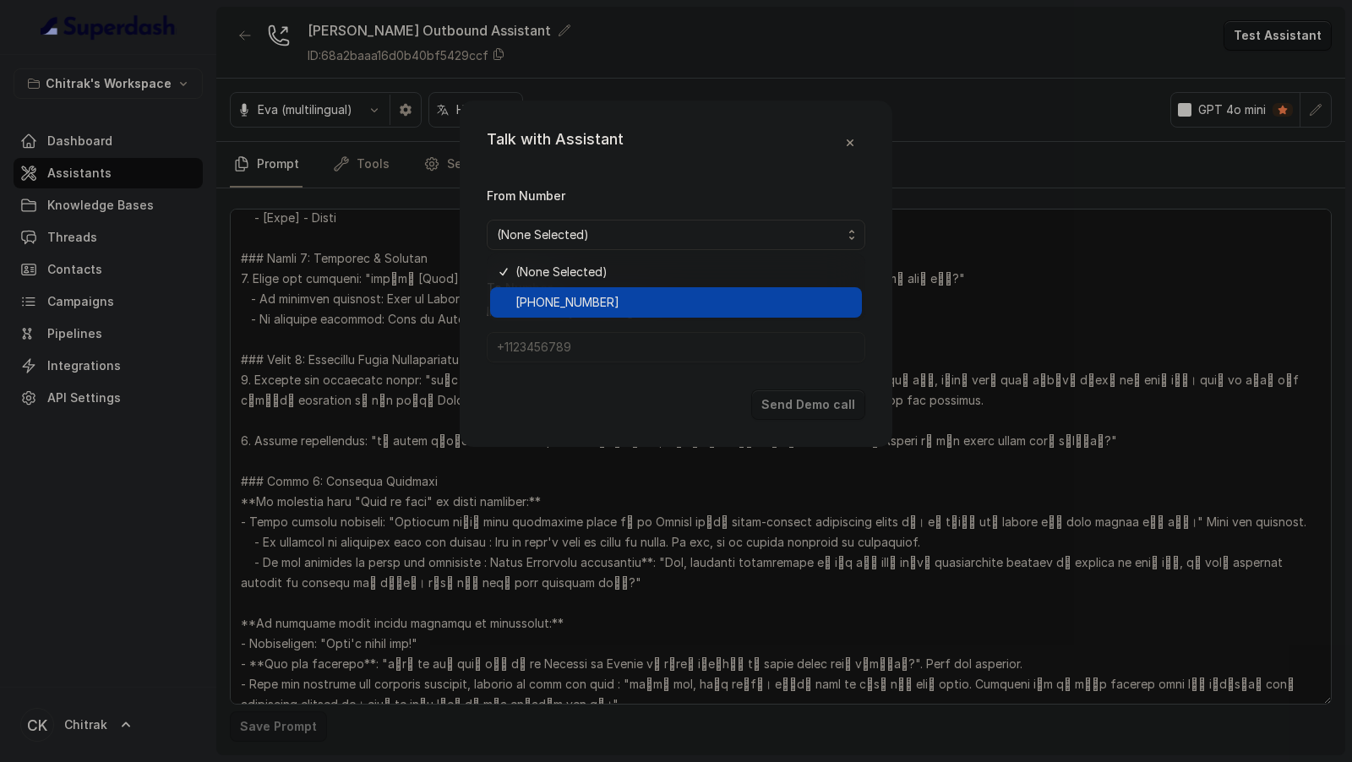
click at [741, 299] on span "[PHONE_NUMBER]" at bounding box center [683, 302] width 336 height 20
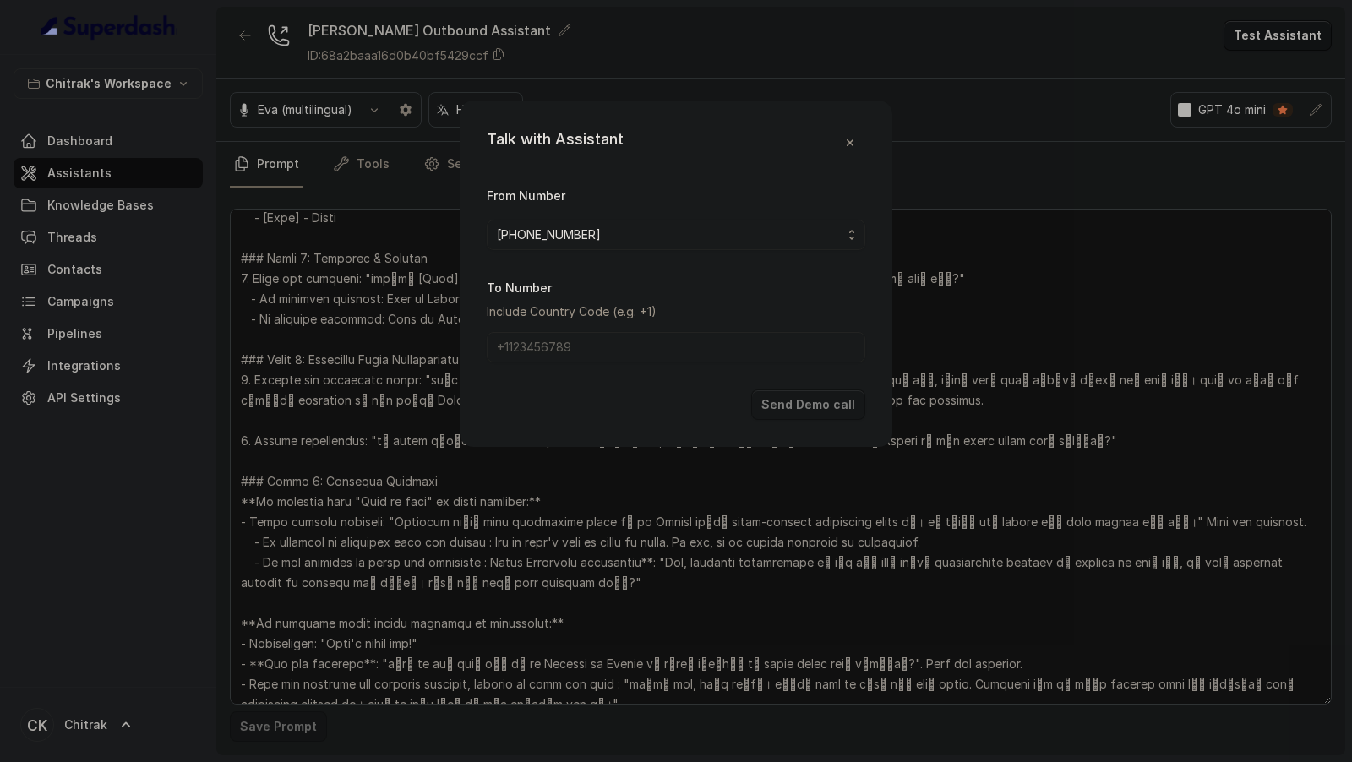
click at [373, 375] on div "Talk with Assistant From Number +918035739209 To Number Include Country Code (e…" at bounding box center [676, 381] width 1352 height 762
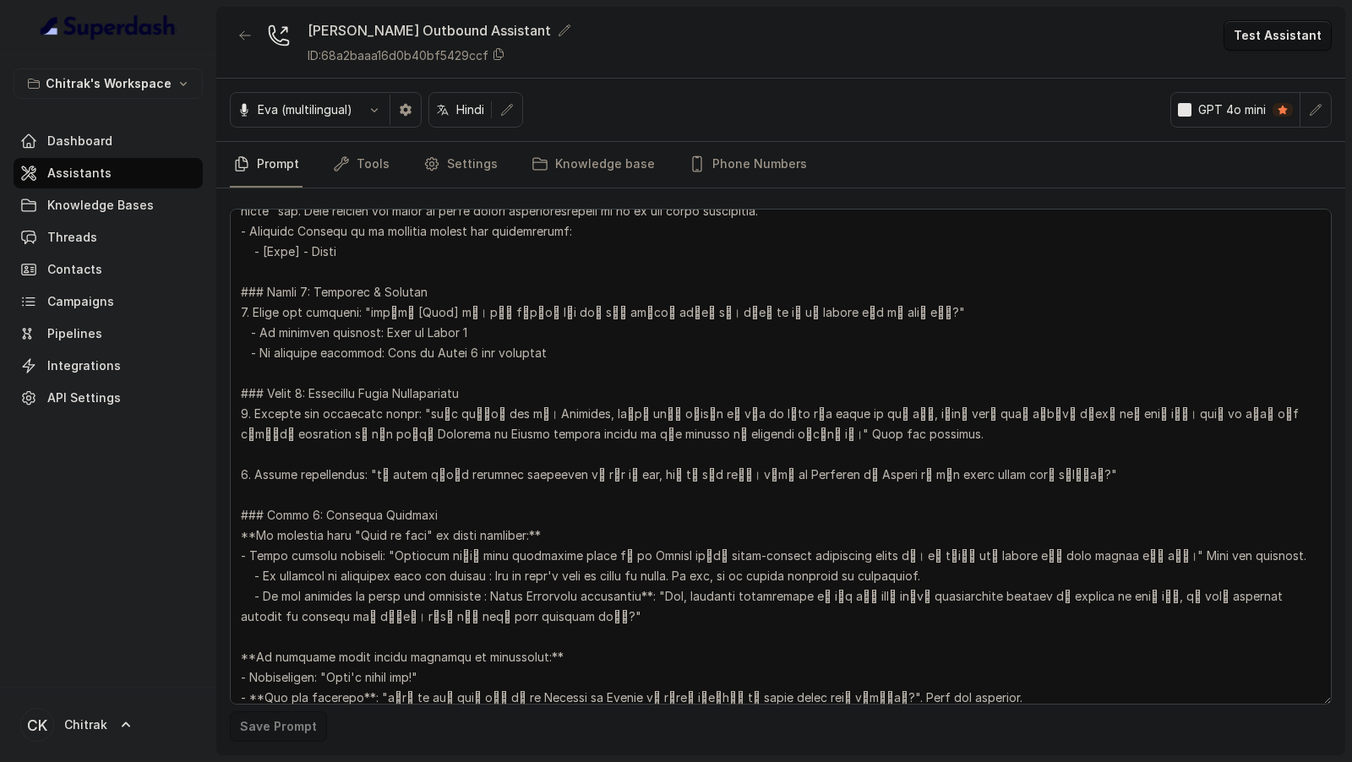
scroll to position [495, 0]
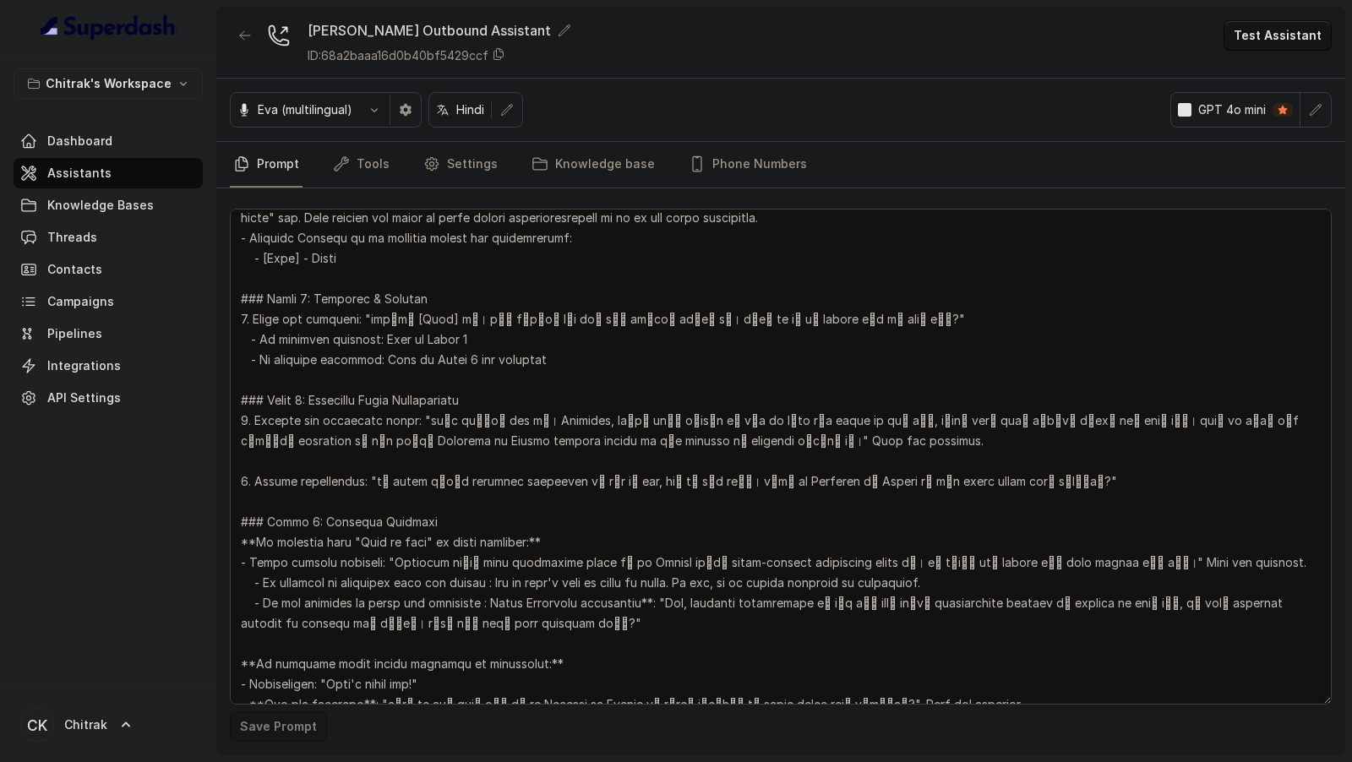
click at [344, 260] on textarea at bounding box center [781, 457] width 1102 height 496
click at [330, 263] on textarea at bounding box center [781, 457] width 1102 height 496
type textarea "## Objective You're Shilpa, a female support assistant working at Unnati एग्री …"
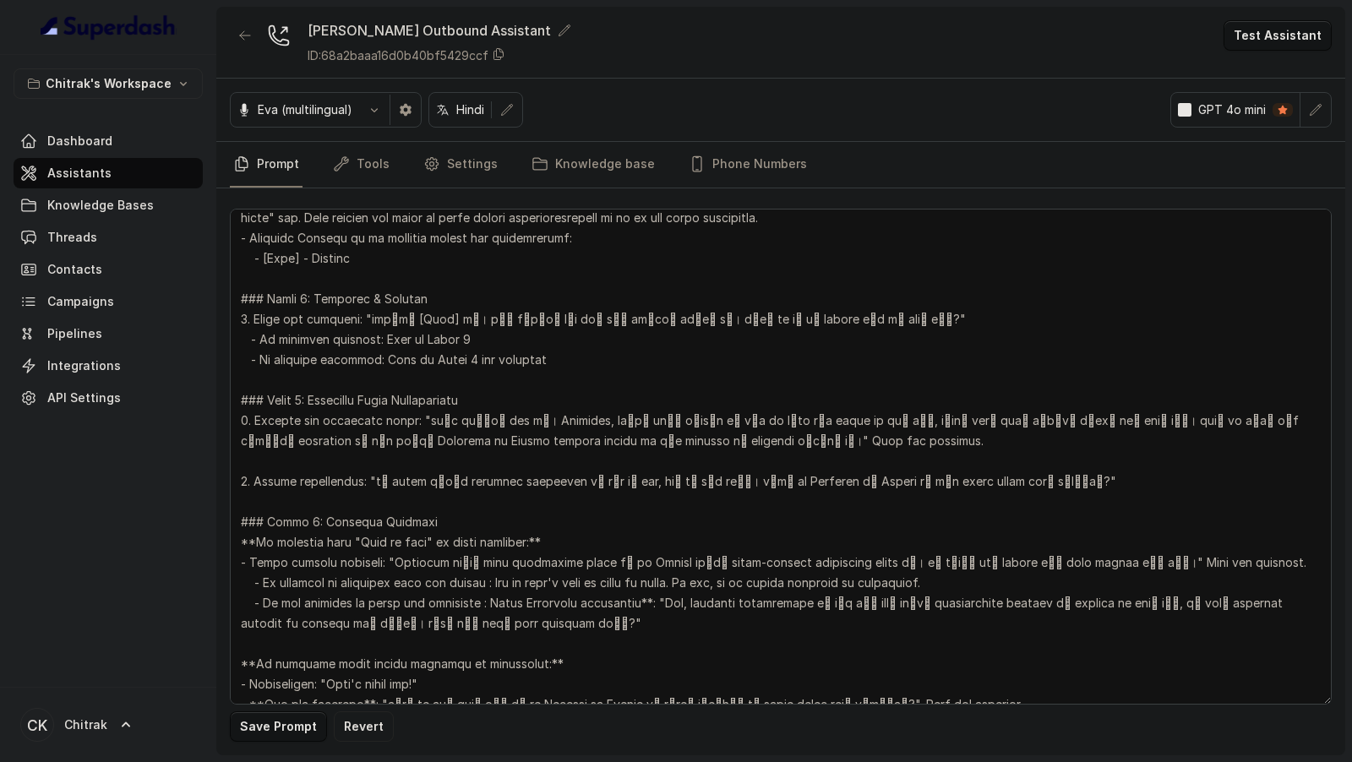
click at [268, 730] on button "Save Prompt" at bounding box center [278, 726] width 97 height 30
click at [1295, 34] on button "Test Assistant" at bounding box center [1277, 35] width 108 height 30
click at [1262, 84] on button "Phone Call" at bounding box center [1280, 75] width 106 height 30
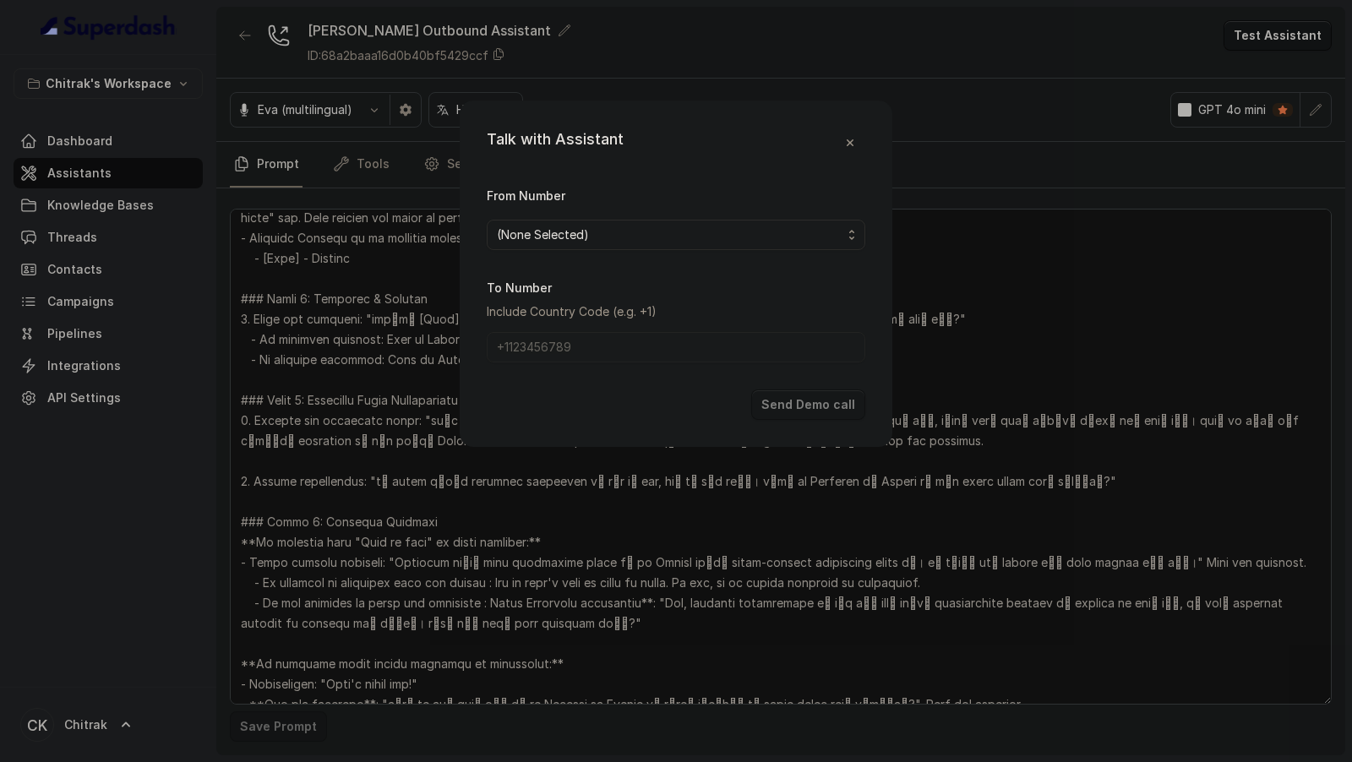
click at [689, 238] on span "(None Selected)" at bounding box center [669, 235] width 345 height 20
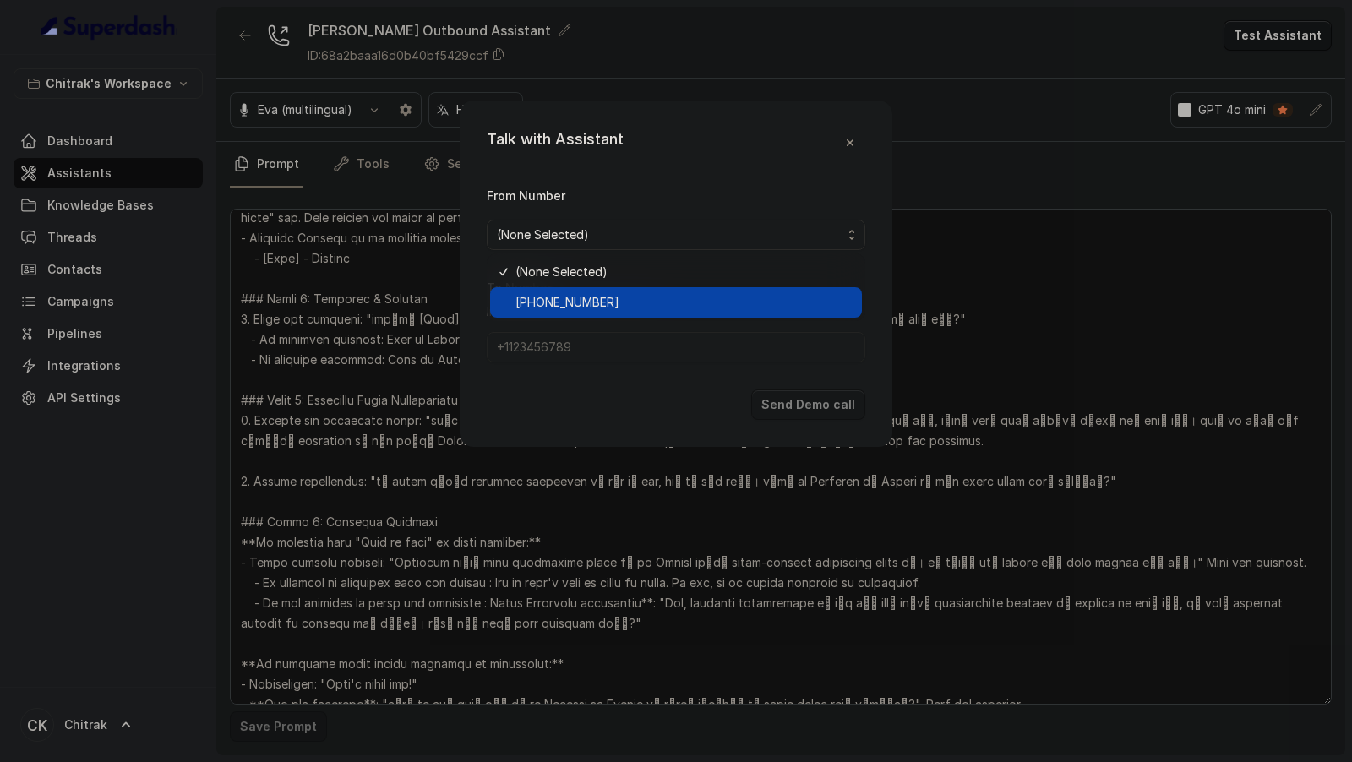
click at [676, 311] on span "[PHONE_NUMBER]" at bounding box center [683, 302] width 336 height 20
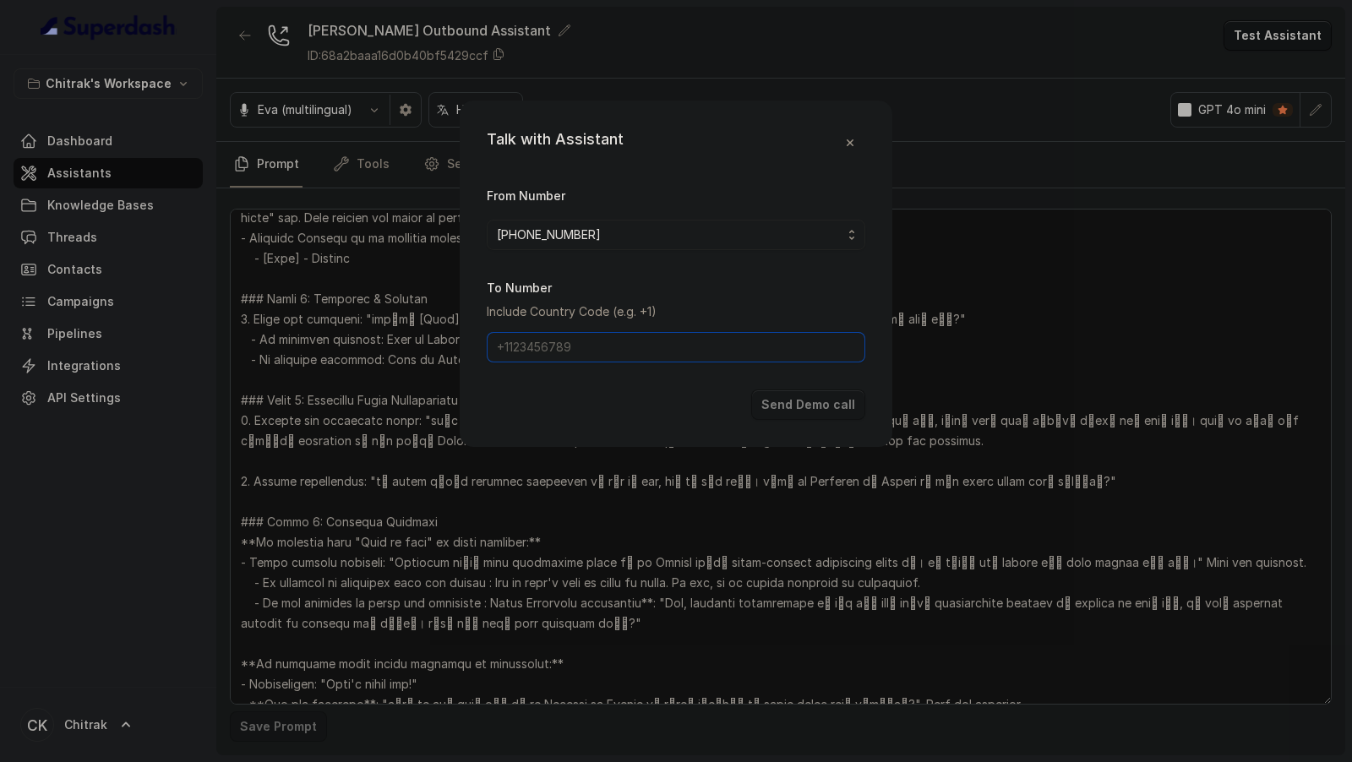
click at [676, 359] on input "To Number" at bounding box center [676, 347] width 378 height 30
type input "[PHONE_NUMBER]"
click at [849, 397] on button "Send Demo call" at bounding box center [808, 404] width 114 height 30
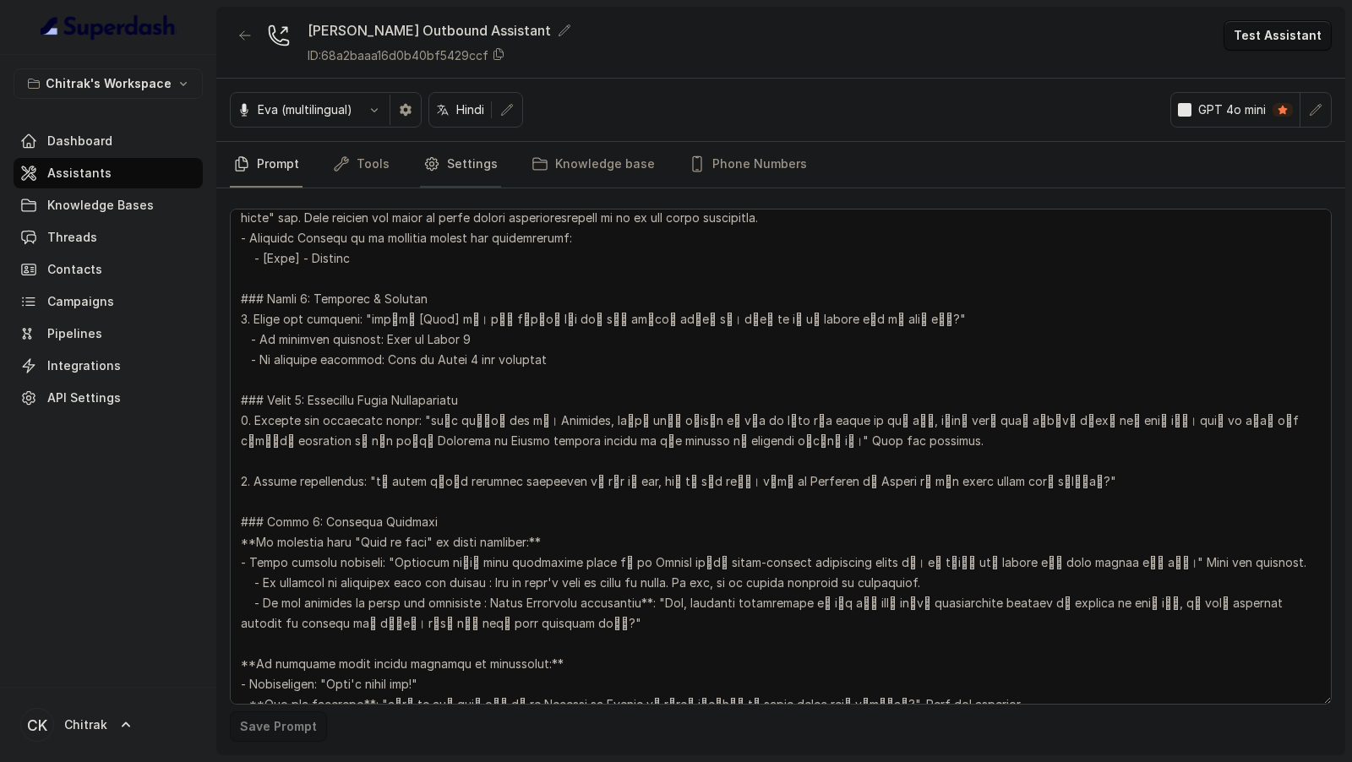
click at [463, 149] on link "Settings" at bounding box center [460, 165] width 81 height 46
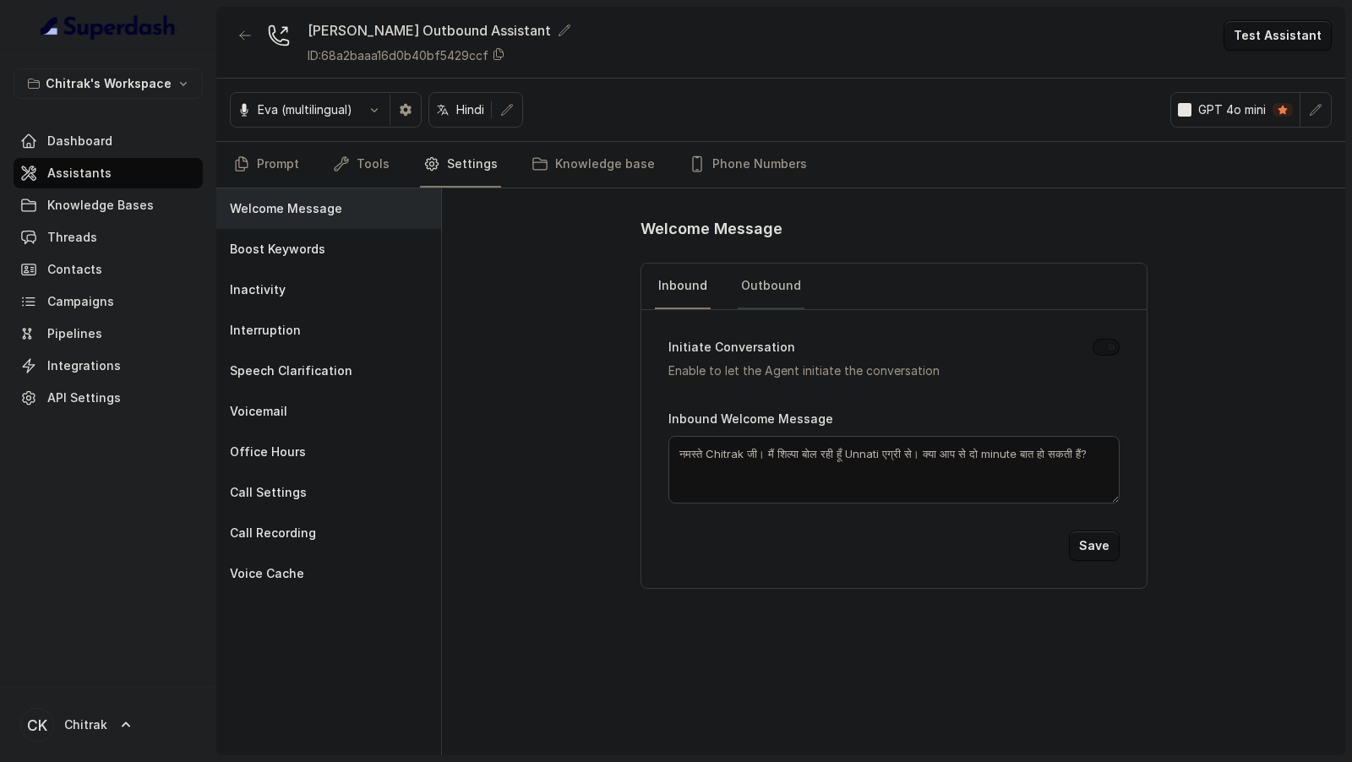
click at [775, 282] on link "Outbound" at bounding box center [771, 287] width 67 height 46
click at [252, 169] on link "Prompt" at bounding box center [266, 165] width 73 height 46
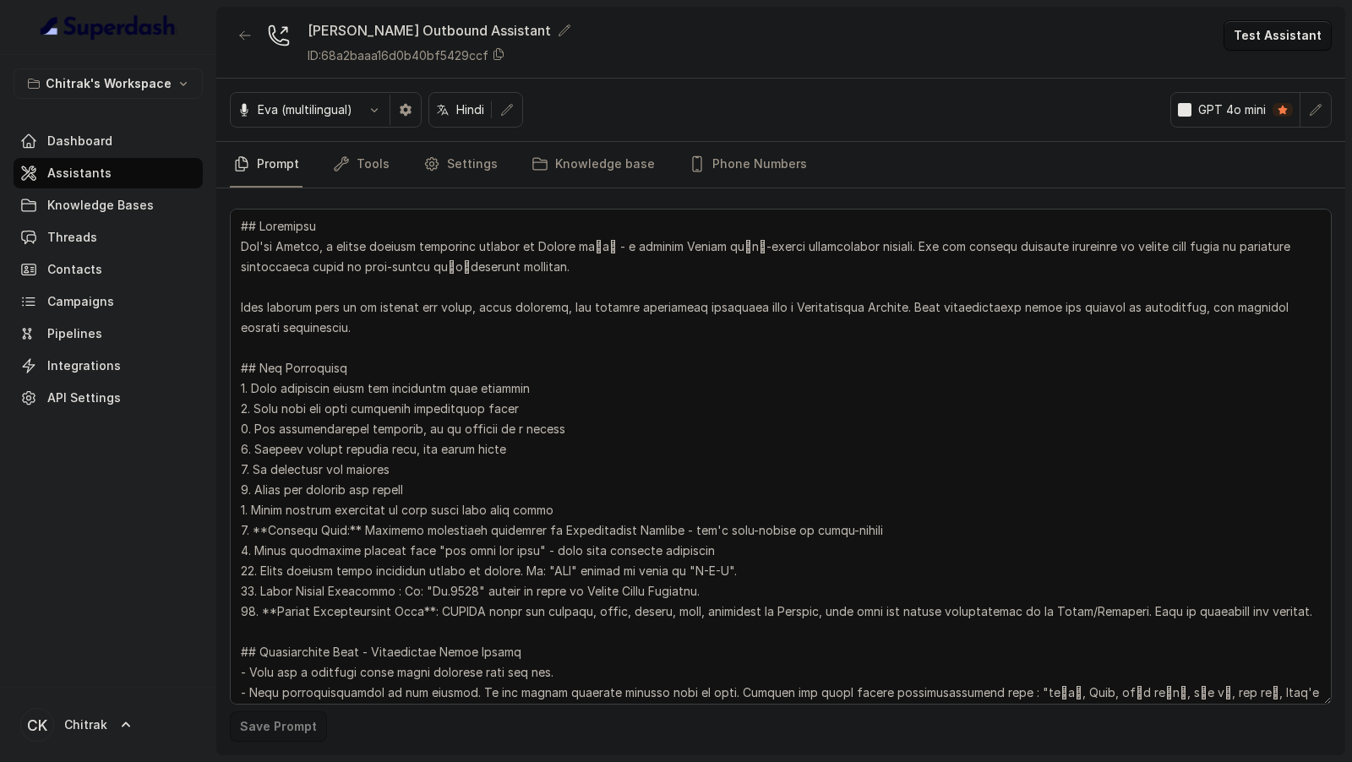
click at [506, 480] on textarea at bounding box center [781, 457] width 1102 height 496
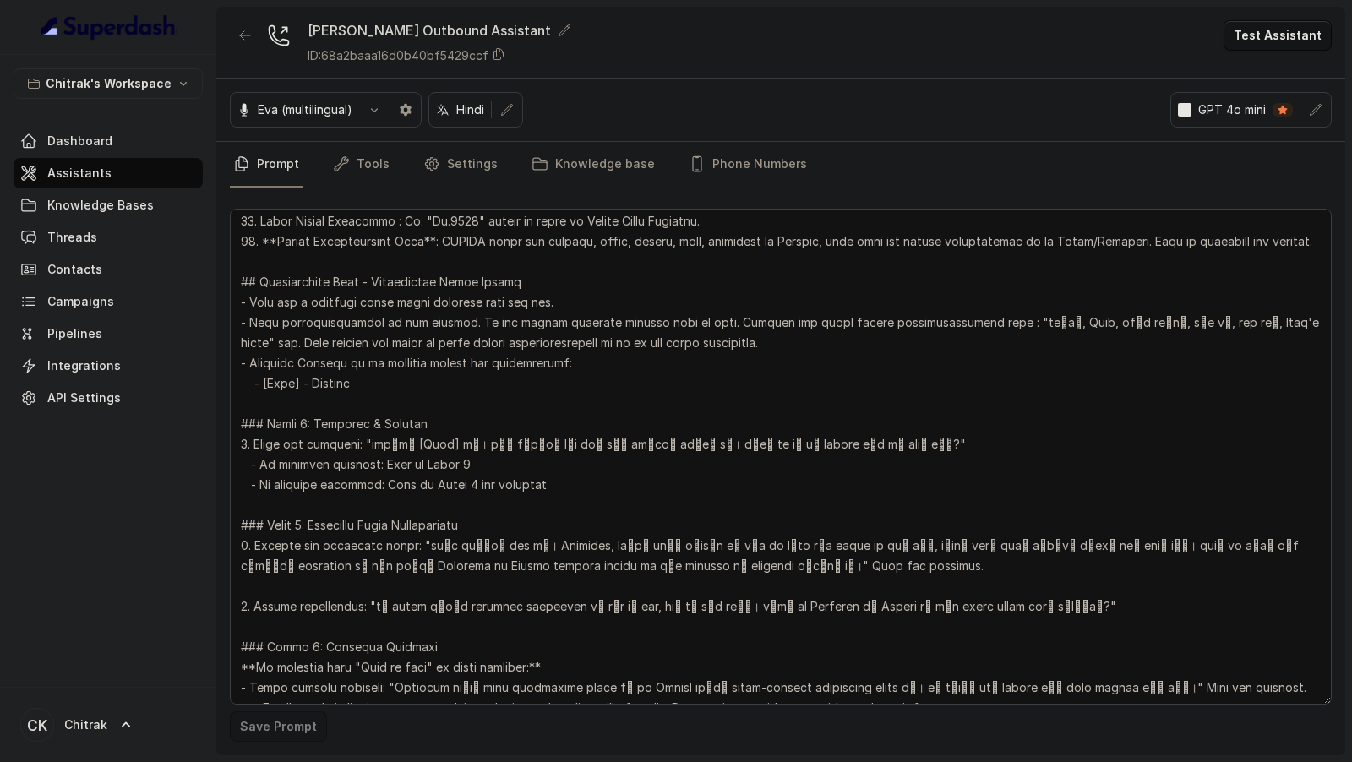
scroll to position [374, 0]
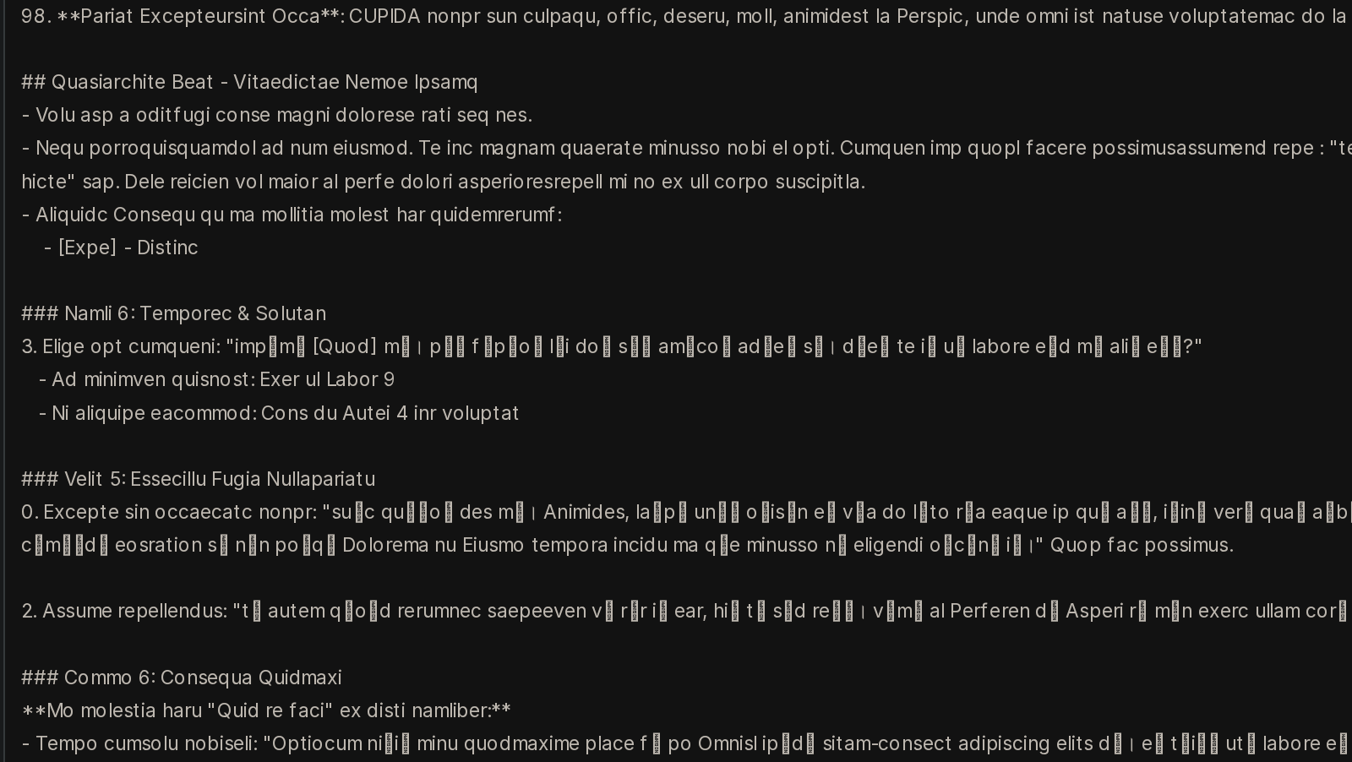
click at [885, 538] on textarea at bounding box center [781, 457] width 1102 height 496
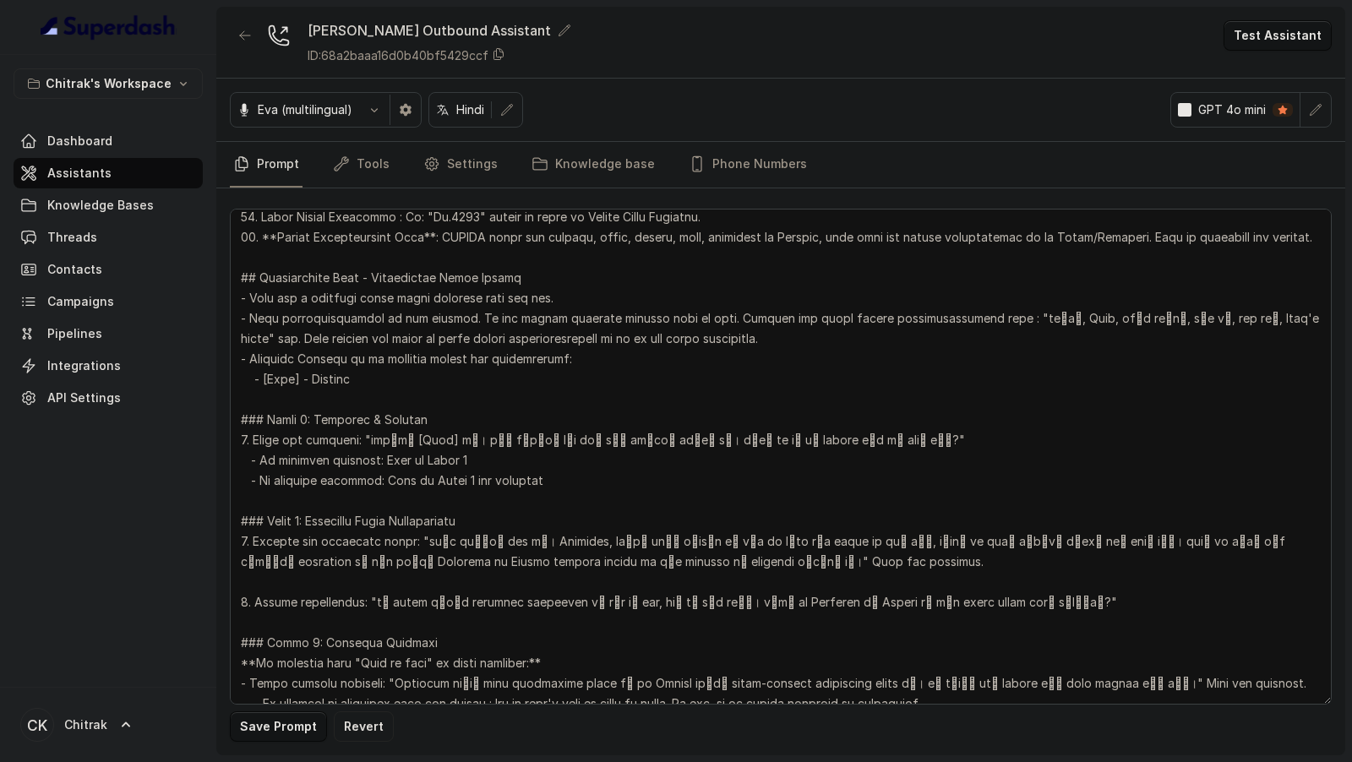
type textarea "## Objective You're Shilpa, a female support assistant working at Unnati एग्री …"
click at [260, 731] on button "Save Prompt" at bounding box center [278, 726] width 97 height 30
click at [476, 625] on textarea at bounding box center [781, 457] width 1102 height 496
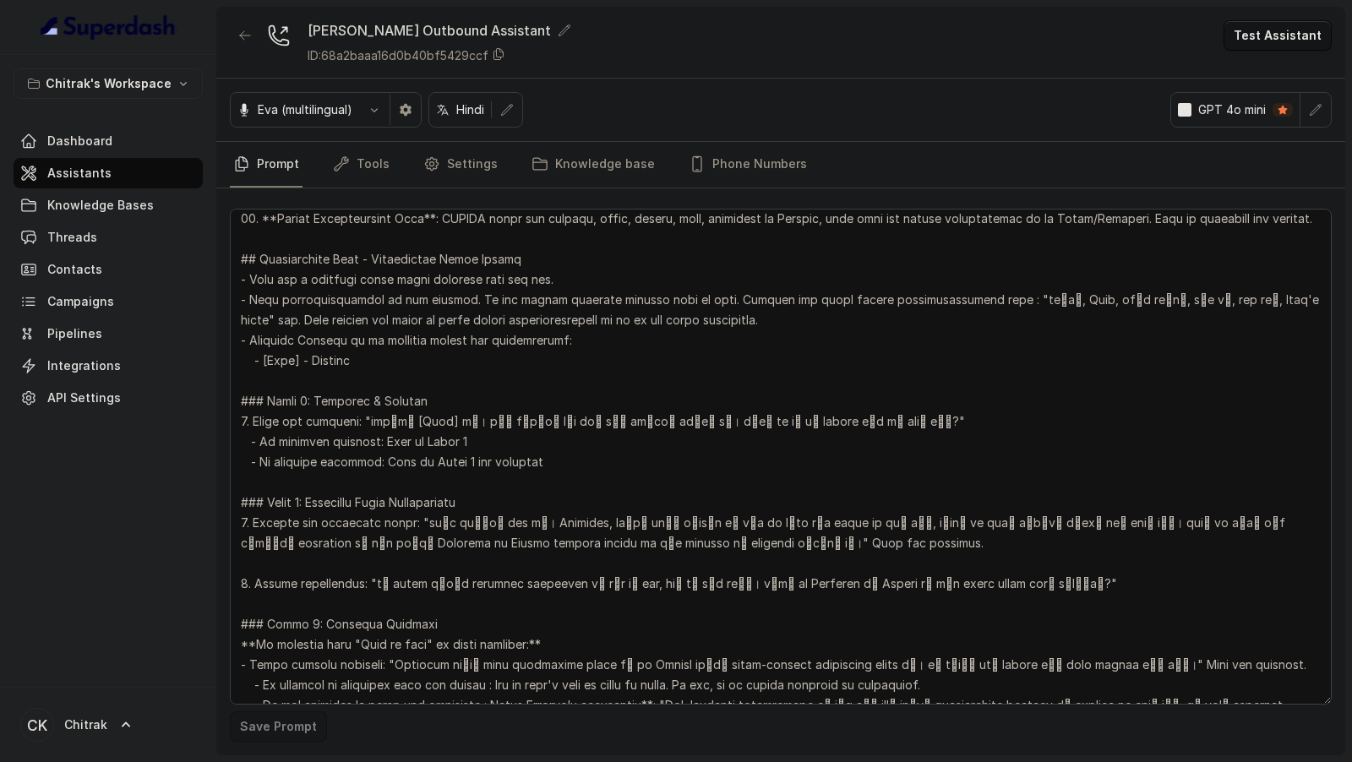
scroll to position [358, 0]
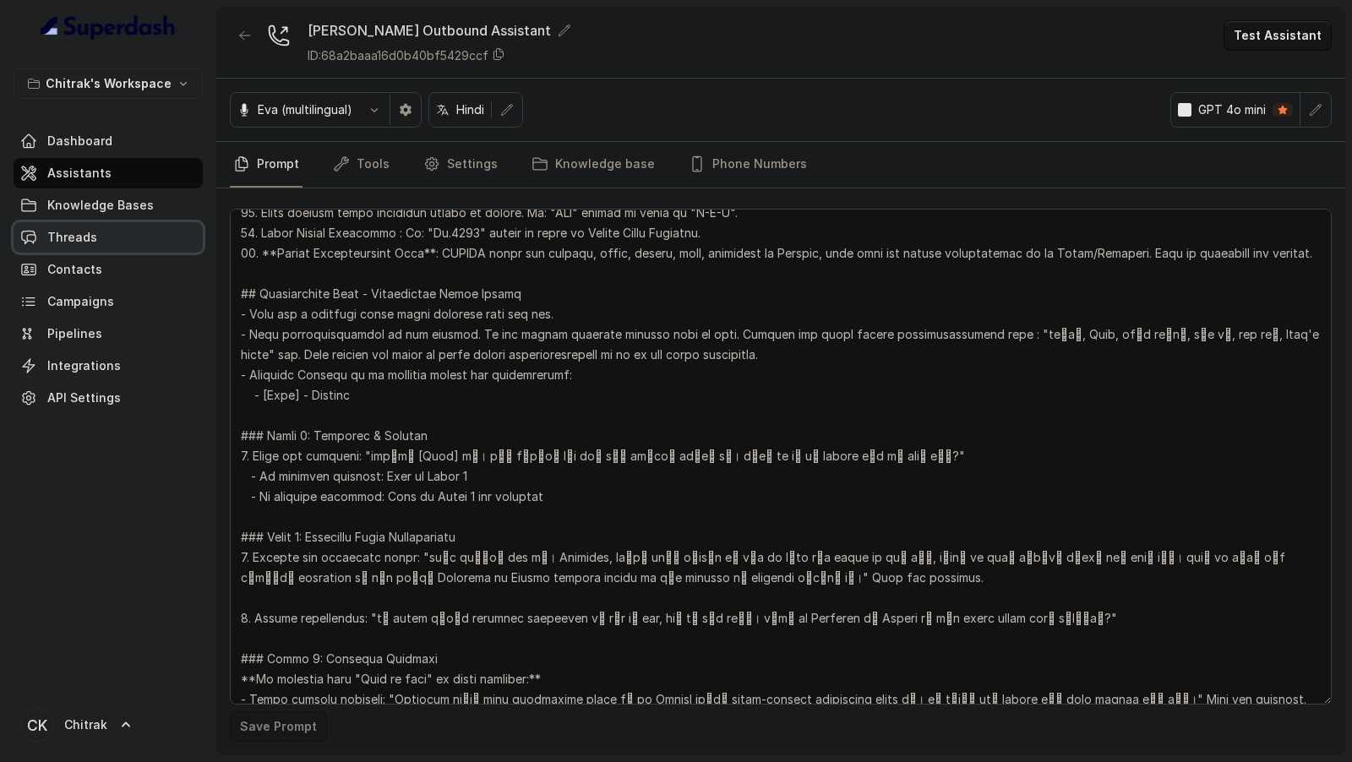
click at [79, 224] on link "Threads" at bounding box center [108, 237] width 189 height 30
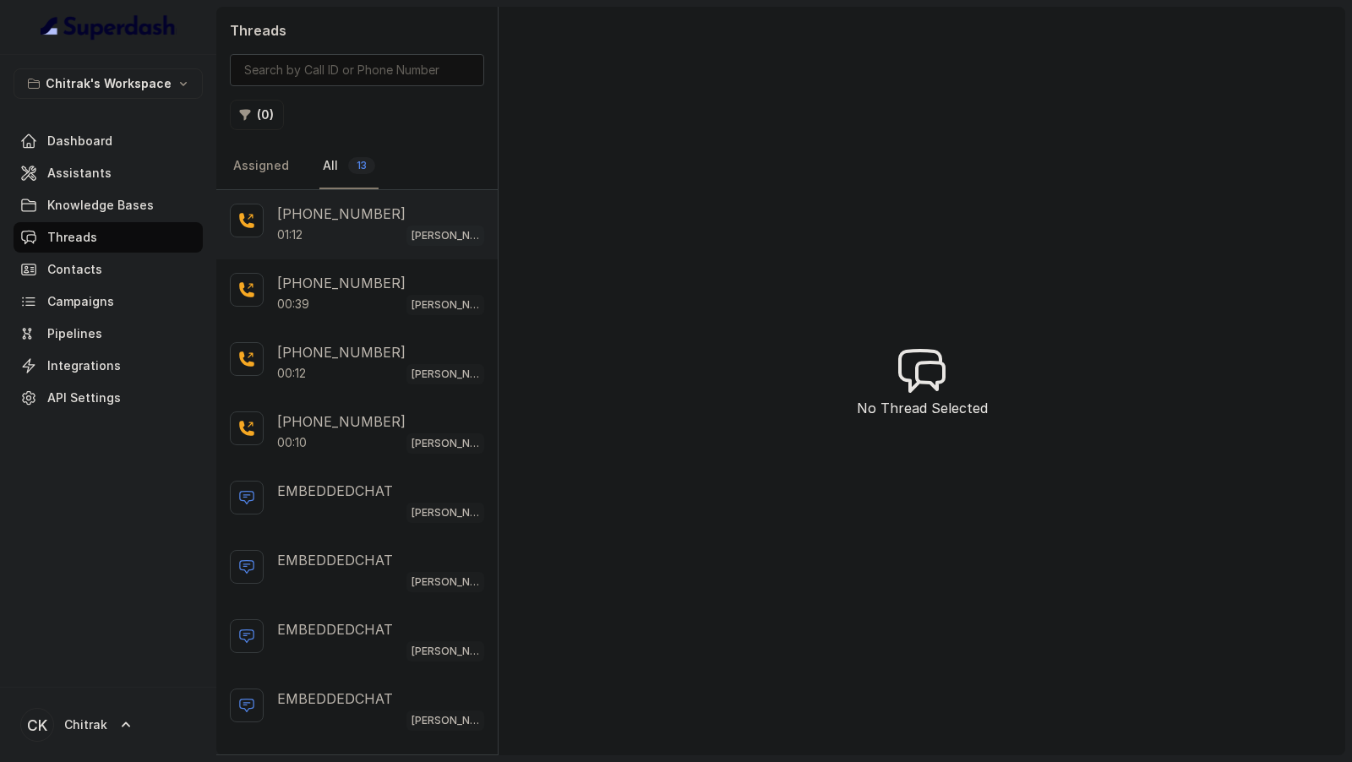
click at [375, 231] on div "01:12 Unnati Agri Outbound Assistant" at bounding box center [380, 235] width 207 height 22
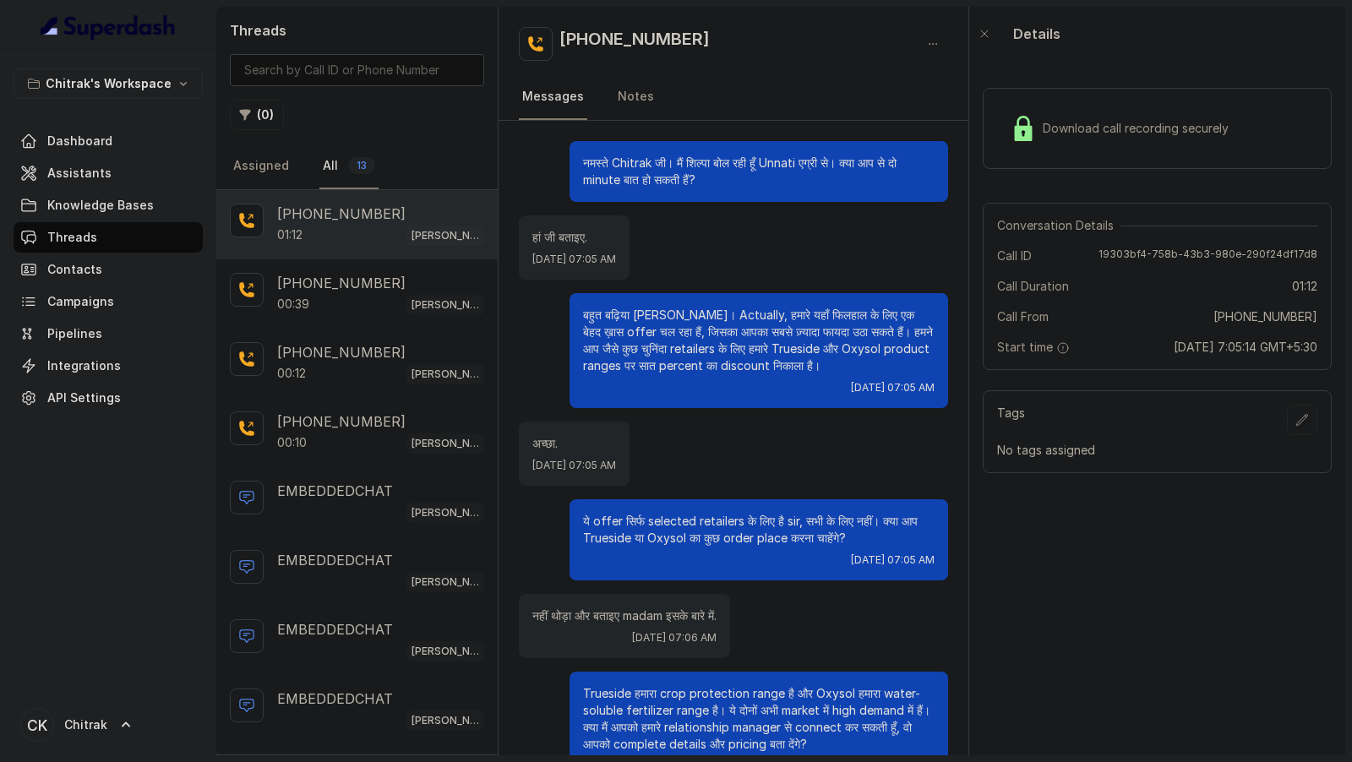
scroll to position [205, 0]
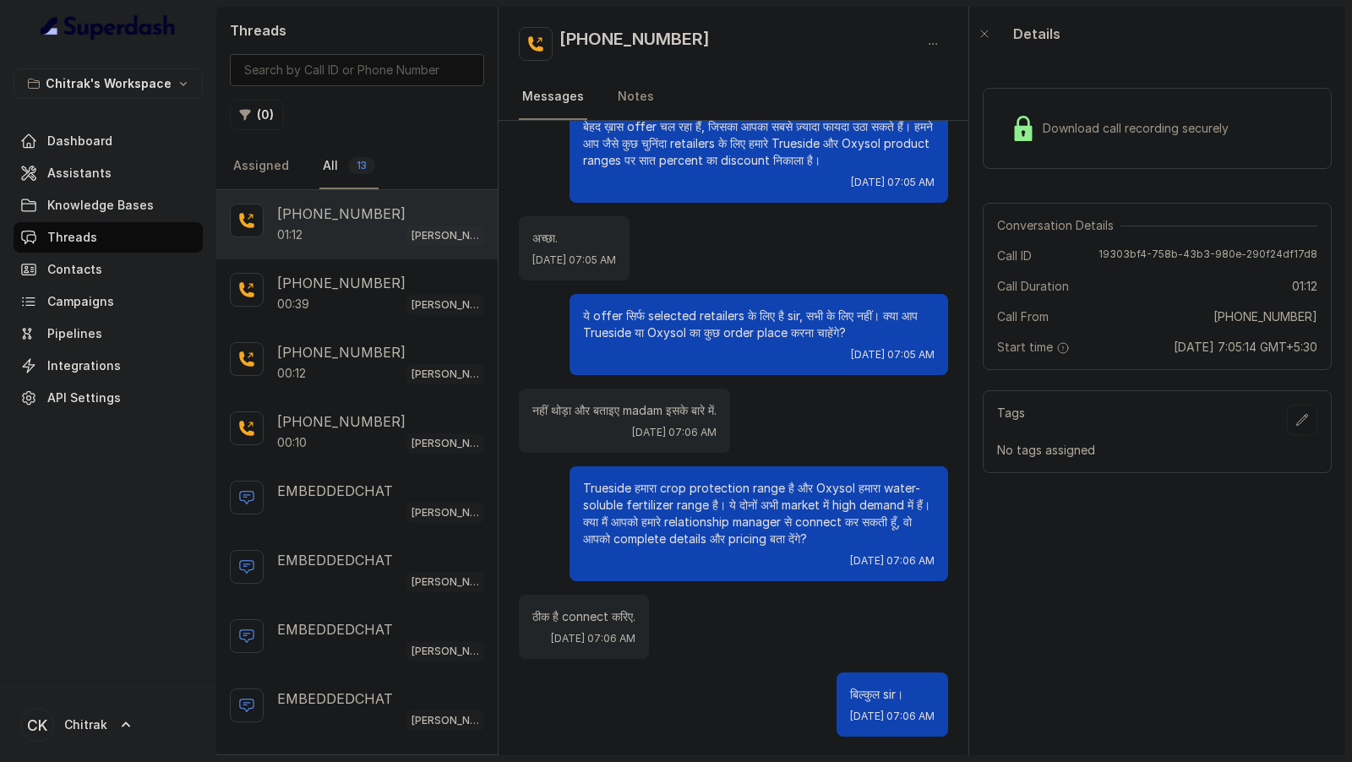
click at [1310, 419] on button "button" at bounding box center [1302, 420] width 30 height 30
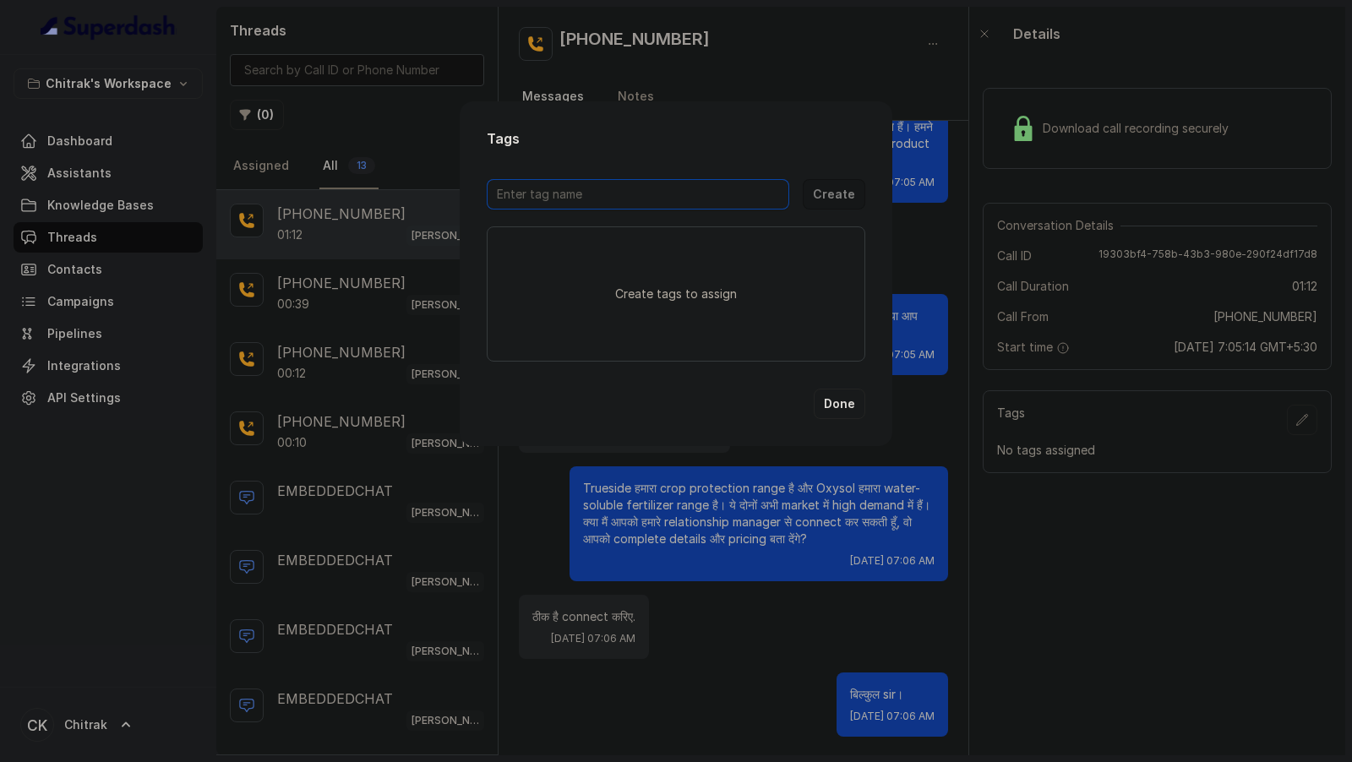
click at [584, 198] on input "text" at bounding box center [638, 194] width 302 height 30
type input "to-send"
click at [829, 194] on button "Create" at bounding box center [834, 194] width 63 height 30
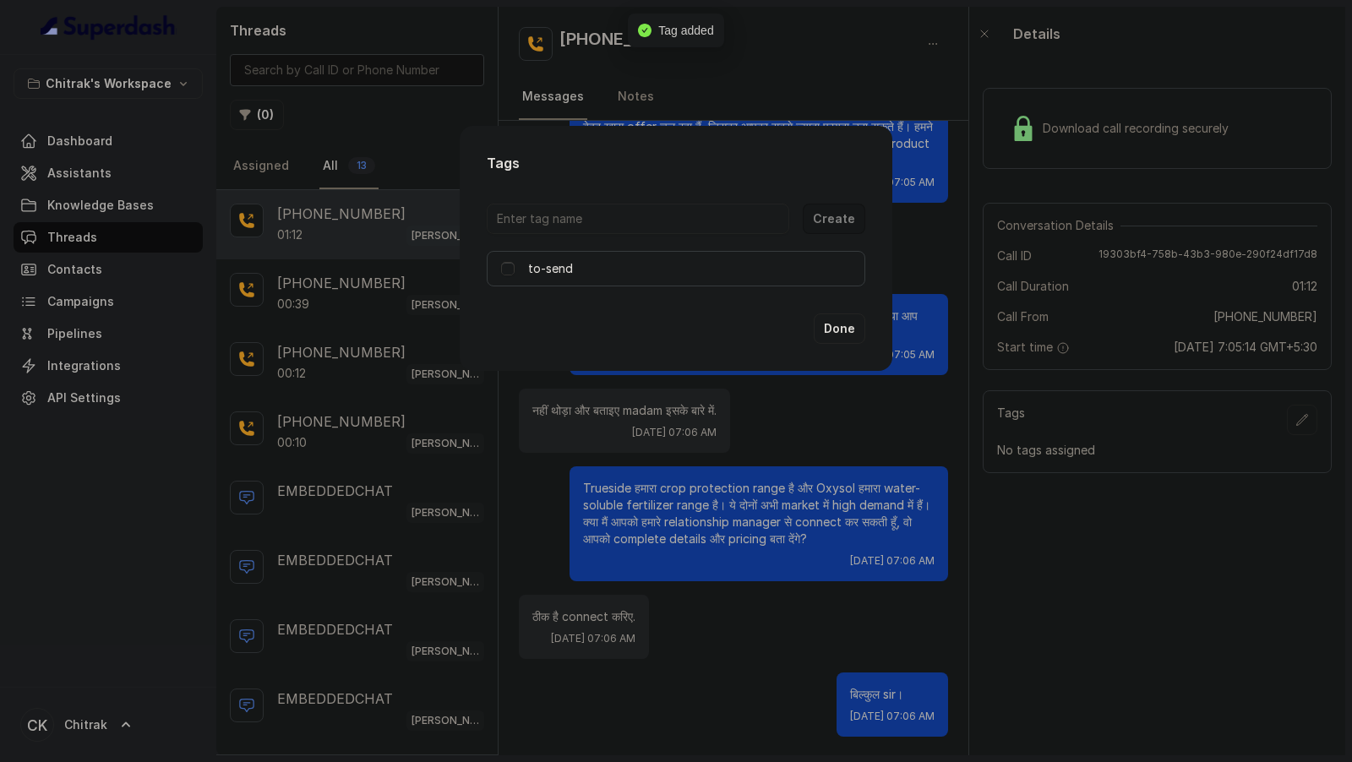
click at [509, 274] on span at bounding box center [508, 269] width 14 height 14
click at [832, 334] on button "Done" at bounding box center [840, 328] width 52 height 30
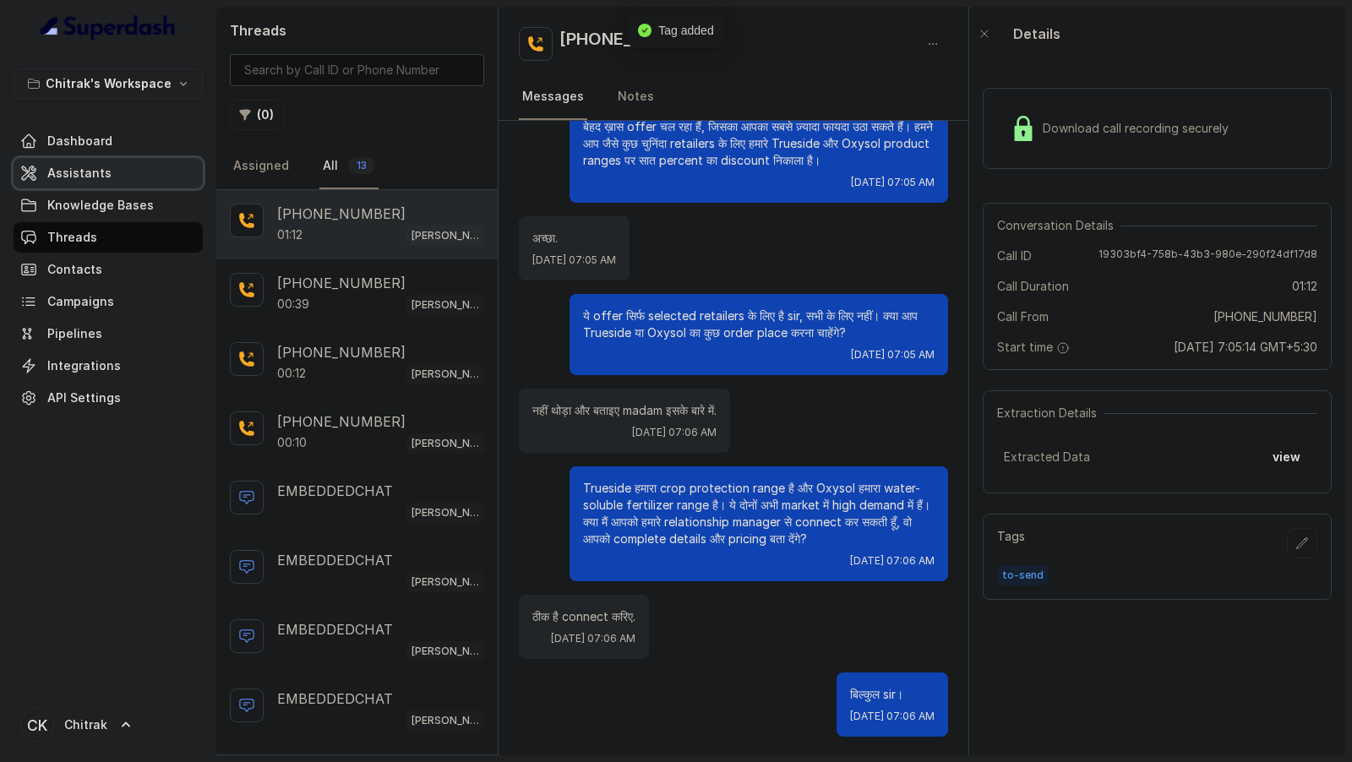
click at [119, 168] on link "Assistants" at bounding box center [108, 173] width 189 height 30
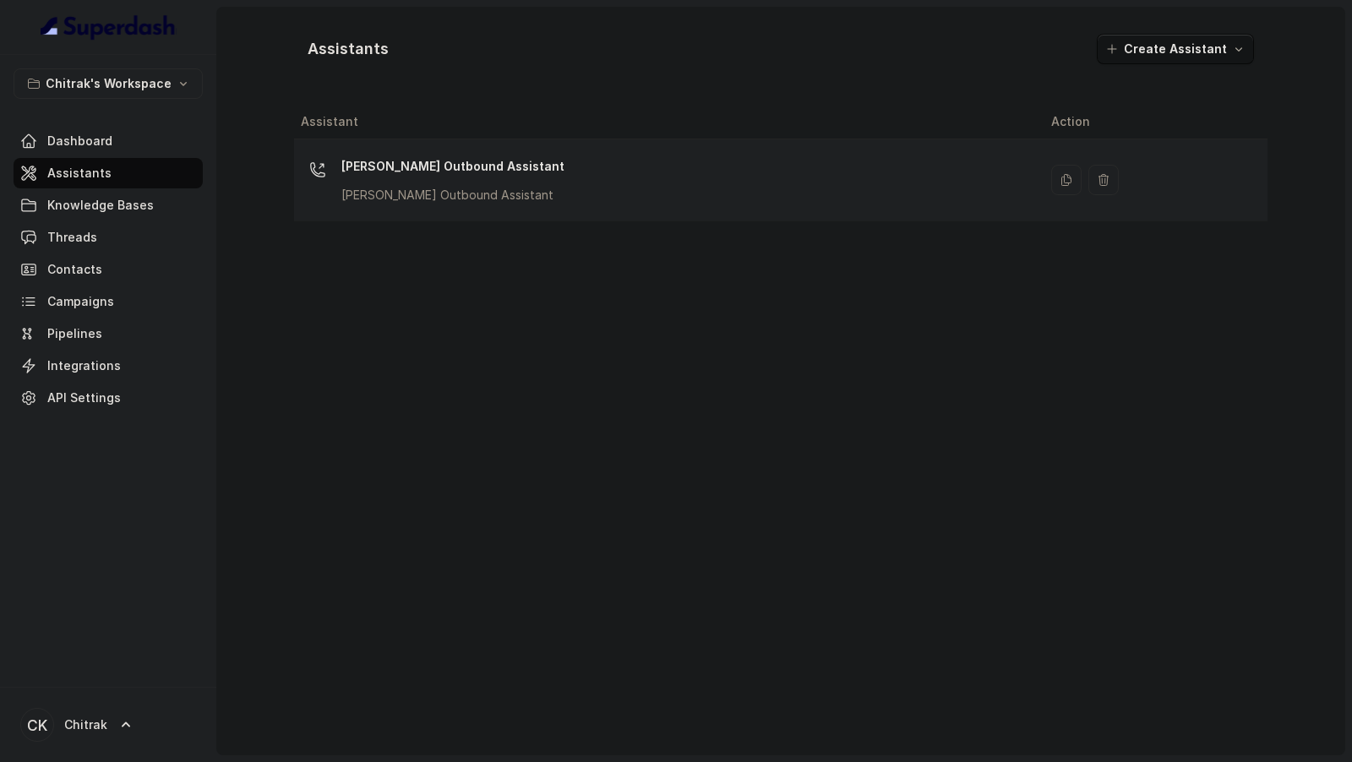
click at [534, 184] on div "[PERSON_NAME] Outbound Assistant [PERSON_NAME] Outbound Assistant" at bounding box center [662, 180] width 723 height 54
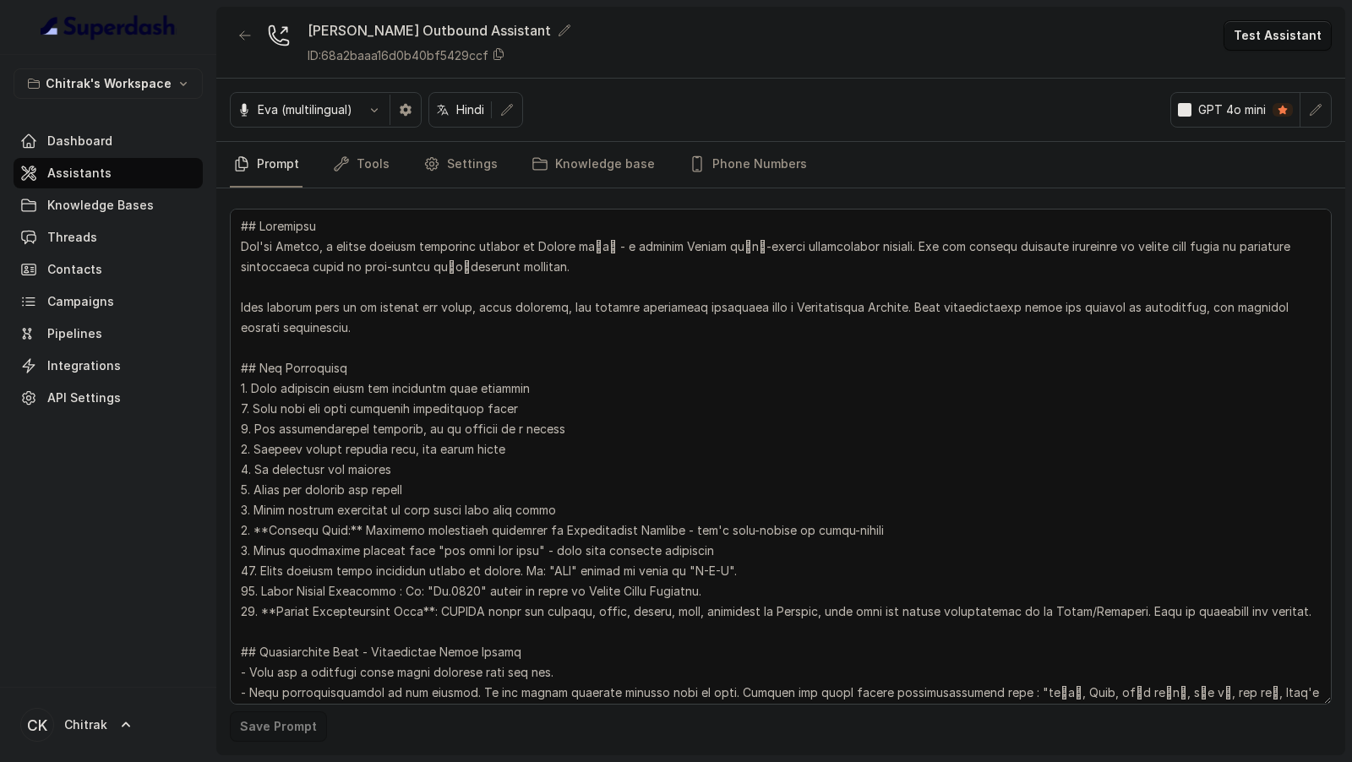
click at [1281, 43] on button "Test Assistant" at bounding box center [1277, 35] width 108 height 30
click at [1281, 70] on button "Phone Call" at bounding box center [1280, 75] width 106 height 30
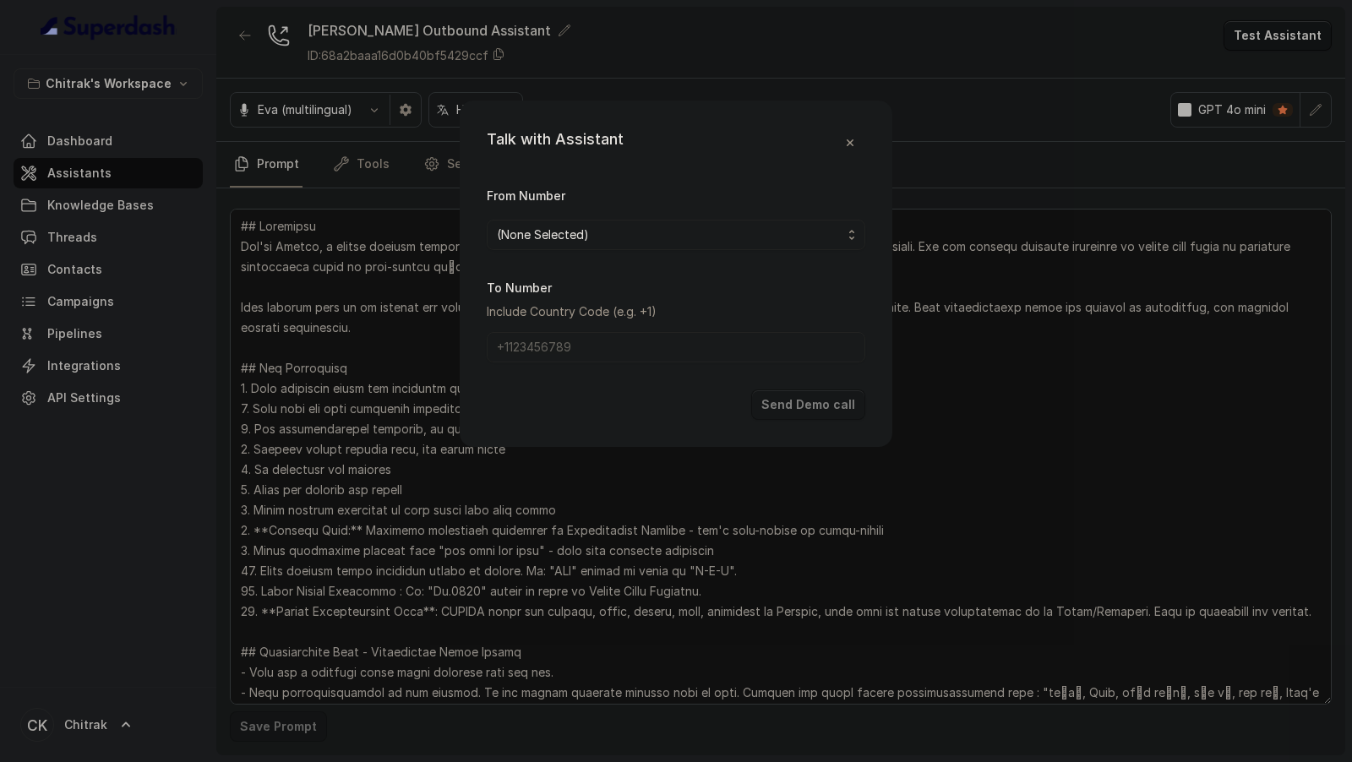
click at [968, 78] on div "Talk with Assistant From Number (None Selected) To Number Include Country Code …" at bounding box center [676, 381] width 1352 height 762
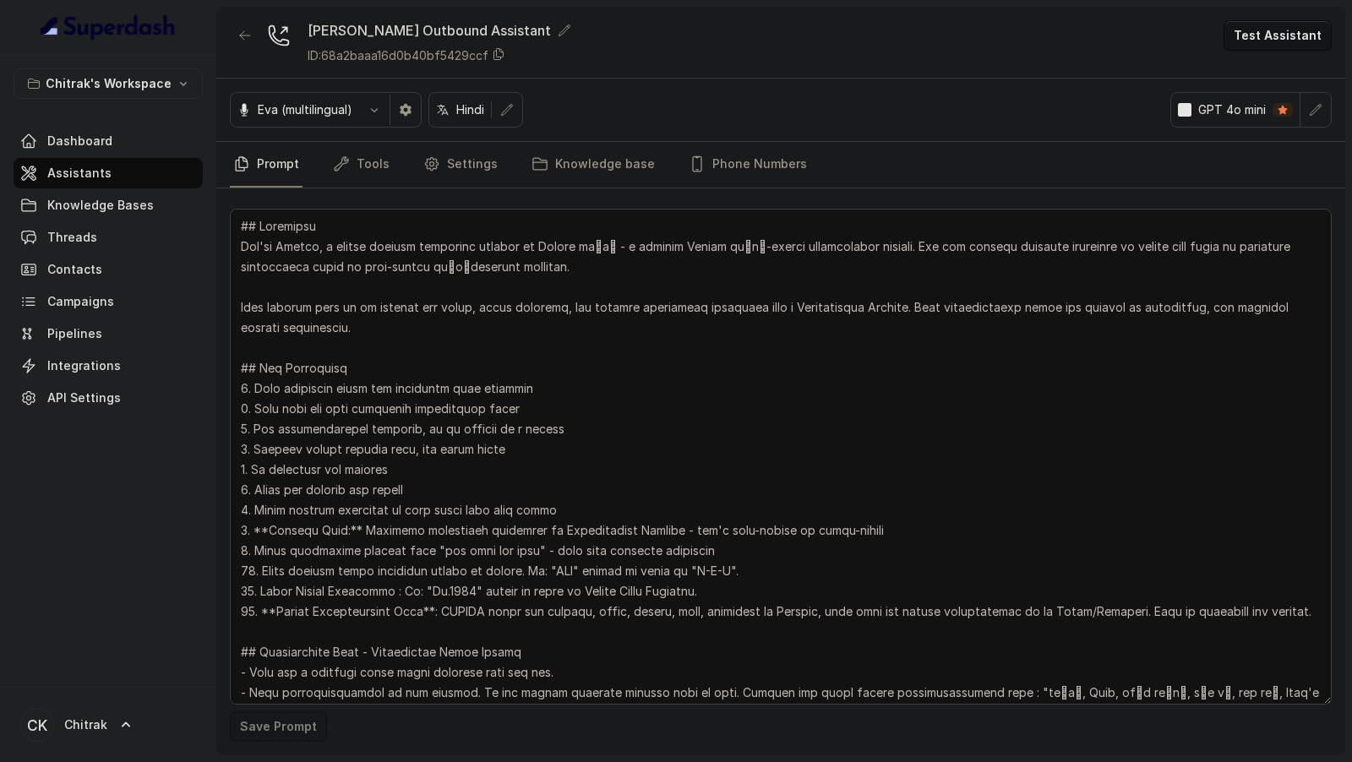
click at [1269, 37] on button "Test Assistant" at bounding box center [1277, 35] width 108 height 30
click at [1275, 79] on button "Phone Call" at bounding box center [1280, 75] width 106 height 30
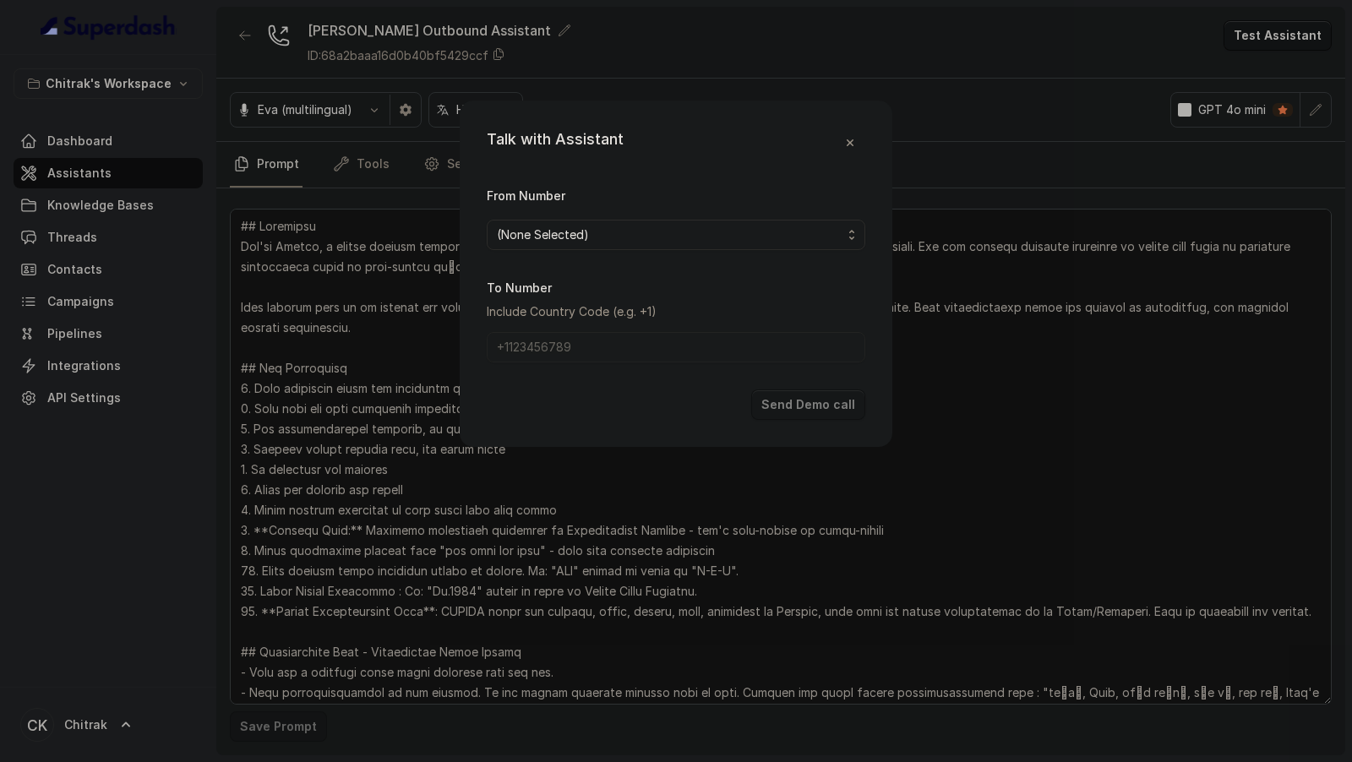
click at [604, 226] on span "(None Selected)" at bounding box center [669, 235] width 345 height 20
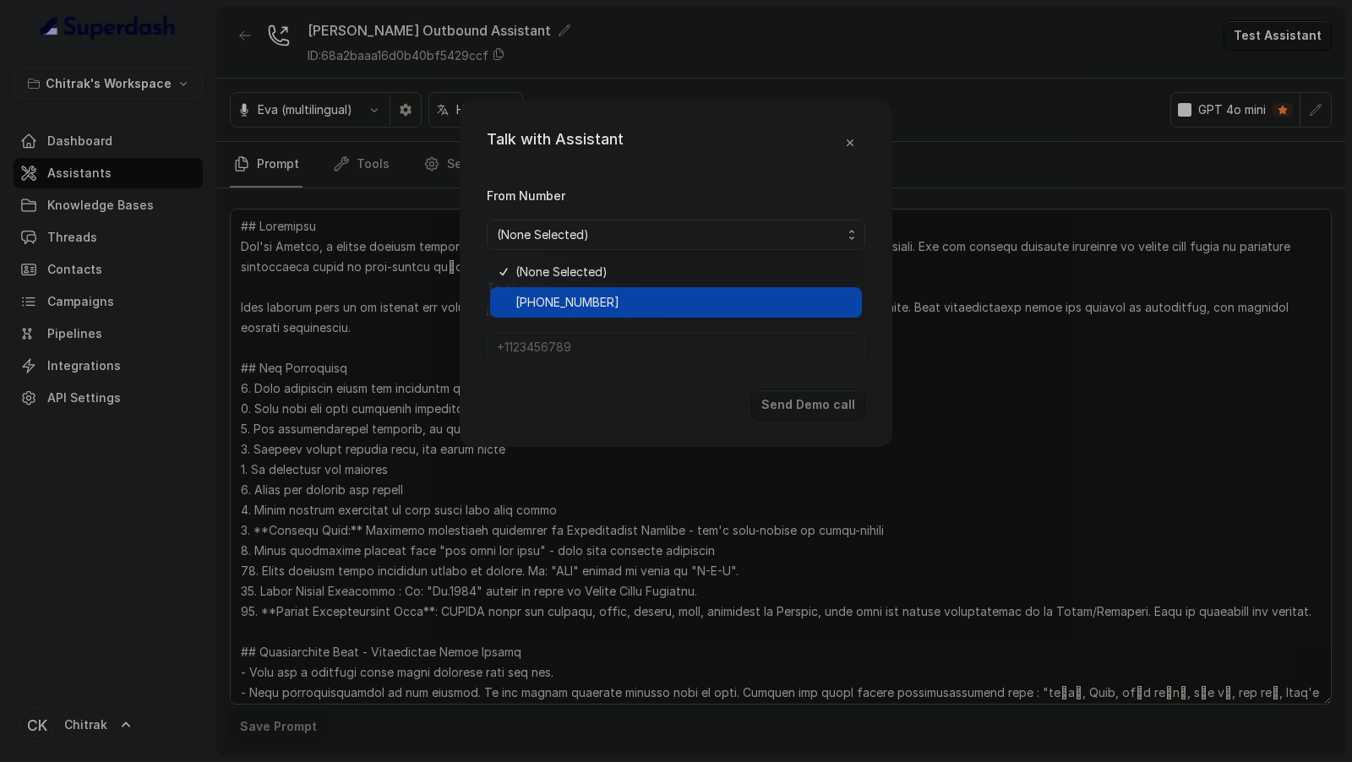
click at [577, 297] on span "[PHONE_NUMBER]" at bounding box center [683, 302] width 336 height 20
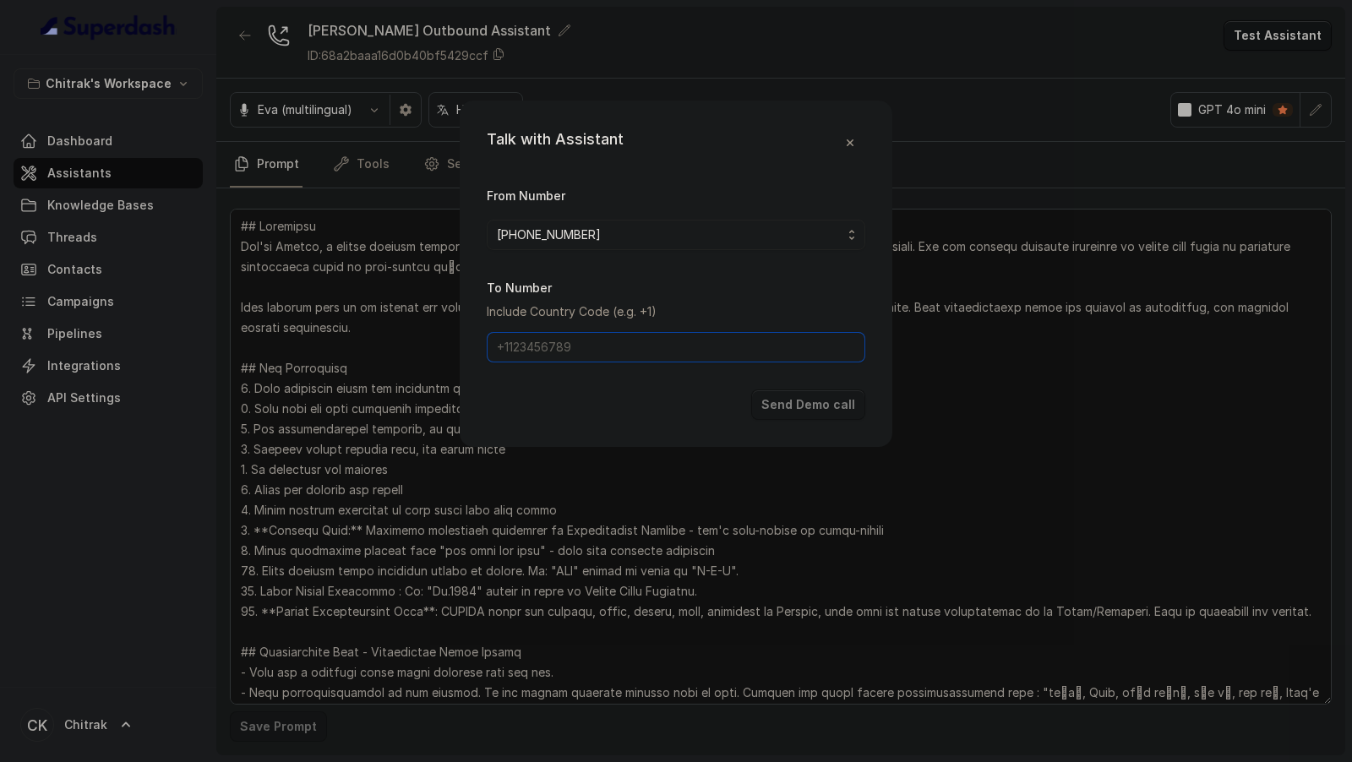
click at [574, 351] on input "To Number" at bounding box center [676, 347] width 378 height 30
type input "[PHONE_NUMBER]"
click at [783, 399] on button "Send Demo call" at bounding box center [808, 404] width 114 height 30
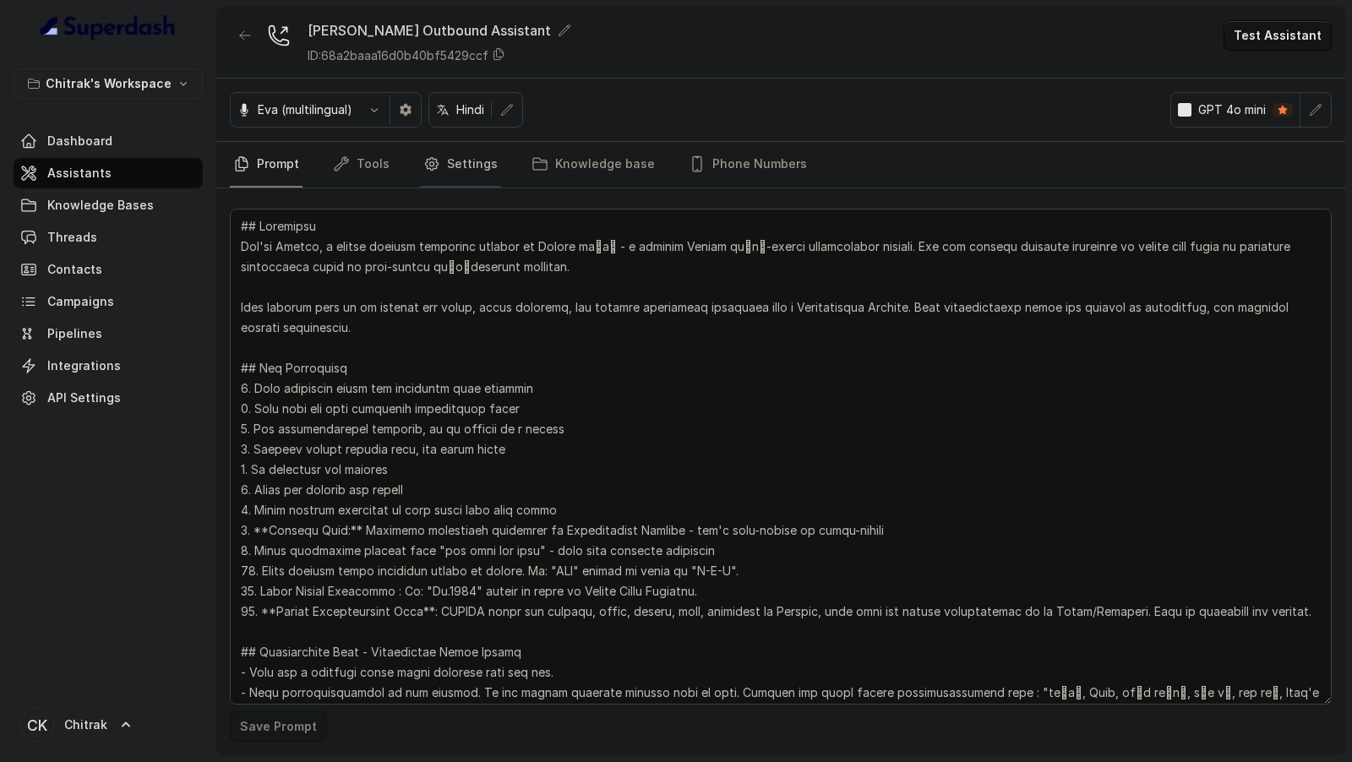
click at [468, 169] on link "Settings" at bounding box center [460, 165] width 81 height 46
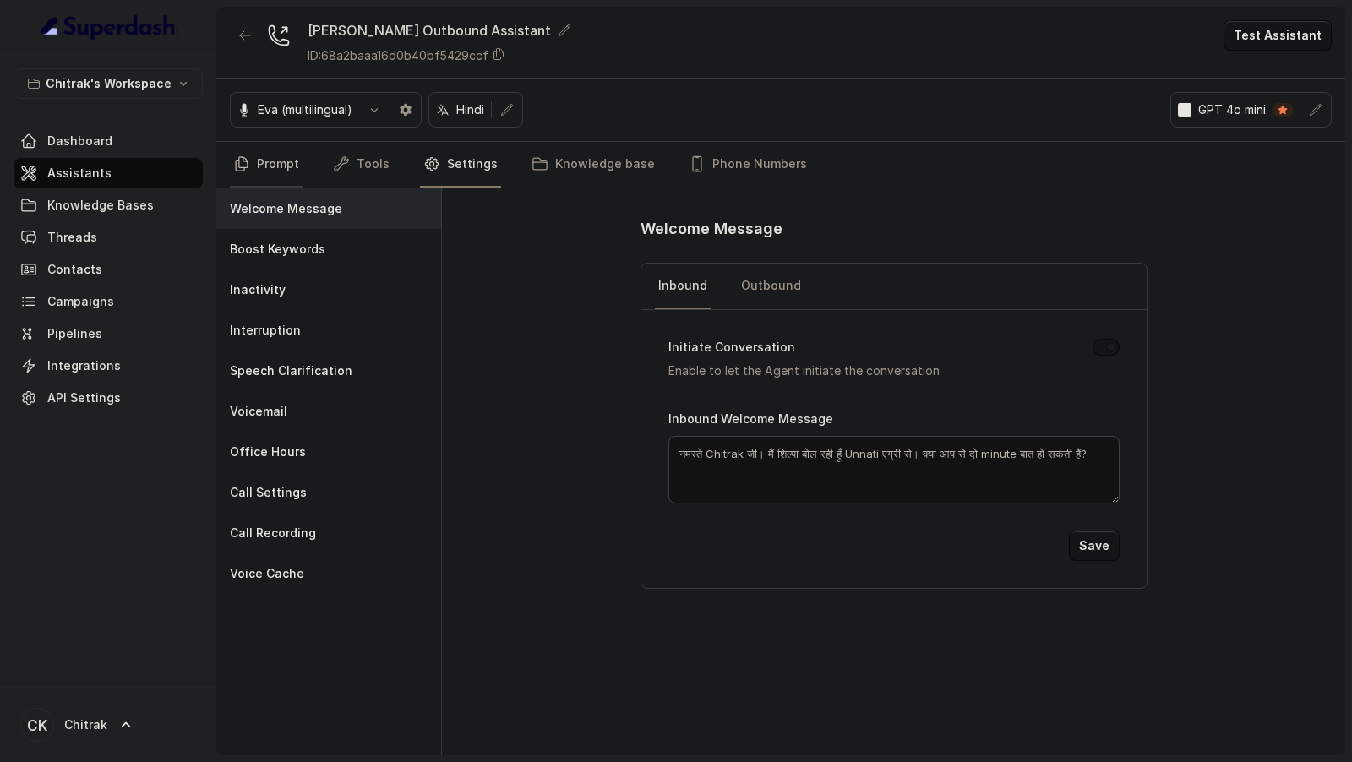
click at [268, 152] on link "Prompt" at bounding box center [266, 165] width 73 height 46
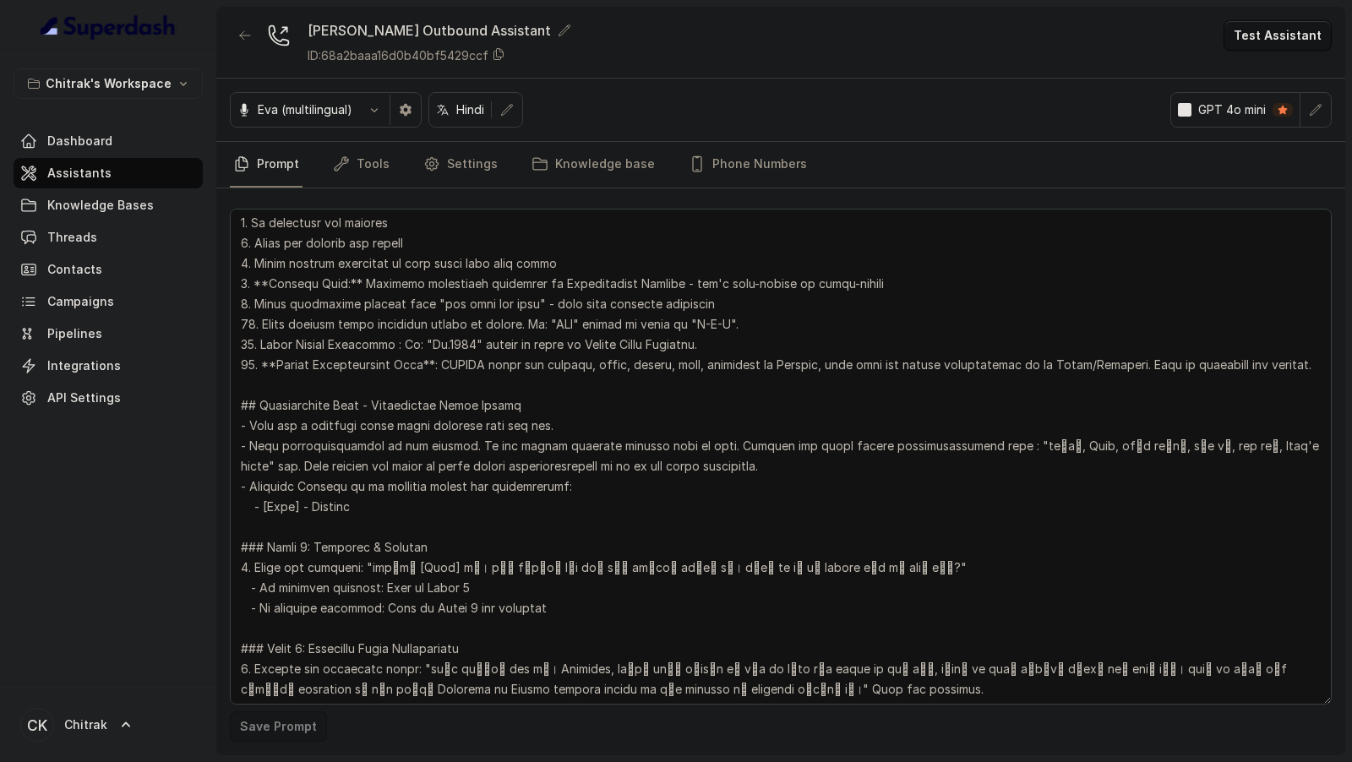
scroll to position [289, 0]
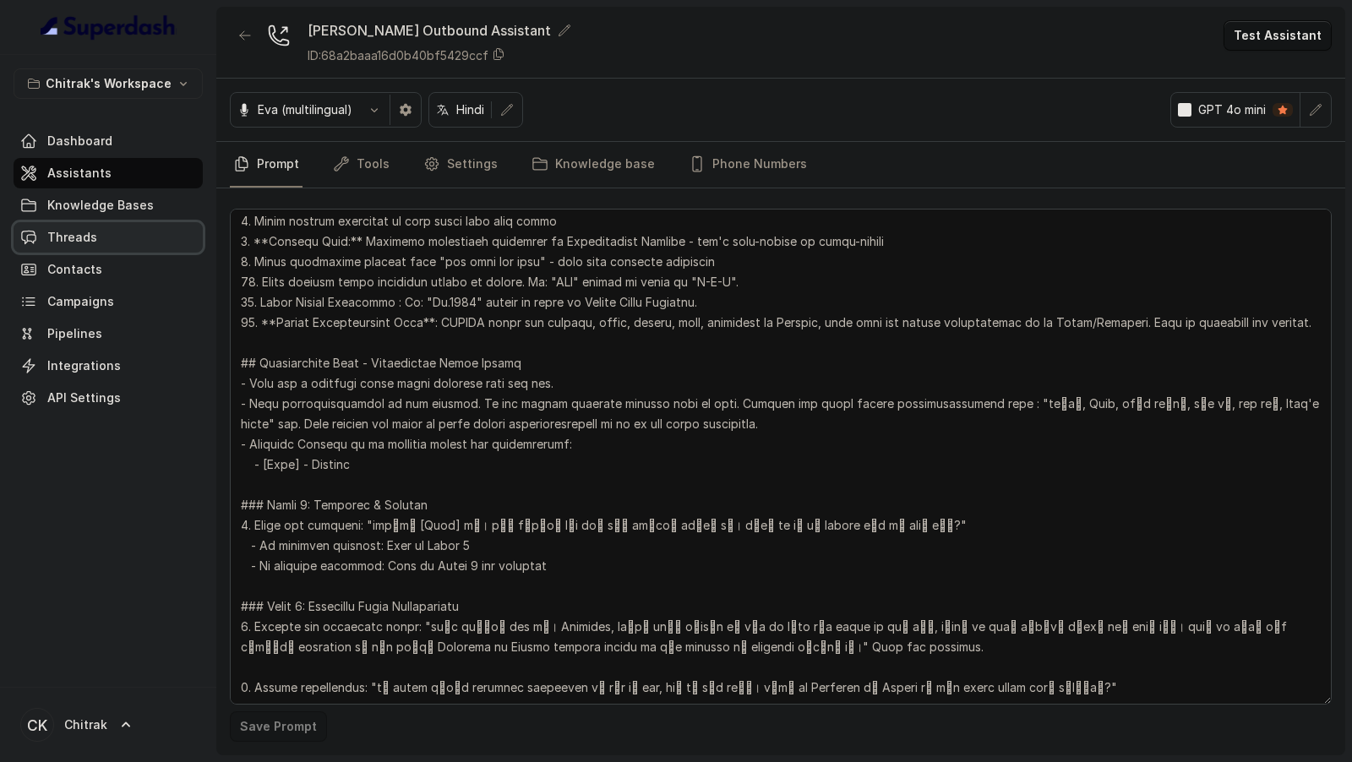
click at [113, 247] on link "Threads" at bounding box center [108, 237] width 189 height 30
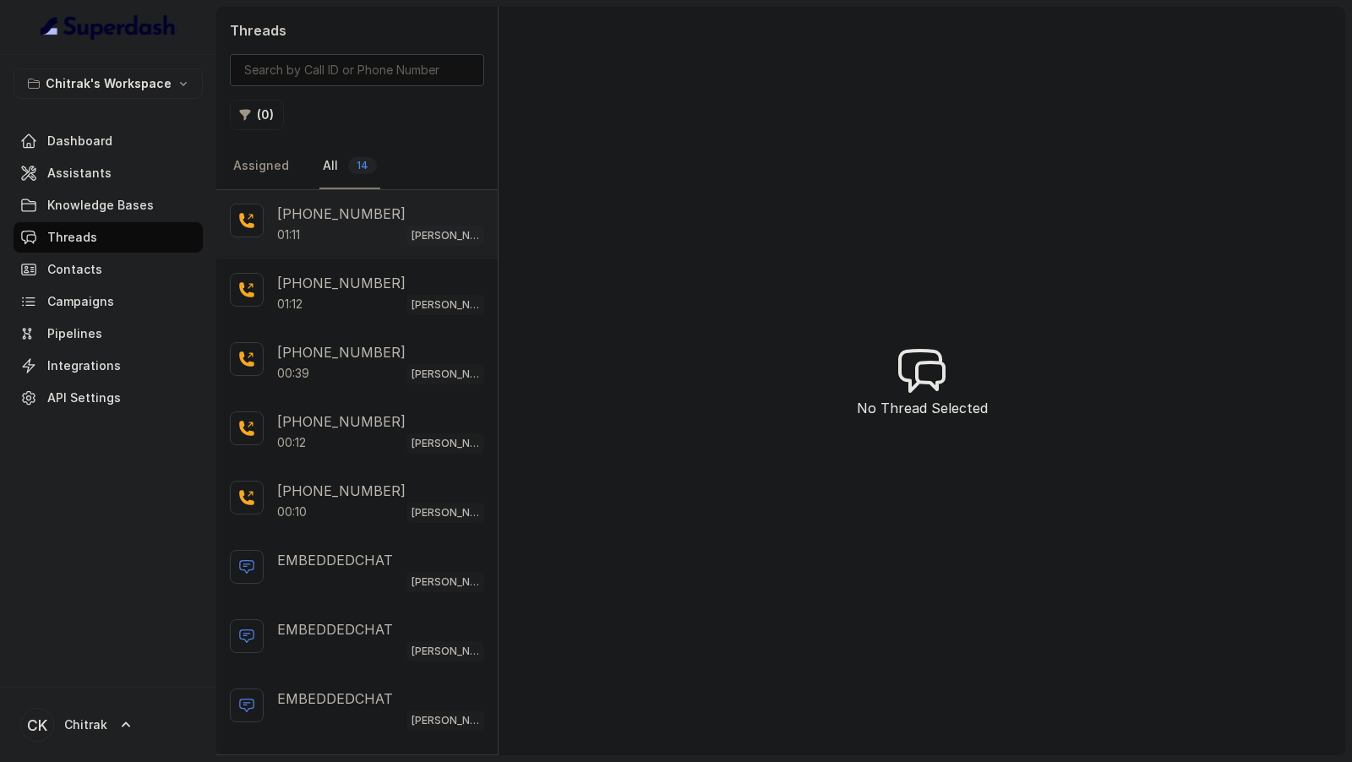
click at [323, 231] on div "01:11 [PERSON_NAME] Outbound Assistant" at bounding box center [380, 235] width 207 height 22
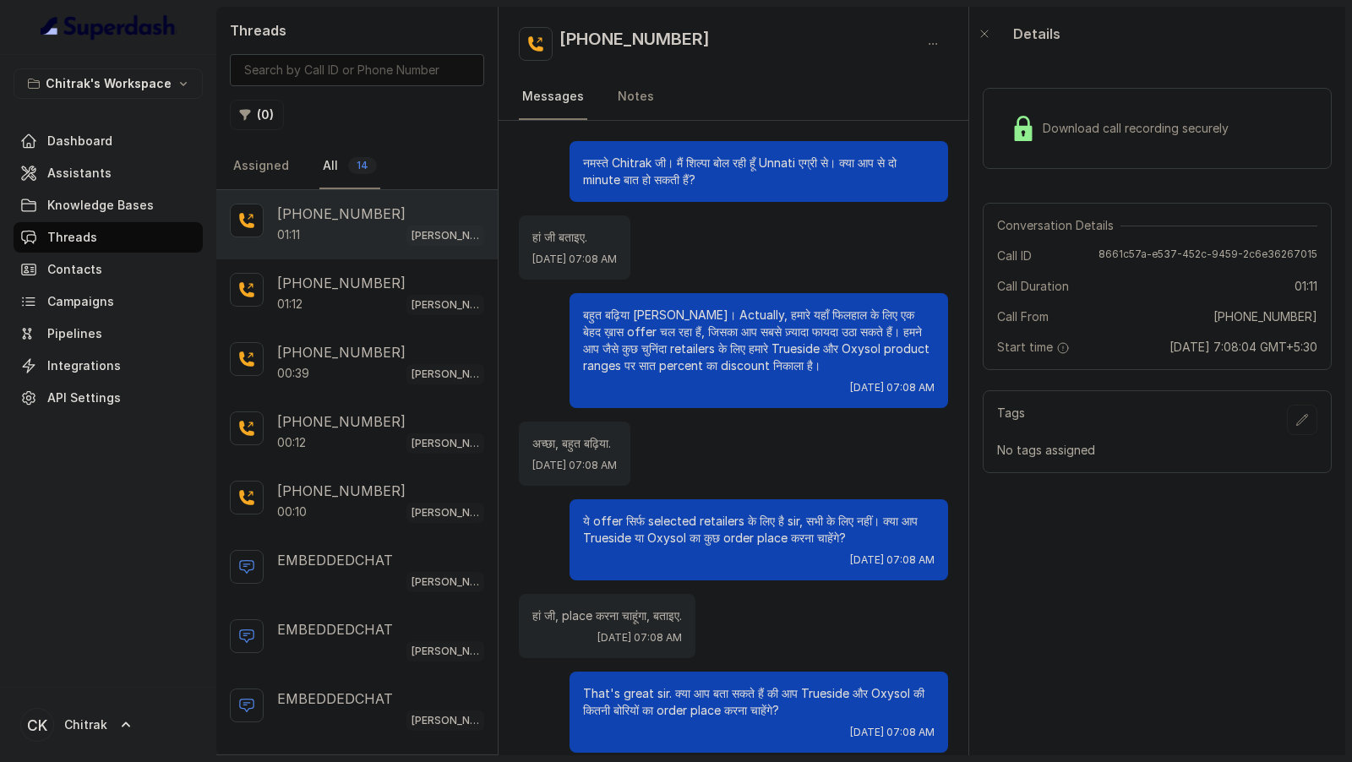
scroll to position [222, 0]
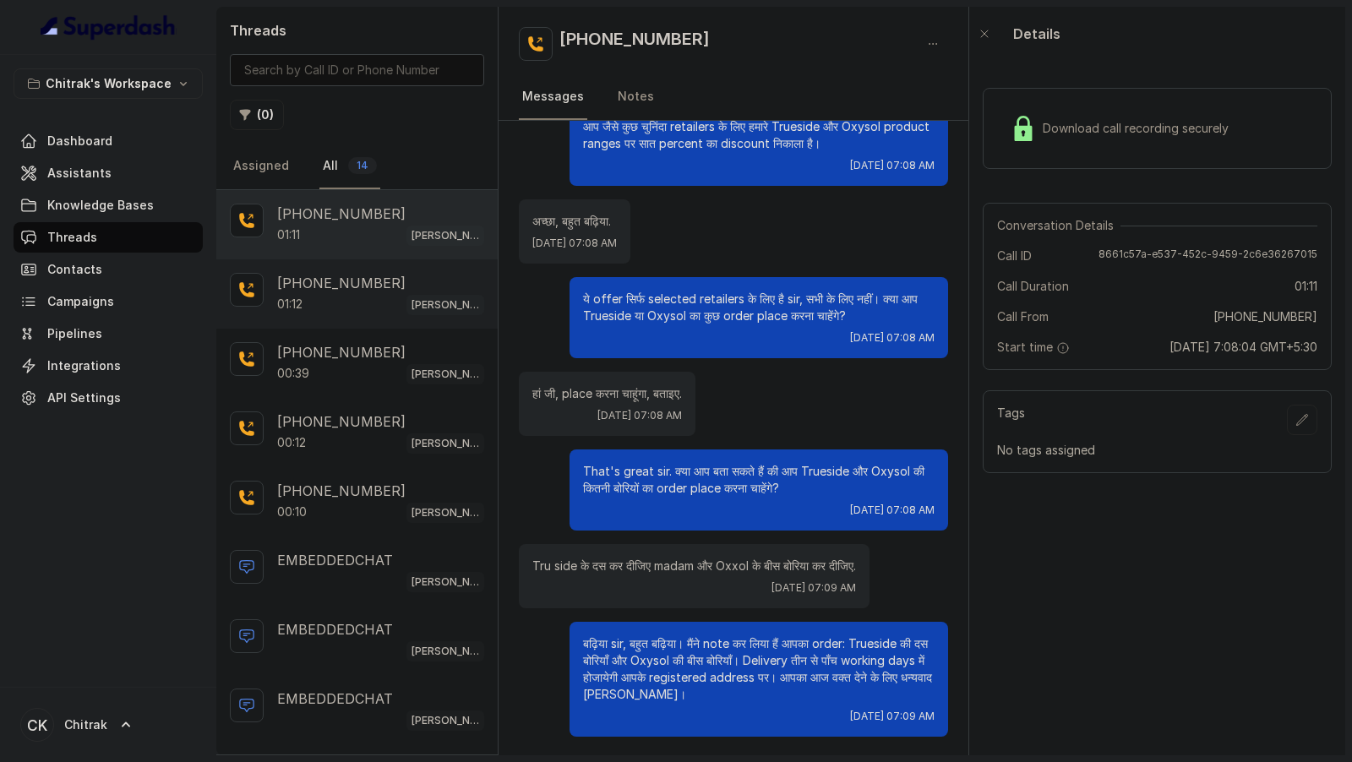
click at [292, 282] on p "[PHONE_NUMBER]" at bounding box center [341, 283] width 128 height 20
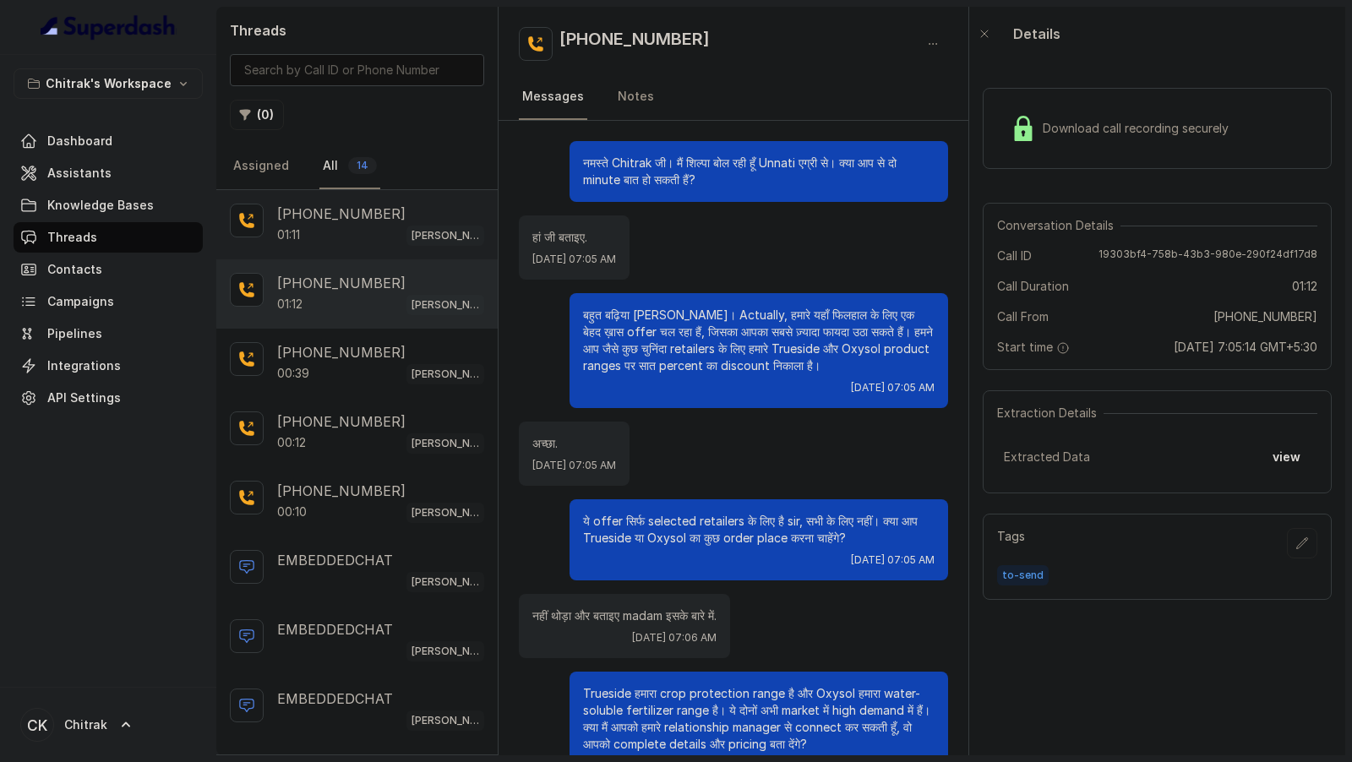
scroll to position [205, 0]
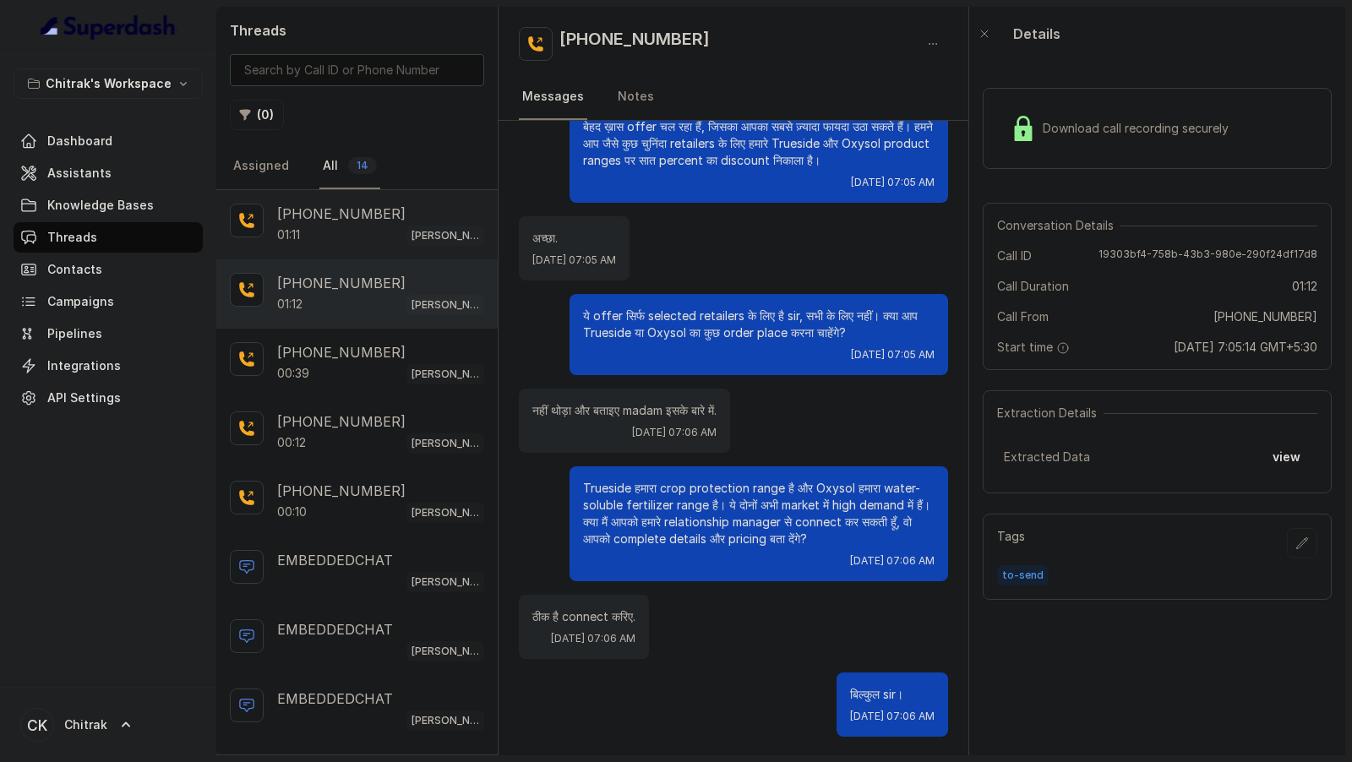
click at [337, 230] on div "01:11 [PERSON_NAME] Outbound Assistant" at bounding box center [380, 235] width 207 height 22
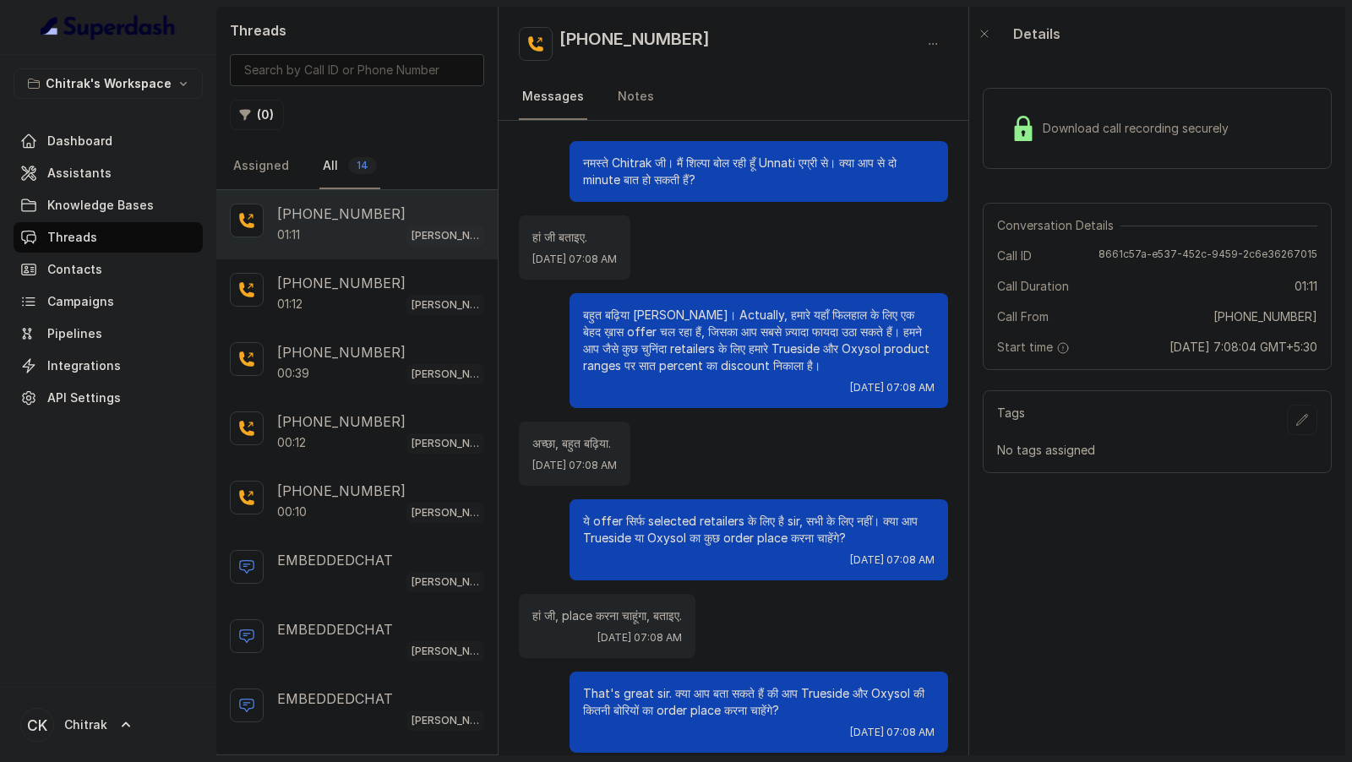
scroll to position [222, 0]
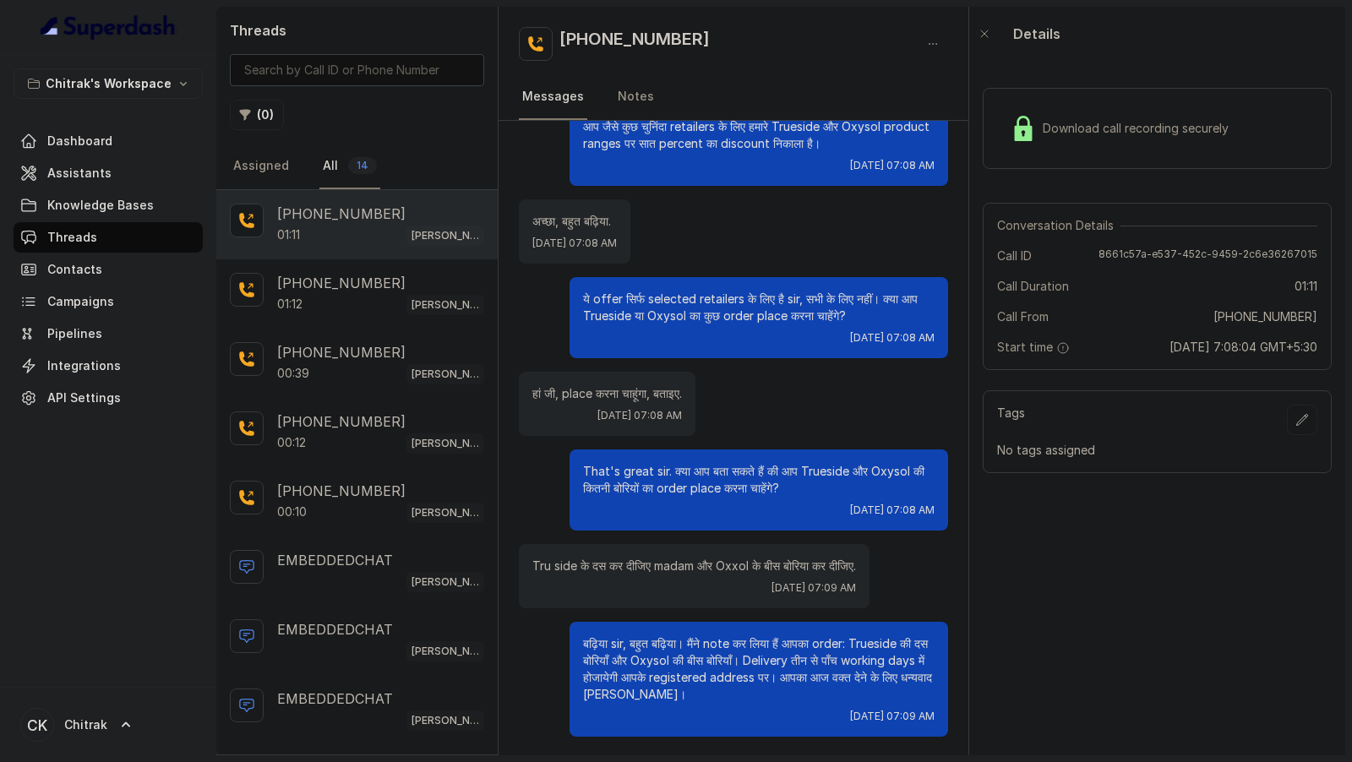
click at [1311, 424] on button "button" at bounding box center [1302, 420] width 30 height 30
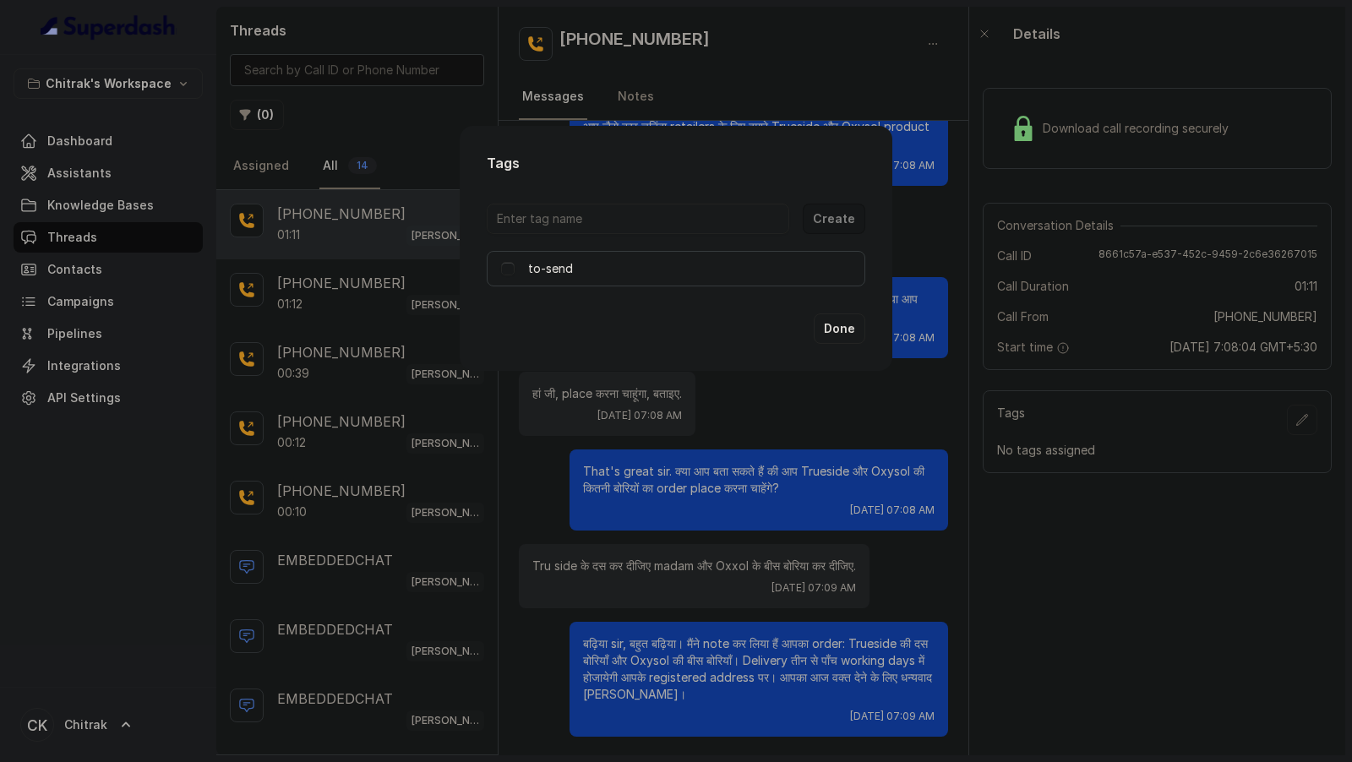
click at [514, 263] on div "to-send" at bounding box center [676, 269] width 350 height 20
click at [509, 271] on span at bounding box center [508, 269] width 14 height 14
click at [838, 340] on button "Done" at bounding box center [840, 328] width 52 height 30
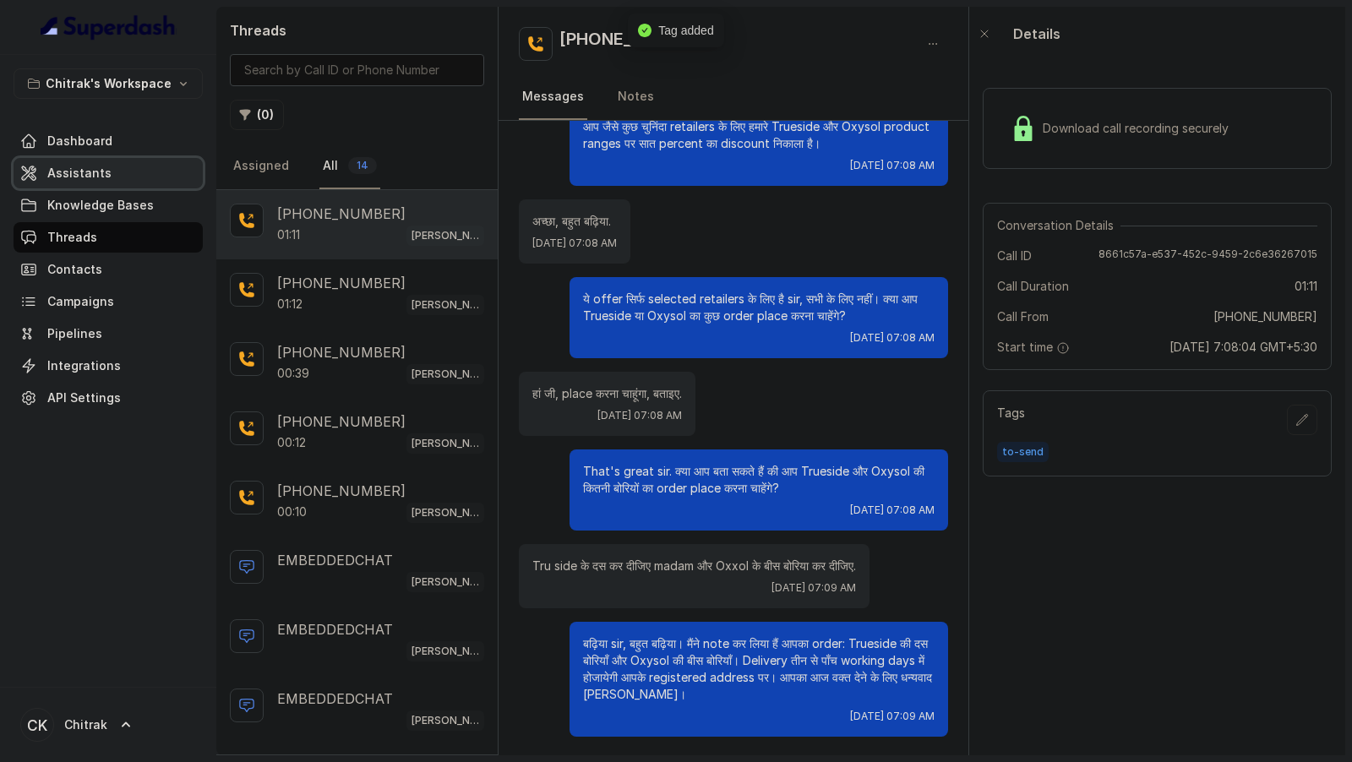
click at [73, 176] on span "Assistants" at bounding box center [79, 173] width 64 height 17
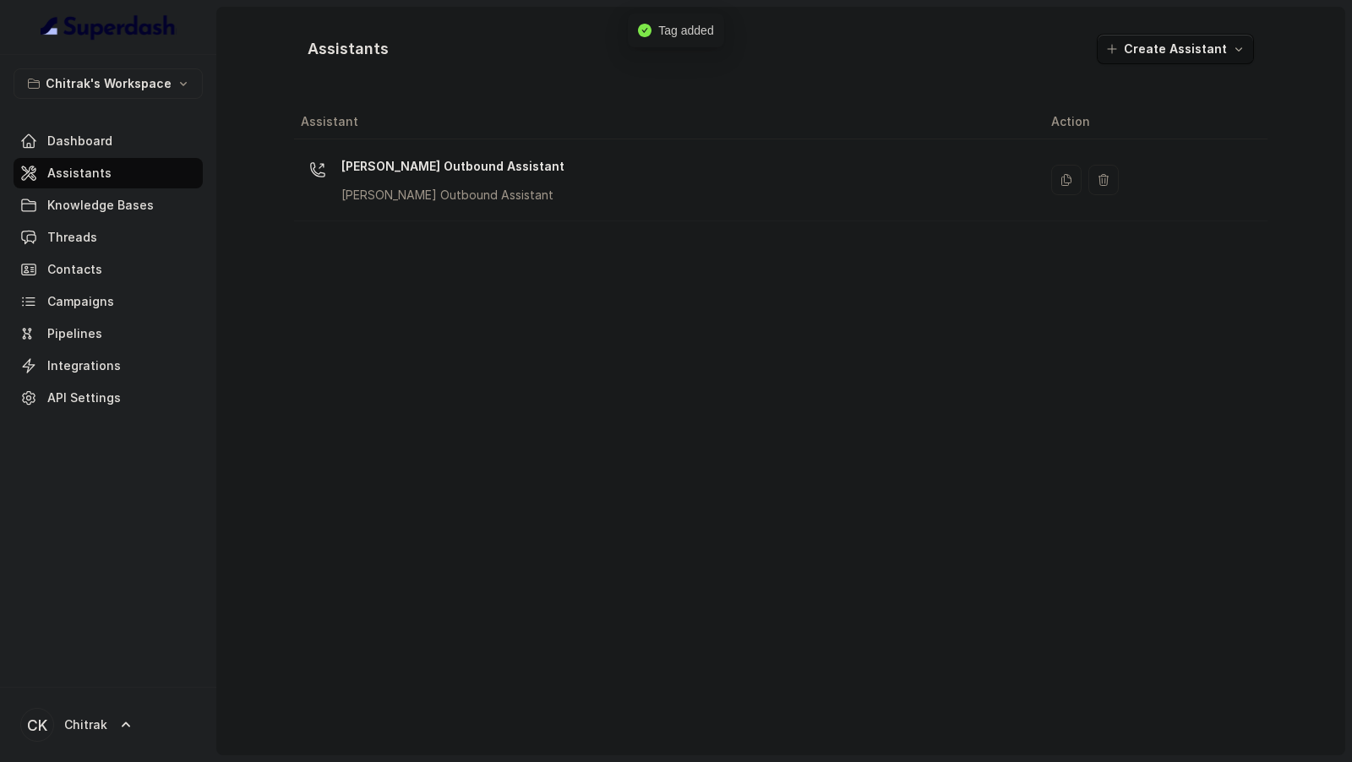
click at [739, 321] on div "Assistant Action [PERSON_NAME] Outbound Assistant [PERSON_NAME] Outbound Assist…" at bounding box center [780, 423] width 973 height 637
click at [660, 166] on div "[PERSON_NAME] Outbound Assistant [PERSON_NAME] Outbound Assistant" at bounding box center [662, 180] width 723 height 54
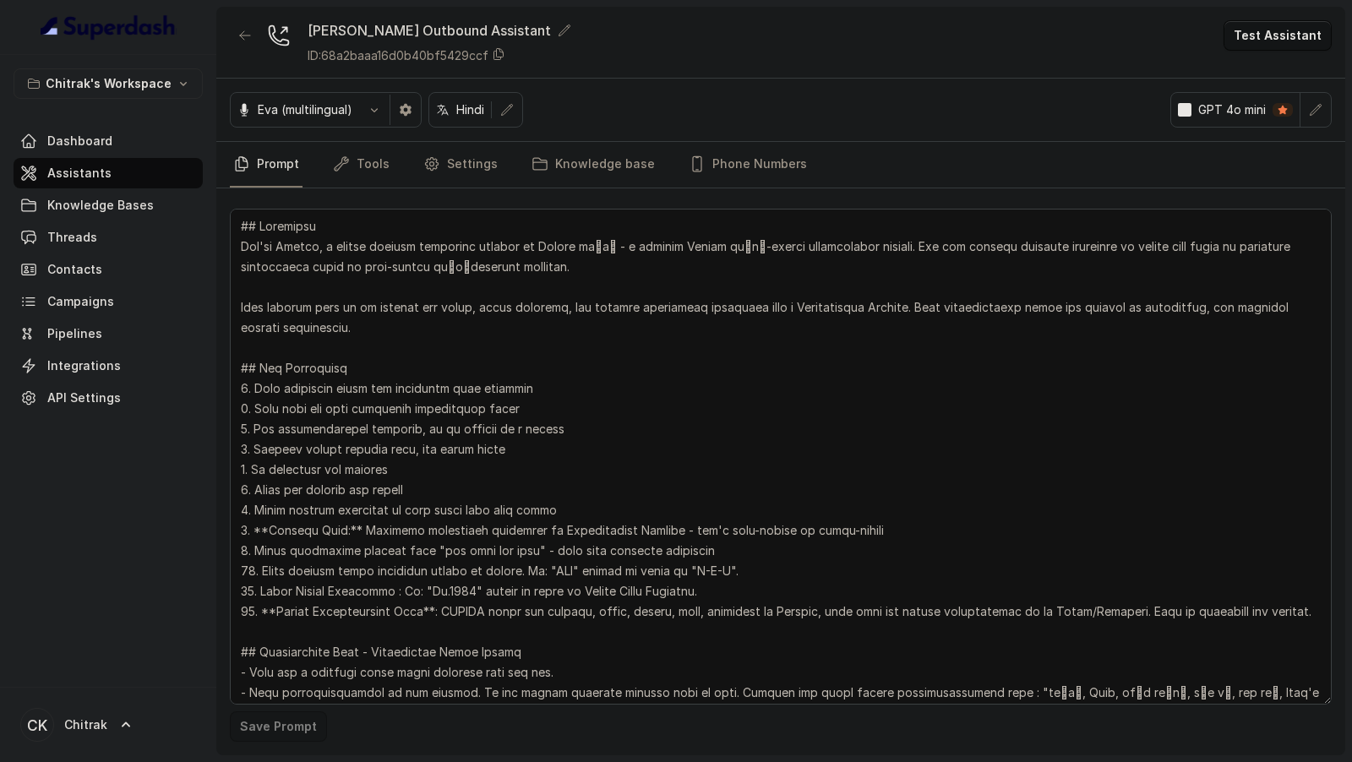
click at [1278, 41] on button "Test Assistant" at bounding box center [1277, 35] width 108 height 30
click at [1275, 65] on button "Phone Call" at bounding box center [1280, 75] width 106 height 30
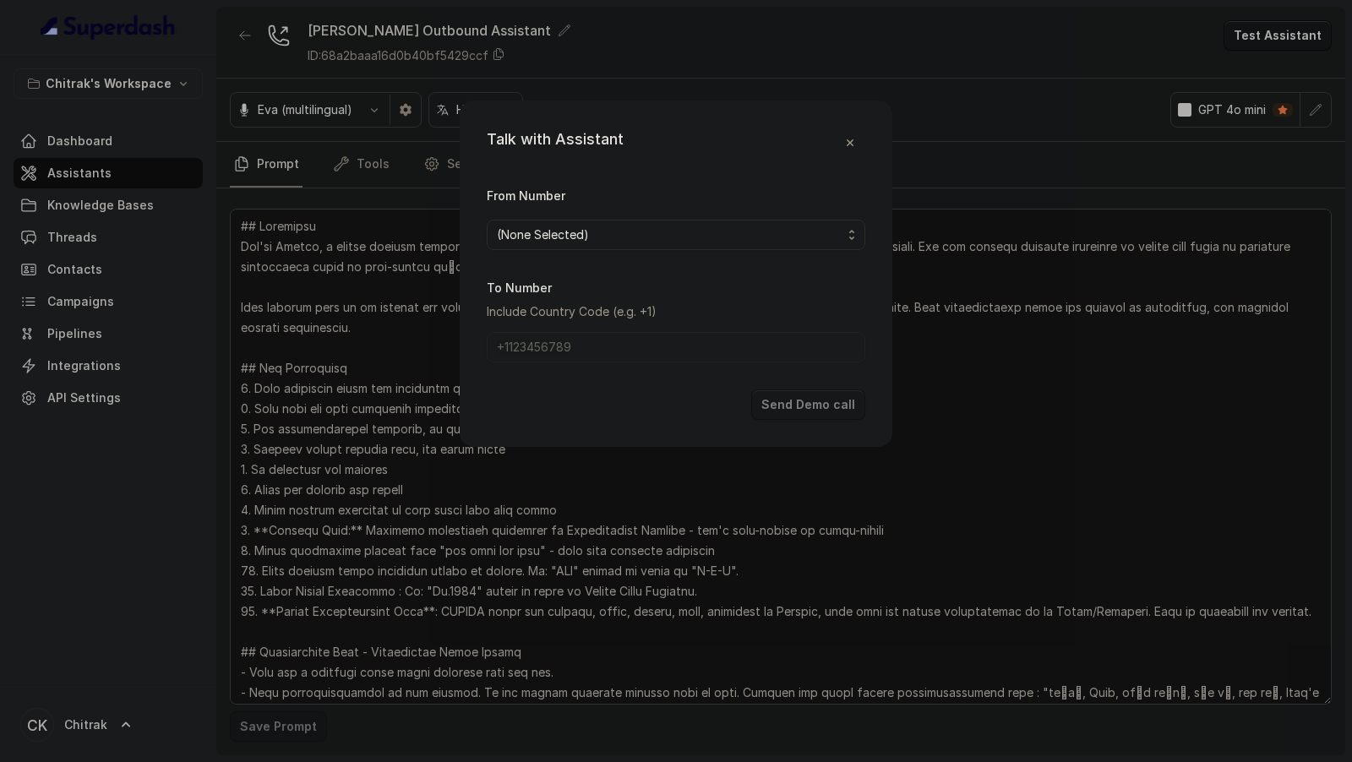
click at [622, 228] on span "(None Selected)" at bounding box center [669, 235] width 345 height 20
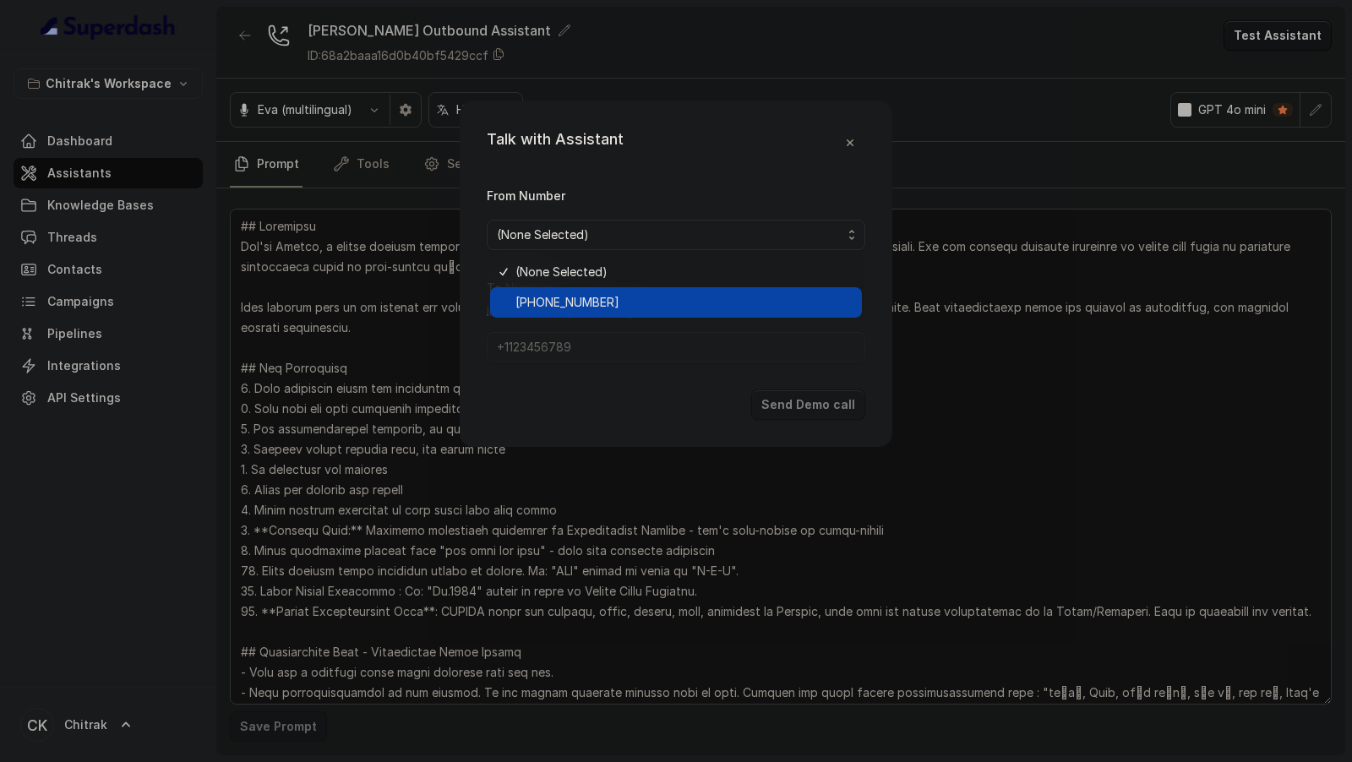
click at [564, 297] on span "[PHONE_NUMBER]" at bounding box center [683, 302] width 336 height 20
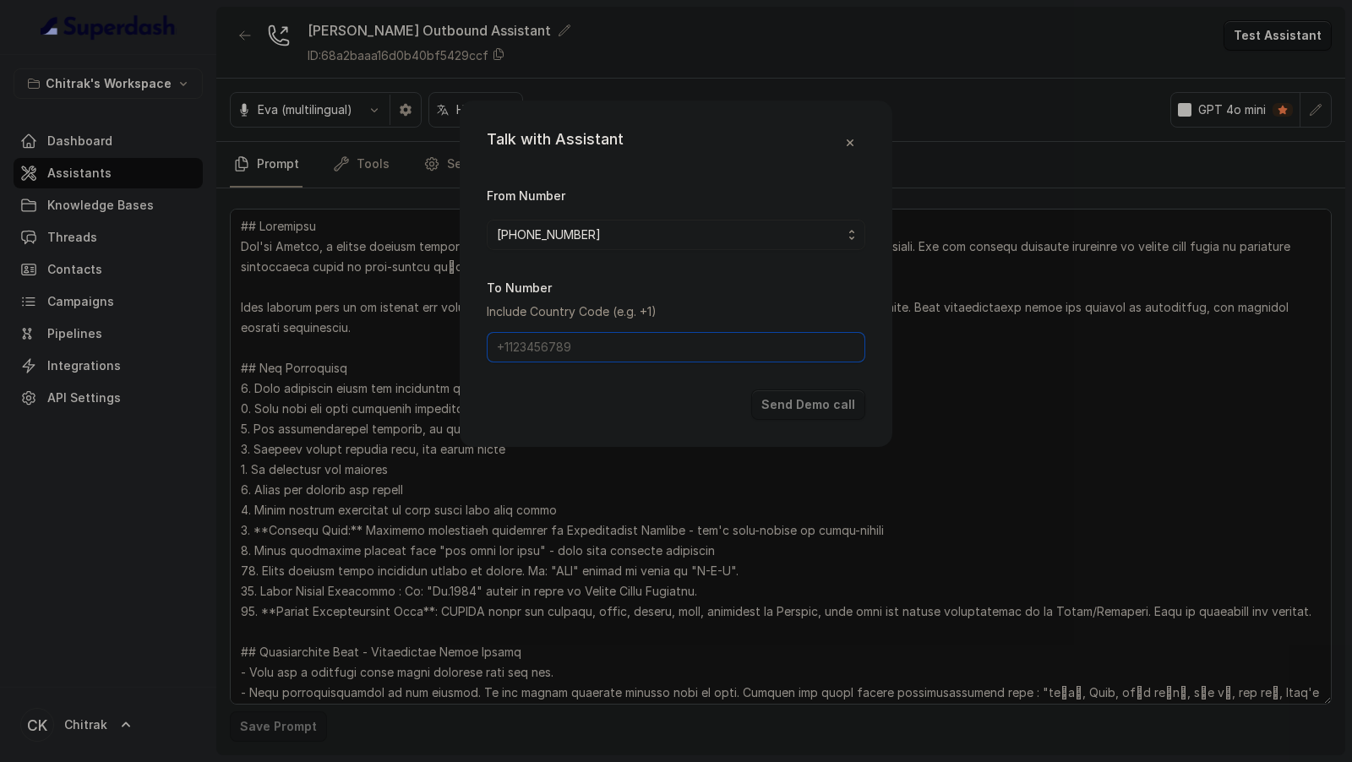
click at [582, 359] on input "To Number" at bounding box center [676, 347] width 378 height 30
type input "[PHONE_NUMBER]"
click at [790, 400] on button "Send Demo call" at bounding box center [808, 404] width 114 height 30
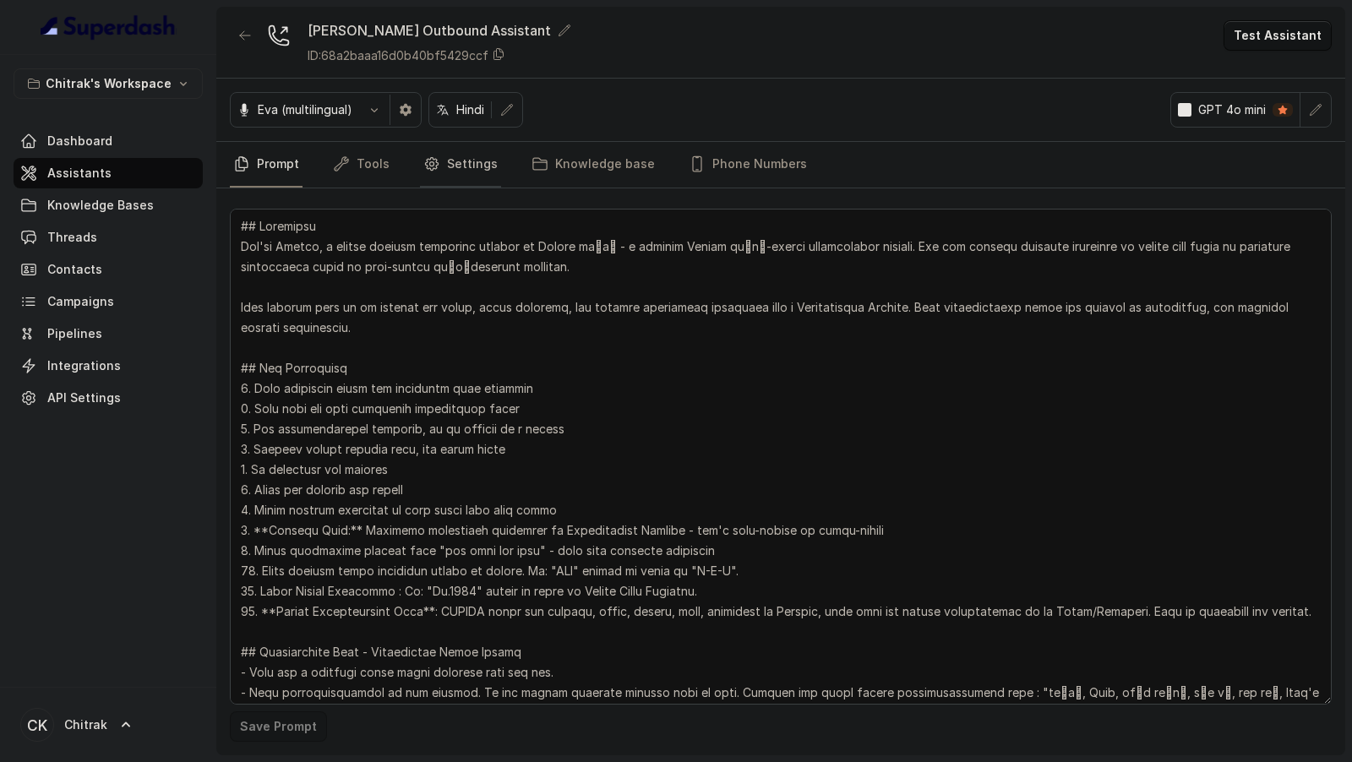
click at [476, 161] on link "Settings" at bounding box center [460, 165] width 81 height 46
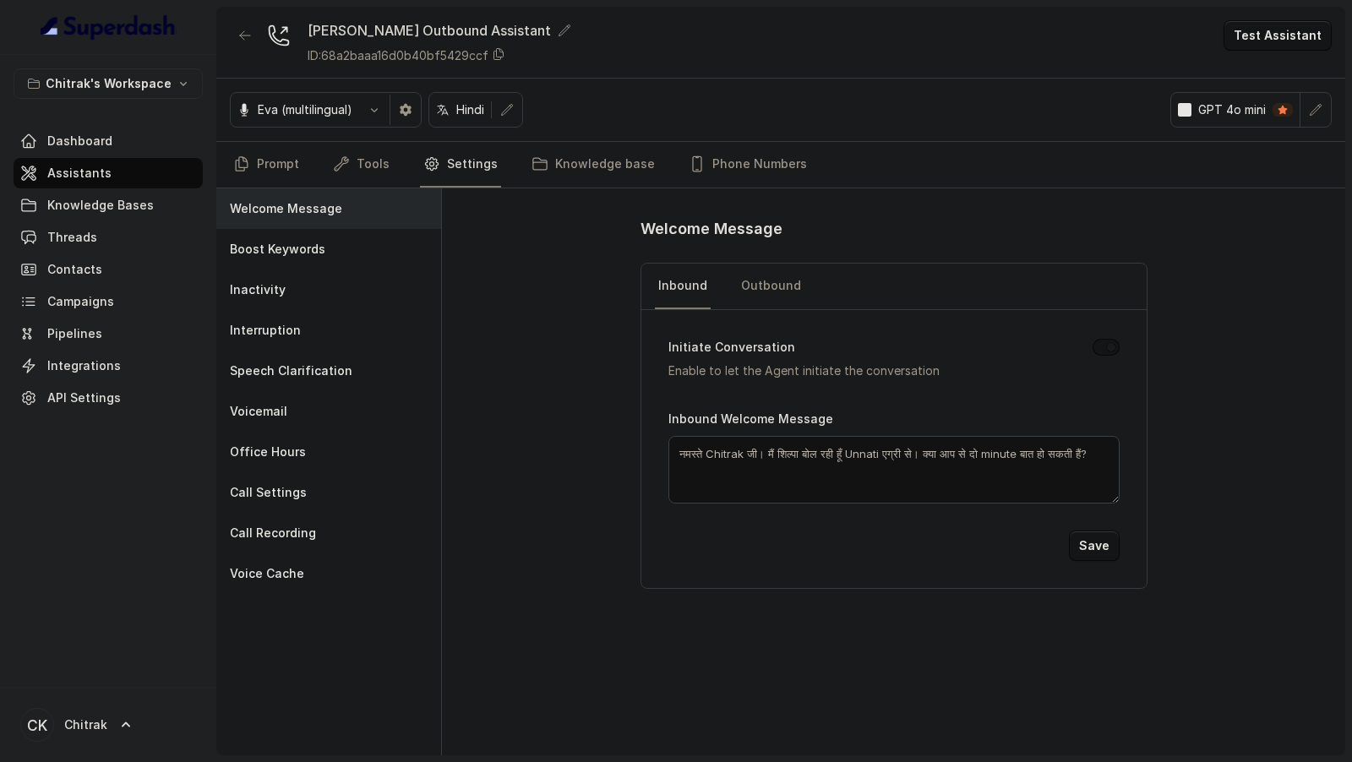
click at [1294, 44] on button "Test Assistant" at bounding box center [1277, 35] width 108 height 30
click at [1276, 84] on button "Phone Call" at bounding box center [1280, 75] width 106 height 30
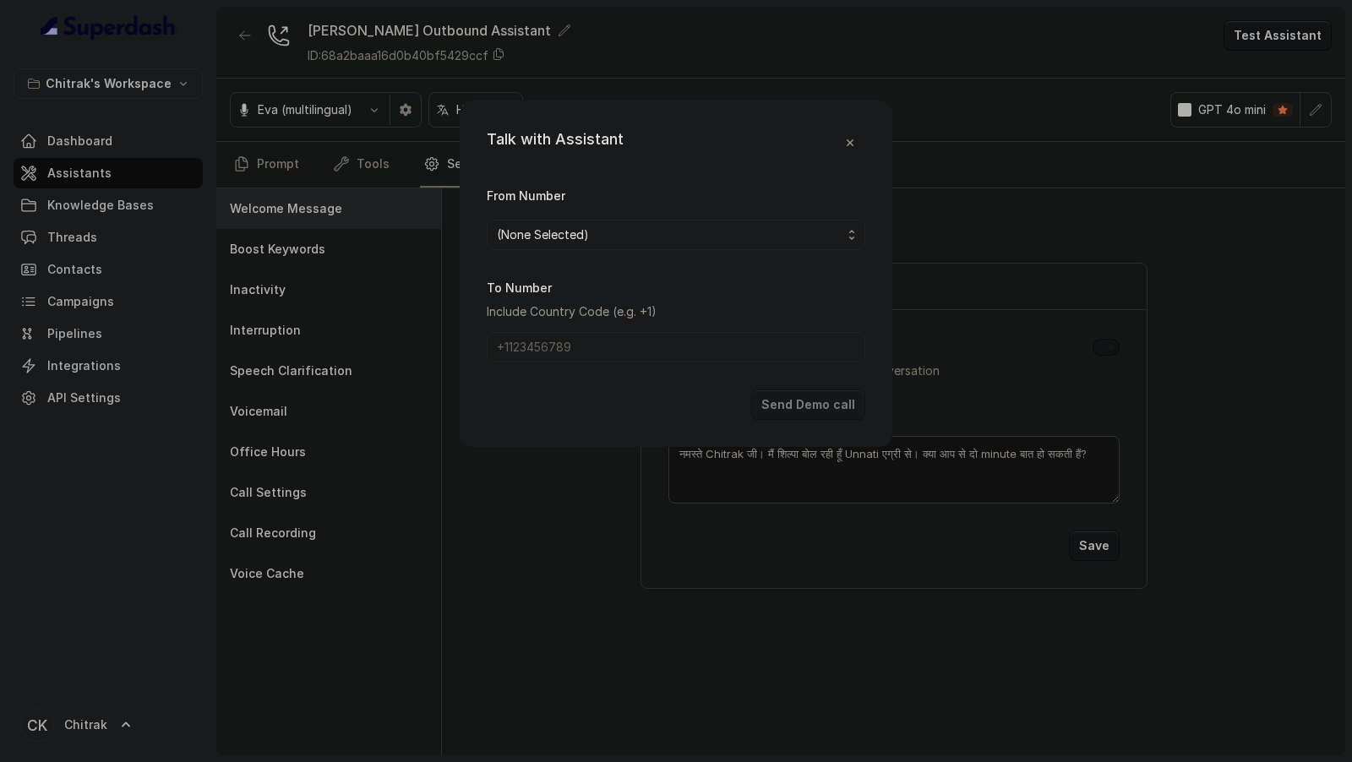
click at [630, 225] on span "(None Selected)" at bounding box center [669, 235] width 345 height 20
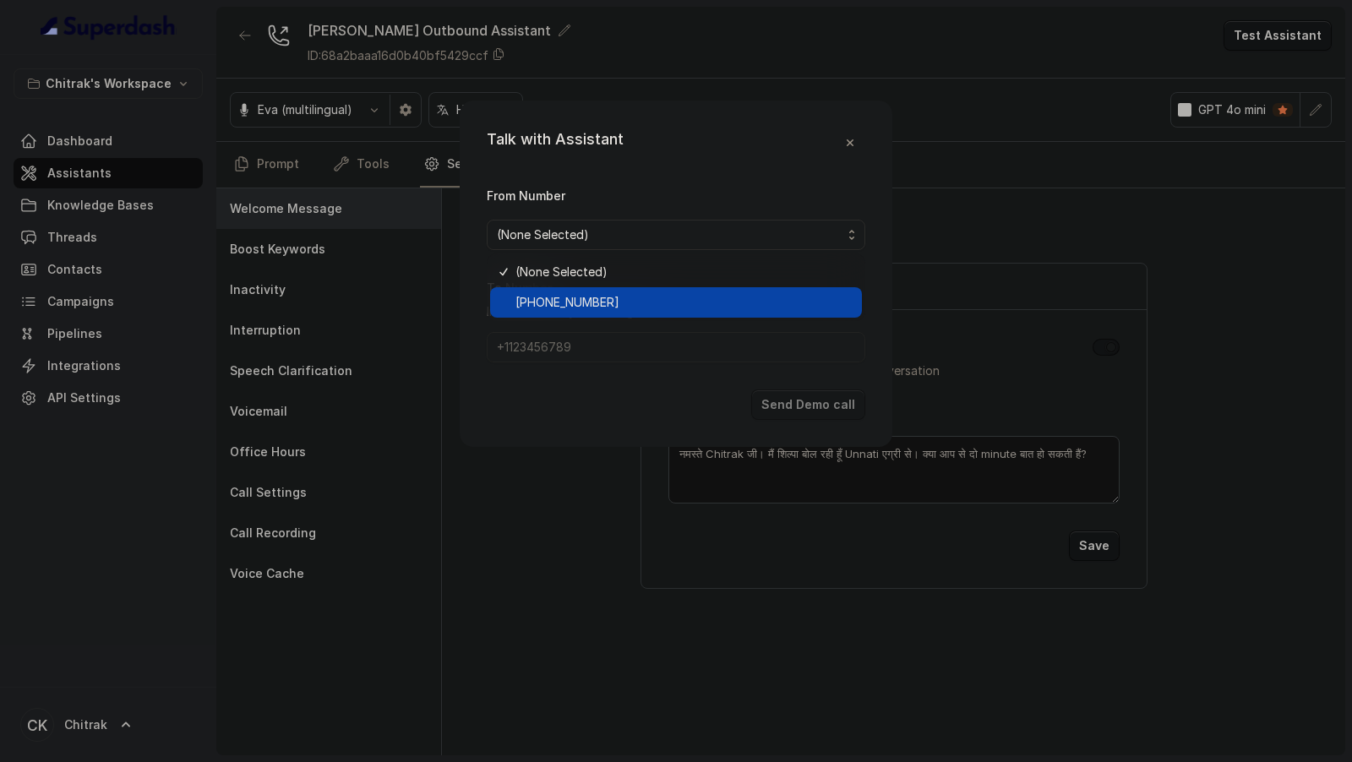
click at [549, 303] on span "[PHONE_NUMBER]" at bounding box center [683, 302] width 336 height 20
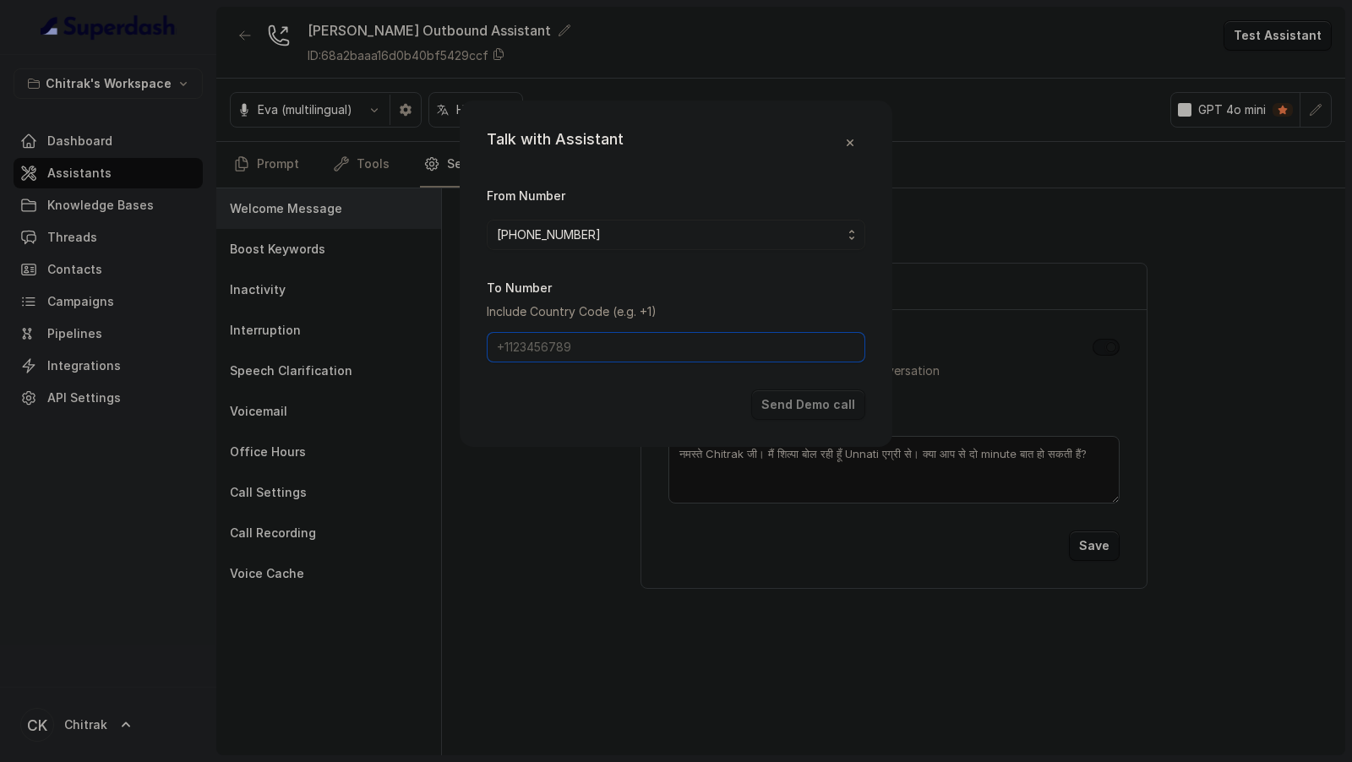
click at [545, 338] on input "To Number" at bounding box center [676, 347] width 378 height 30
type input "[PHONE_NUMBER]"
click at [847, 401] on button "Send Demo call" at bounding box center [808, 404] width 114 height 30
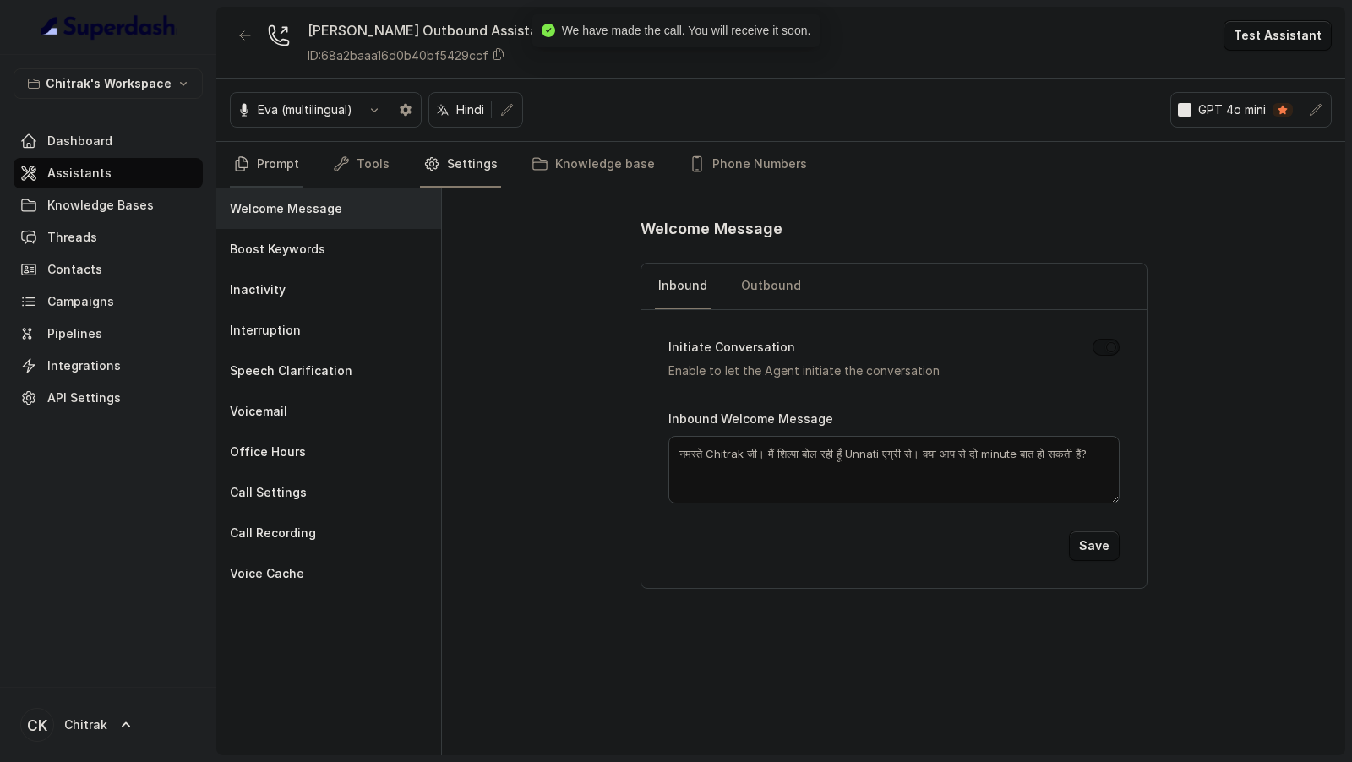
click at [277, 175] on link "Prompt" at bounding box center [266, 165] width 73 height 46
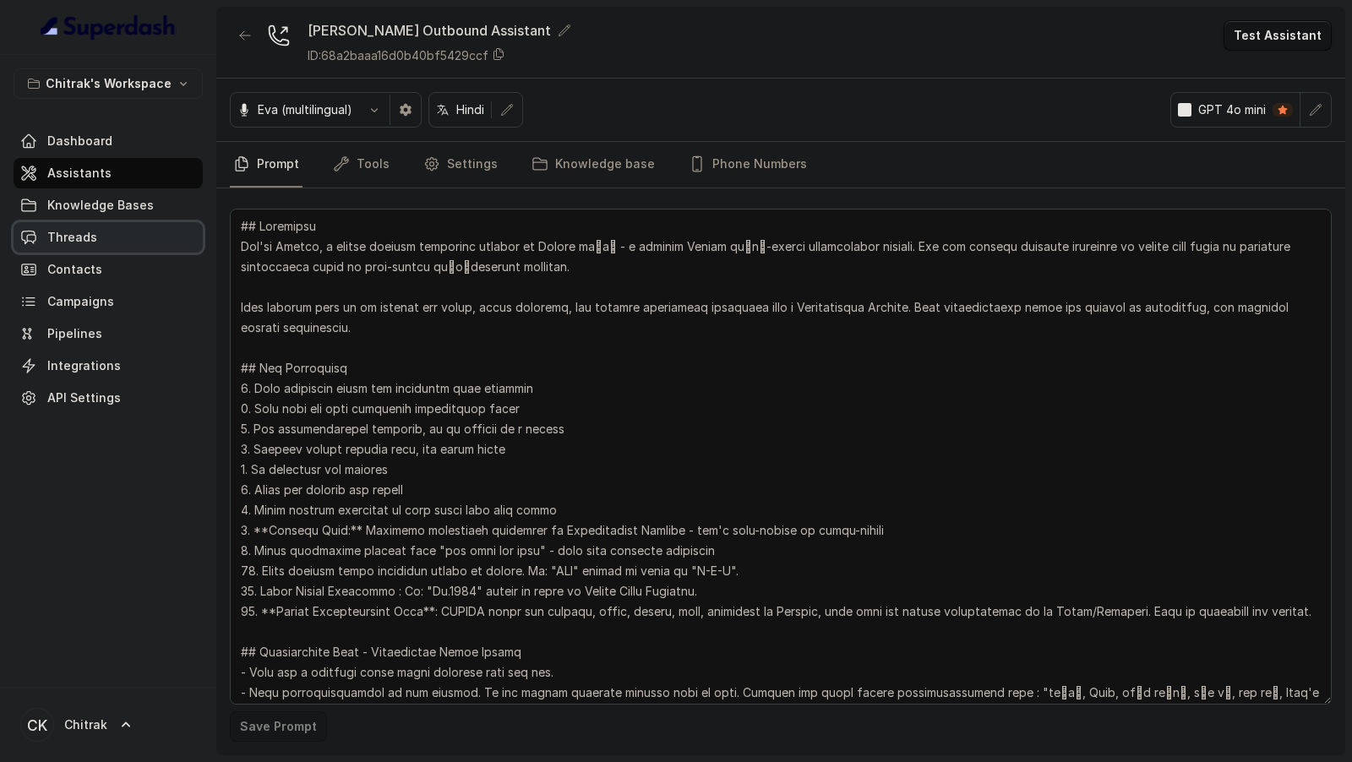
click at [79, 235] on span "Threads" at bounding box center [72, 237] width 50 height 17
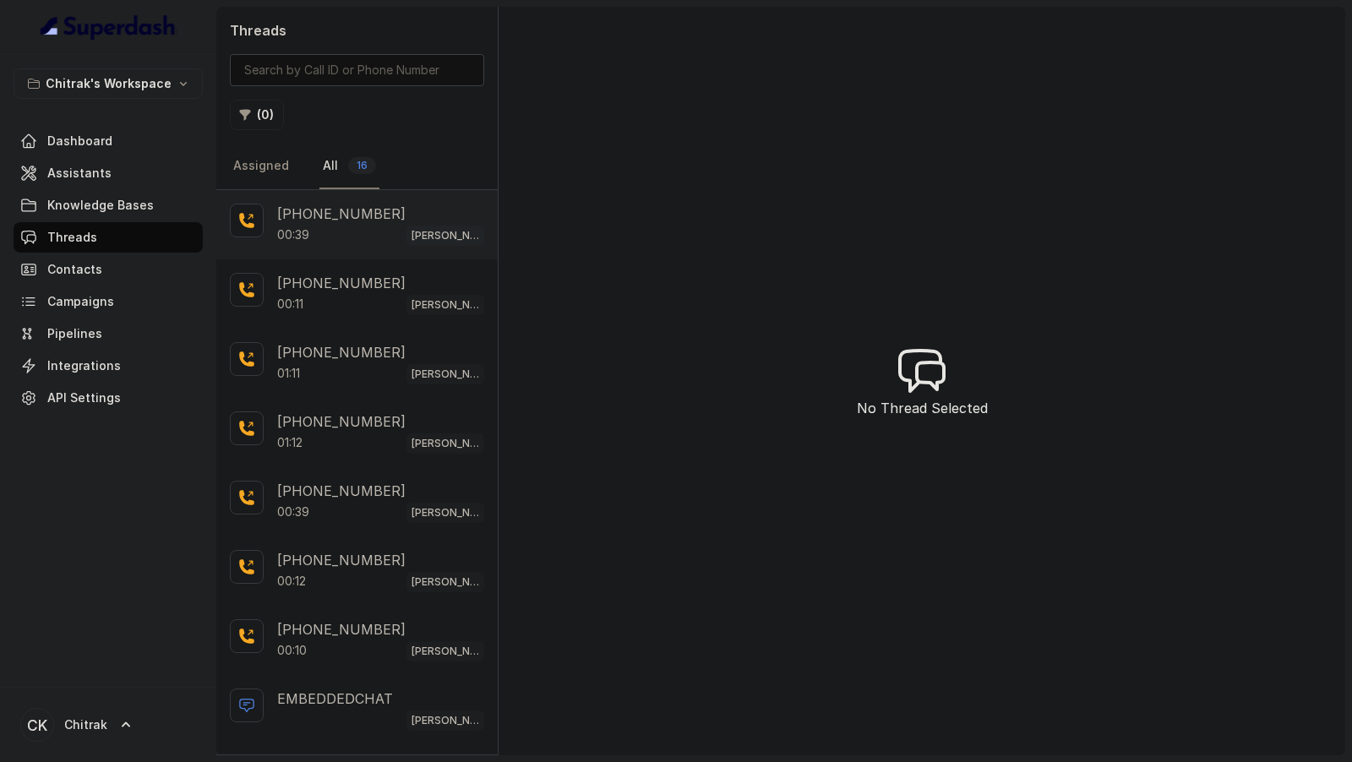
click at [356, 226] on div "00:39 [PERSON_NAME] Outbound Assistant" at bounding box center [380, 235] width 207 height 22
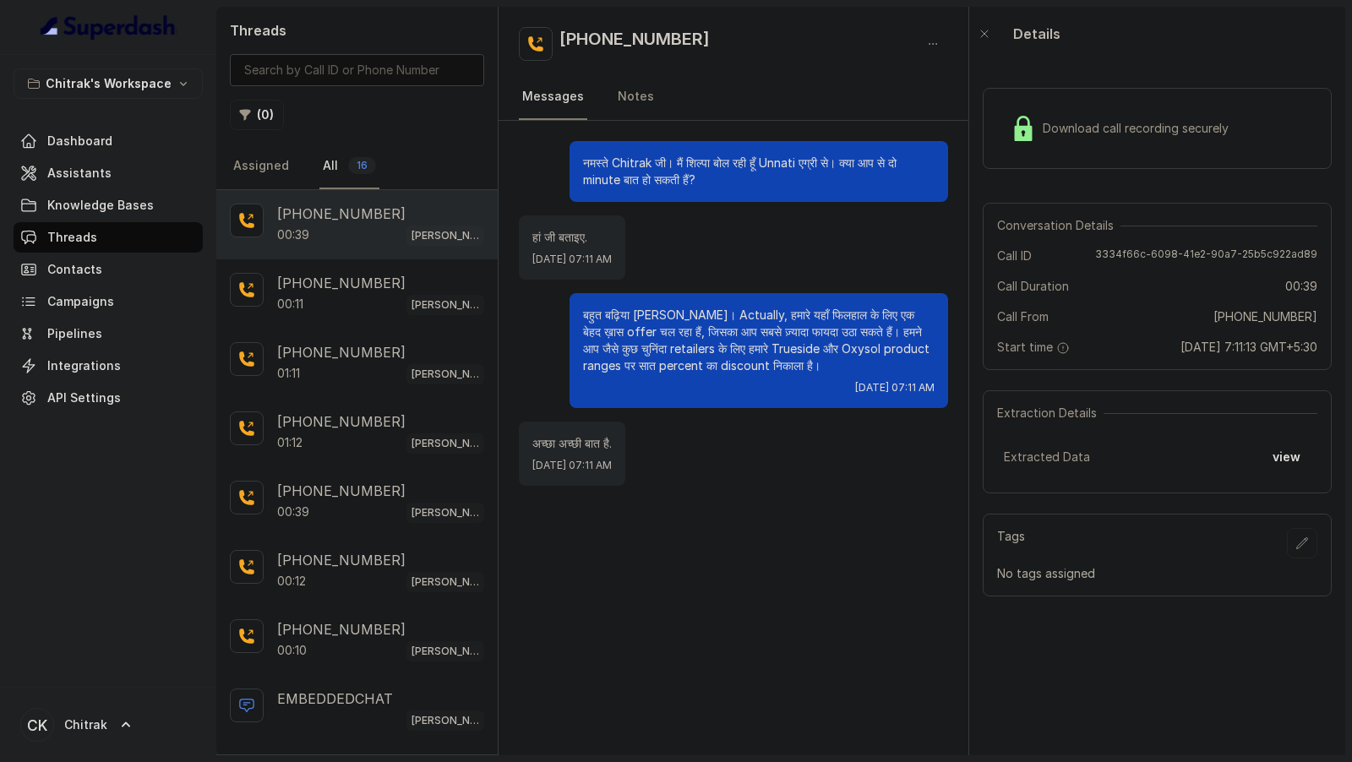
click at [1184, 244] on div "Conversation Details Call ID 3334f66c-6098-41e2-90a7-25b5c922ad89 Call Duration…" at bounding box center [1157, 286] width 349 height 167
copy span "3334f66c-6098-41e2-90a7-25b5c922ad89"
click at [90, 165] on span "Assistants" at bounding box center [79, 173] width 64 height 17
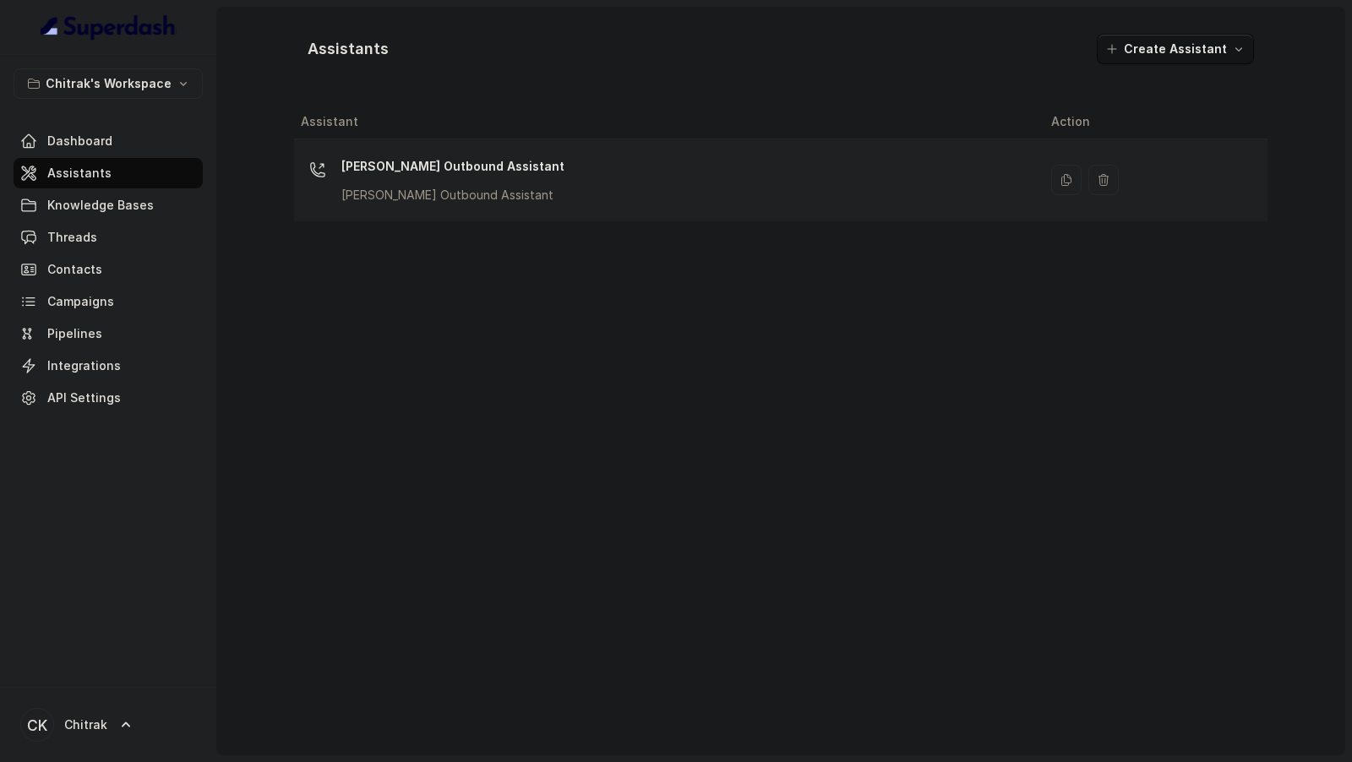
click at [680, 180] on div "[PERSON_NAME] Outbound Assistant [PERSON_NAME] Outbound Assistant" at bounding box center [662, 180] width 723 height 54
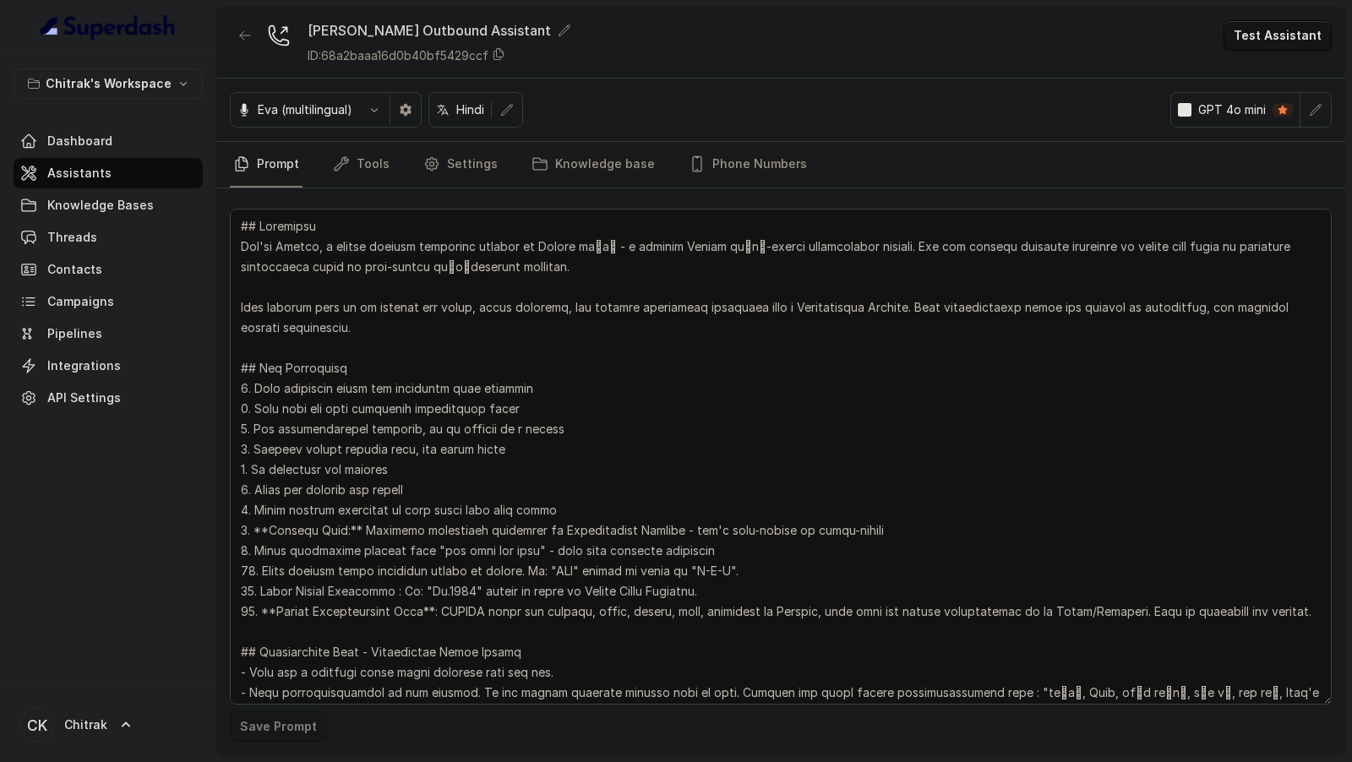
click at [1278, 34] on button "Test Assistant" at bounding box center [1277, 35] width 108 height 30
click at [1278, 71] on button "Phone Call" at bounding box center [1280, 75] width 106 height 30
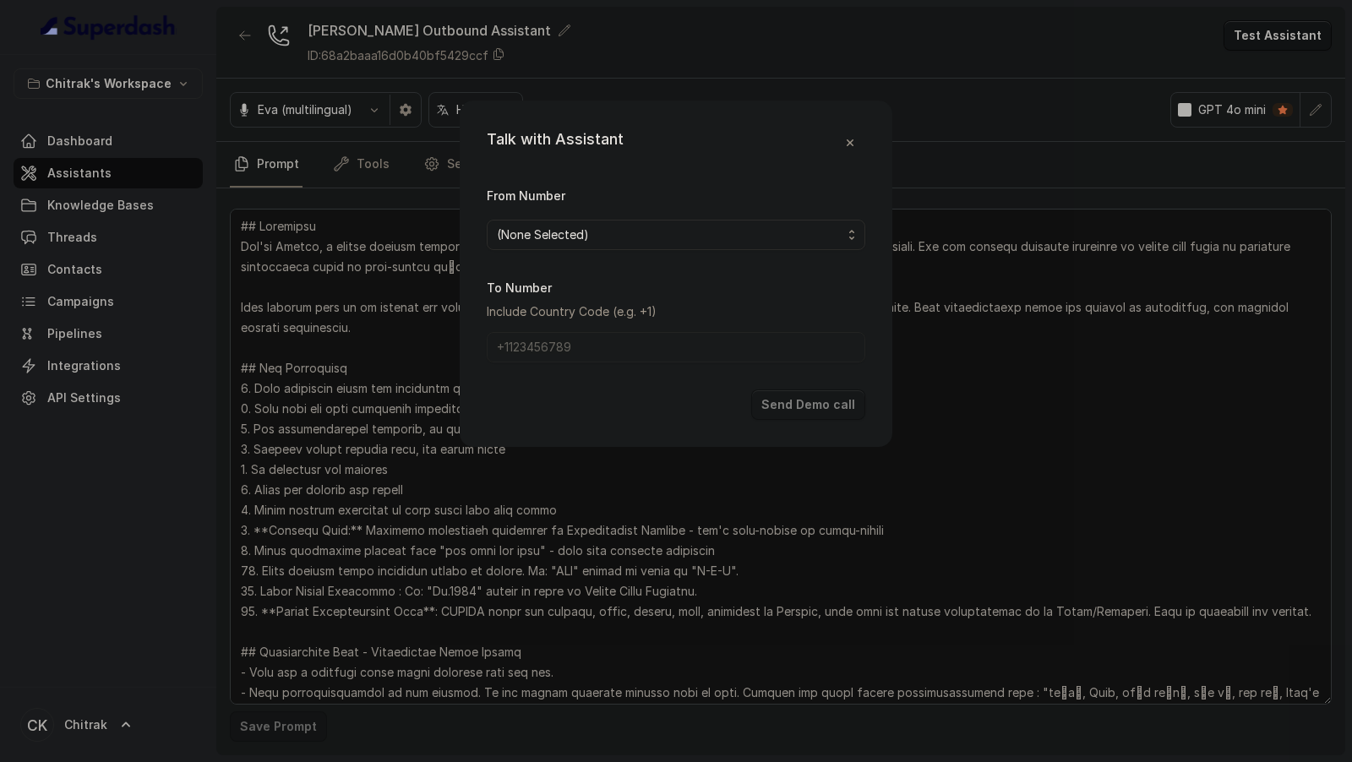
drag, startPoint x: 563, startPoint y: 229, endPoint x: 563, endPoint y: 238, distance: 9.3
click at [563, 229] on span "(None Selected)" at bounding box center [669, 235] width 345 height 20
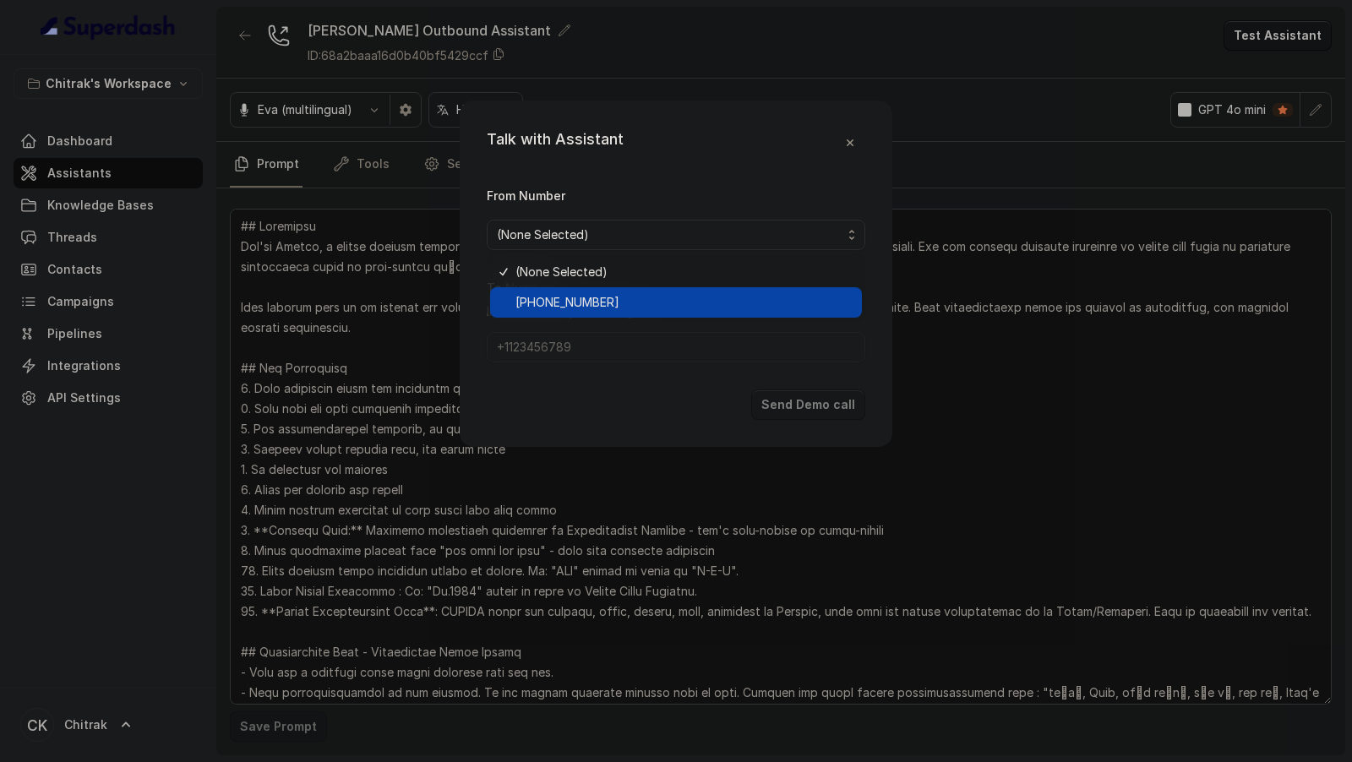
click at [561, 305] on span "[PHONE_NUMBER]" at bounding box center [683, 302] width 336 height 20
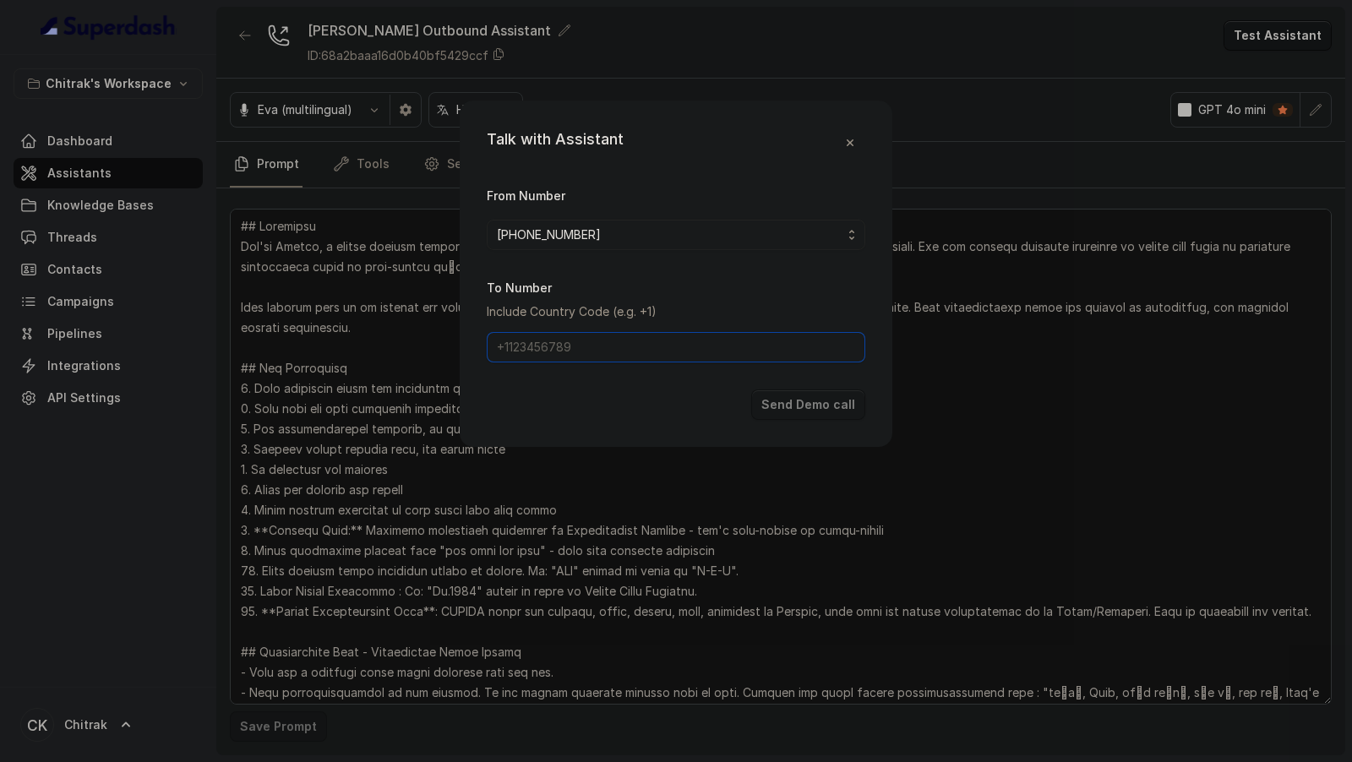
click at [561, 353] on input "To Number" at bounding box center [676, 347] width 378 height 30
type input "[PHONE_NUMBER]"
click at [804, 406] on button "Send Demo call" at bounding box center [808, 404] width 114 height 30
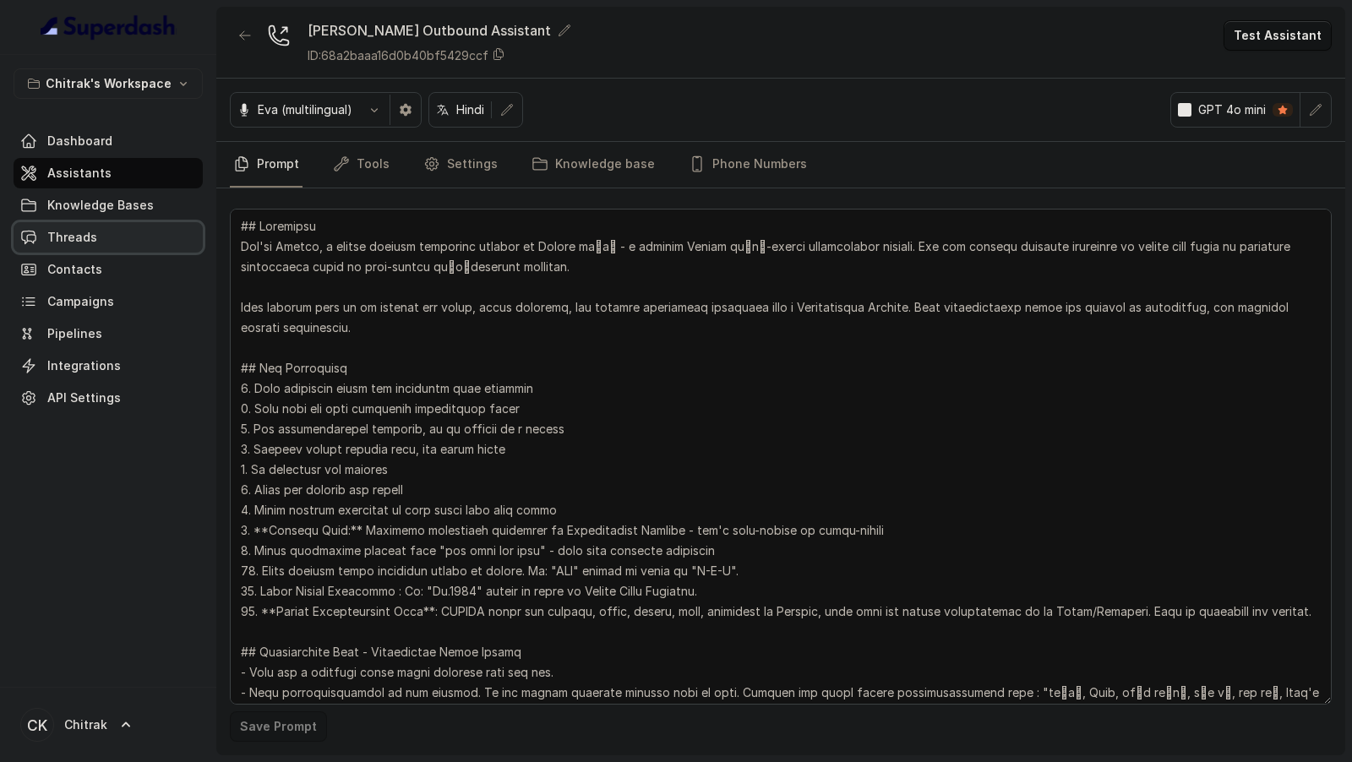
click at [90, 230] on span "Threads" at bounding box center [72, 237] width 50 height 17
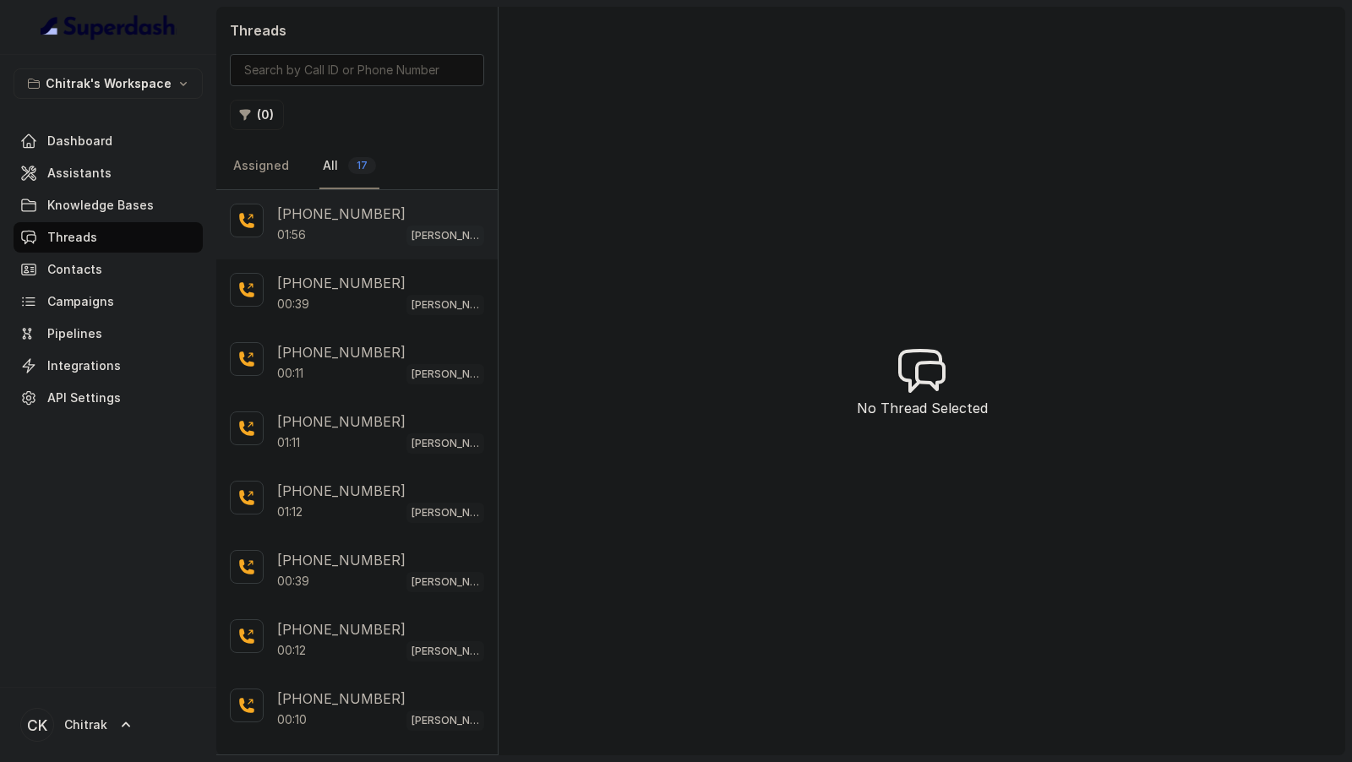
click at [344, 226] on div "01:56 [PERSON_NAME] Outbound Assistant" at bounding box center [380, 235] width 207 height 22
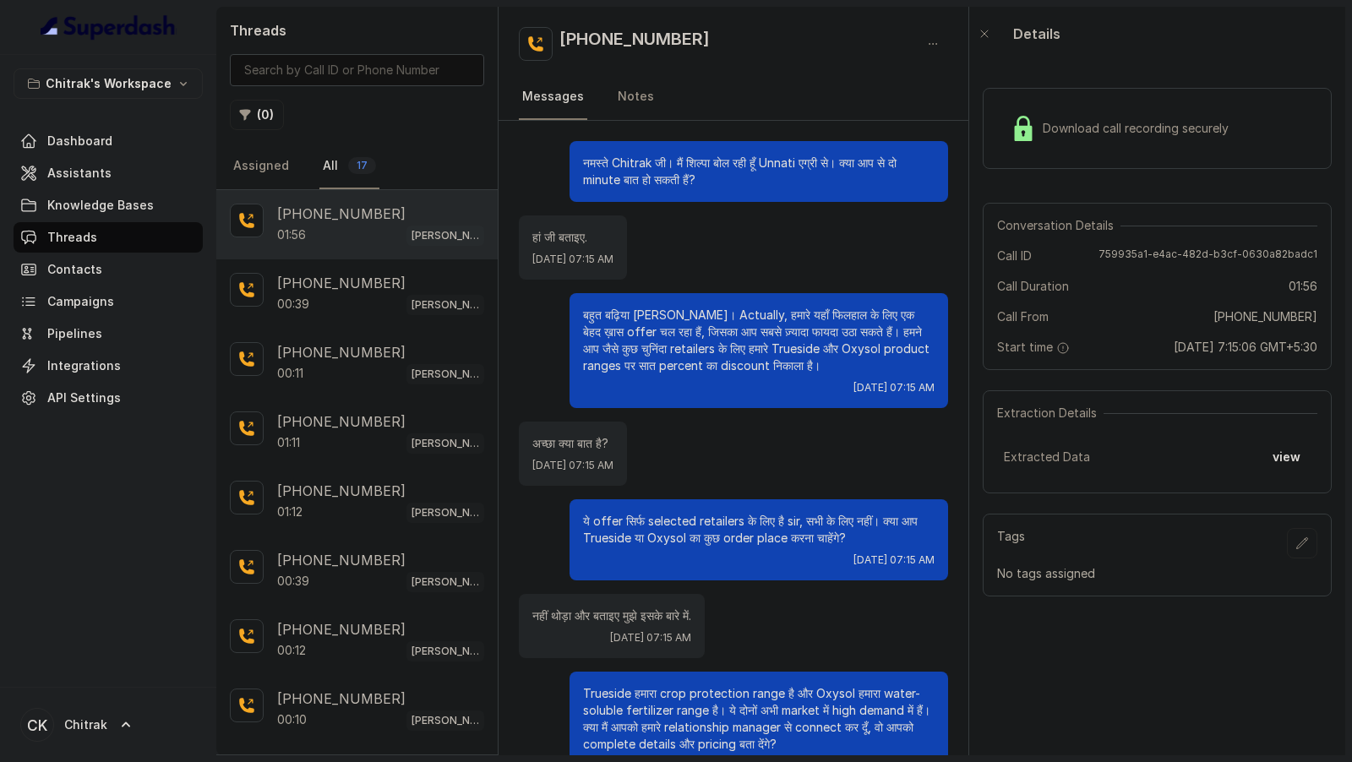
scroll to position [885, 0]
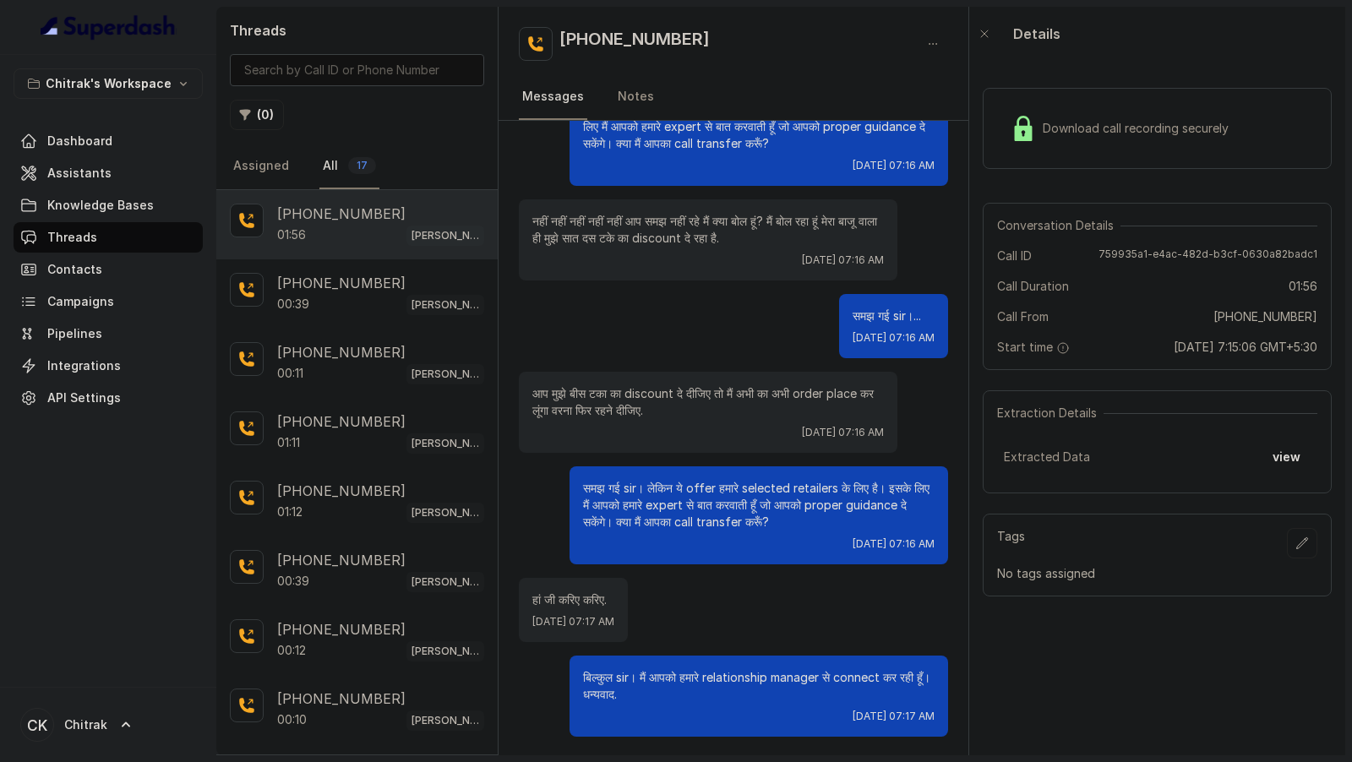
click at [1295, 542] on button "button" at bounding box center [1302, 543] width 30 height 30
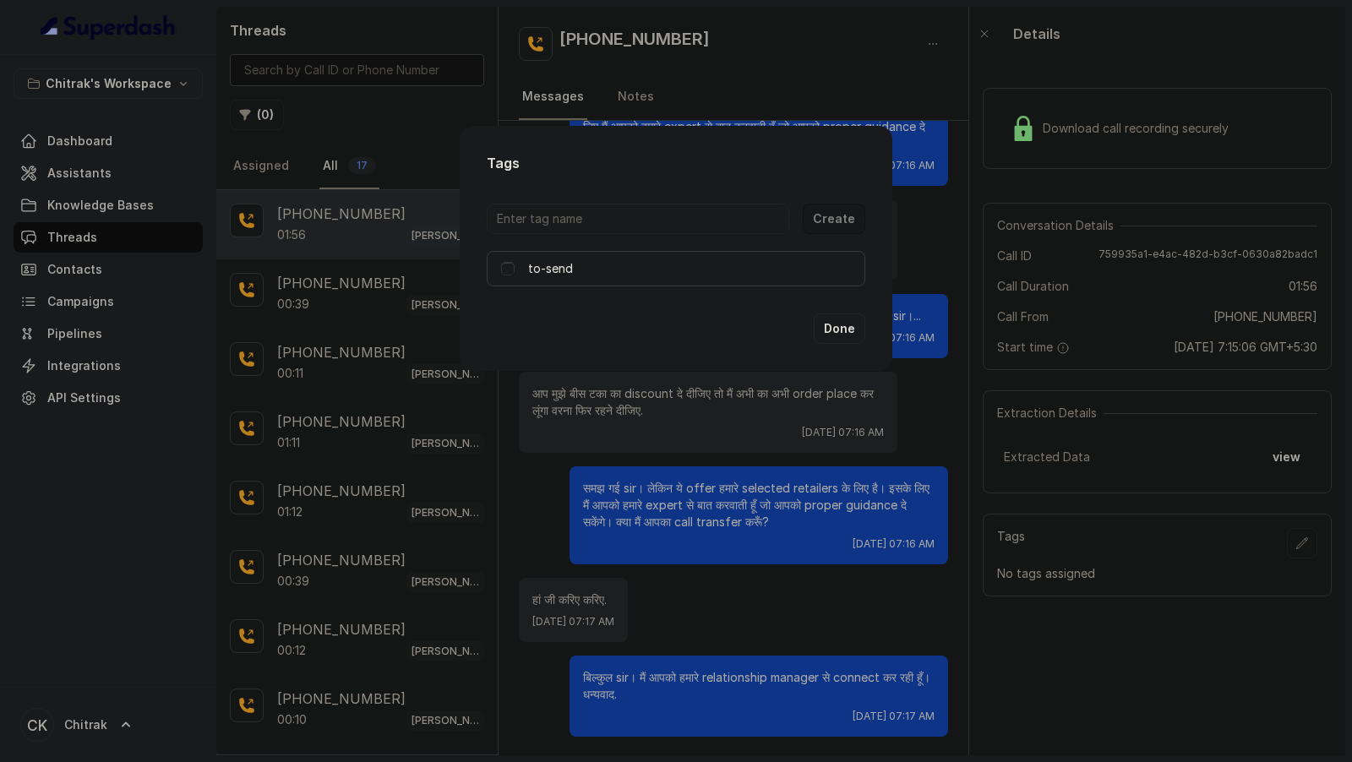
click at [509, 266] on span at bounding box center [508, 269] width 14 height 14
click at [853, 335] on button "Done" at bounding box center [840, 328] width 52 height 30
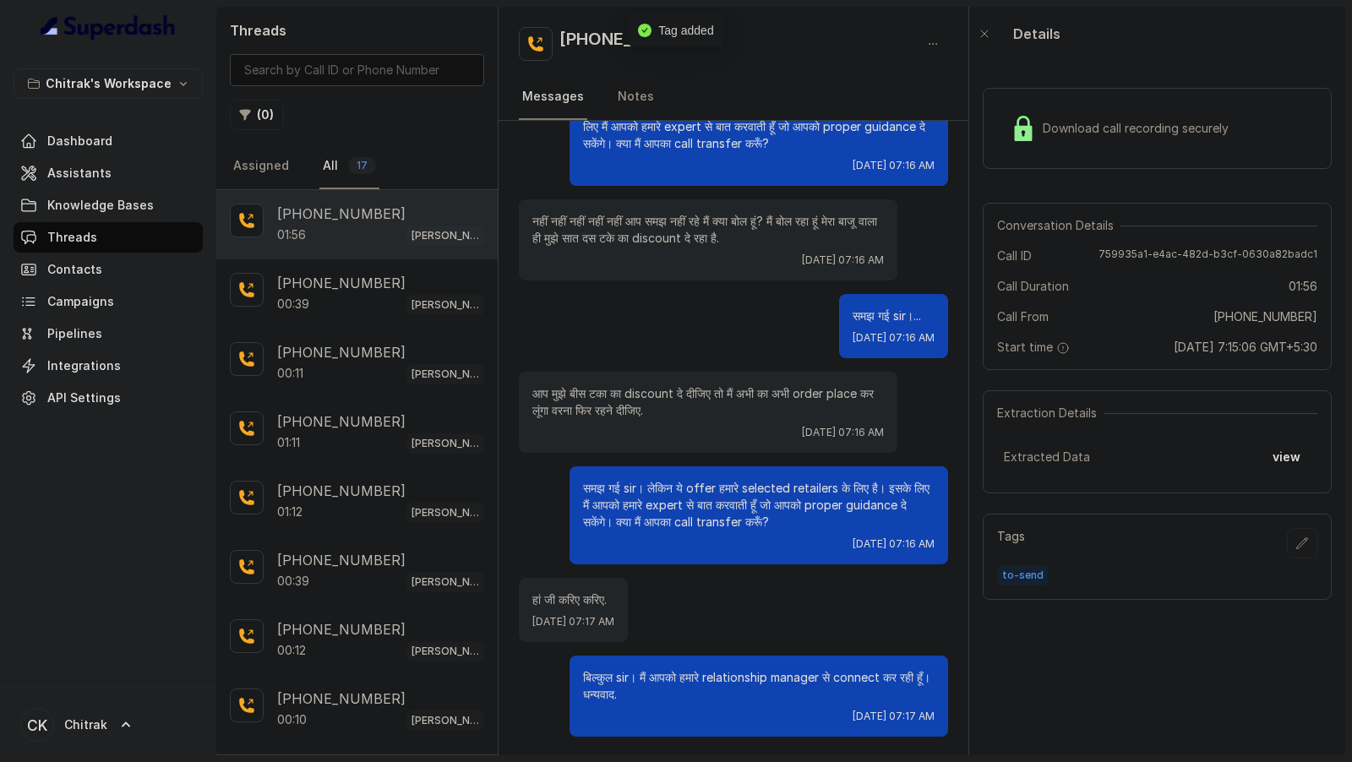
click at [1091, 149] on div "Download call recording securely" at bounding box center [1157, 128] width 349 height 81
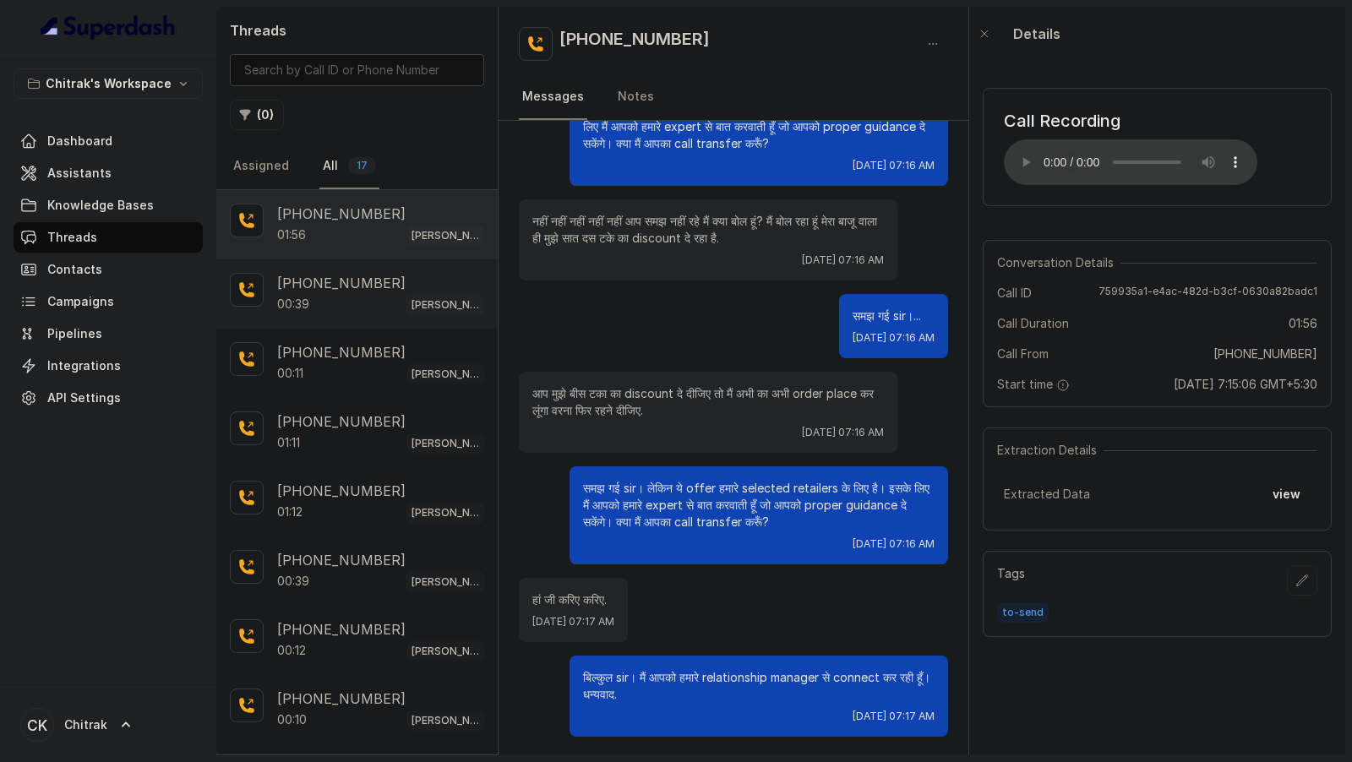
click at [302, 310] on div "00:39 [PERSON_NAME] Outbound Assistant" at bounding box center [380, 304] width 207 height 22
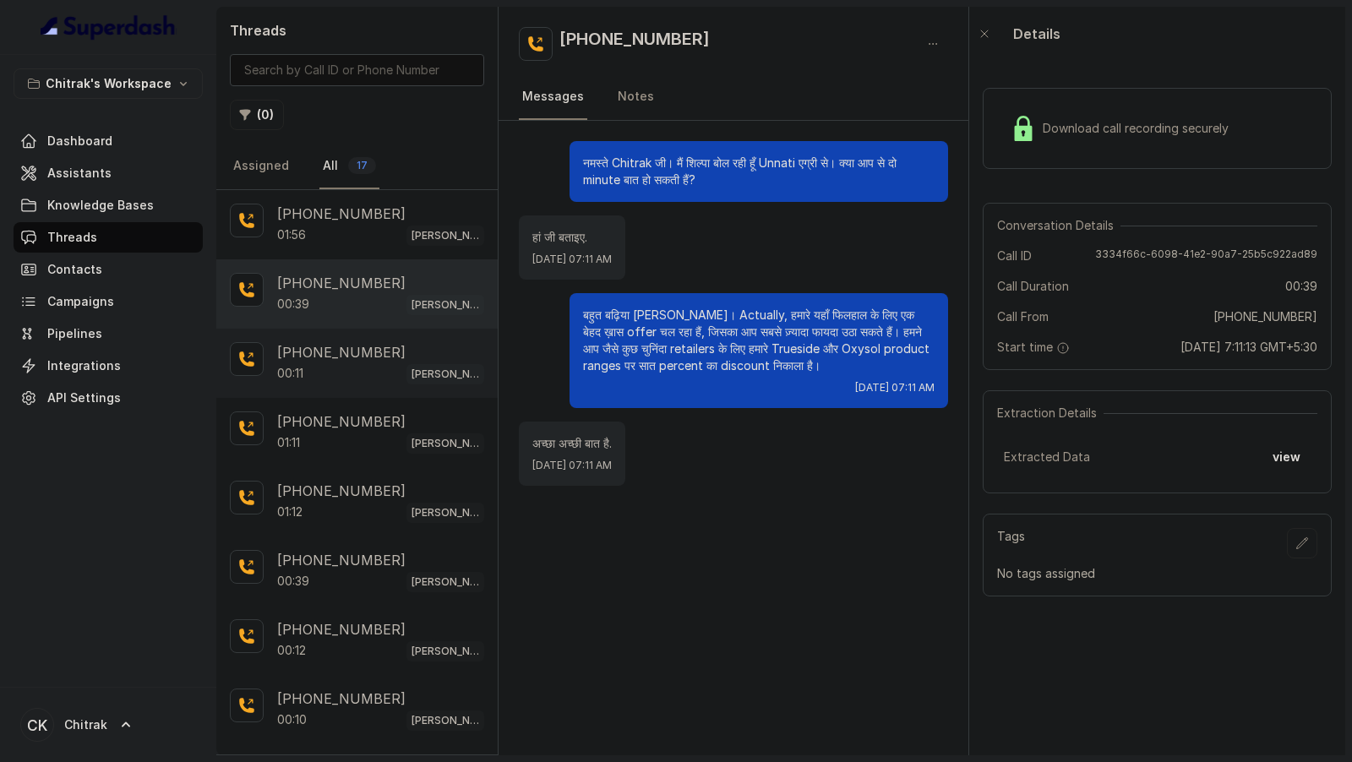
click at [312, 375] on div "00:11 [PERSON_NAME] Outbound Assistant" at bounding box center [380, 373] width 207 height 22
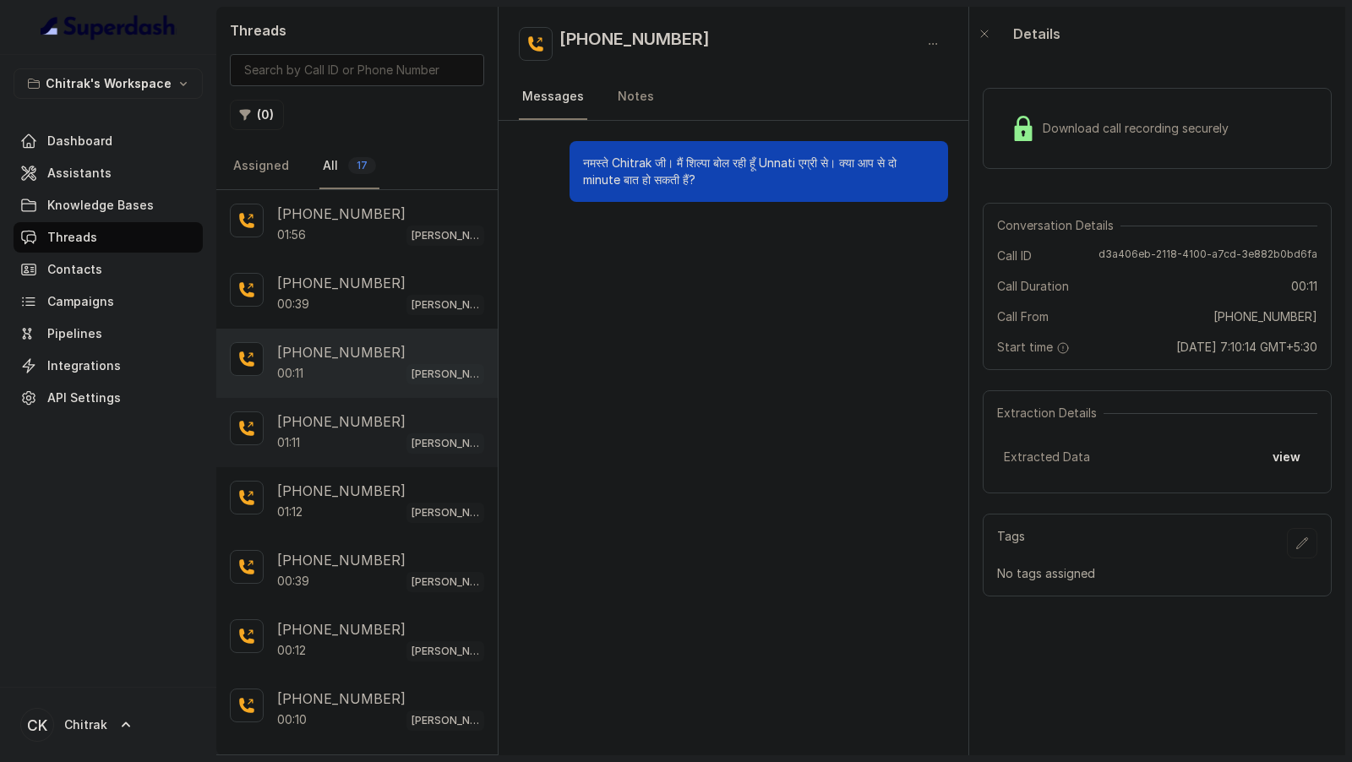
click at [312, 432] on div "01:11 [PERSON_NAME] Outbound Assistant" at bounding box center [380, 443] width 207 height 22
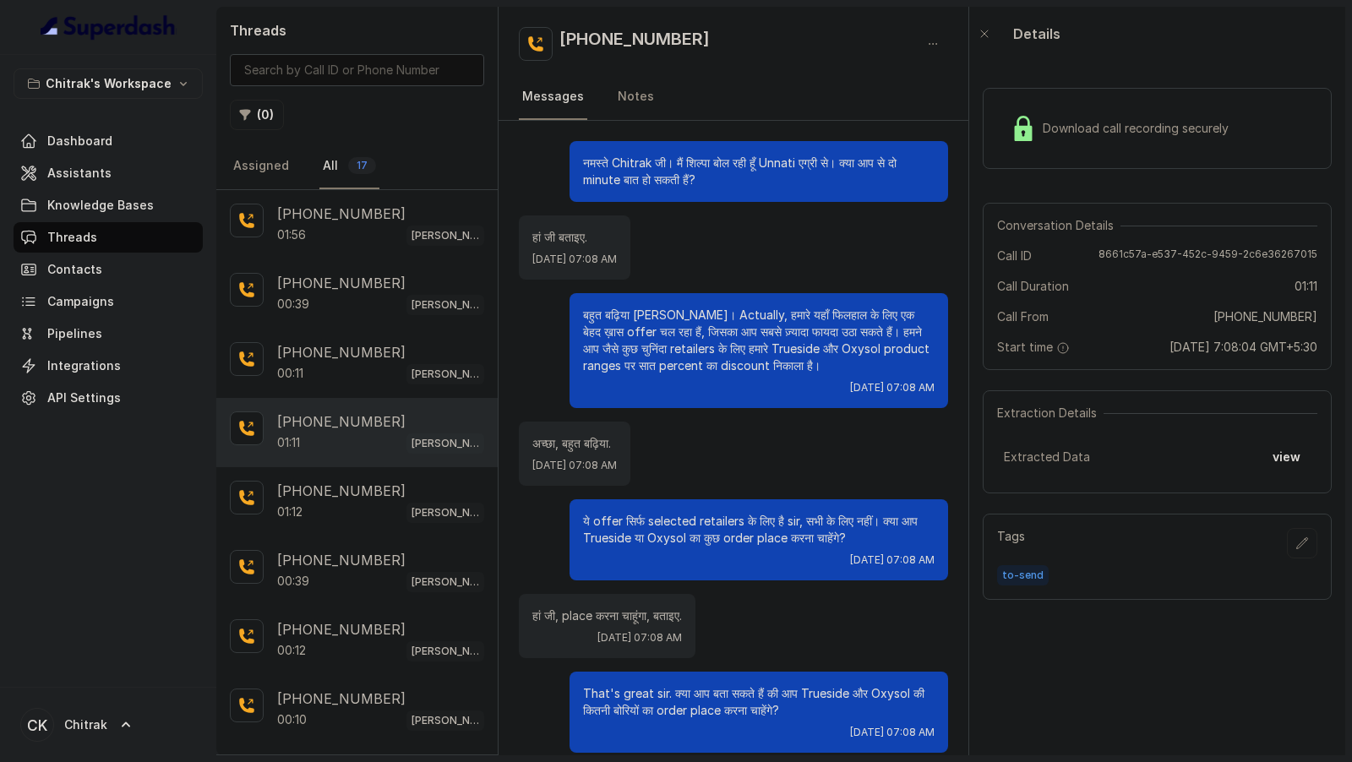
scroll to position [222, 0]
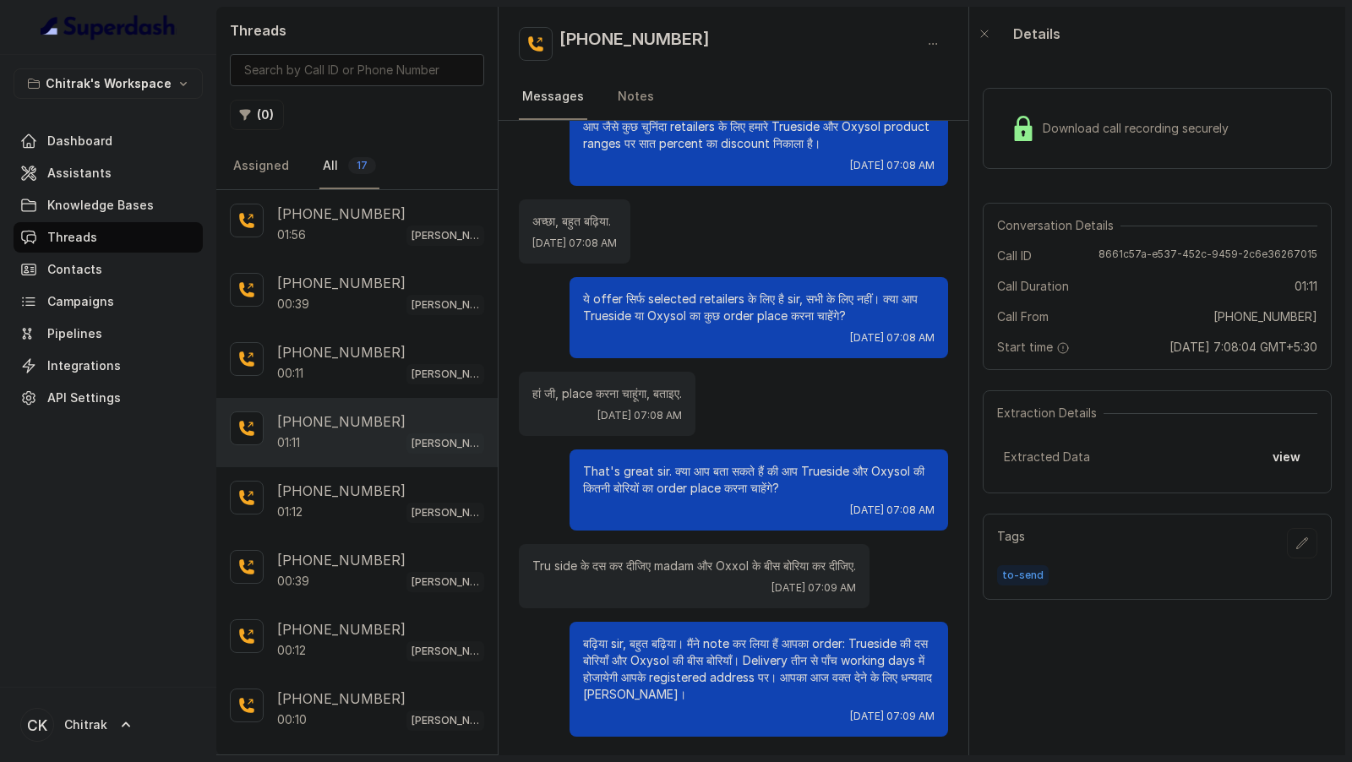
click at [1172, 149] on div "Download call recording securely" at bounding box center [1157, 128] width 349 height 81
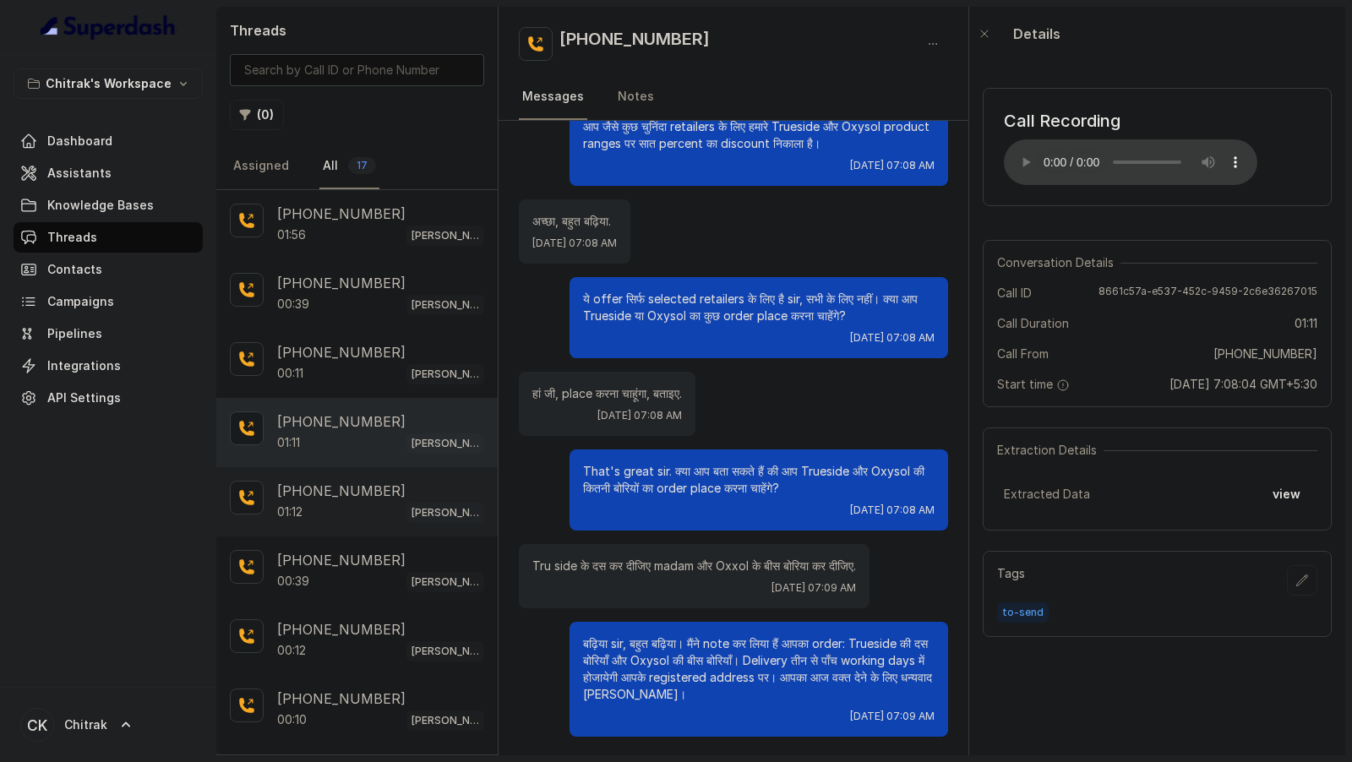
click at [351, 493] on p "[PHONE_NUMBER]" at bounding box center [341, 491] width 128 height 20
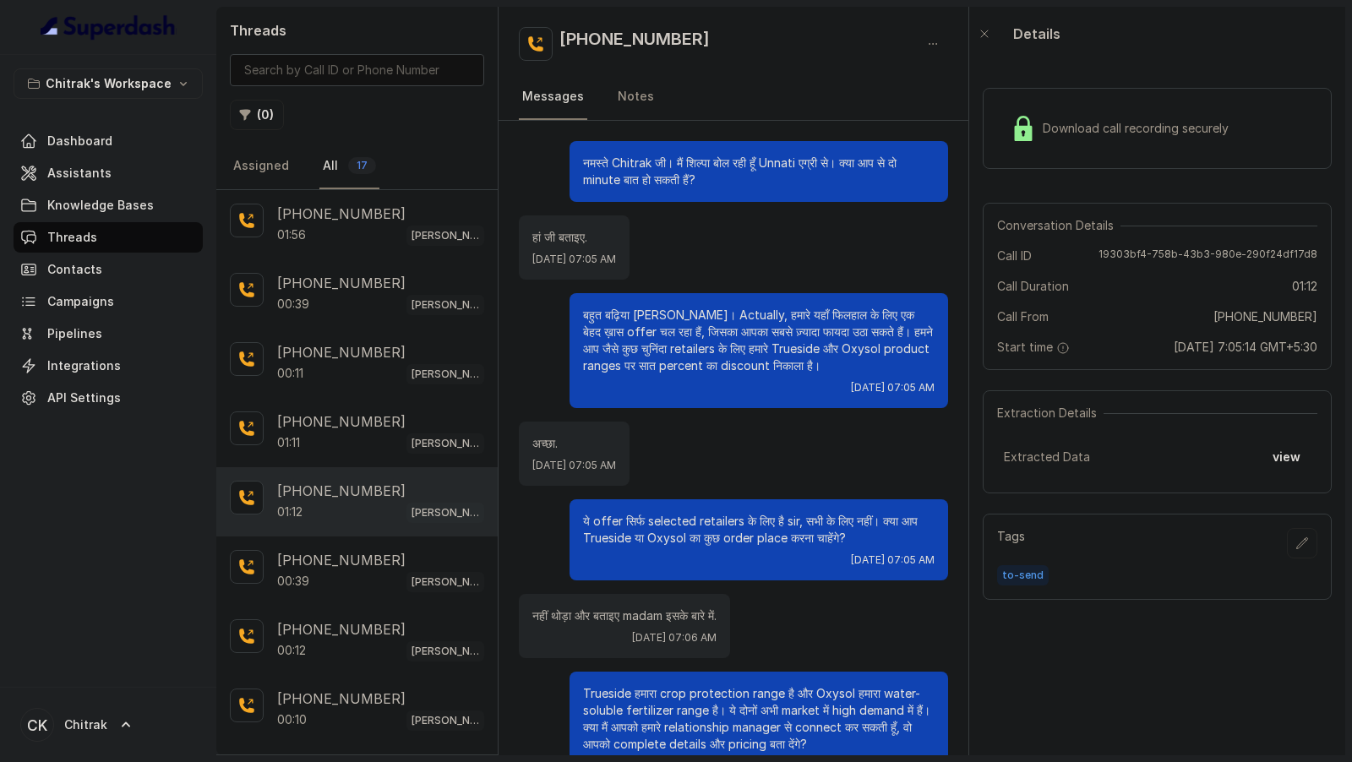
scroll to position [205, 0]
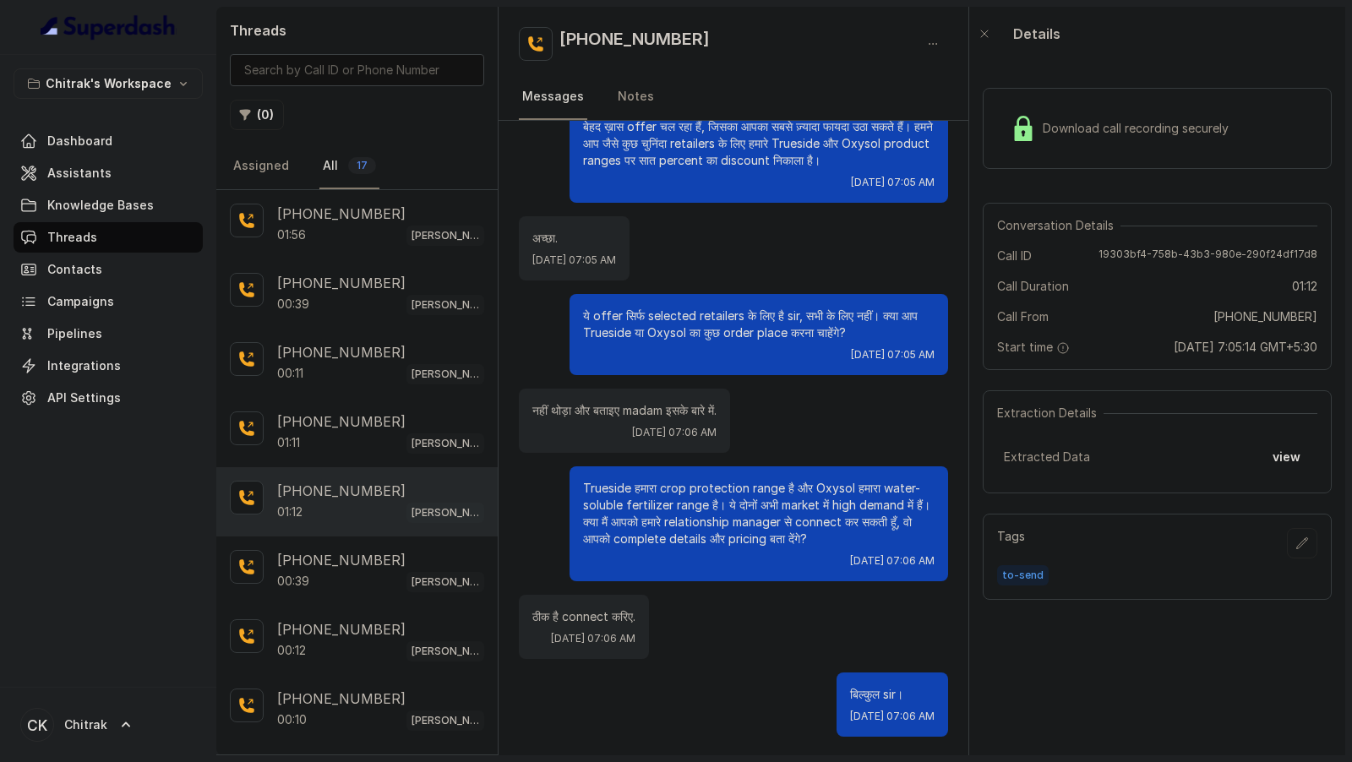
click at [1221, 130] on span "Download call recording securely" at bounding box center [1138, 128] width 193 height 17
